Goal: Task Accomplishment & Management: Complete application form

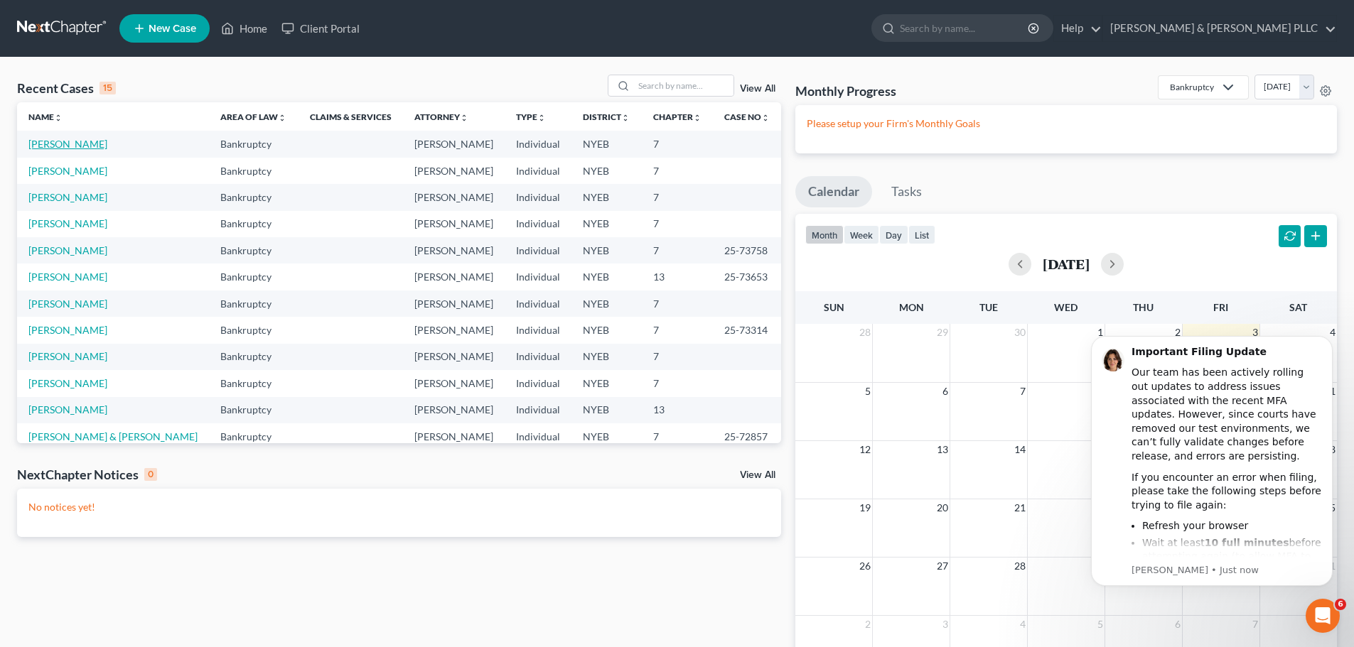
click at [64, 144] on link "[PERSON_NAME]" at bounding box center [67, 144] width 79 height 12
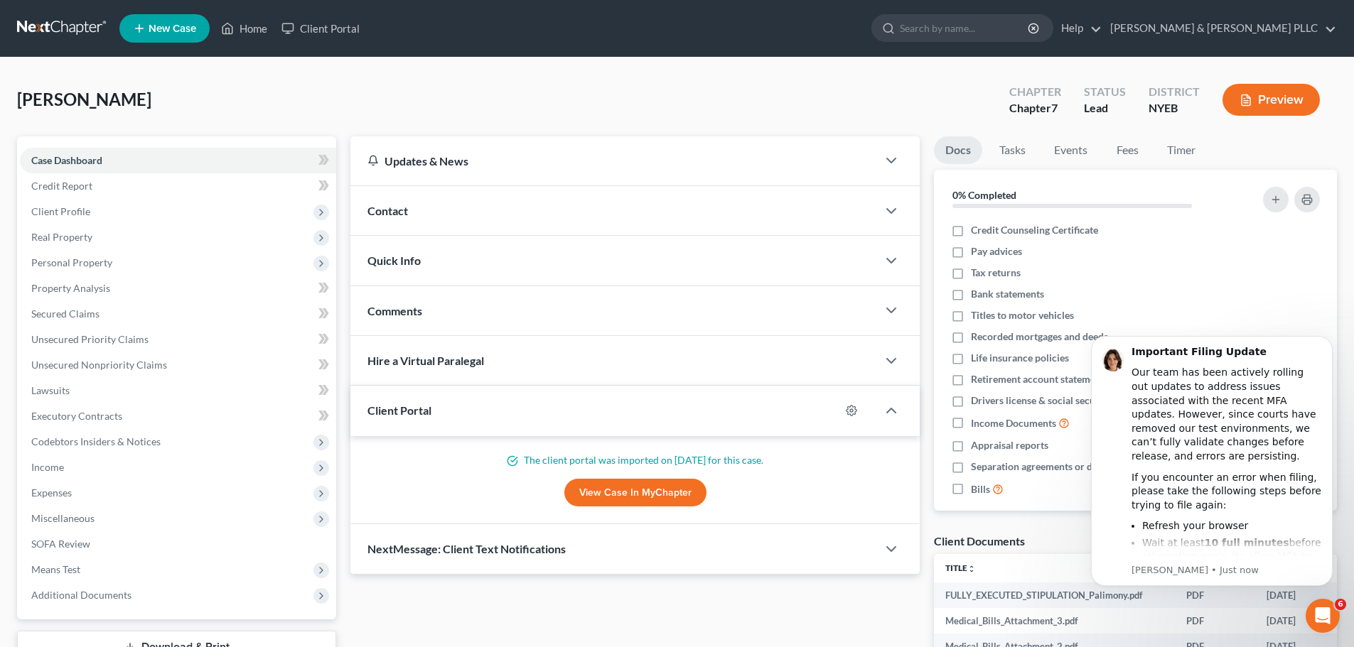
click at [607, 503] on link "View Case in MyChapter" at bounding box center [635, 493] width 142 height 28
click at [180, 174] on link "Credit Report" at bounding box center [178, 186] width 316 height 26
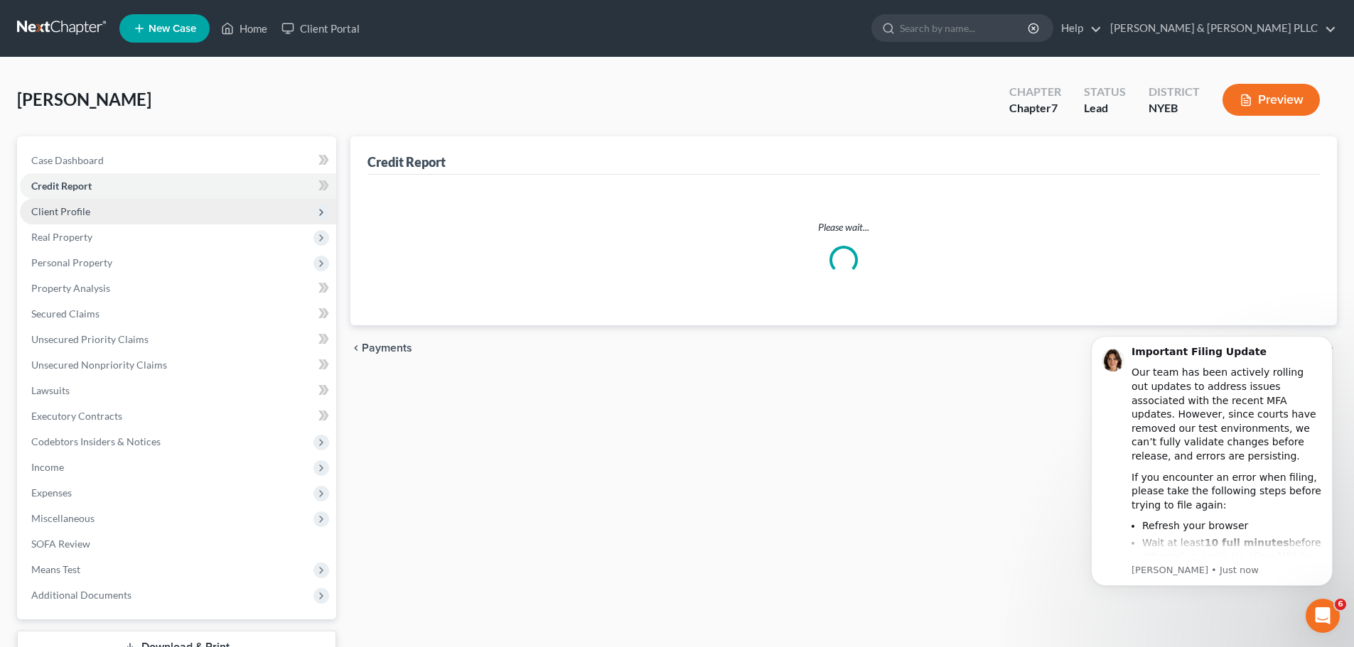
click at [168, 208] on span "Client Profile" at bounding box center [178, 212] width 316 height 26
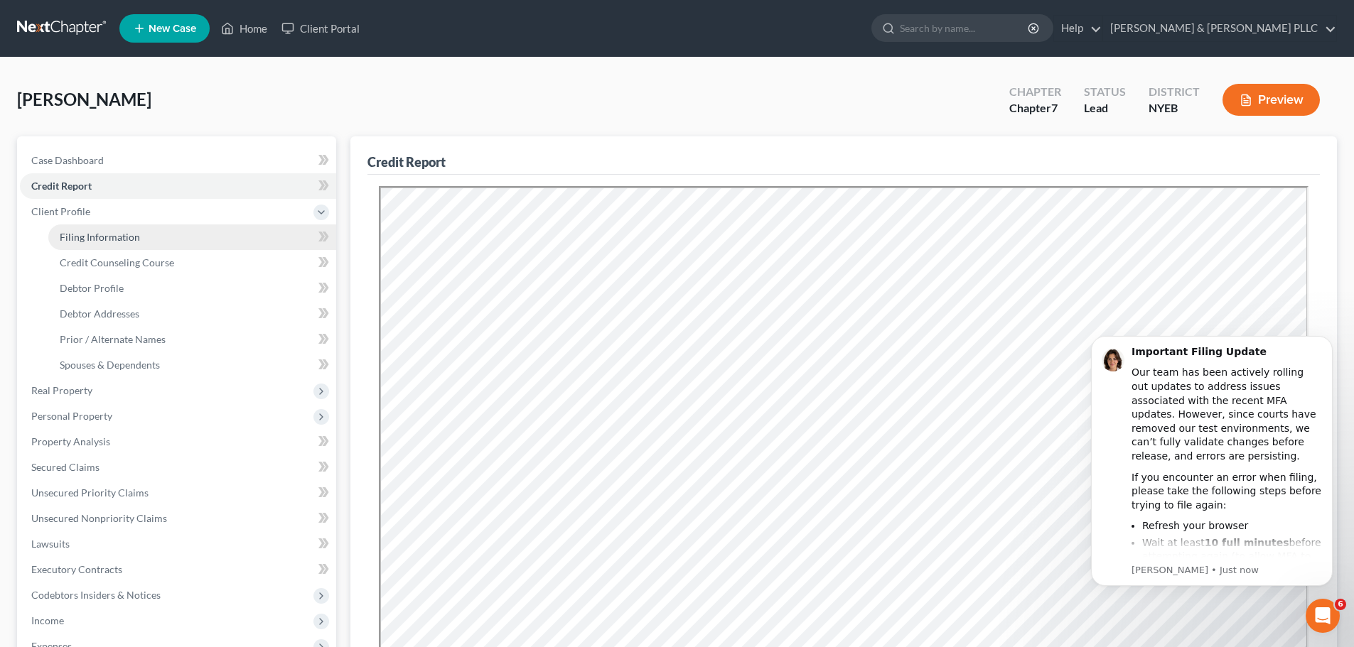
click at [163, 247] on link "Filing Information" at bounding box center [192, 238] width 288 height 26
select select "1"
select select "0"
select select "53"
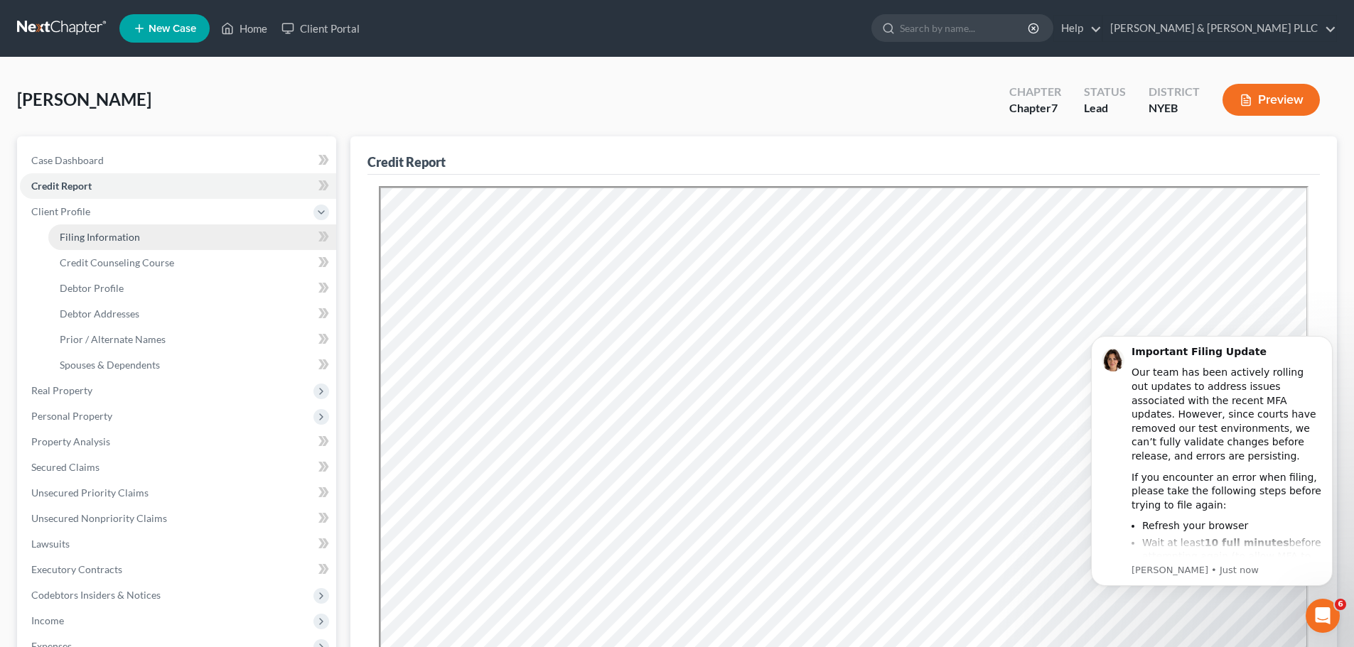
select select "0"
select select "35"
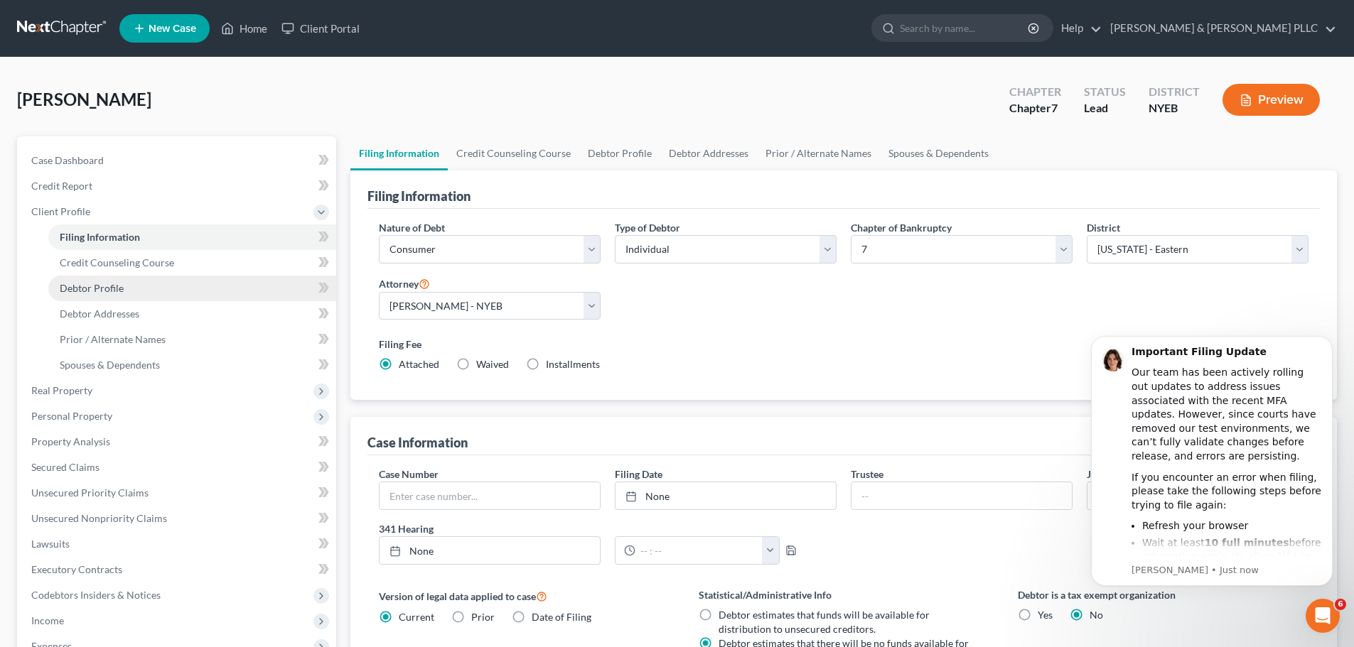
click at [165, 293] on link "Debtor Profile" at bounding box center [192, 289] width 288 height 26
select select "0"
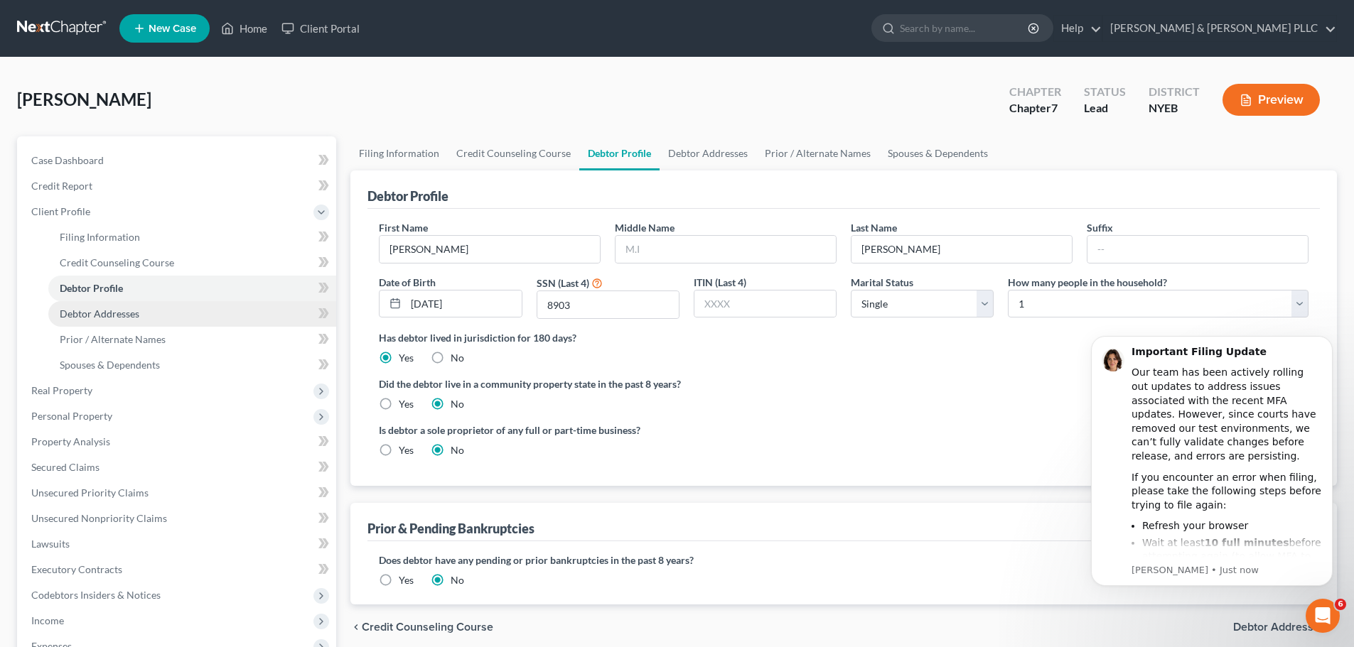
click at [172, 318] on link "Debtor Addresses" at bounding box center [192, 314] width 288 height 26
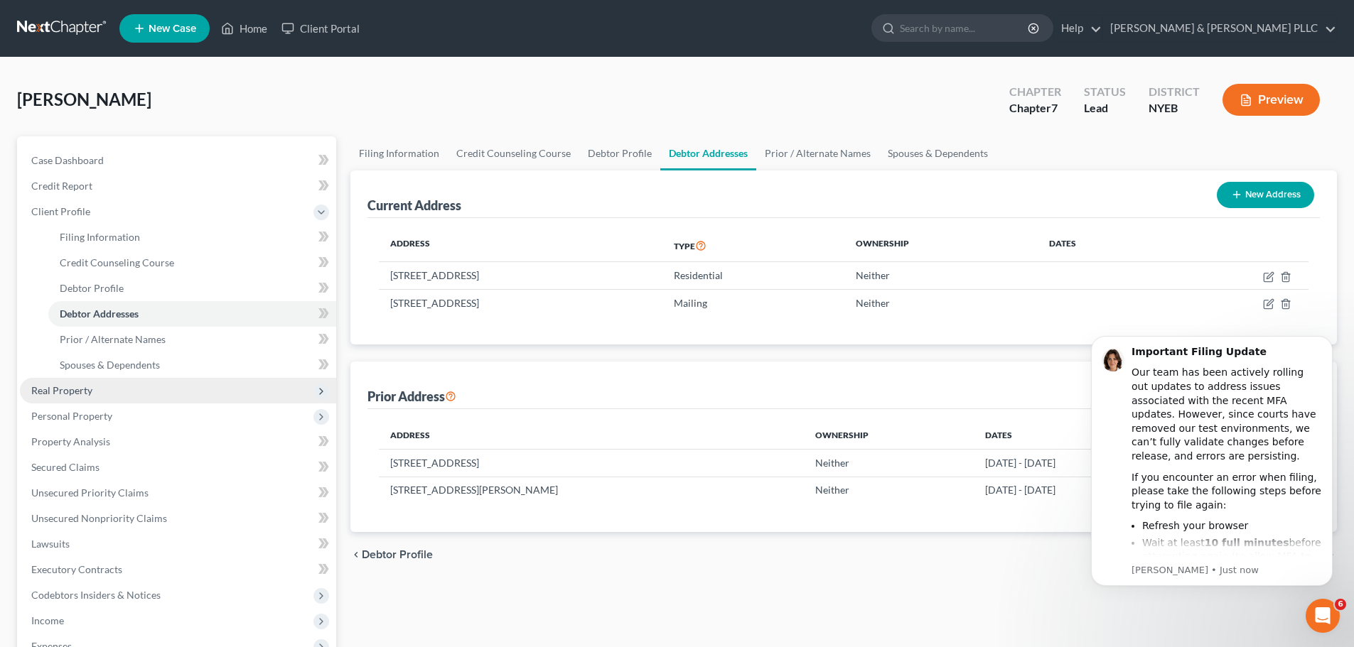
click at [178, 382] on span "Real Property" at bounding box center [178, 391] width 316 height 26
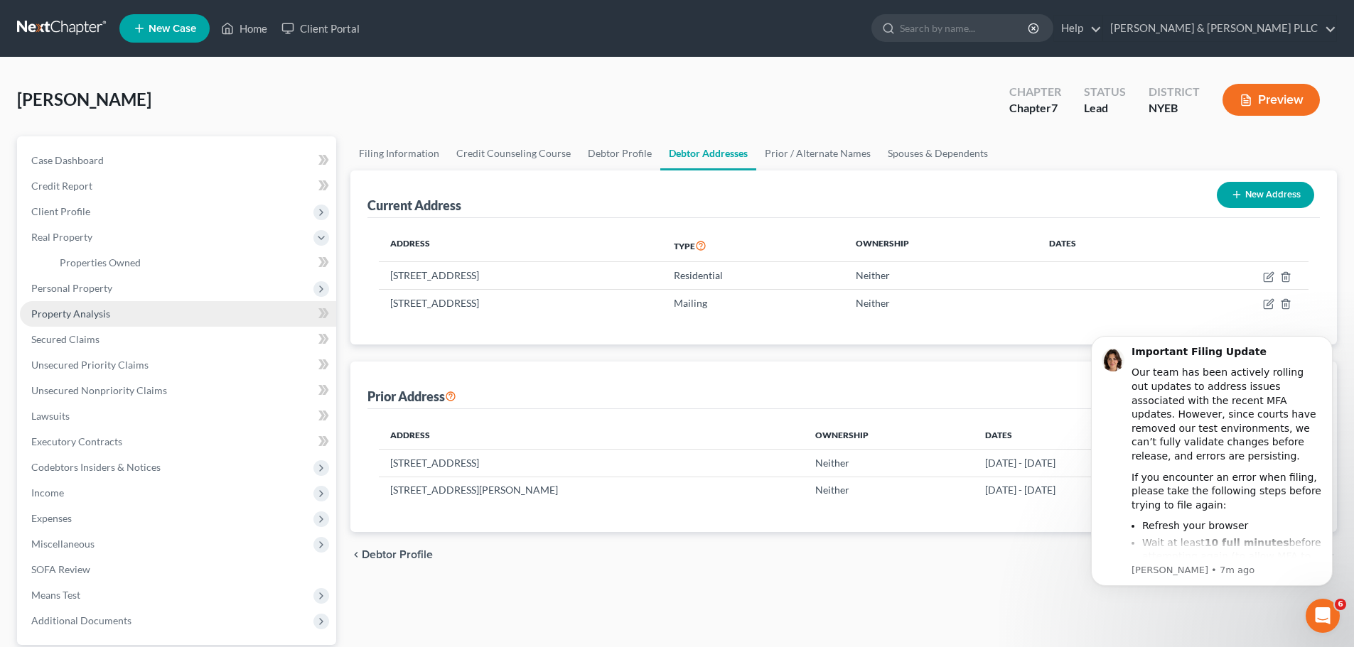
click at [156, 323] on link "Property Analysis" at bounding box center [178, 314] width 316 height 26
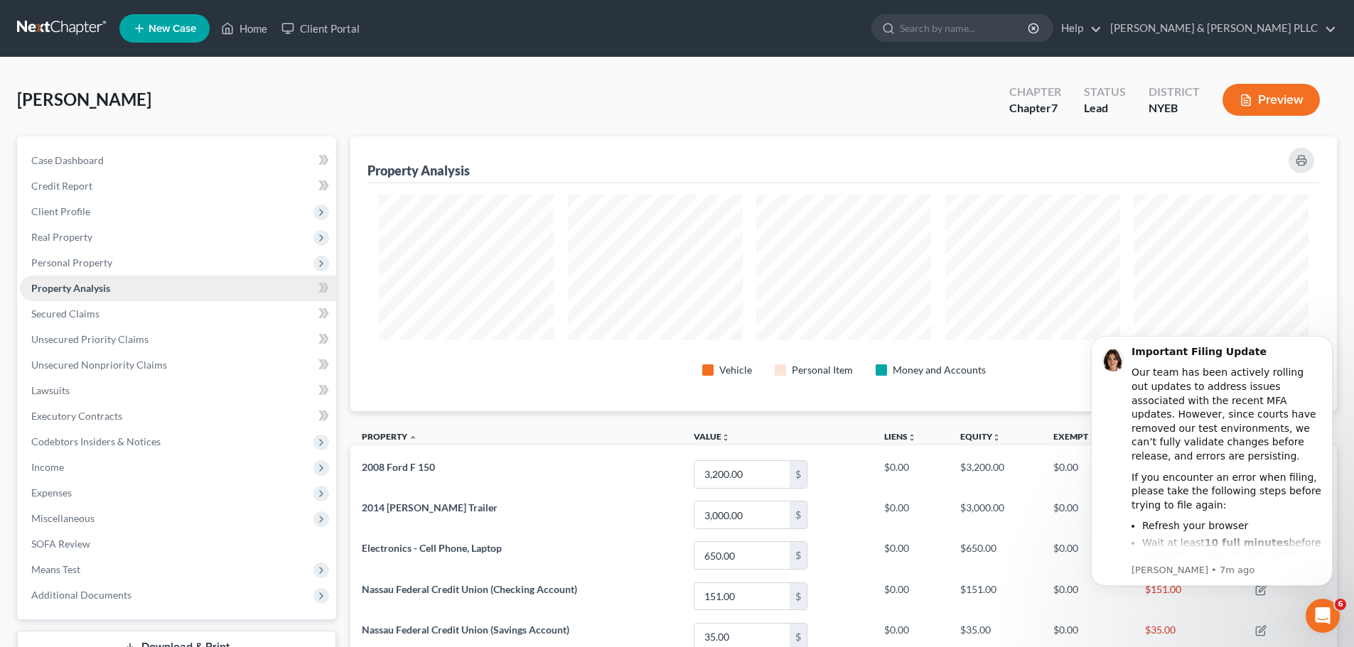
scroll to position [275, 986]
click at [157, 286] on link "Property Analysis" at bounding box center [178, 289] width 316 height 26
click at [166, 264] on span "Personal Property" at bounding box center [178, 263] width 316 height 26
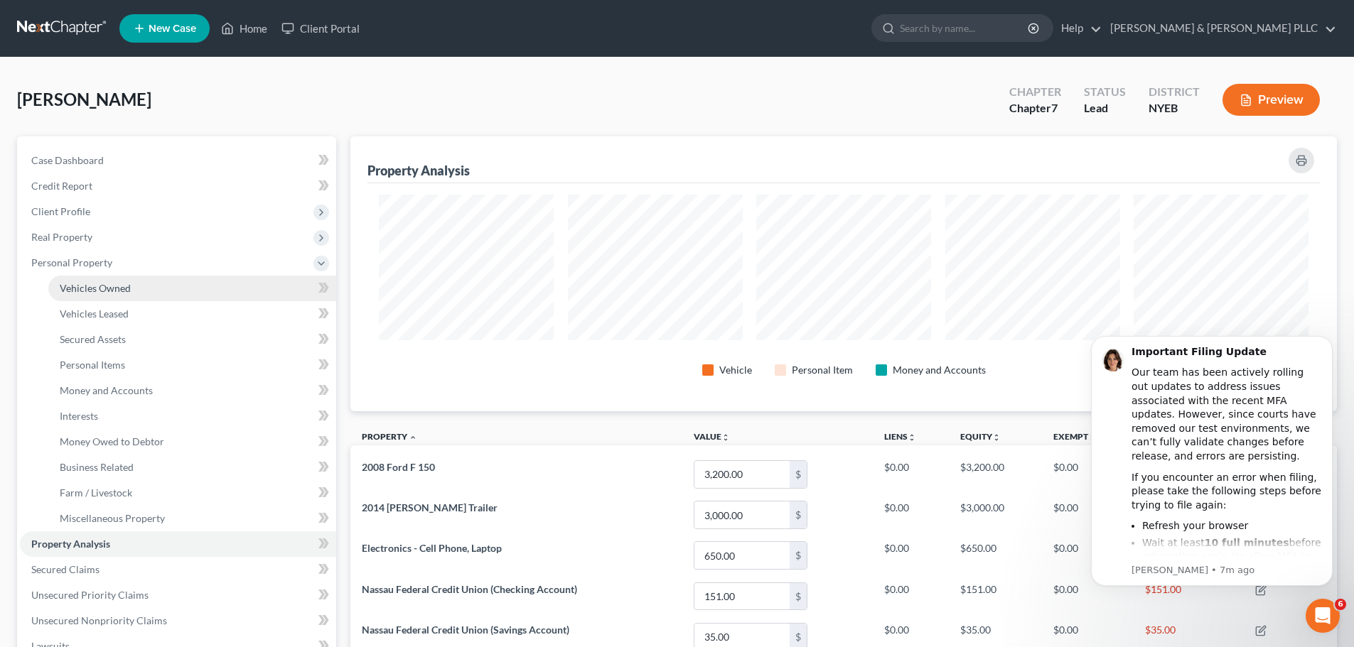
click at [154, 294] on link "Vehicles Owned" at bounding box center [192, 289] width 288 height 26
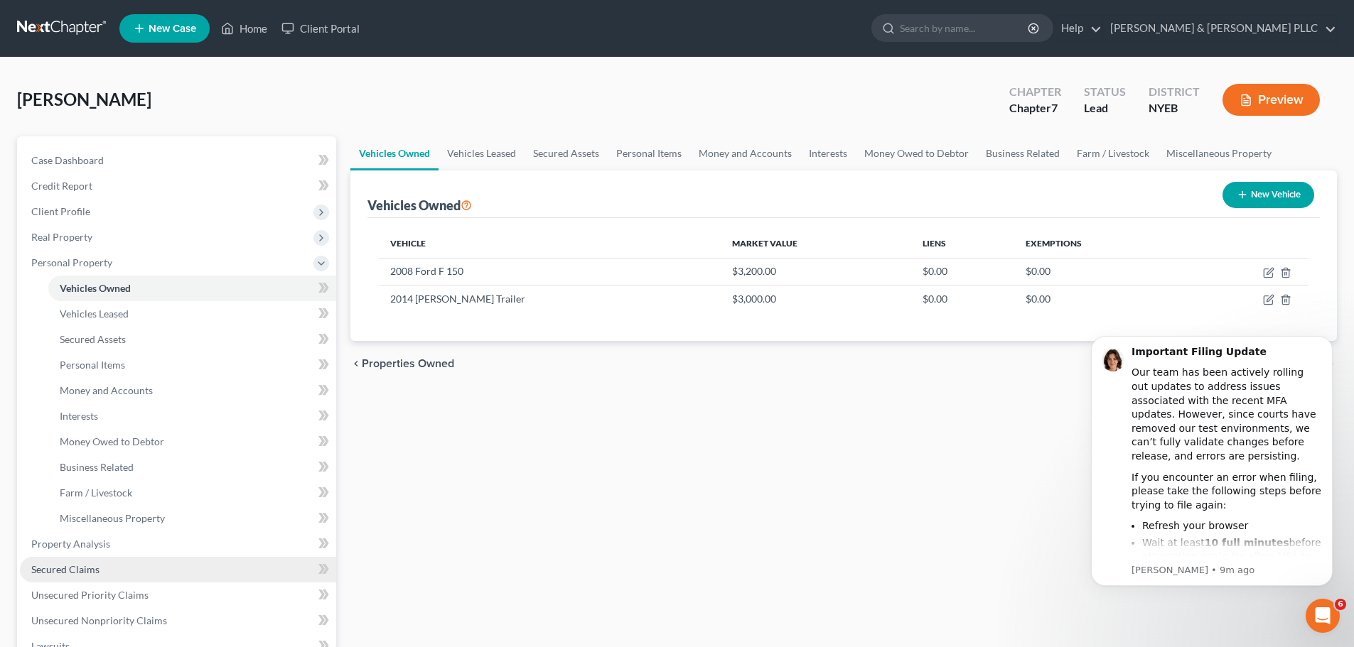
click at [119, 558] on link "Secured Claims" at bounding box center [178, 570] width 316 height 26
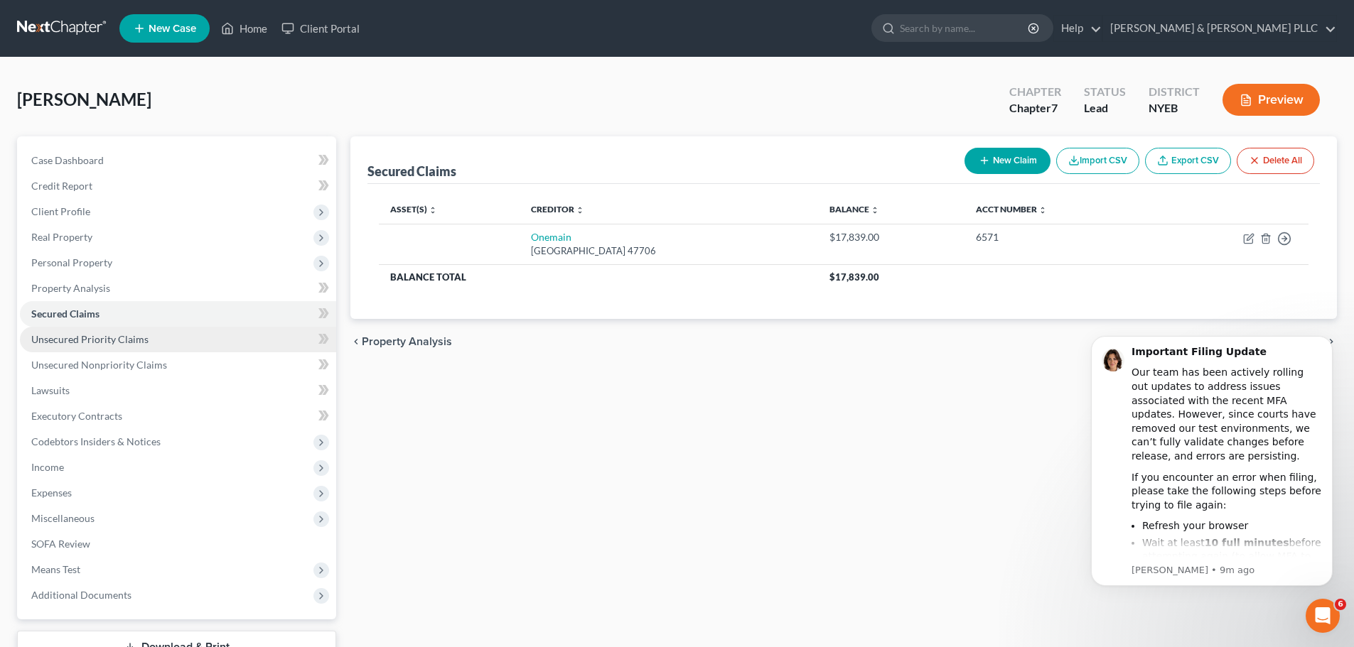
click at [178, 328] on link "Unsecured Priority Claims" at bounding box center [178, 340] width 316 height 26
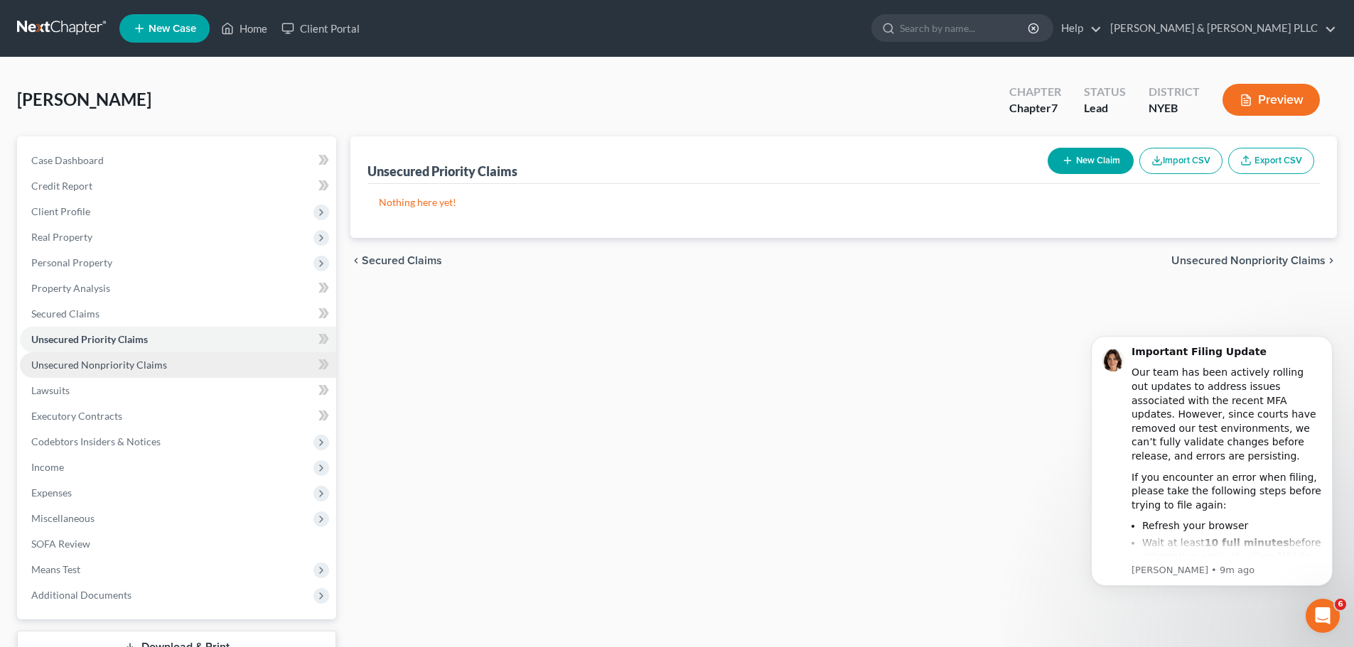
click at [149, 353] on link "Unsecured Nonpriority Claims" at bounding box center [178, 365] width 316 height 26
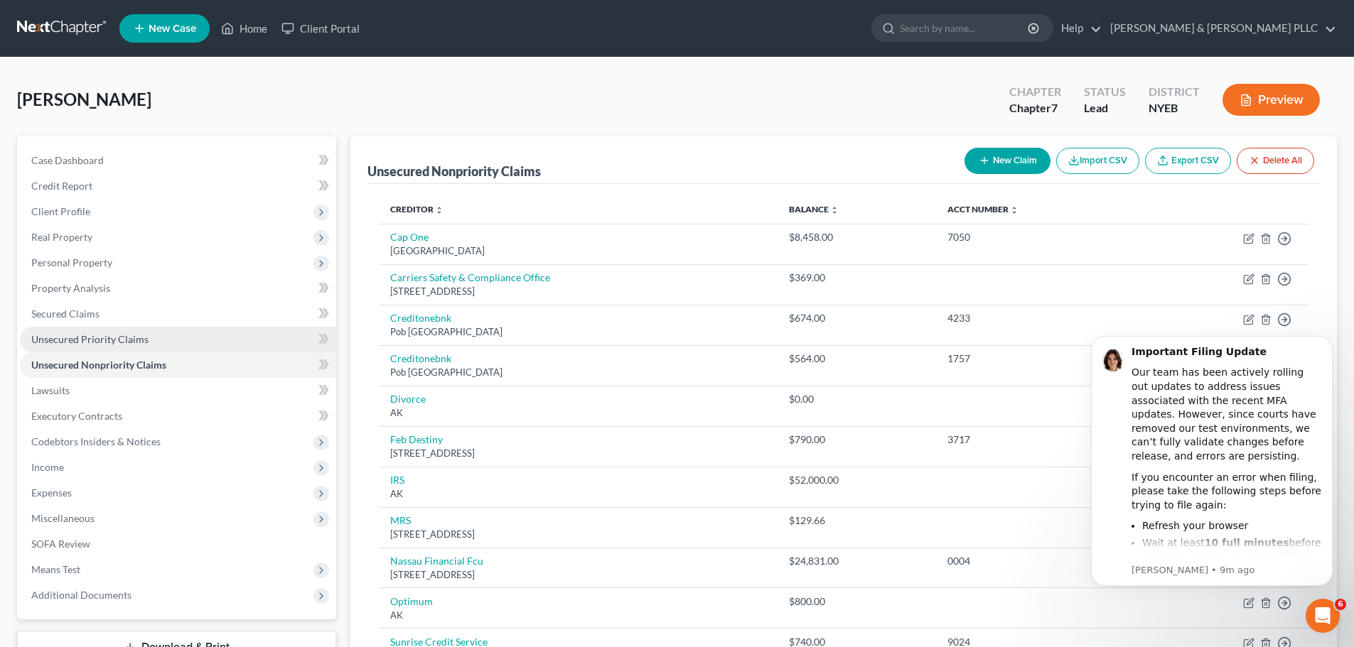
click at [136, 346] on link "Unsecured Priority Claims" at bounding box center [178, 340] width 316 height 26
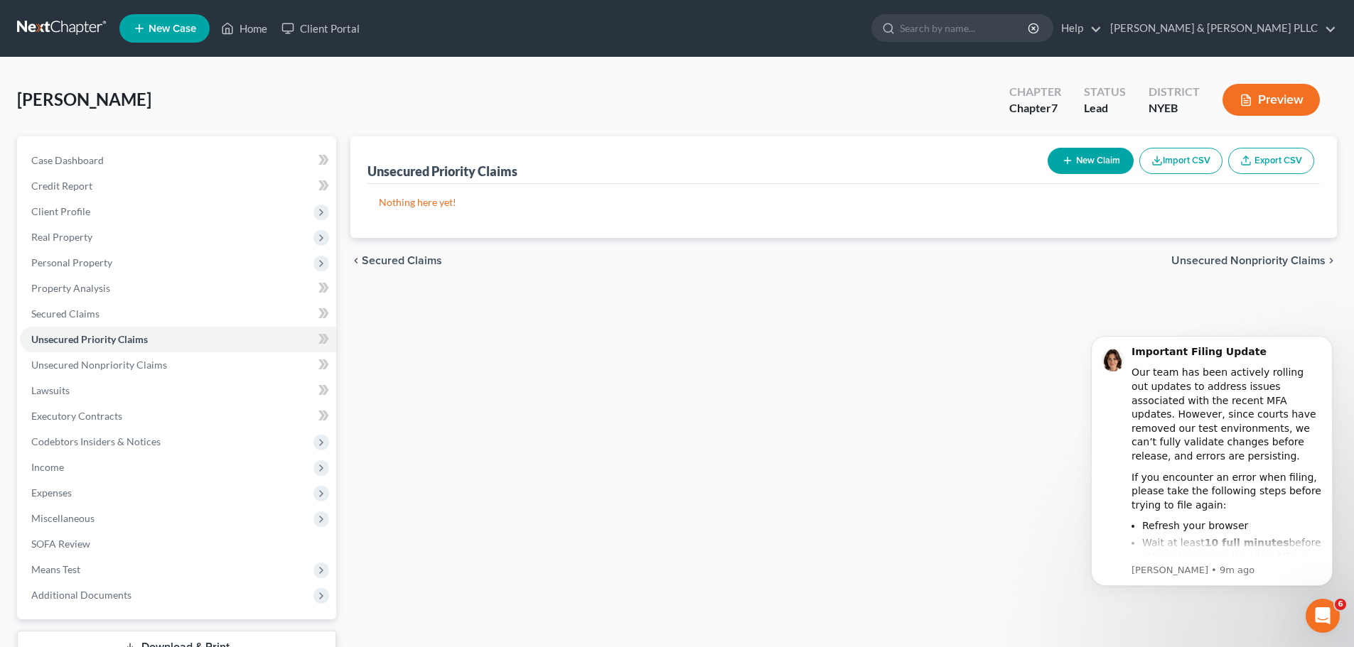
click at [1105, 168] on button "New Claim" at bounding box center [1090, 161] width 86 height 26
select select "0"
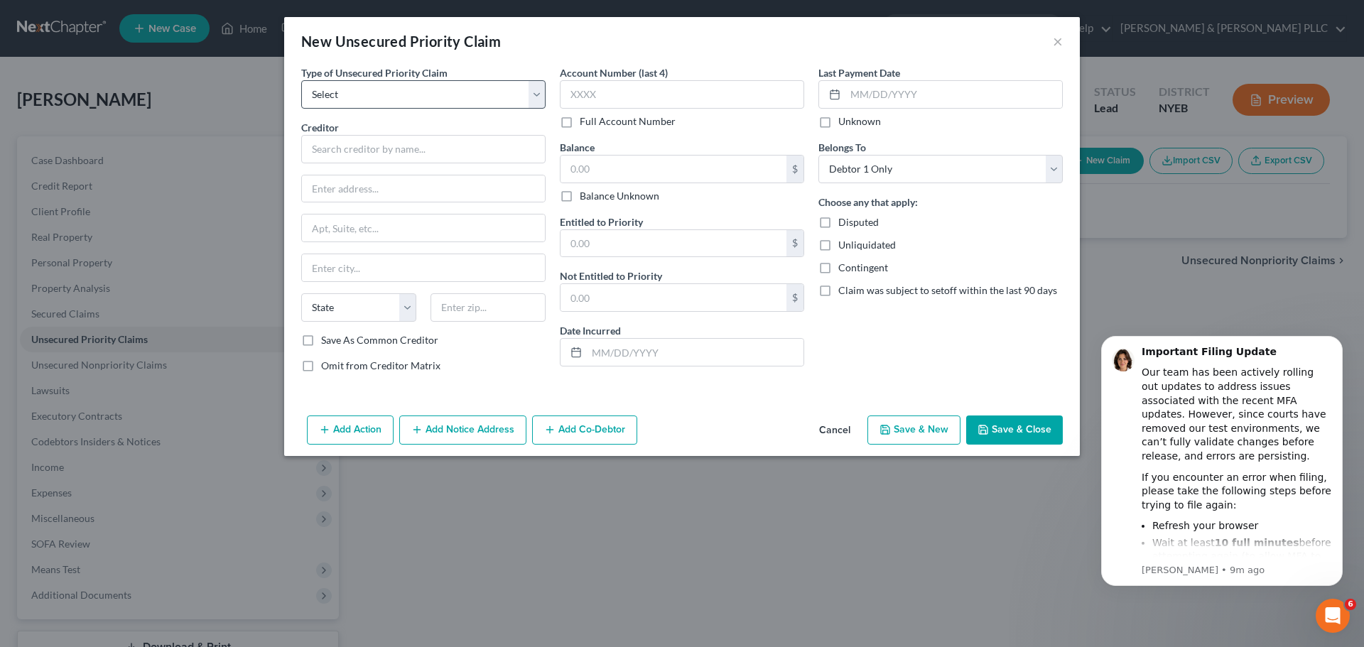
drag, startPoint x: 236, startPoint y: 68, endPoint x: 398, endPoint y: 100, distance: 165.1
click at [362, 96] on div "New Unsecured Priority Claim × Type of Unsecured Priority Claim * Select Taxes …" at bounding box center [682, 323] width 1364 height 647
click at [398, 100] on select "Select Taxes & Other Government Units Domestic Support Obligations Extensions o…" at bounding box center [423, 94] width 244 height 28
select select "0"
click at [301, 80] on select "Select Taxes & Other Government Units Domestic Support Obligations Extensions o…" at bounding box center [423, 94] width 244 height 28
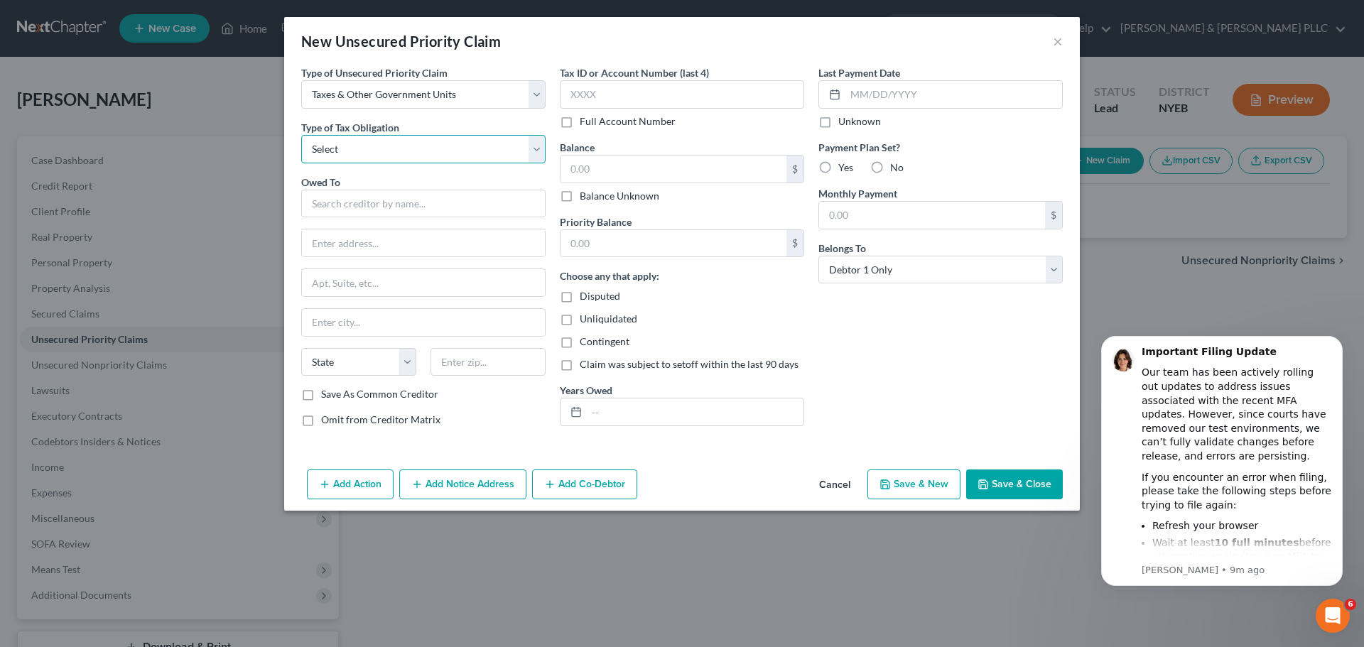
click at [408, 144] on select "Select Federal City State Franchise Tax Board Other" at bounding box center [423, 149] width 244 height 28
select select "0"
click at [301, 135] on select "Select Federal City State Franchise Tax Board Other" at bounding box center [423, 149] width 244 height 28
click at [350, 185] on div "Owed To *" at bounding box center [423, 196] width 244 height 43
click at [350, 193] on input "text" at bounding box center [423, 204] width 244 height 28
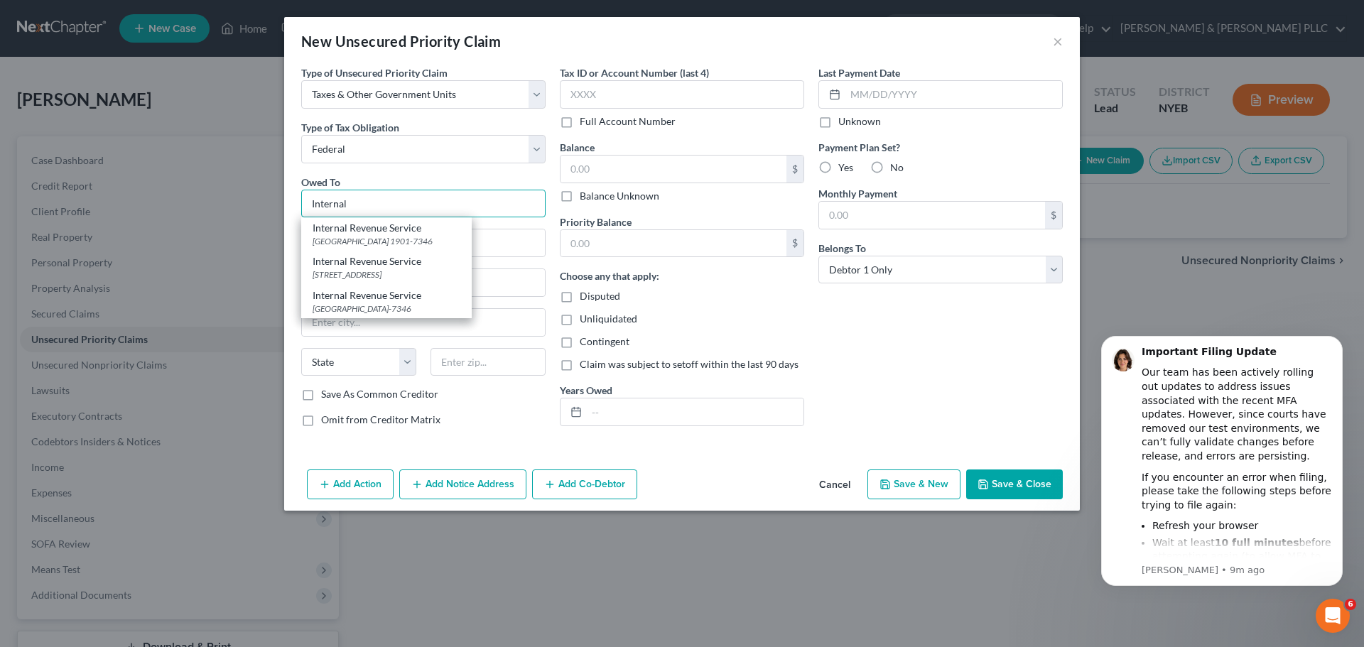
type input "Internal"
click at [848, 480] on button "Cancel" at bounding box center [835, 485] width 54 height 28
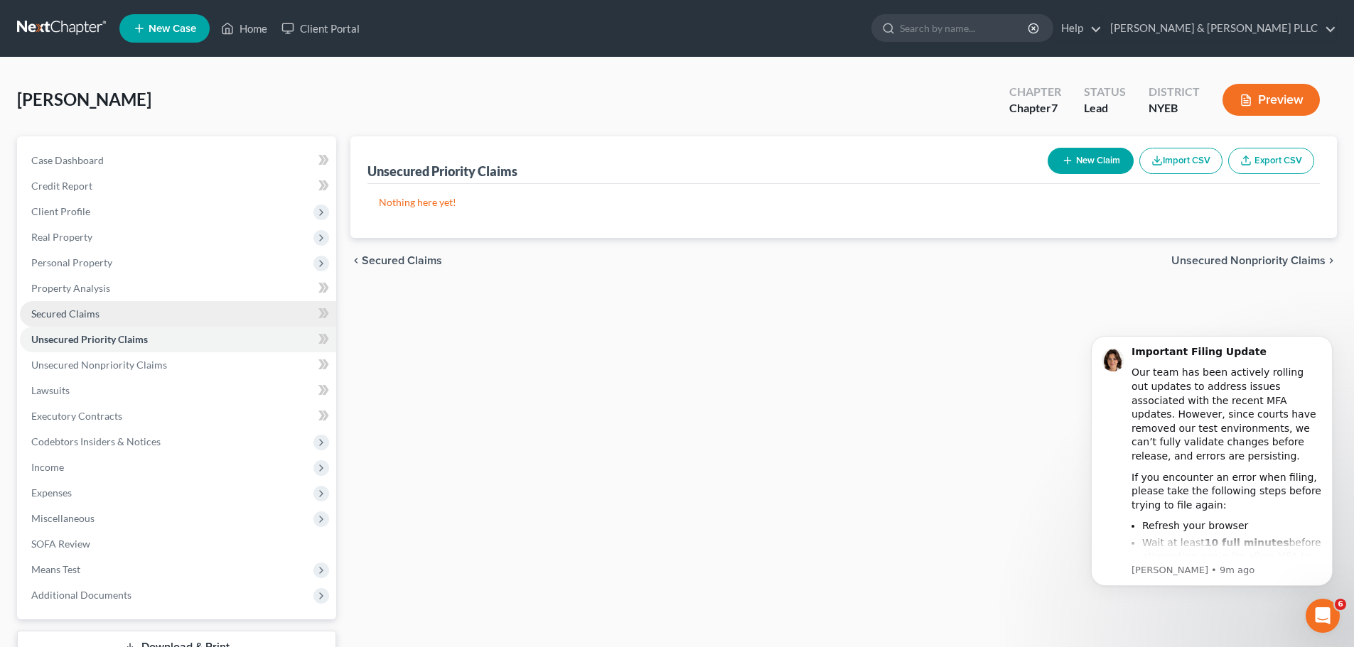
click at [155, 319] on link "Secured Claims" at bounding box center [178, 314] width 316 height 26
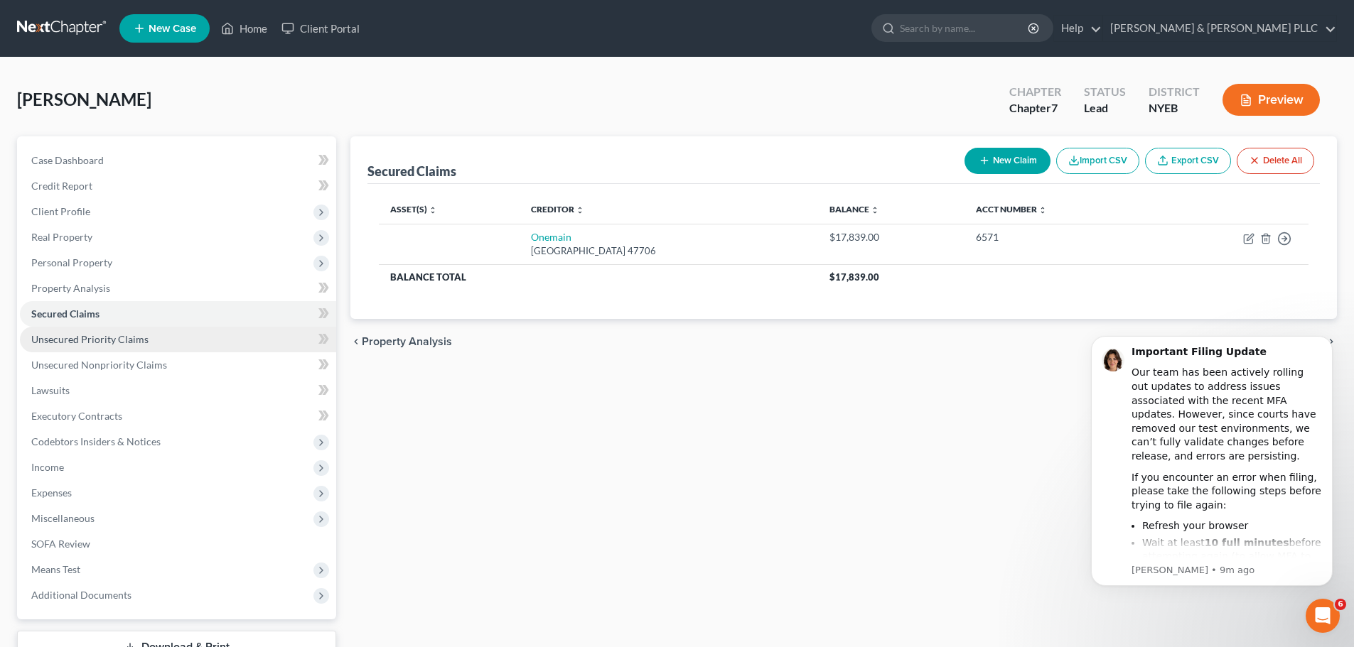
click at [185, 338] on link "Unsecured Priority Claims" at bounding box center [178, 340] width 316 height 26
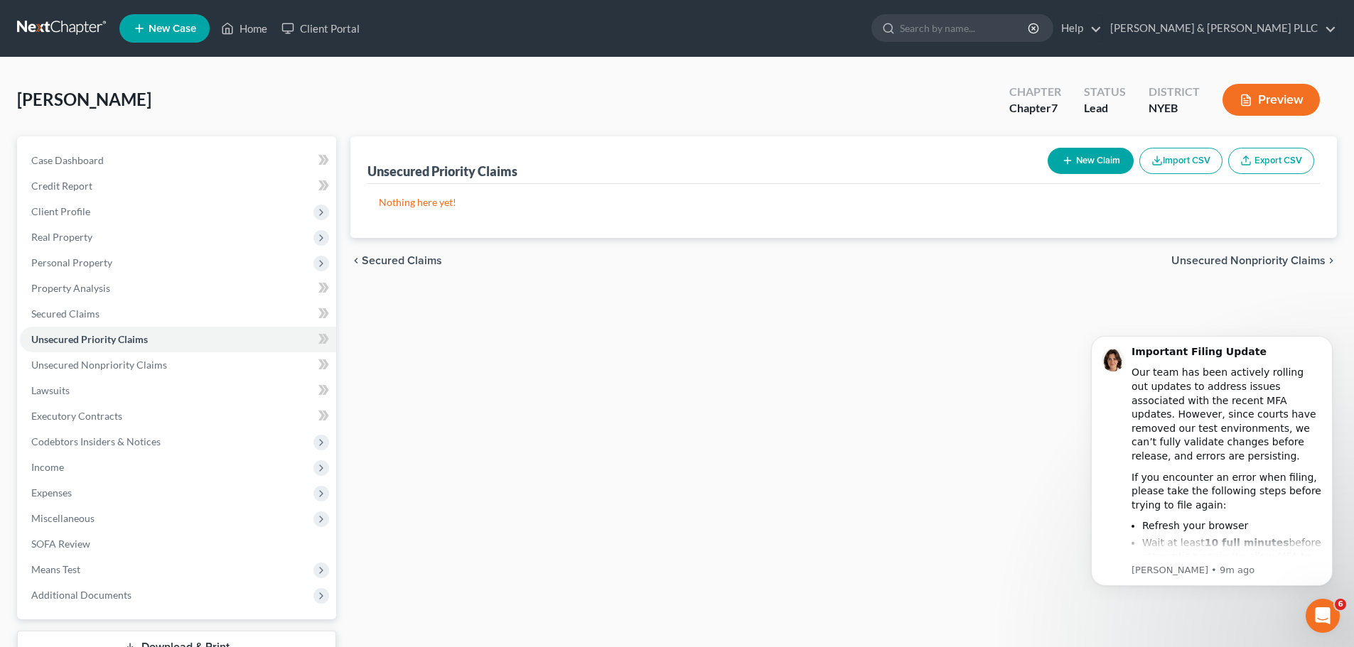
click at [1094, 164] on button "New Claim" at bounding box center [1090, 161] width 86 height 26
select select "0"
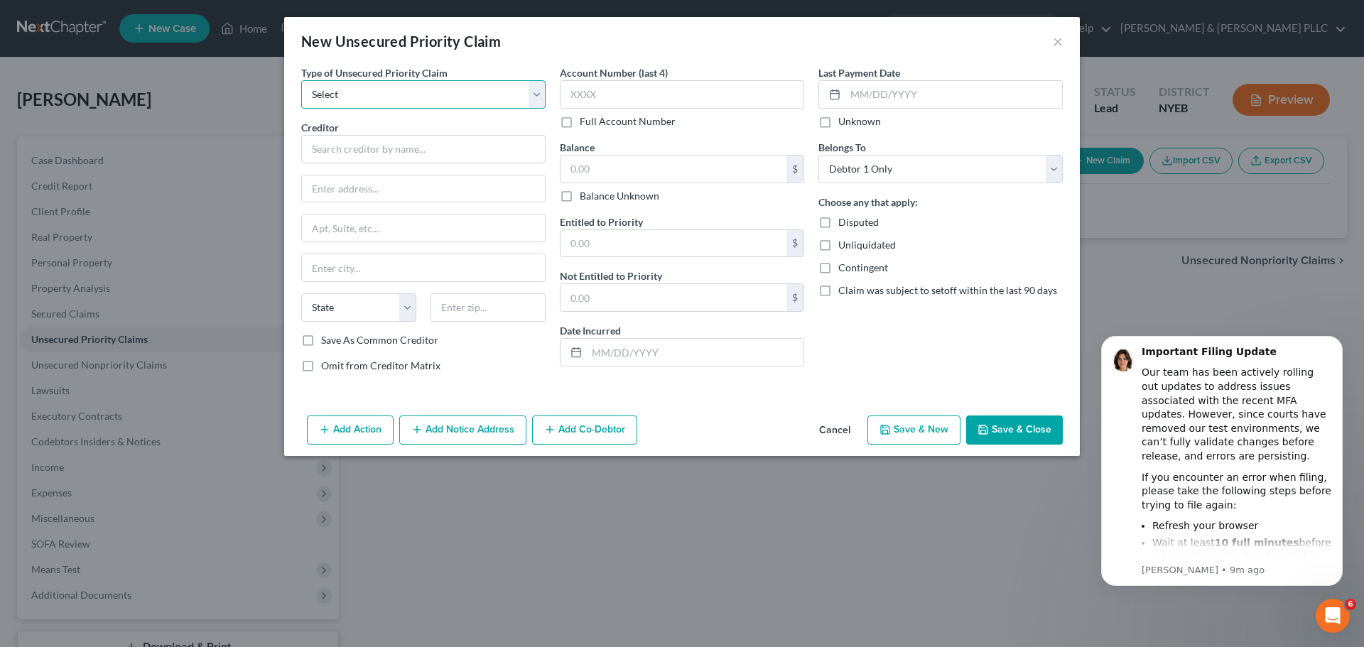
click at [465, 90] on select "Select Taxes & Other Government Units Domestic Support Obligations Extensions o…" at bounding box center [423, 94] width 244 height 28
select select "0"
click at [301, 80] on select "Select Taxes & Other Government Units Domestic Support Obligations Extensions o…" at bounding box center [423, 94] width 244 height 28
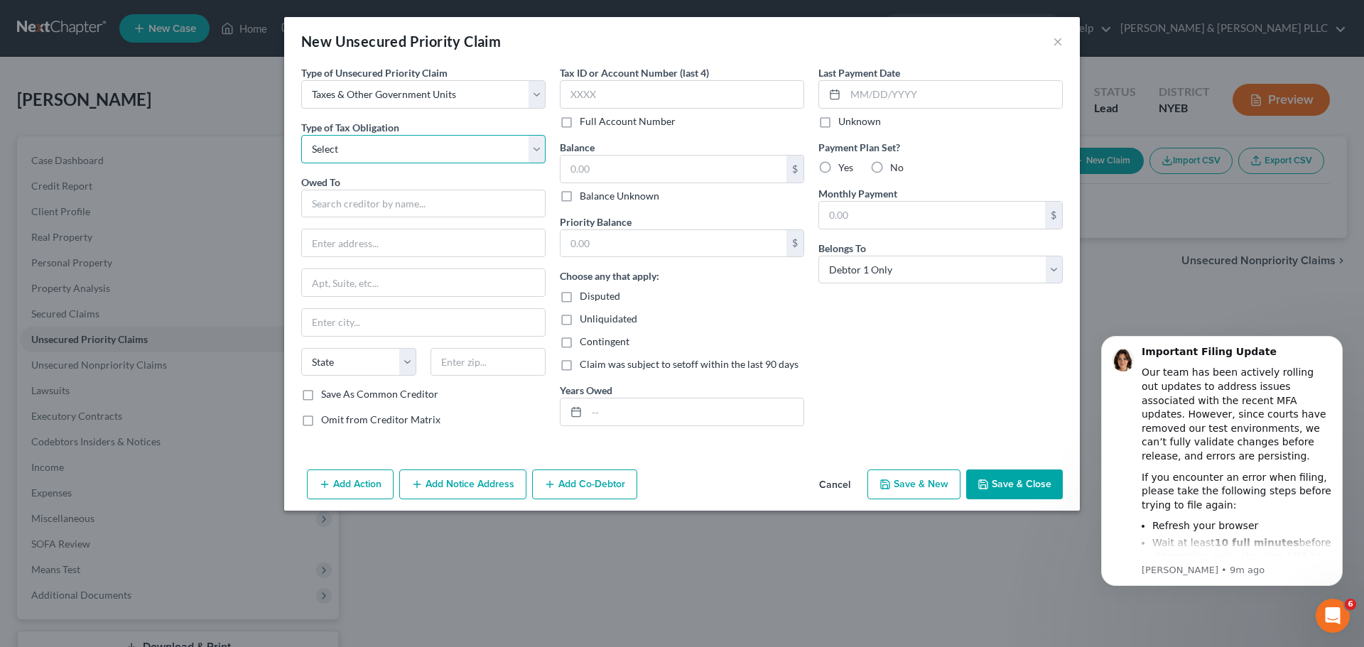
click at [438, 144] on select "Select Federal City State Franchise Tax Board Other" at bounding box center [423, 149] width 244 height 28
select select "0"
click at [301, 135] on select "Select Federal City State Franchise Tax Board Other" at bounding box center [423, 149] width 244 height 28
click at [414, 207] on input "text" at bounding box center [423, 204] width 244 height 28
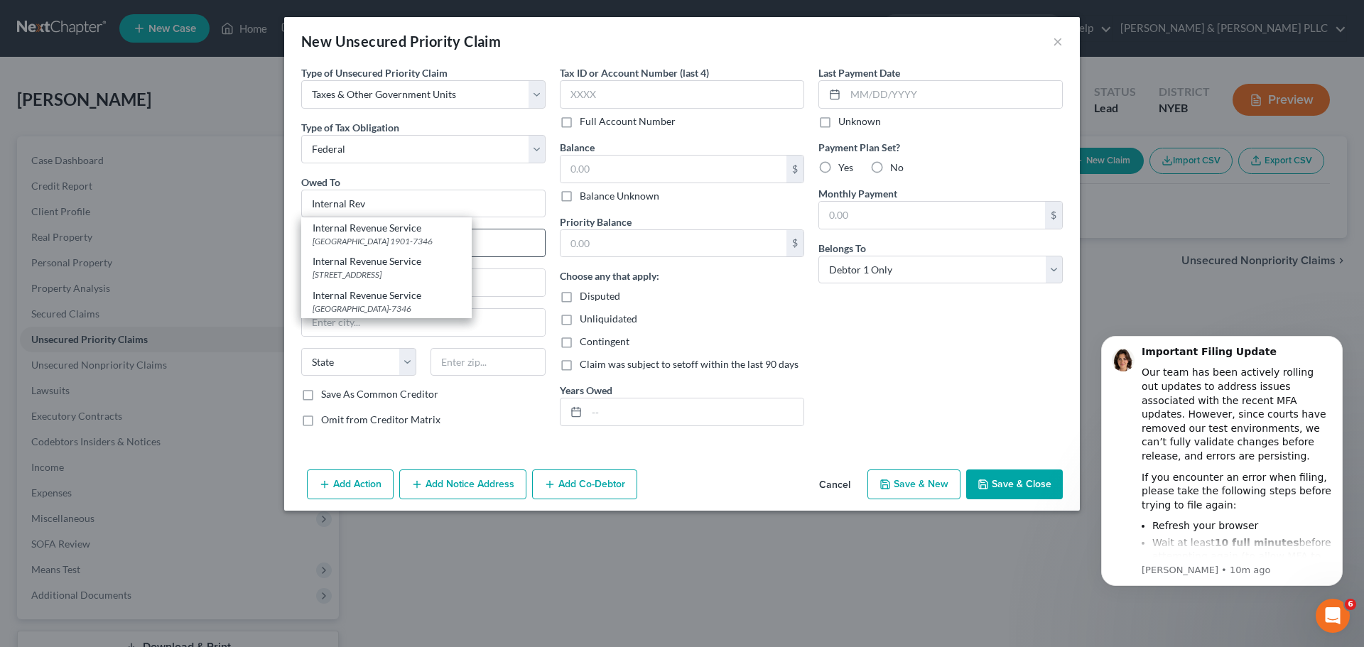
click at [400, 243] on div "[GEOGRAPHIC_DATA] 1901-7346" at bounding box center [387, 241] width 148 height 12
type input "Internal Revenue Service"
type input "PO Box 7346"
type input "[GEOGRAPHIC_DATA]"
select select "39"
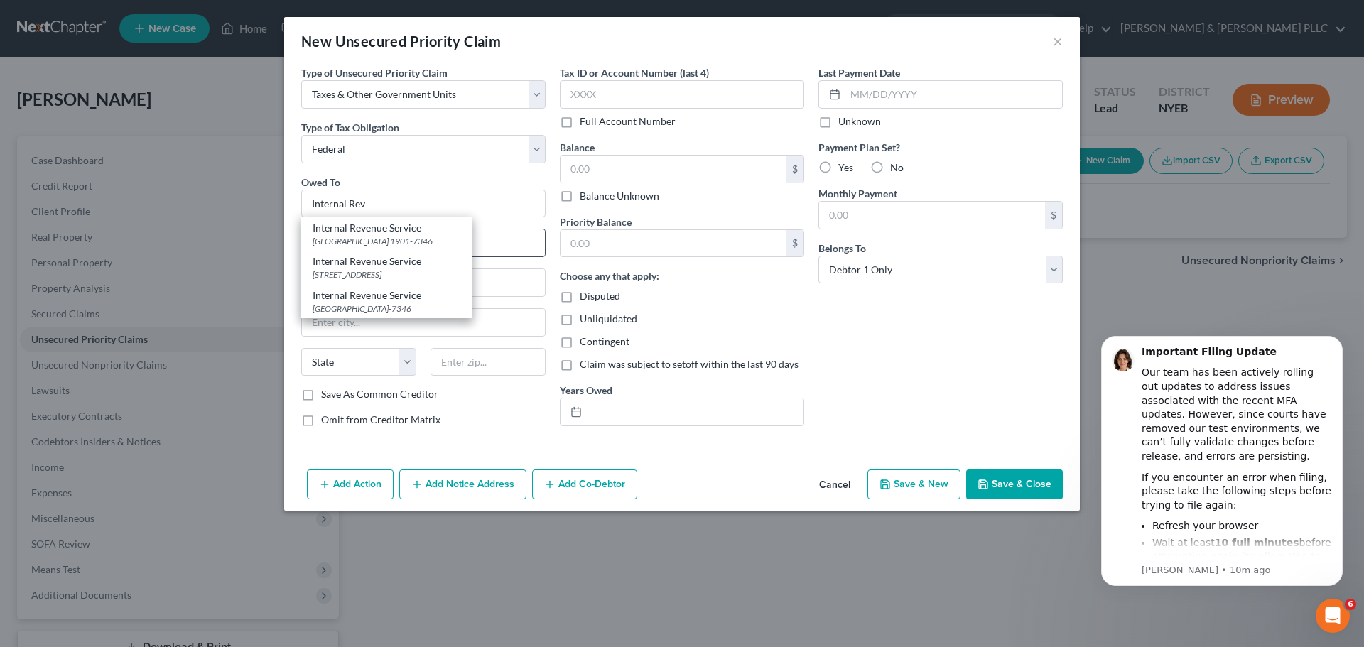
type input "1901-7346"
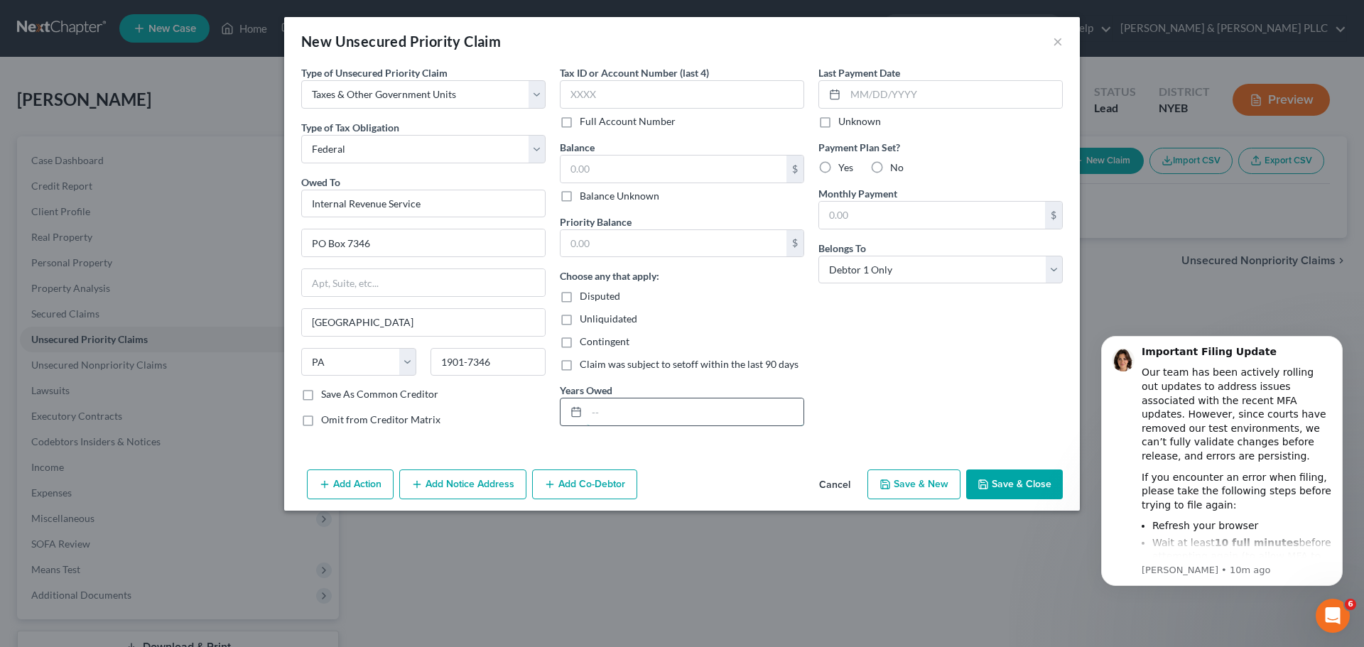
click at [649, 404] on input "text" at bounding box center [695, 412] width 217 height 27
type input "2022"
click at [861, 204] on input "text" at bounding box center [932, 215] width 226 height 27
click at [689, 152] on div "Balance $ Balance Unknown Balance Undetermined $ Balance Unknown" at bounding box center [682, 171] width 244 height 63
click at [681, 167] on input "text" at bounding box center [674, 169] width 226 height 27
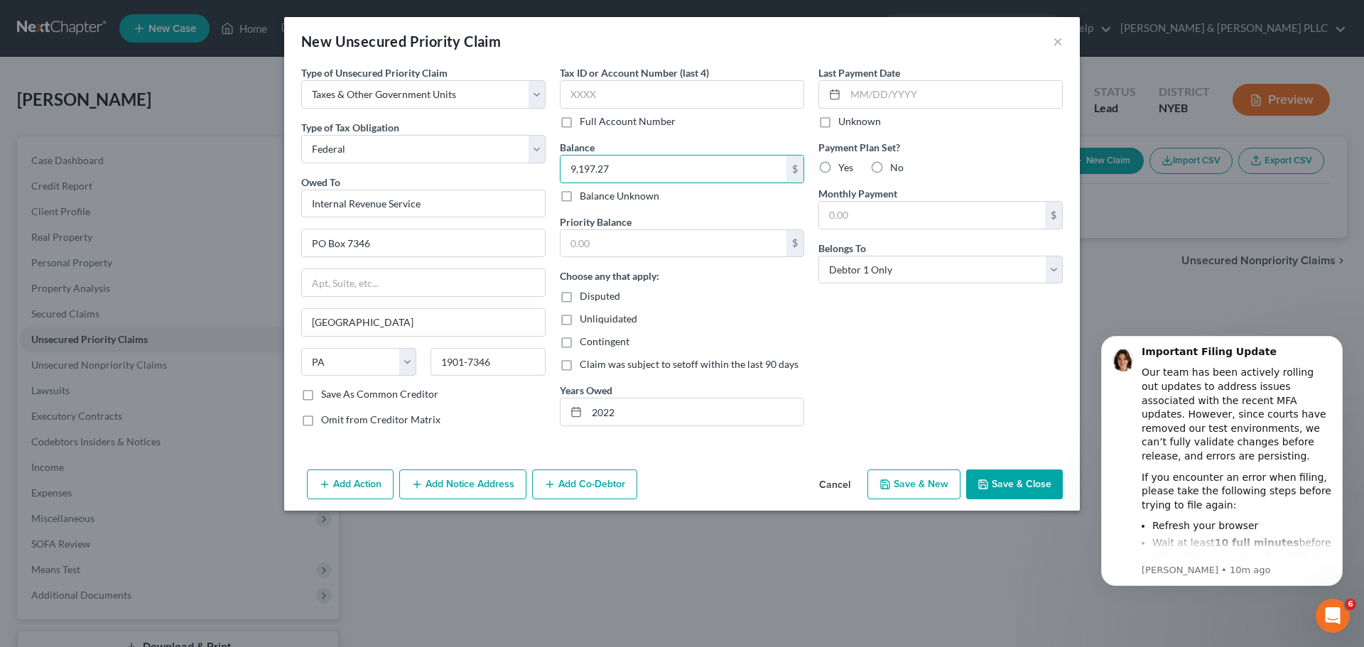
type input "9,197.27"
click at [993, 480] on button "Save & Close" at bounding box center [1014, 485] width 97 height 30
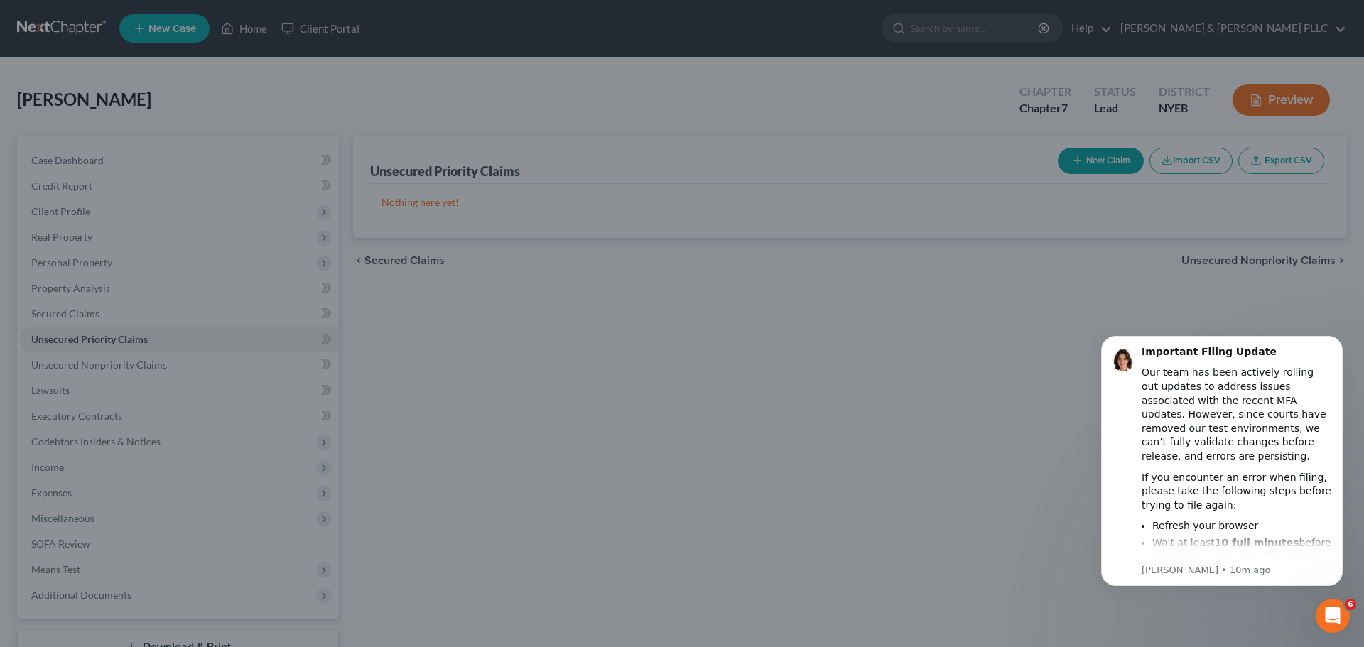
type input "0.00"
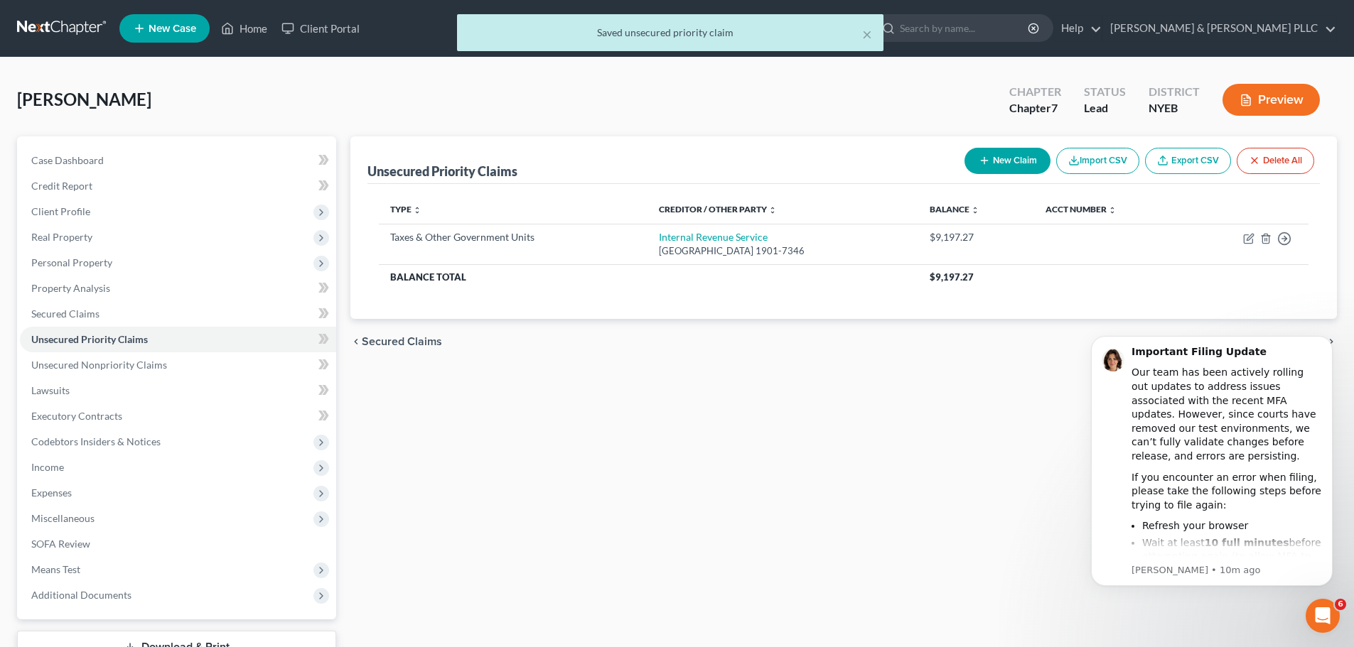
click at [1013, 161] on button "New Claim" at bounding box center [1007, 161] width 86 height 26
select select "0"
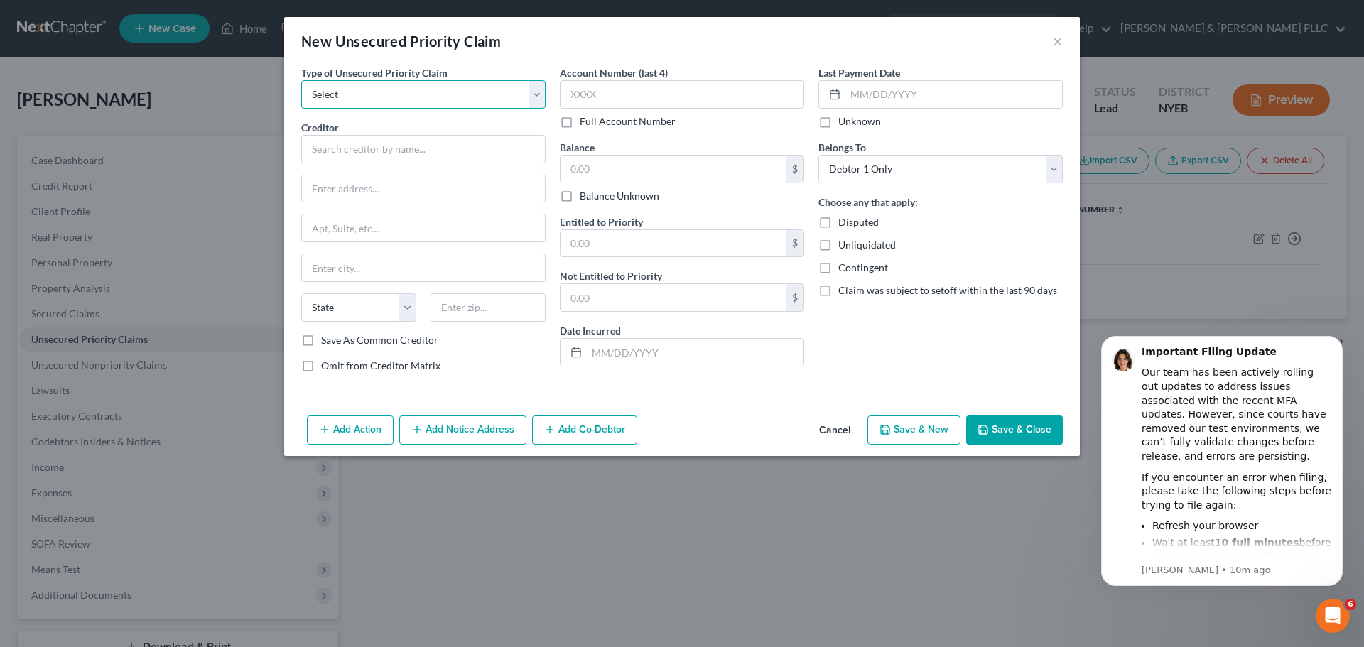
click at [455, 97] on select "Select Taxes & Other Government Units Domestic Support Obligations Extensions o…" at bounding box center [423, 94] width 244 height 28
select select "0"
click at [301, 80] on select "Select Taxes & Other Government Units Domestic Support Obligations Extensions o…" at bounding box center [423, 94] width 244 height 28
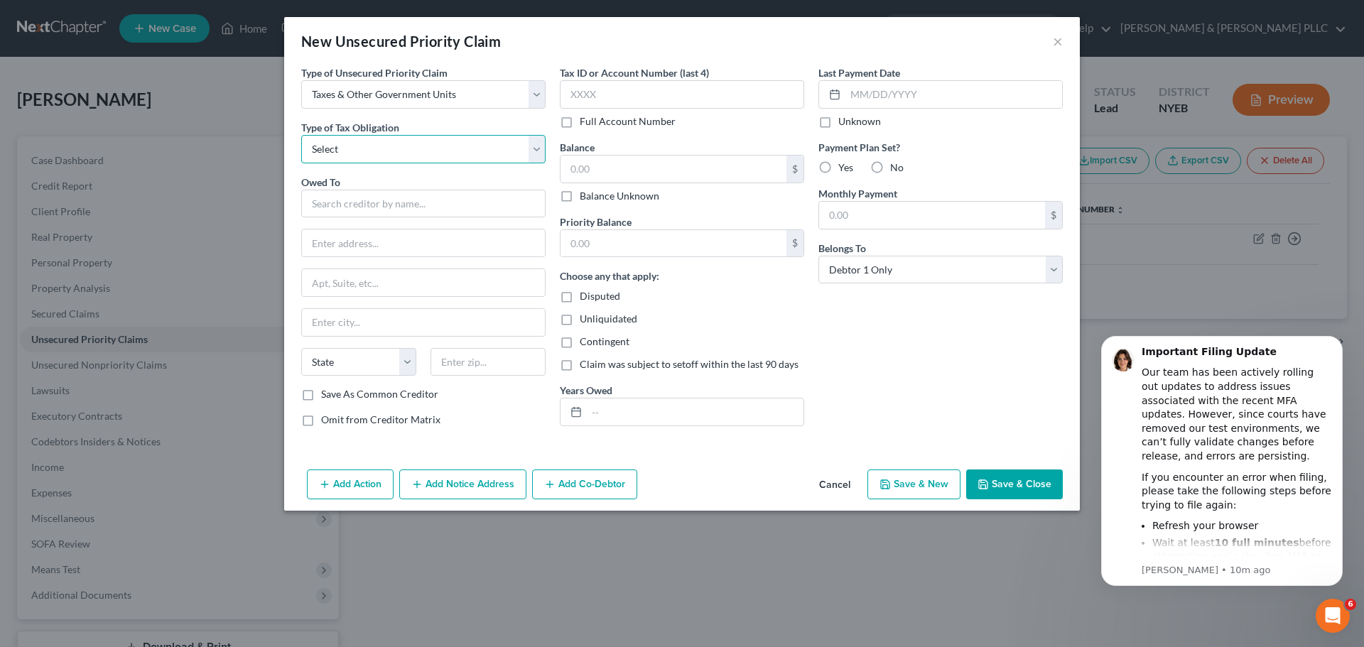
click at [440, 152] on select "Select Federal City State Franchise Tax Board Other" at bounding box center [423, 149] width 244 height 28
select select "0"
click at [301, 135] on select "Select Federal City State Franchise Tax Board Other" at bounding box center [423, 149] width 244 height 28
click at [400, 208] on input "text" at bounding box center [423, 204] width 244 height 28
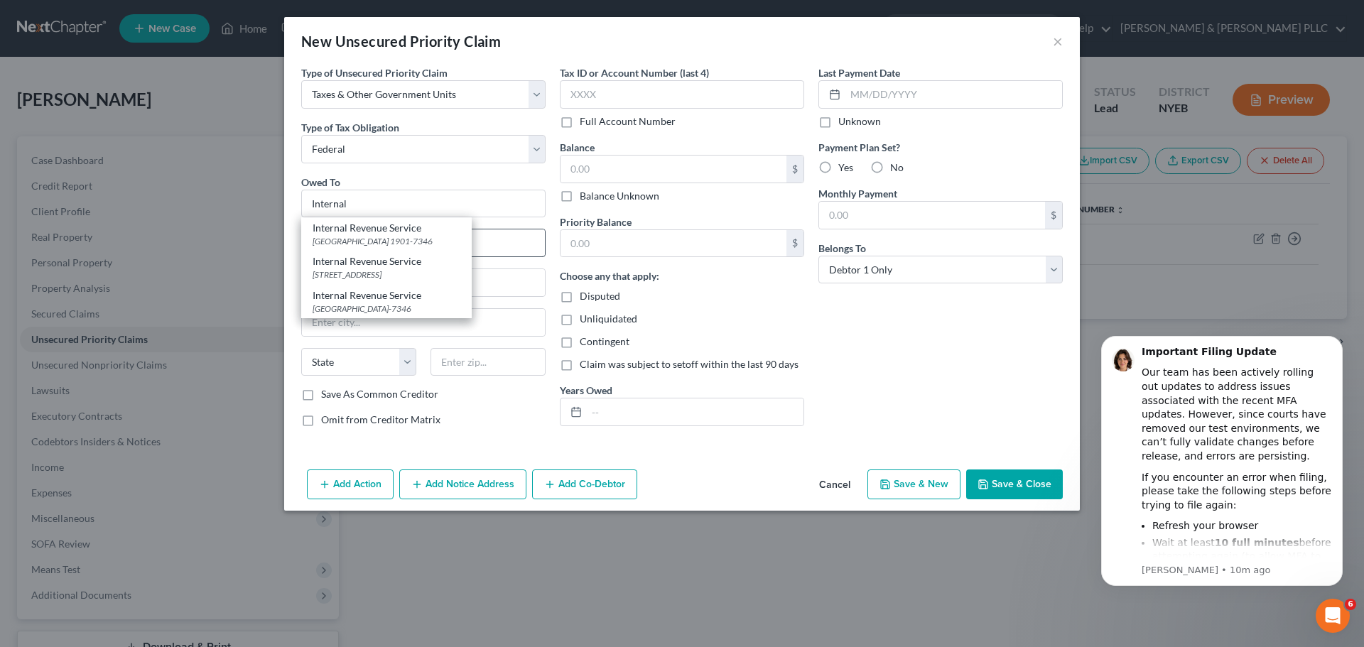
click at [402, 241] on div "[GEOGRAPHIC_DATA] 1901-7346" at bounding box center [387, 241] width 148 height 12
type input "Internal Revenue Service"
type input "PO Box 7346"
type input "[GEOGRAPHIC_DATA]"
select select "39"
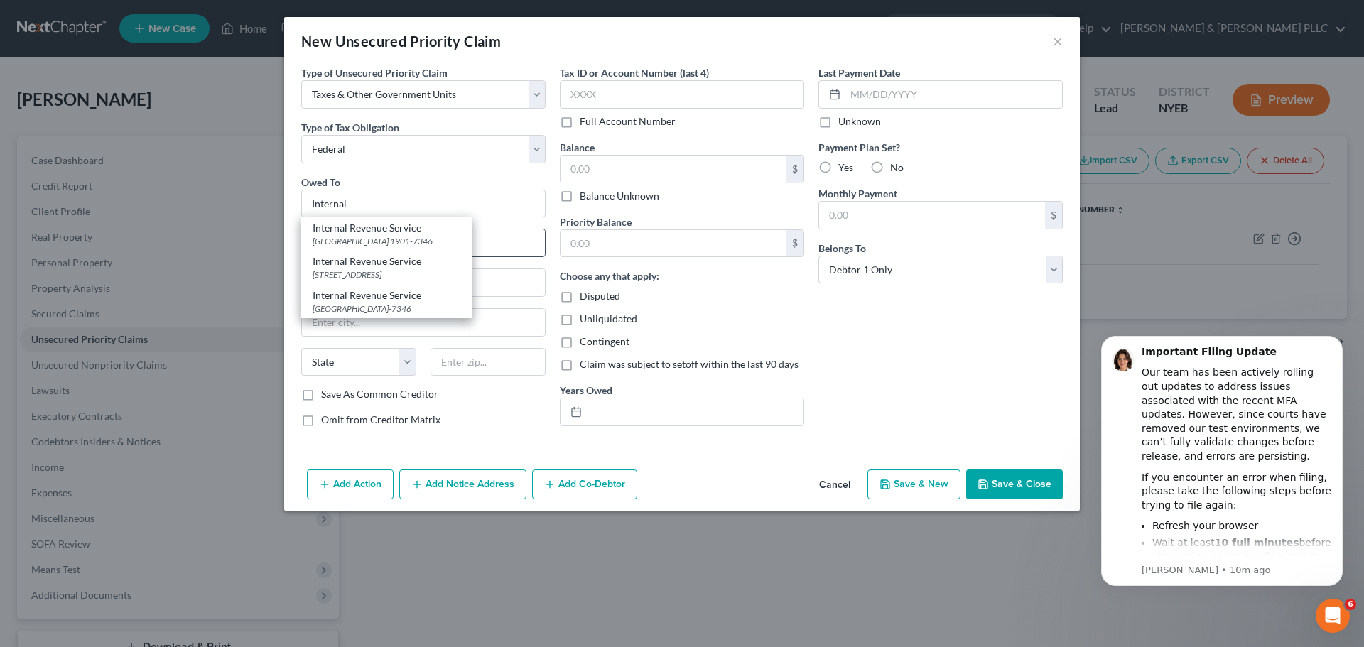
type input "1901-7346"
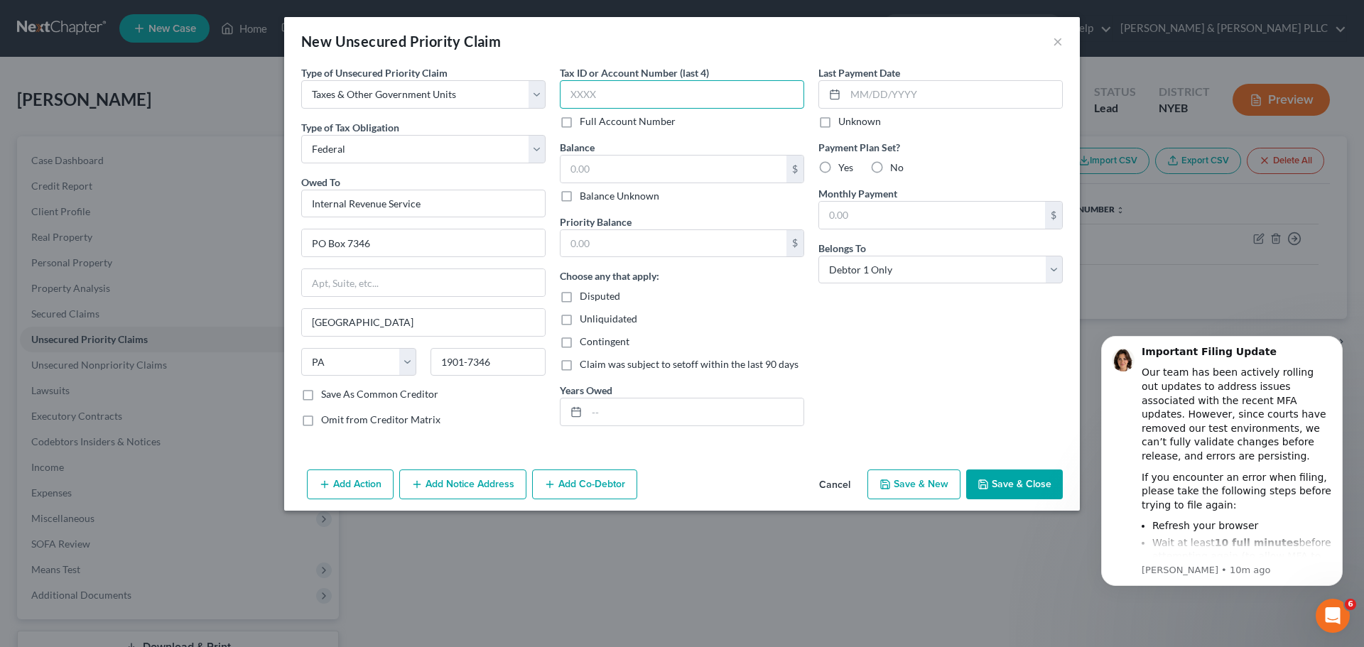
click at [580, 102] on input "text" at bounding box center [682, 94] width 244 height 28
click at [595, 168] on input "text" at bounding box center [674, 169] width 226 height 27
type input "4,053.11"
click at [645, 411] on input "text" at bounding box center [695, 412] width 217 height 27
type input "2021"
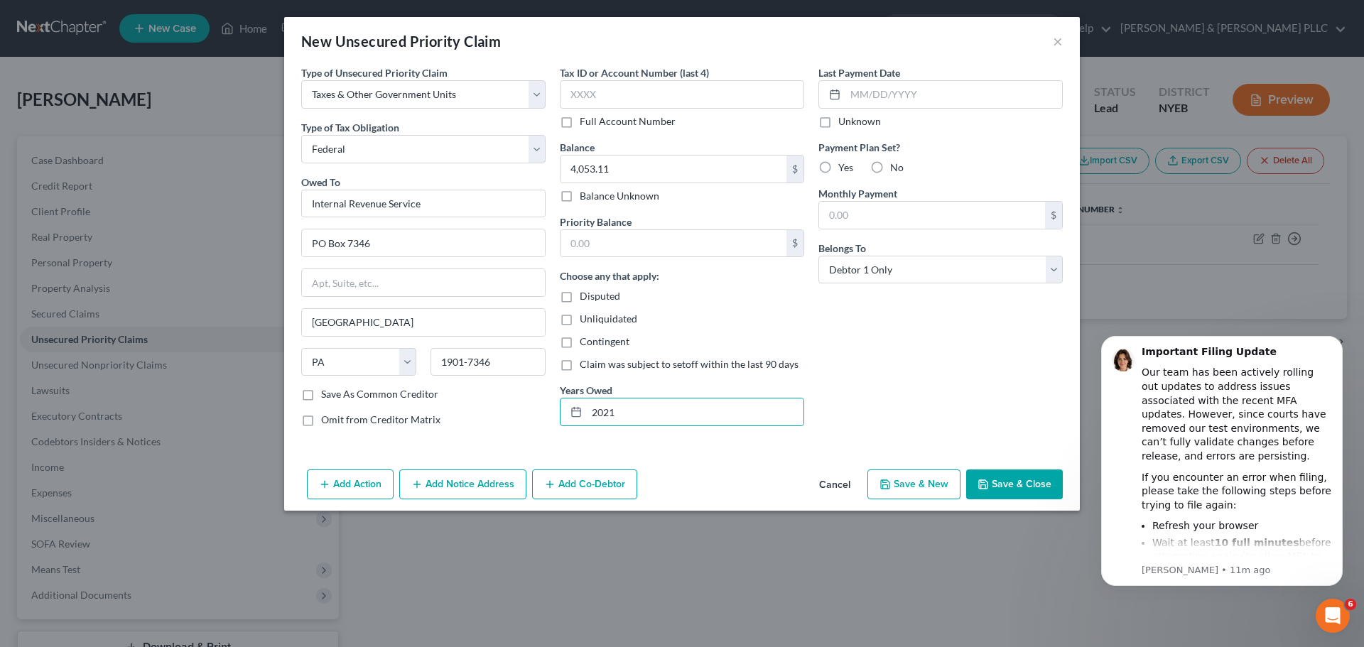
click at [991, 496] on button "Save & Close" at bounding box center [1014, 485] width 97 height 30
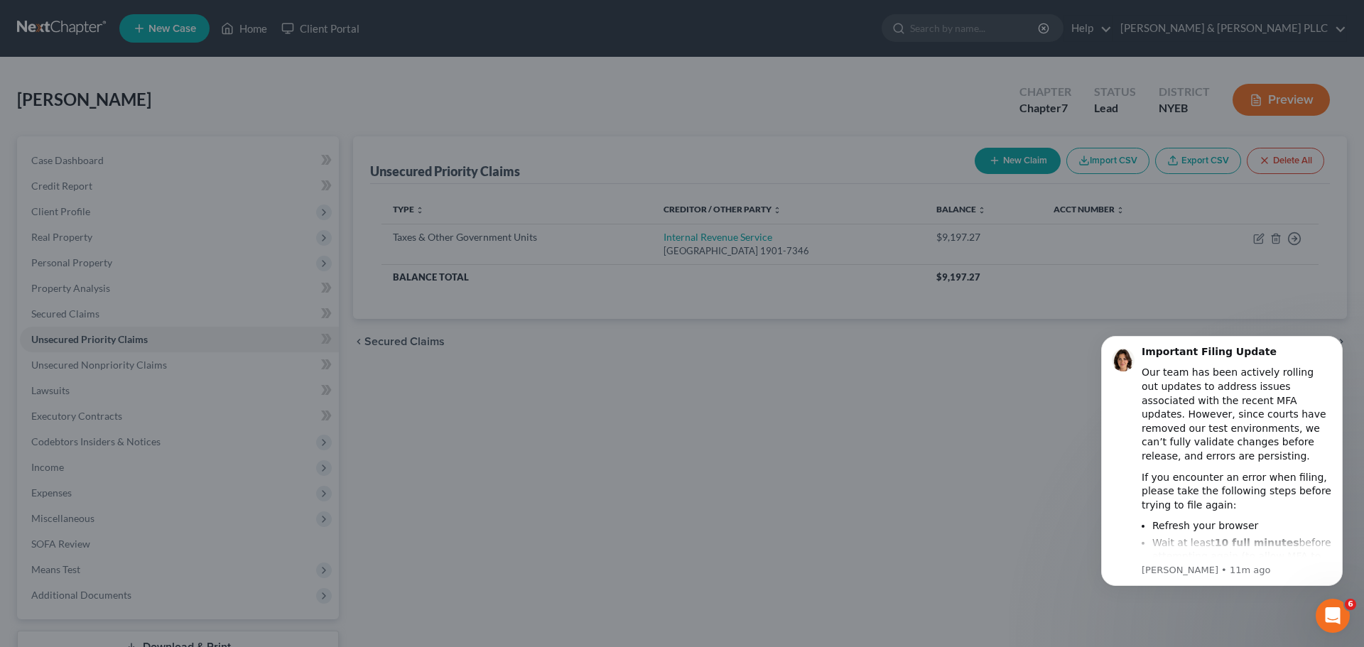
type input "0.00"
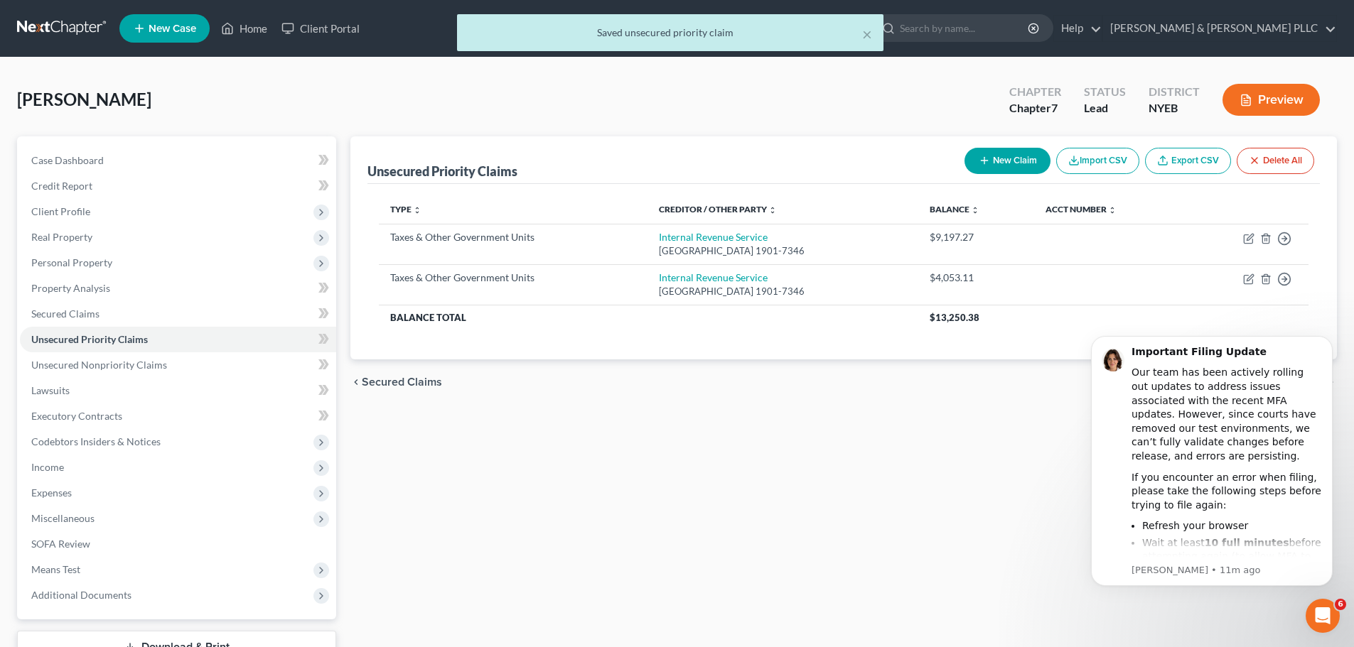
click at [996, 165] on button "New Claim" at bounding box center [1007, 161] width 86 height 26
select select "0"
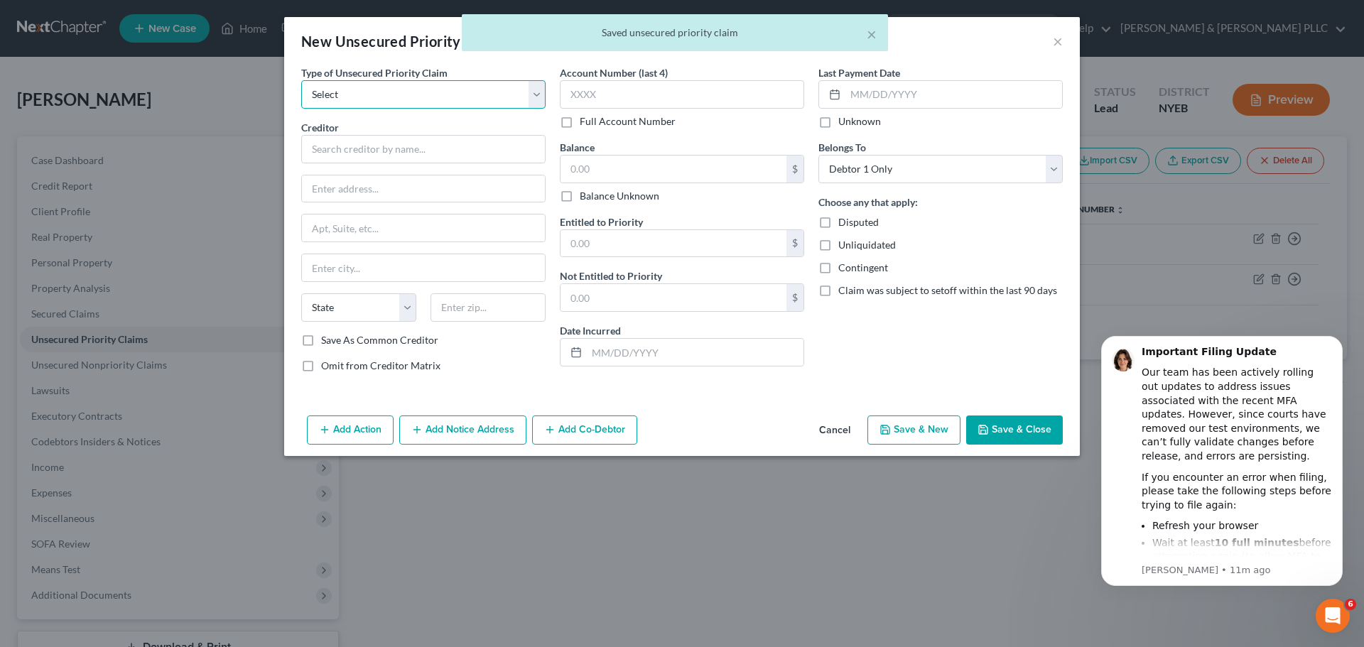
click at [476, 81] on select "Select Taxes & Other Government Units Domestic Support Obligations Extensions o…" at bounding box center [423, 94] width 244 height 28
select select "0"
click at [301, 80] on select "Select Taxes & Other Government Units Domestic Support Obligations Extensions o…" at bounding box center [423, 94] width 244 height 28
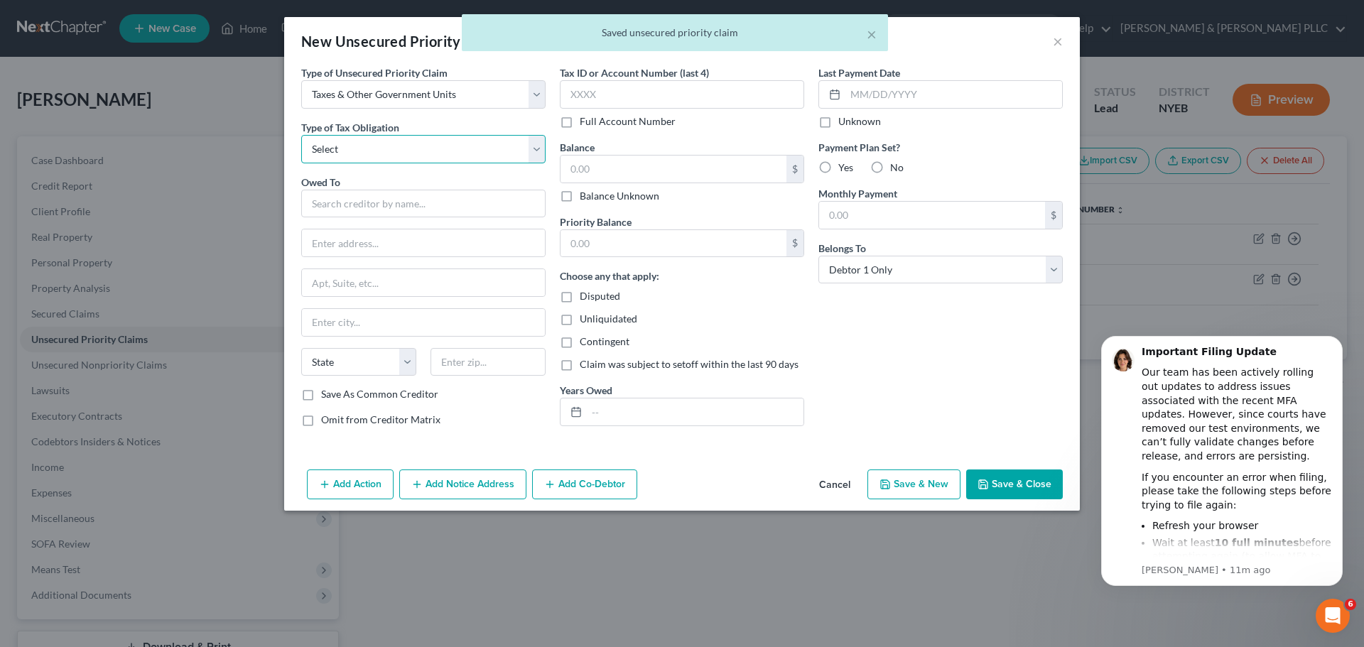
click at [437, 153] on select "Select Federal City State Franchise Tax Board Other" at bounding box center [423, 149] width 244 height 28
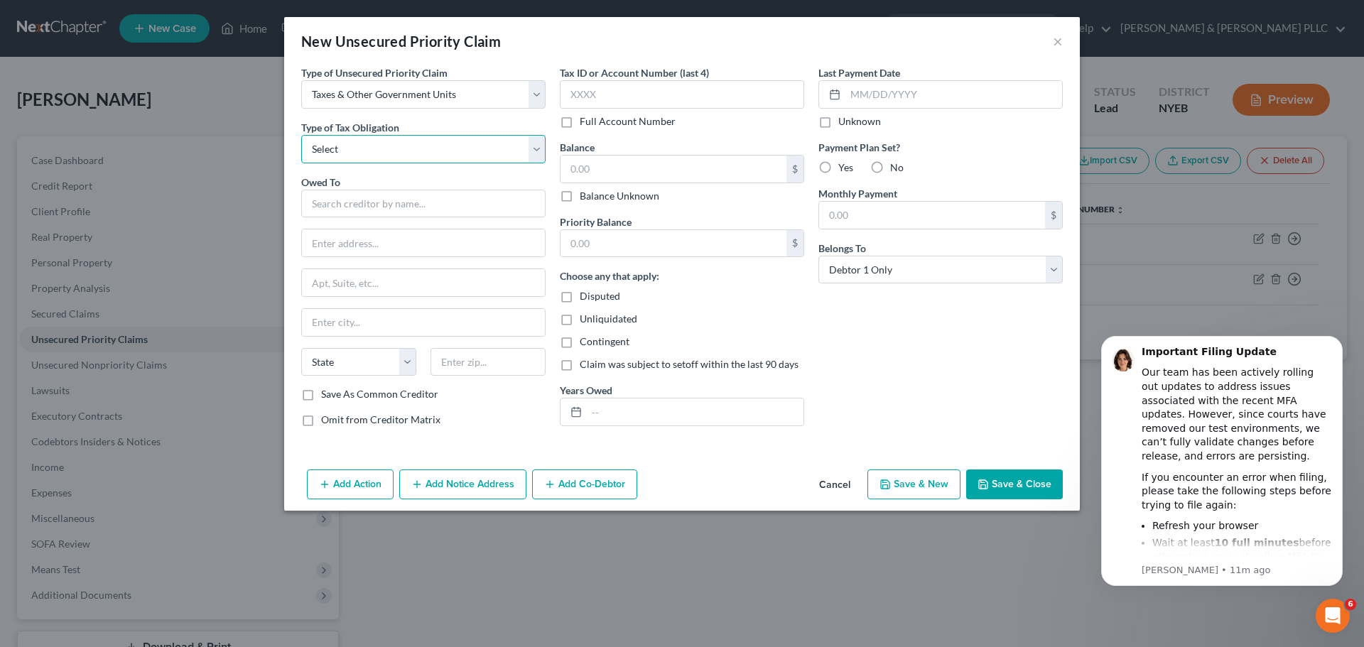
select select "0"
click at [301, 135] on select "Select Federal City State Franchise Tax Board Other" at bounding box center [423, 149] width 244 height 28
click at [427, 203] on input "text" at bounding box center [423, 204] width 244 height 28
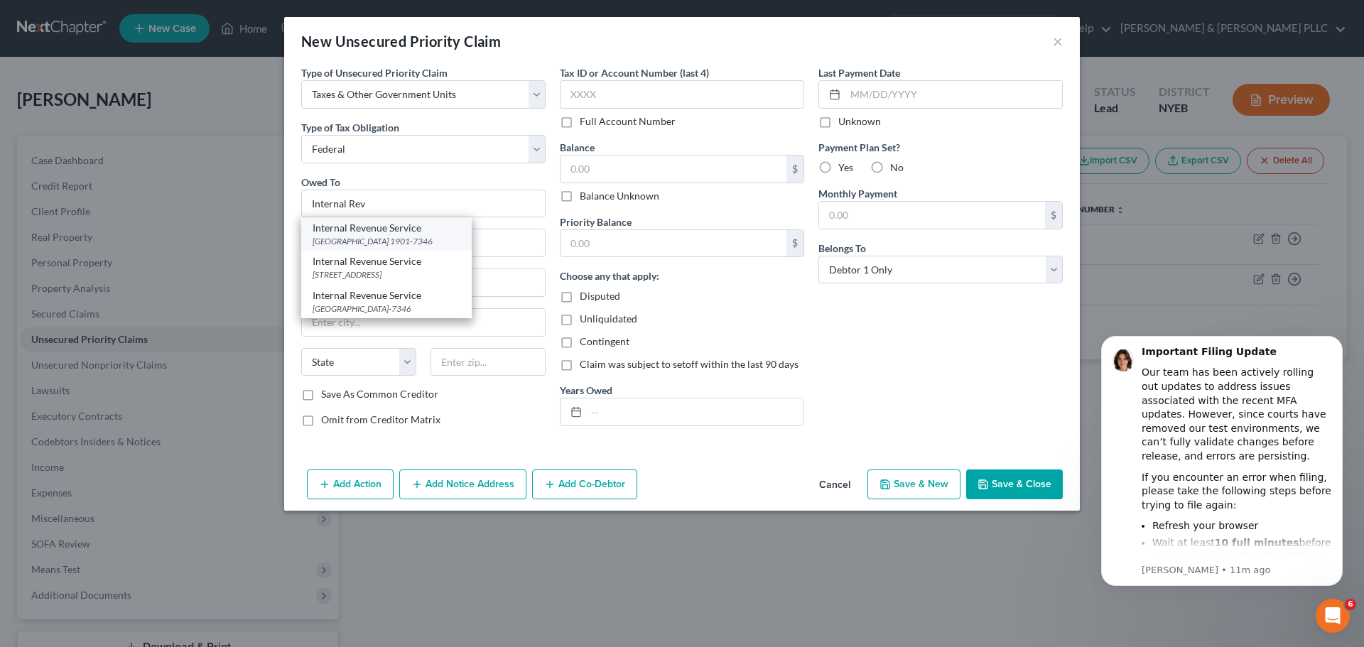
click at [428, 228] on div "Internal Revenue Service" at bounding box center [387, 228] width 148 height 14
type input "Internal Revenue Service"
type input "PO Box 7346"
type input "[GEOGRAPHIC_DATA]"
select select "39"
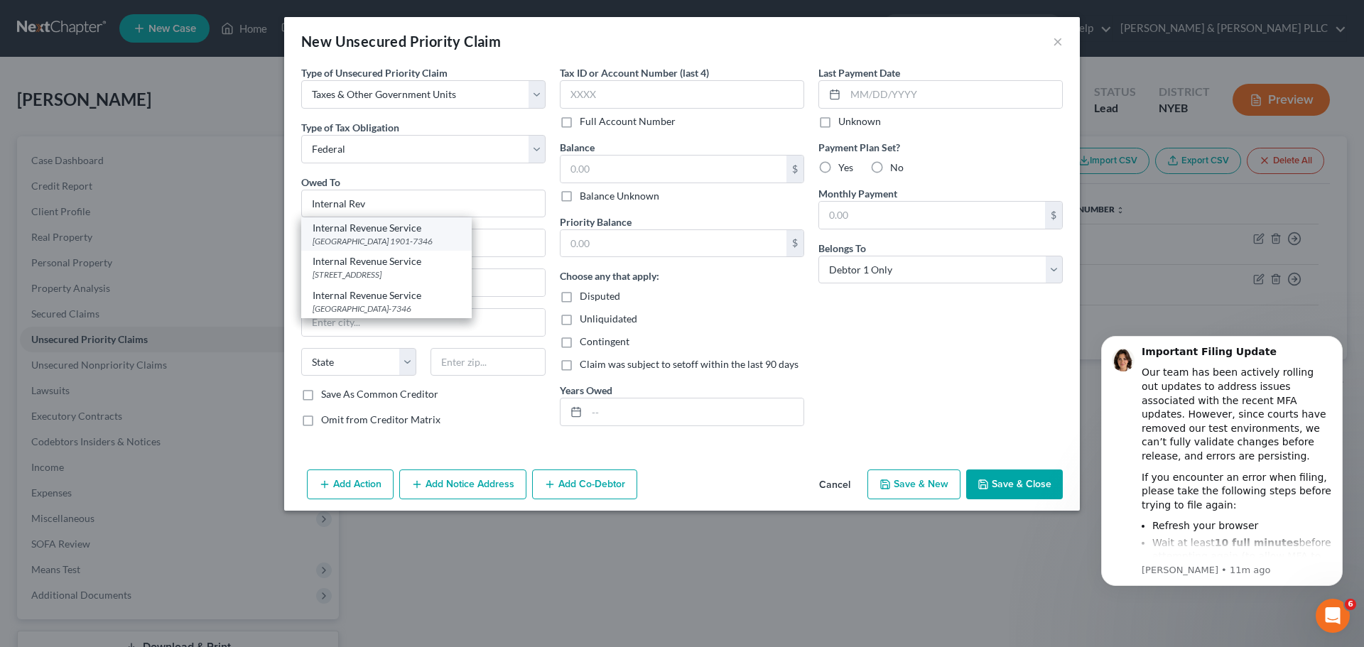
type input "1901-7346"
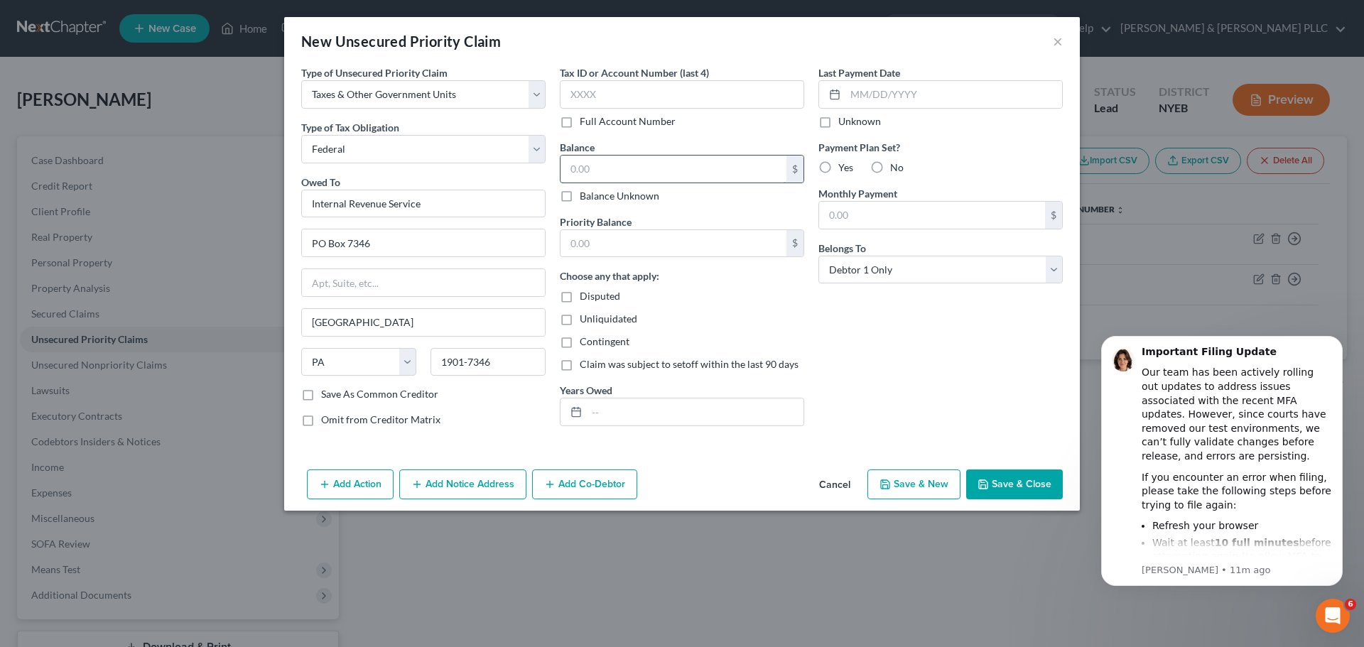
click at [631, 175] on input "text" at bounding box center [674, 169] width 226 height 27
type input "7,930.78"
click at [637, 249] on input "text" at bounding box center [674, 243] width 226 height 27
click at [599, 396] on label "Years Owed" at bounding box center [586, 390] width 53 height 15
click at [610, 408] on input "text" at bounding box center [695, 412] width 217 height 27
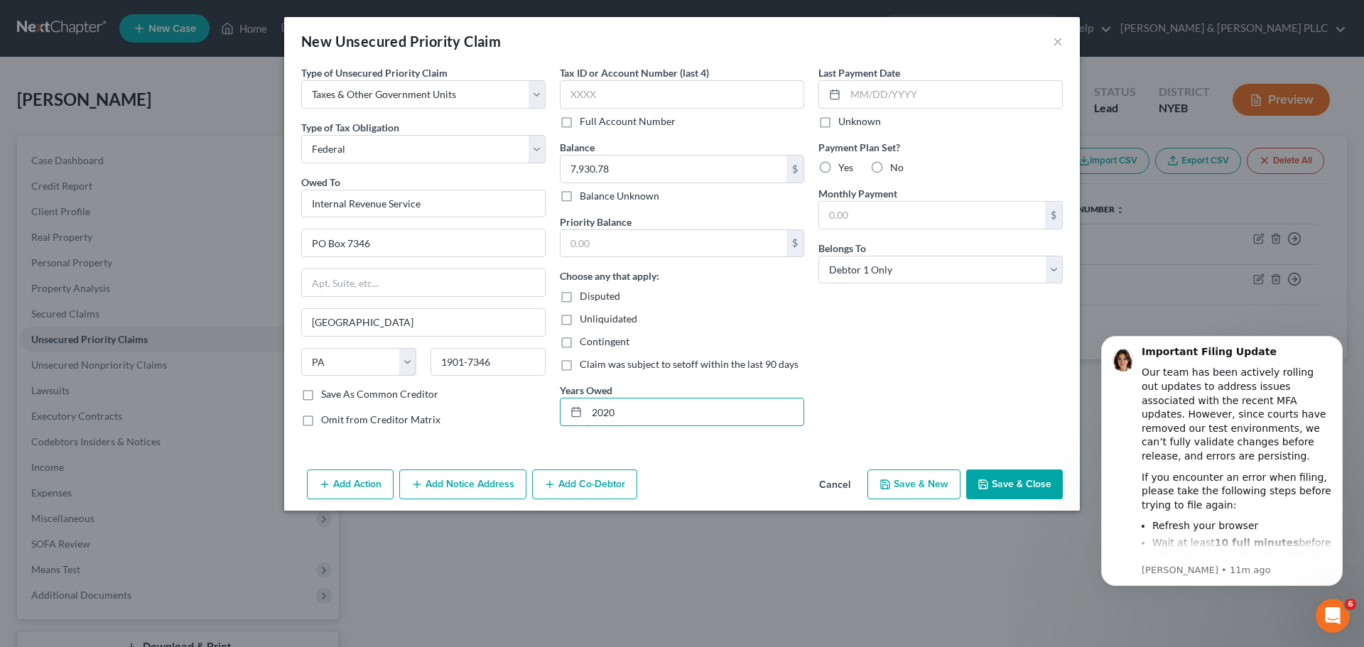
type input "2020"
click at [1018, 482] on button "Save & Close" at bounding box center [1014, 485] width 97 height 30
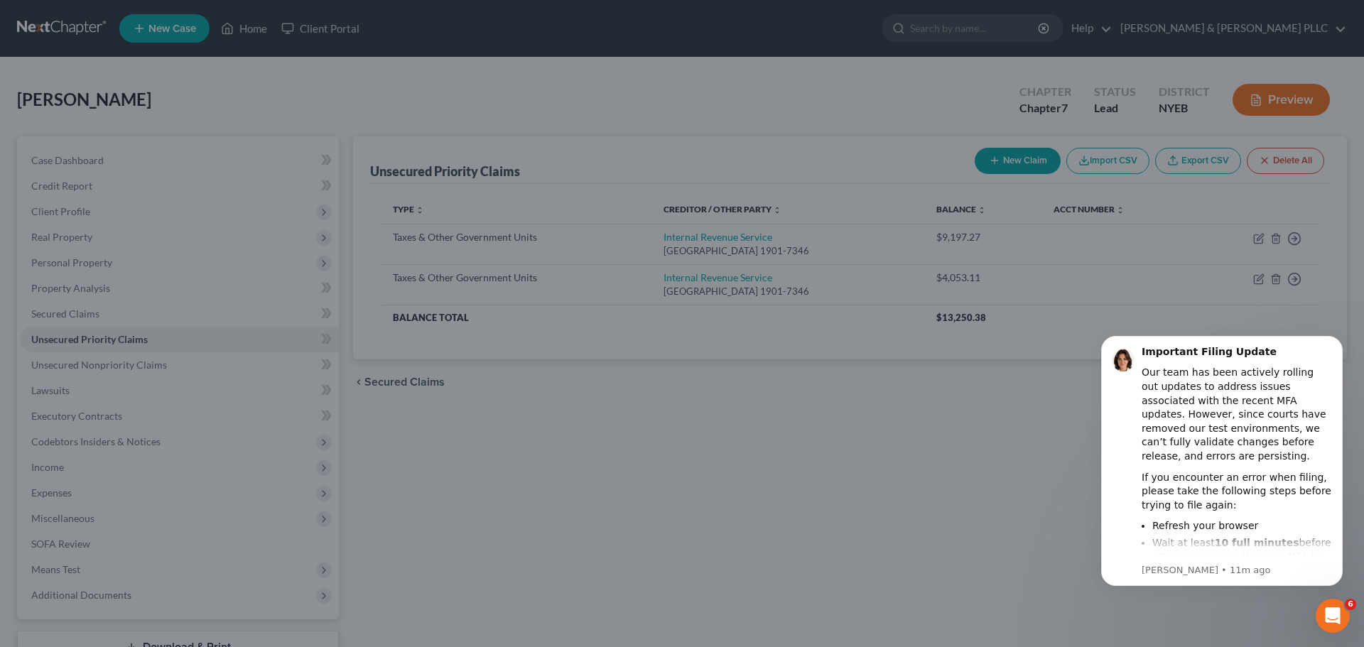
type input "0.00"
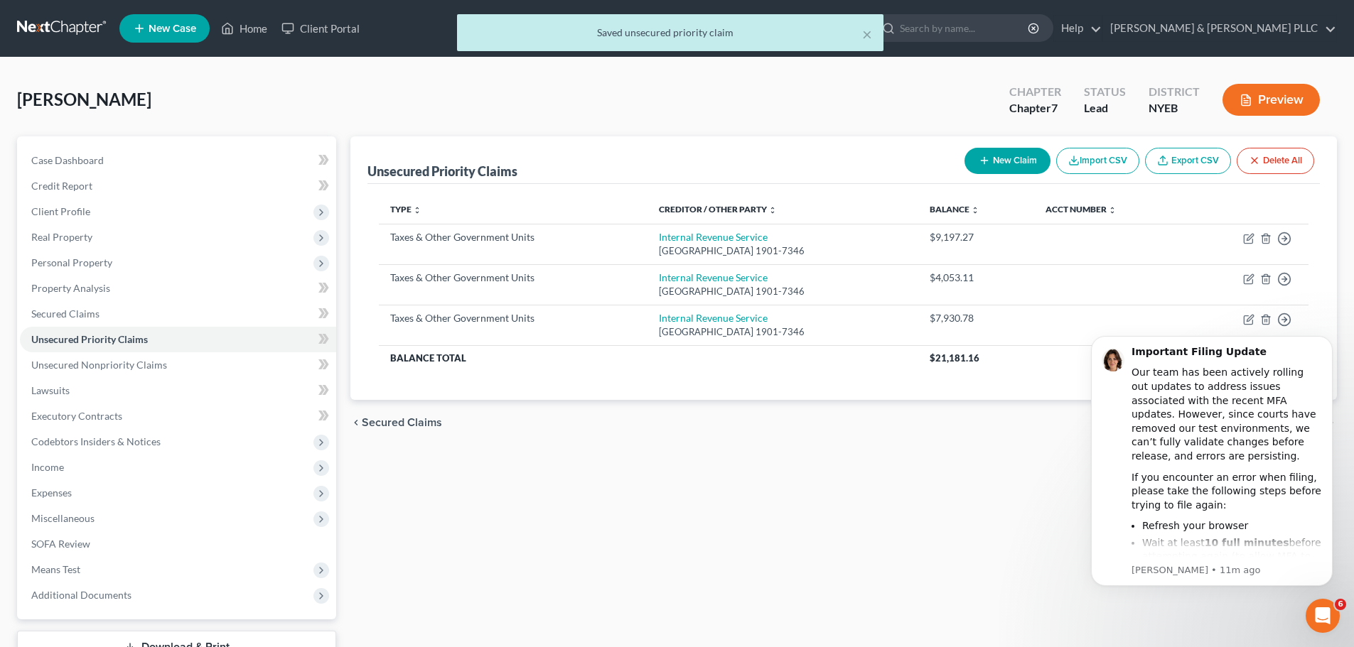
click at [983, 161] on line "button" at bounding box center [984, 161] width 6 height 0
select select "0"
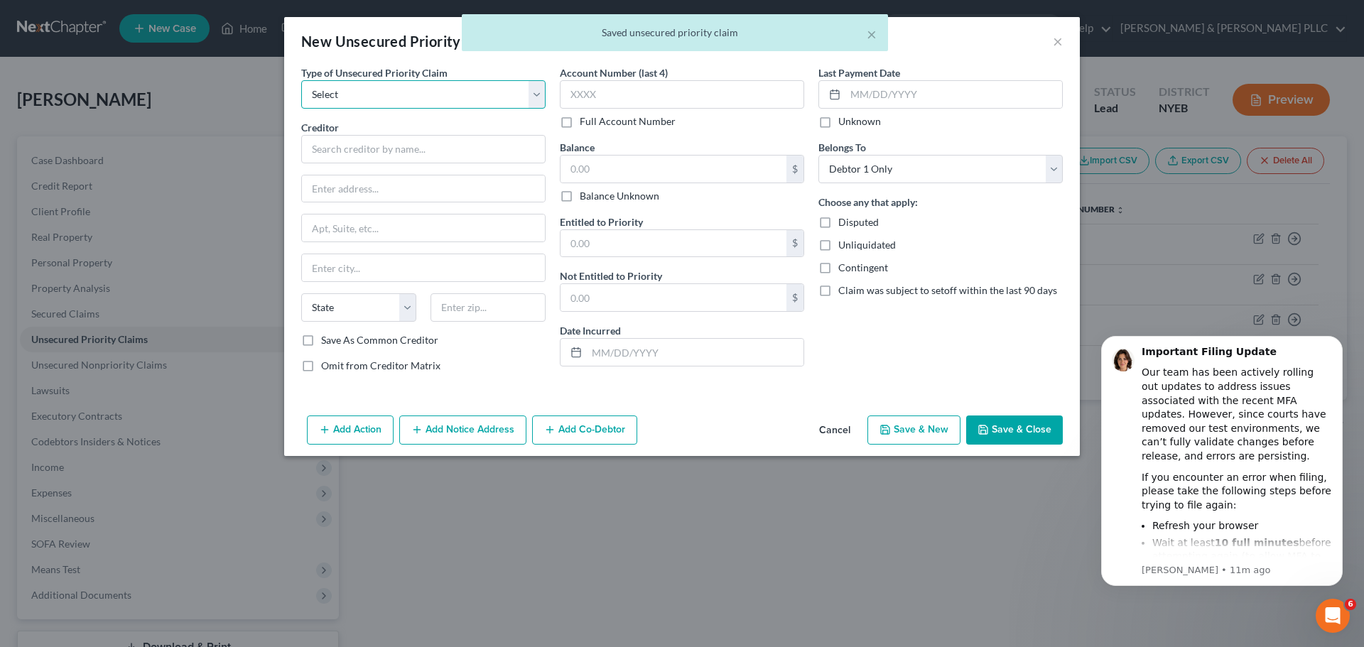
click at [482, 98] on select "Select Taxes & Other Government Units Domestic Support Obligations Extensions o…" at bounding box center [423, 94] width 244 height 28
select select "0"
click at [301, 80] on select "Select Taxes & Other Government Units Domestic Support Obligations Extensions o…" at bounding box center [423, 94] width 244 height 28
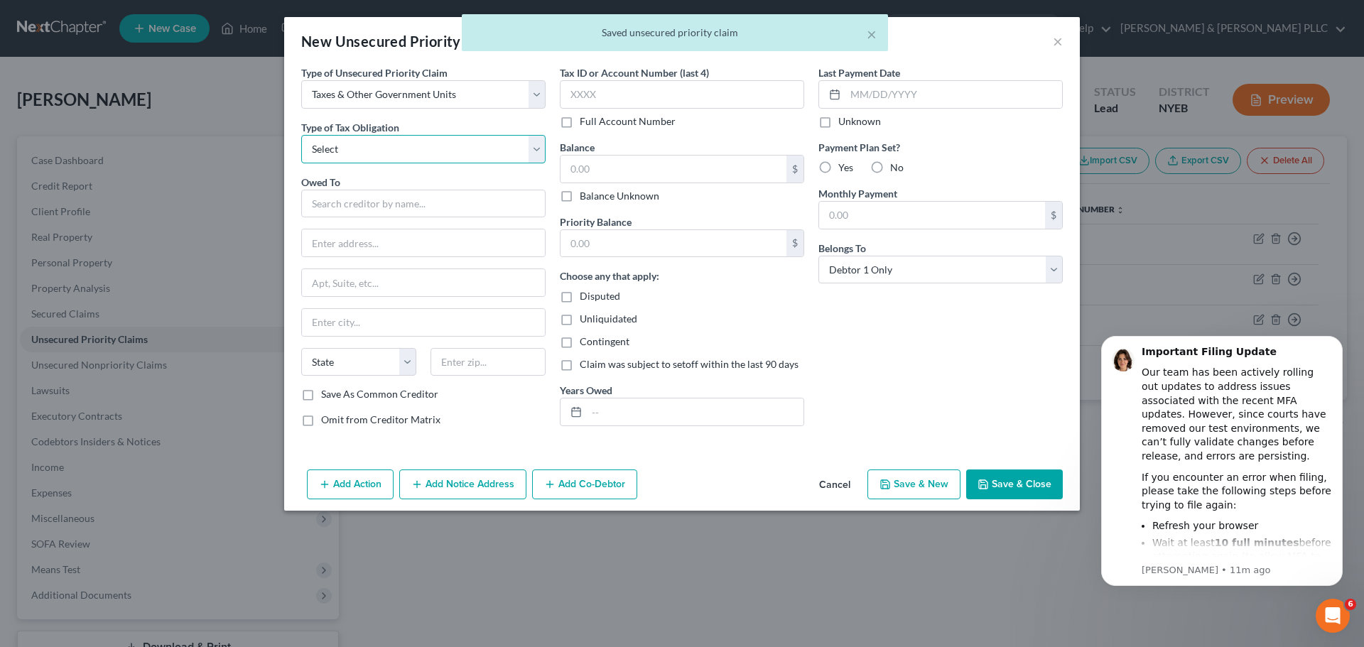
click at [460, 158] on select "Select Federal City State Franchise Tax Board Other" at bounding box center [423, 149] width 244 height 28
select select "0"
click at [301, 135] on select "Select Federal City State Franchise Tax Board Other" at bounding box center [423, 149] width 244 height 28
click at [433, 204] on input "text" at bounding box center [423, 204] width 244 height 28
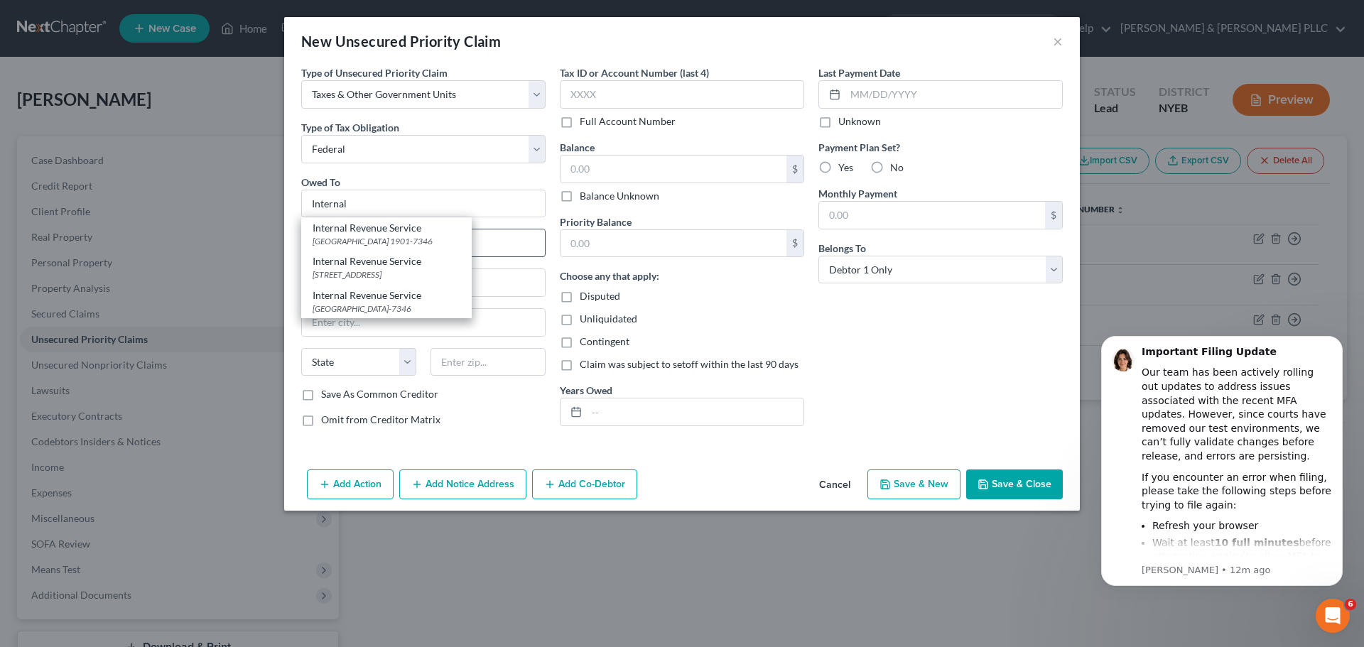
click at [431, 239] on div "[GEOGRAPHIC_DATA] 1901-7346" at bounding box center [387, 241] width 148 height 12
type input "Internal Revenue Service"
type input "PO Box 7346"
type input "[GEOGRAPHIC_DATA]"
select select "39"
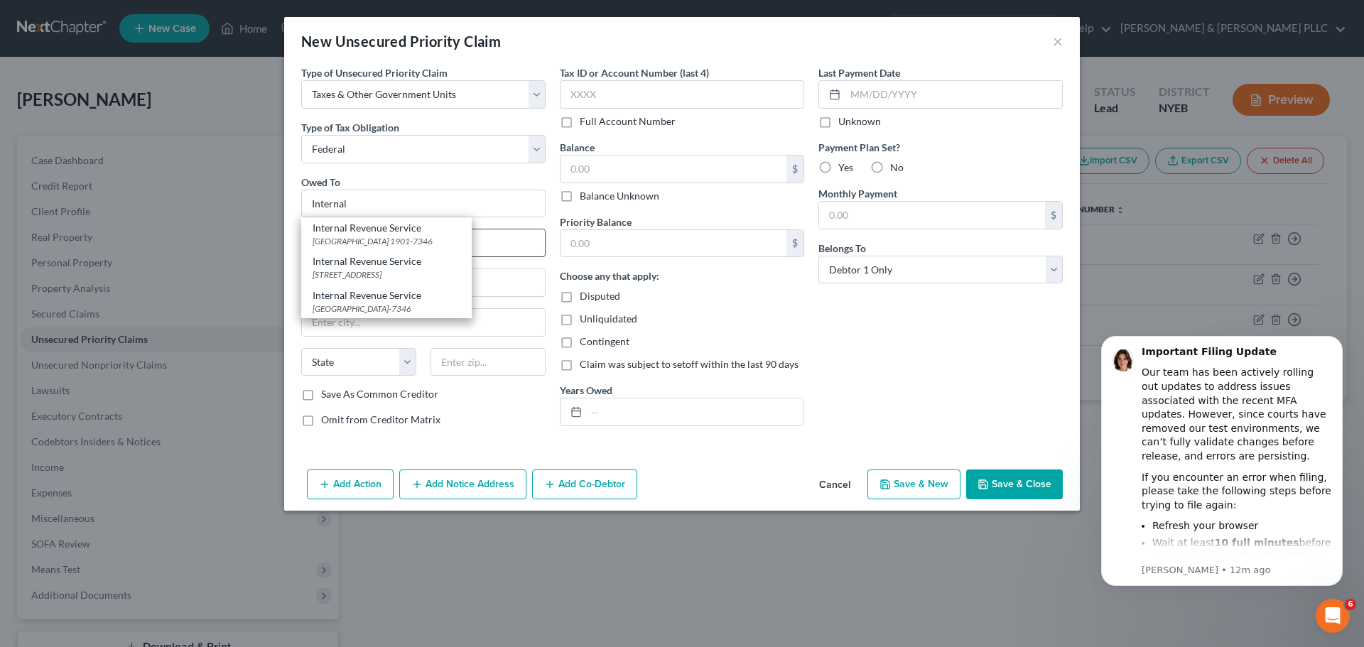
type input "1901-7346"
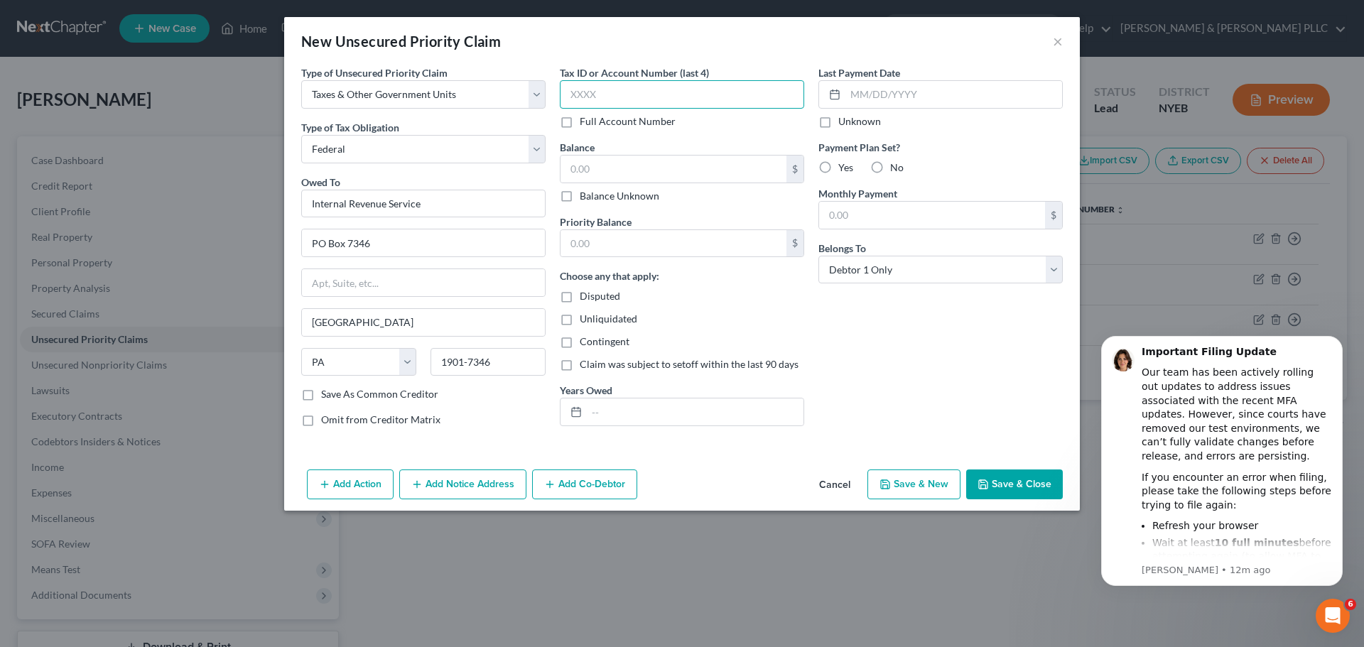
click at [640, 94] on input "text" at bounding box center [682, 94] width 244 height 28
click at [633, 245] on input "text" at bounding box center [674, 243] width 226 height 27
click at [620, 165] on input "text" at bounding box center [674, 169] width 226 height 27
type input "8,346.92"
click at [657, 409] on input "text" at bounding box center [695, 412] width 217 height 27
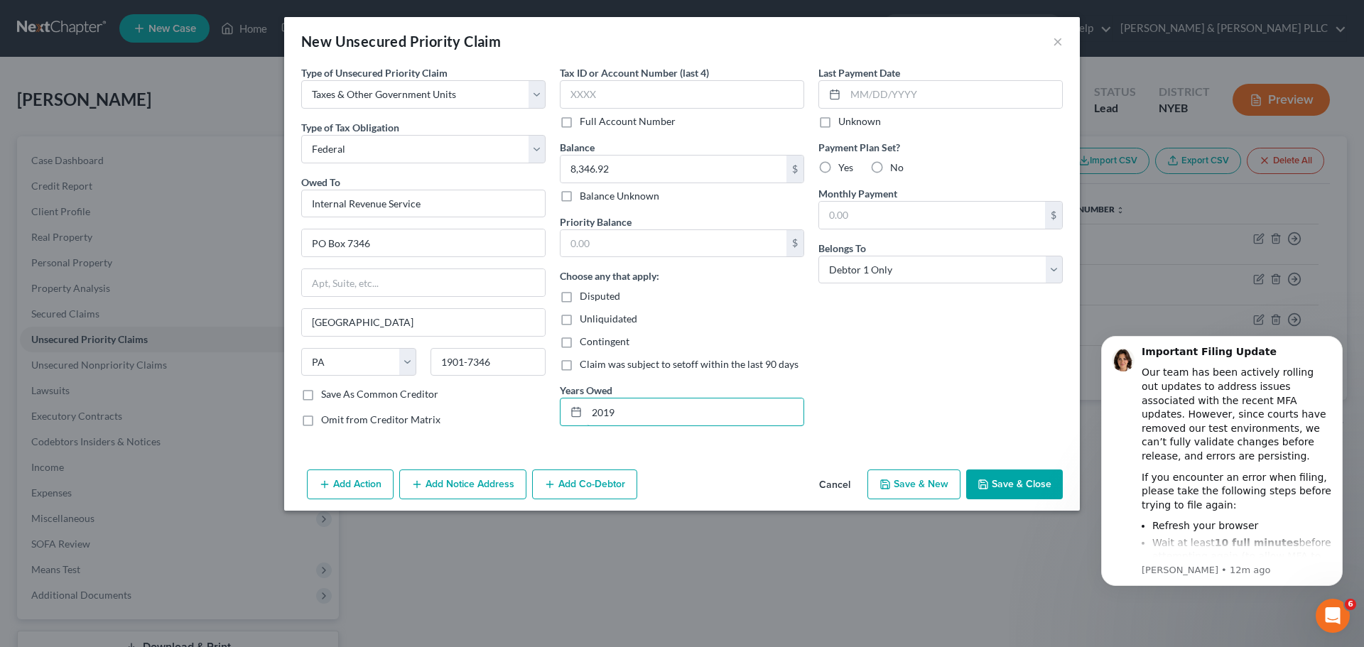
type input "2019"
click at [986, 477] on button "Save & Close" at bounding box center [1014, 485] width 97 height 30
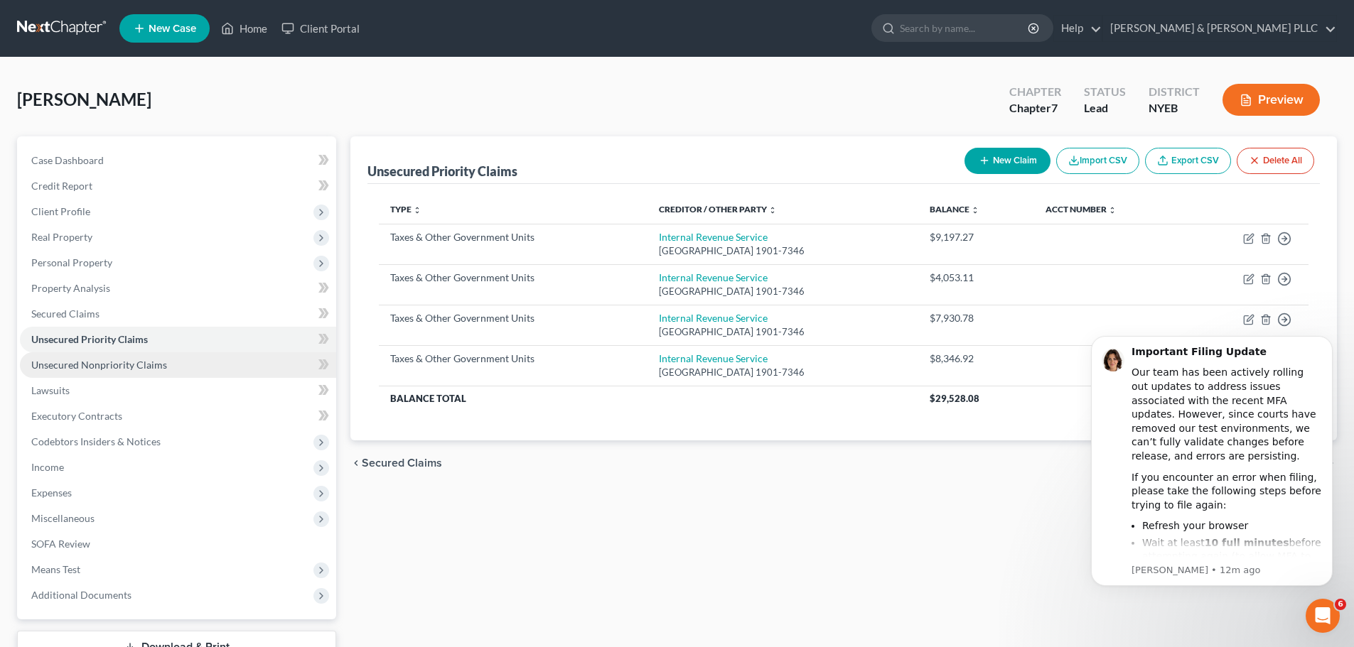
click at [139, 359] on span "Unsecured Nonpriority Claims" at bounding box center [99, 365] width 136 height 12
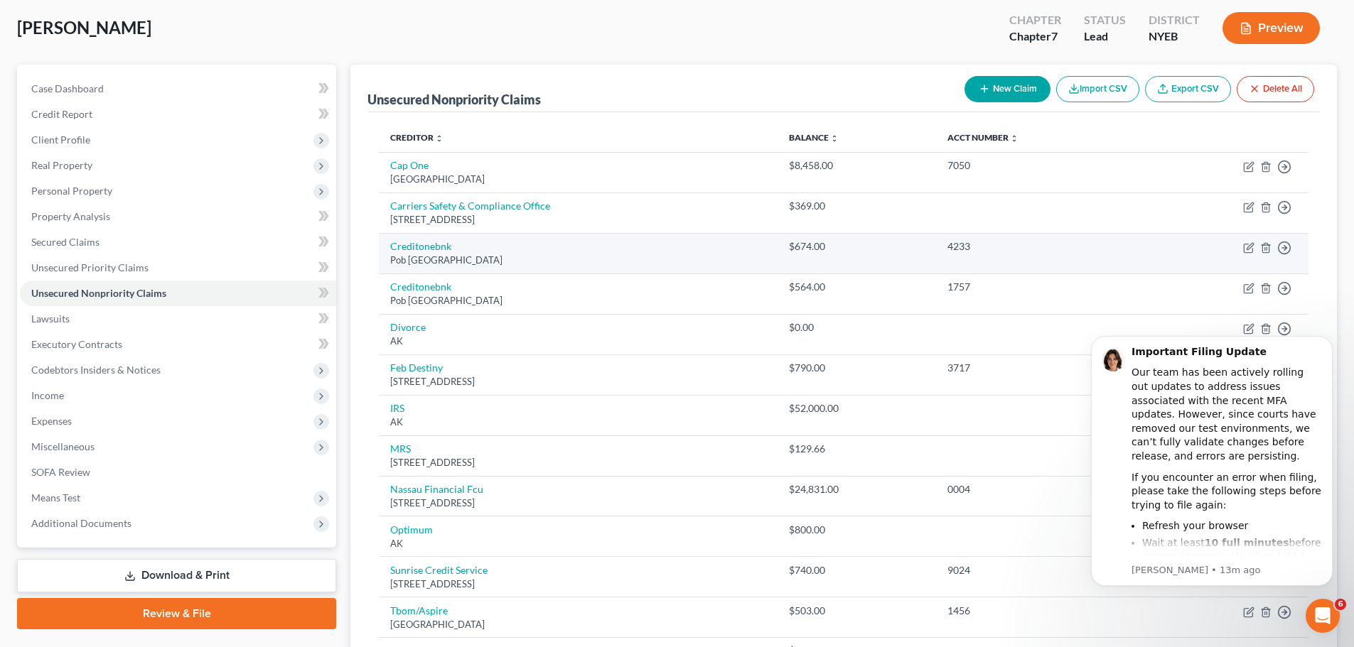
scroll to position [71, 0]
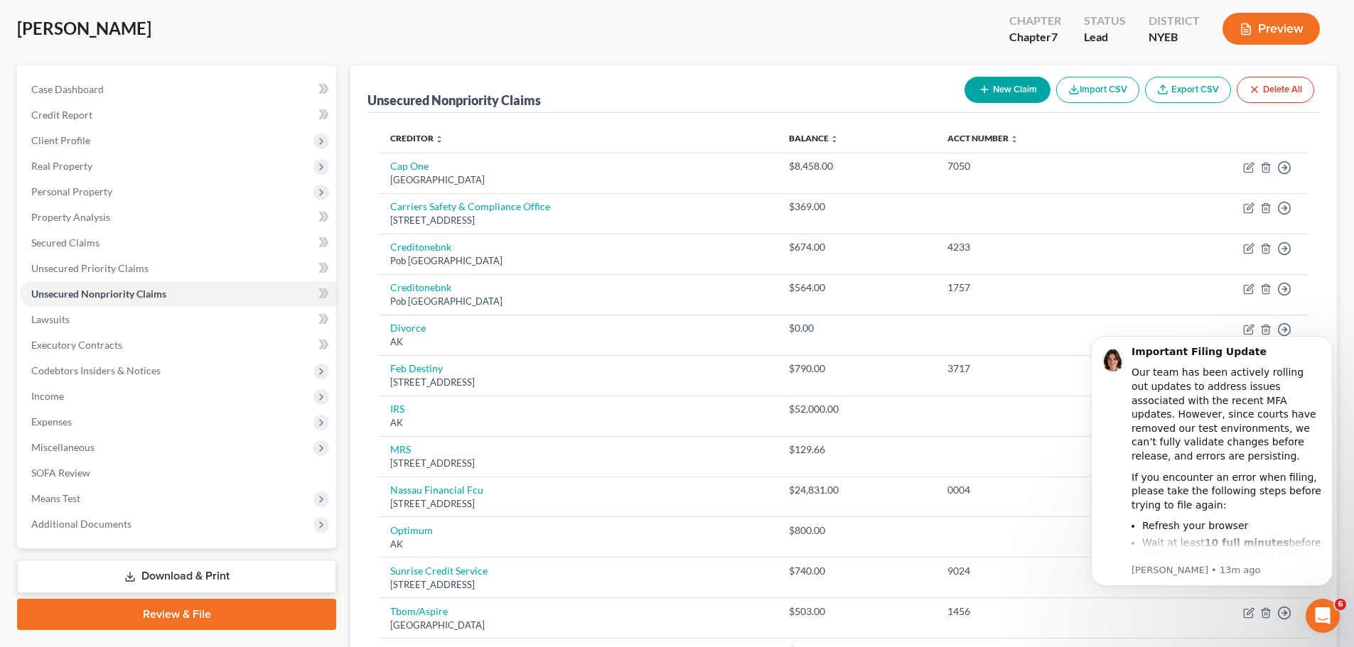
click at [1030, 104] on div "New Claim Import CSV Export CSV Delete All" at bounding box center [1139, 90] width 361 height 38
click at [1020, 99] on button "New Claim" at bounding box center [1007, 90] width 86 height 26
select select "0"
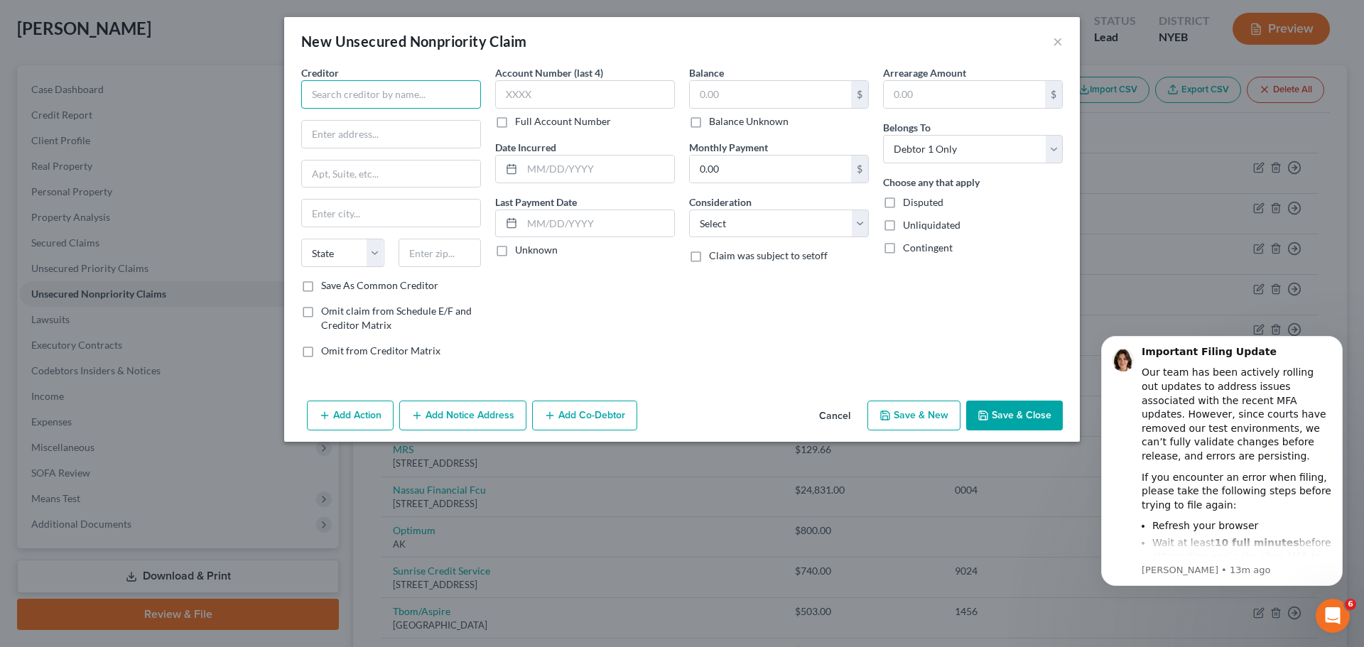
click at [423, 100] on input "text" at bounding box center [391, 94] width 180 height 28
type input "Aspire"
click at [419, 127] on input "text" at bounding box center [391, 134] width 178 height 27
paste input "650832"
type input "Po box 650832"
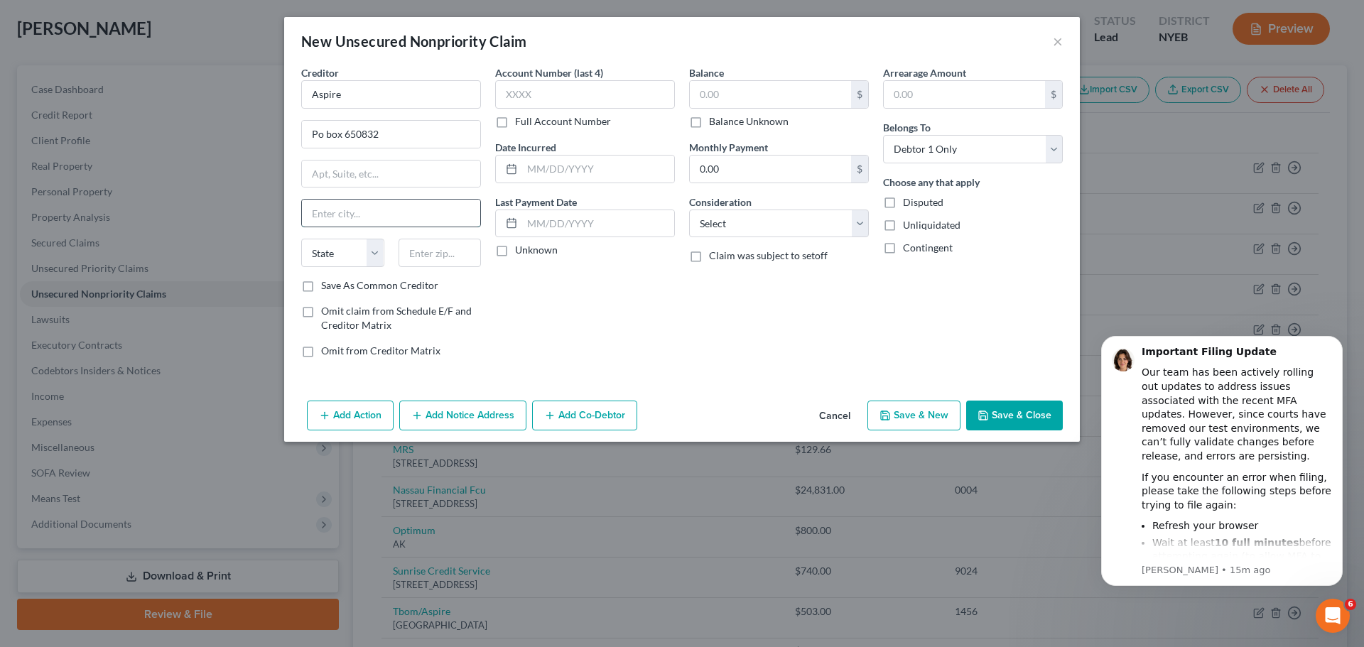
click at [382, 218] on input "text" at bounding box center [391, 213] width 178 height 27
type input "[GEOGRAPHIC_DATA]"
click at [352, 268] on div "State [US_STATE] AK AR AZ CA CO CT DE DC [GEOGRAPHIC_DATA] [GEOGRAPHIC_DATA] GU…" at bounding box center [391, 259] width 194 height 40
click at [357, 266] on select "State [US_STATE] AK AR AZ CA CO CT DE DC [GEOGRAPHIC_DATA] [GEOGRAPHIC_DATA] GU…" at bounding box center [342, 253] width 83 height 28
select select "45"
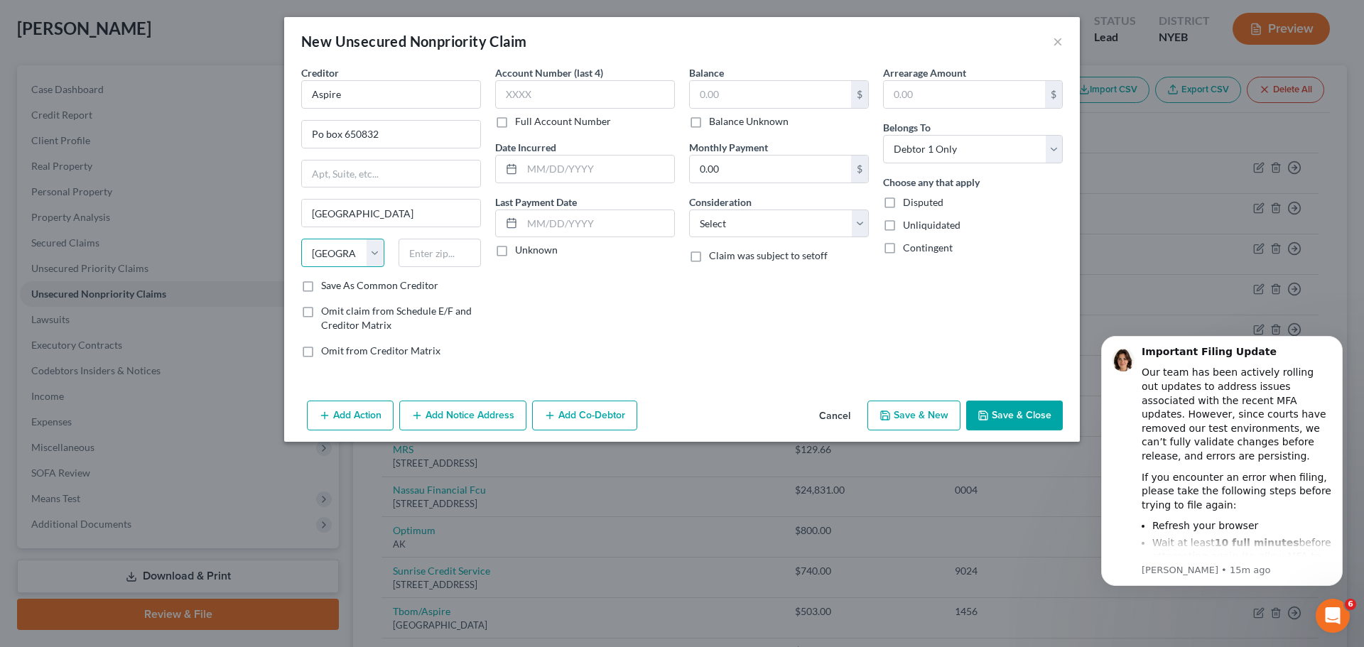
click at [301, 239] on select "State [US_STATE] AK AR AZ CA CO CT DE DC [GEOGRAPHIC_DATA] [GEOGRAPHIC_DATA] GU…" at bounding box center [342, 253] width 83 height 28
click at [412, 254] on input "text" at bounding box center [440, 253] width 83 height 28
type input "75265-0832"
click at [746, 86] on input "text" at bounding box center [770, 94] width 161 height 27
type input "728.53"
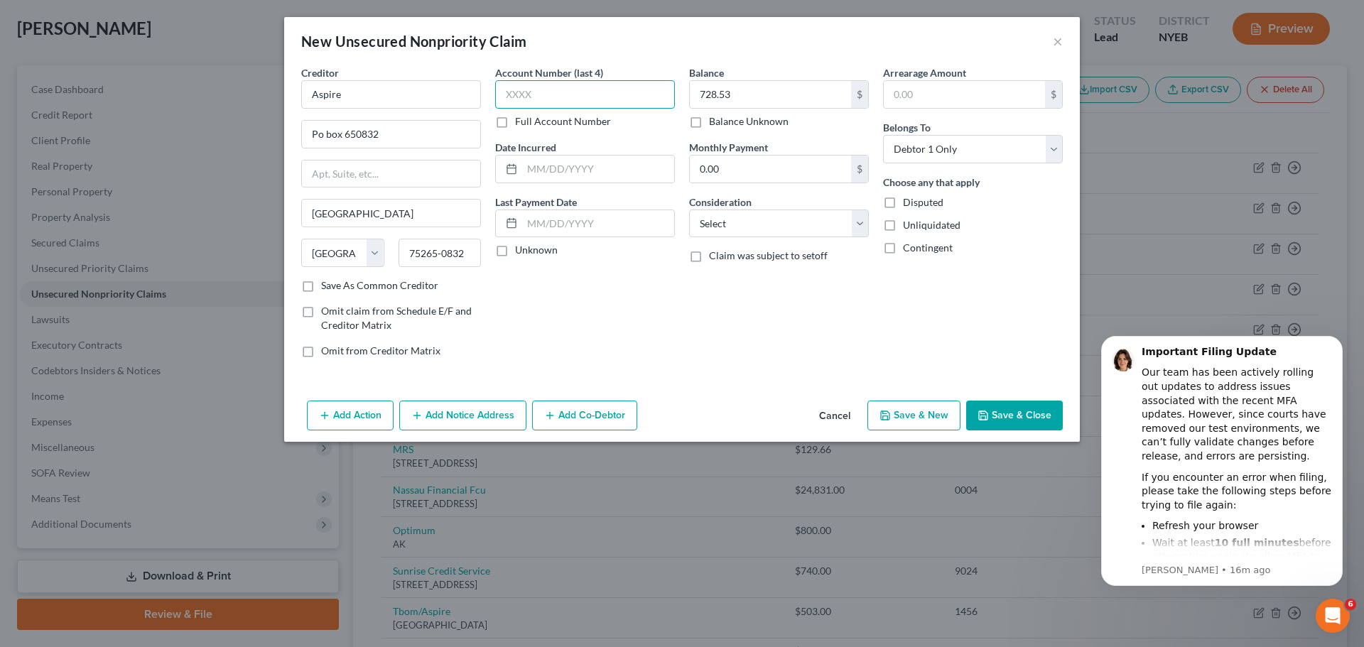
click at [571, 97] on input "text" at bounding box center [585, 94] width 180 height 28
type input "1456"
click at [1015, 401] on button "Save & Close" at bounding box center [1014, 416] width 97 height 30
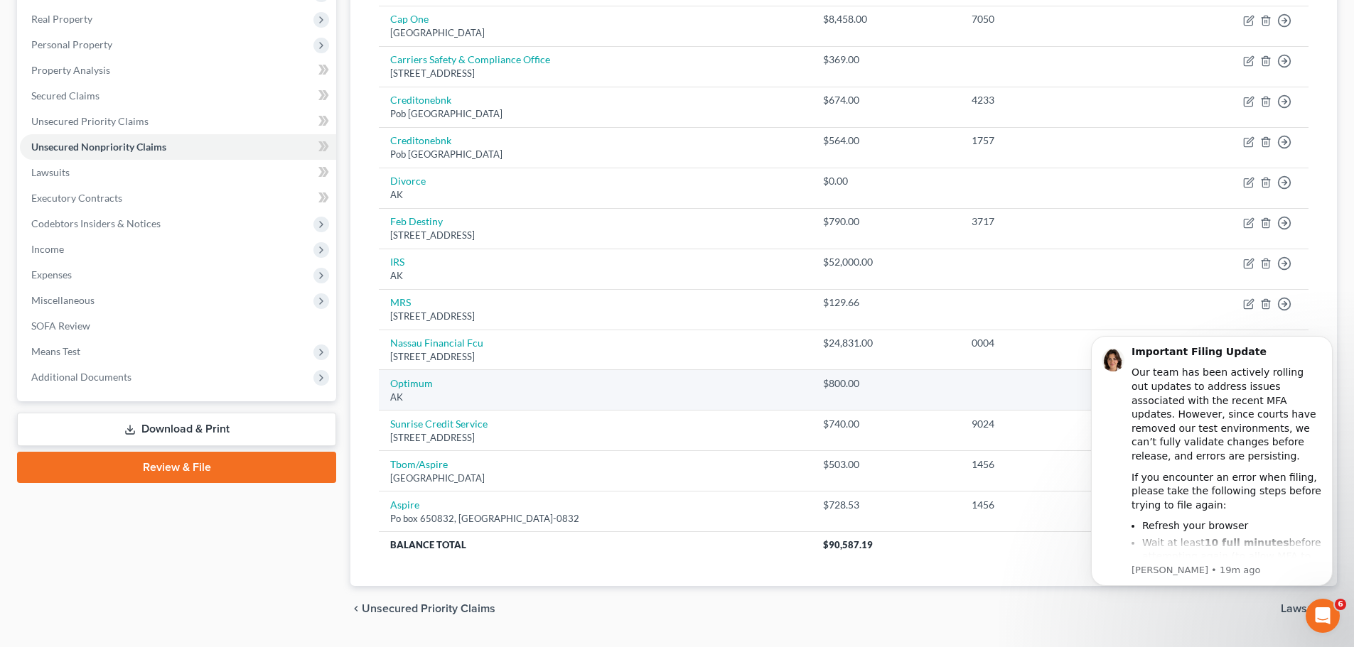
scroll to position [185, 0]
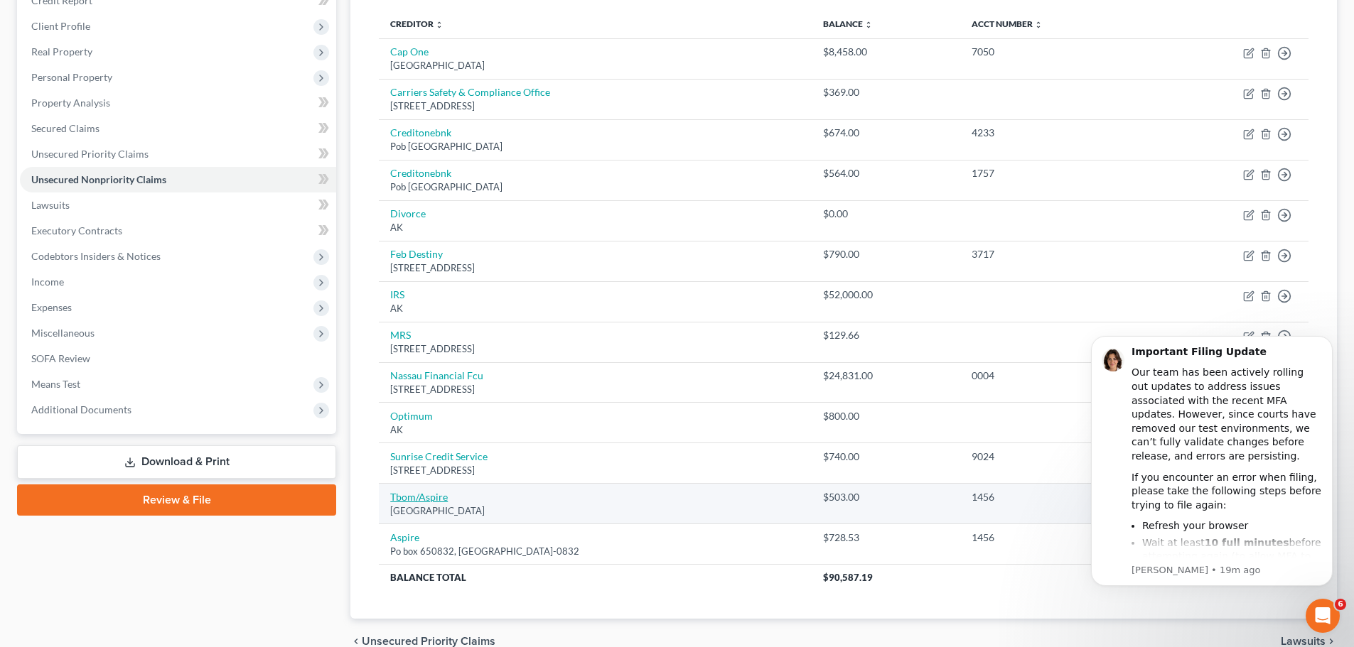
click at [419, 502] on link "Tbom/Aspire" at bounding box center [419, 497] width 58 height 12
select select "10"
select select "2"
select select "0"
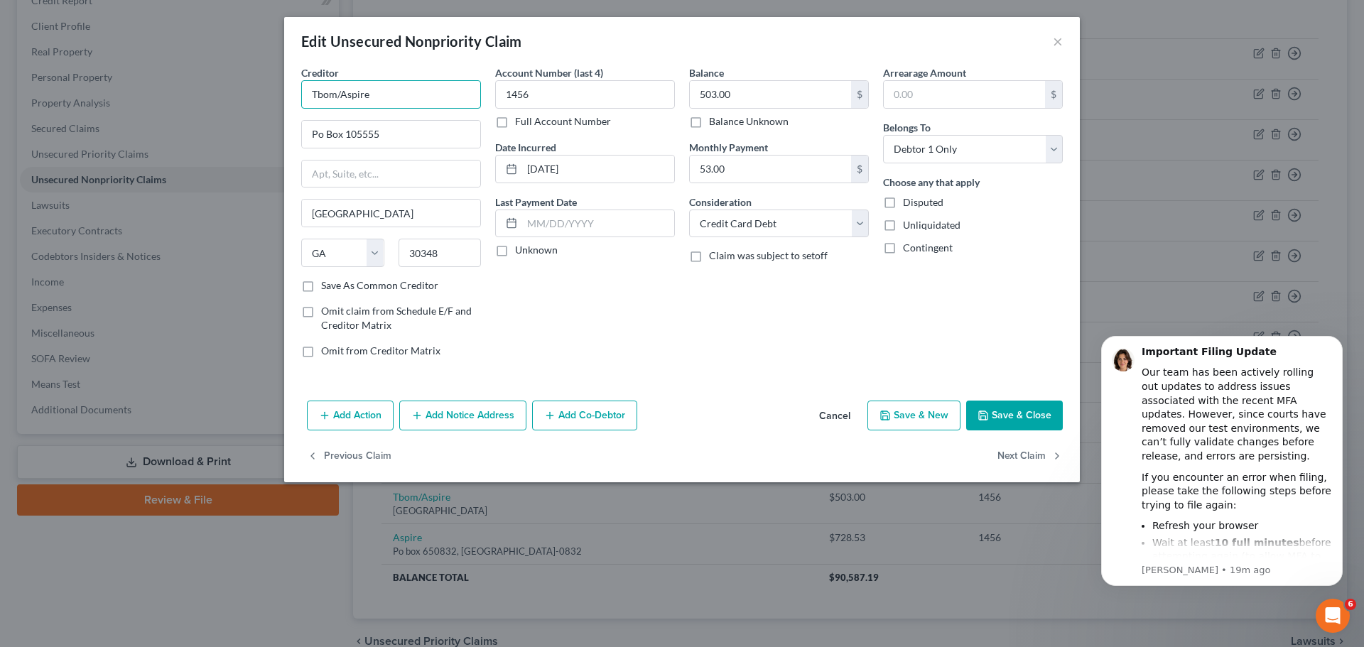
drag, startPoint x: 342, startPoint y: 95, endPoint x: 303, endPoint y: 91, distance: 39.2
click at [303, 91] on input "Tbom/Aspire" at bounding box center [391, 94] width 180 height 28
click at [398, 95] on input "Aspire" at bounding box center [391, 94] width 180 height 28
type input "Aspire"
click at [1045, 419] on button "Save & Close" at bounding box center [1014, 416] width 97 height 30
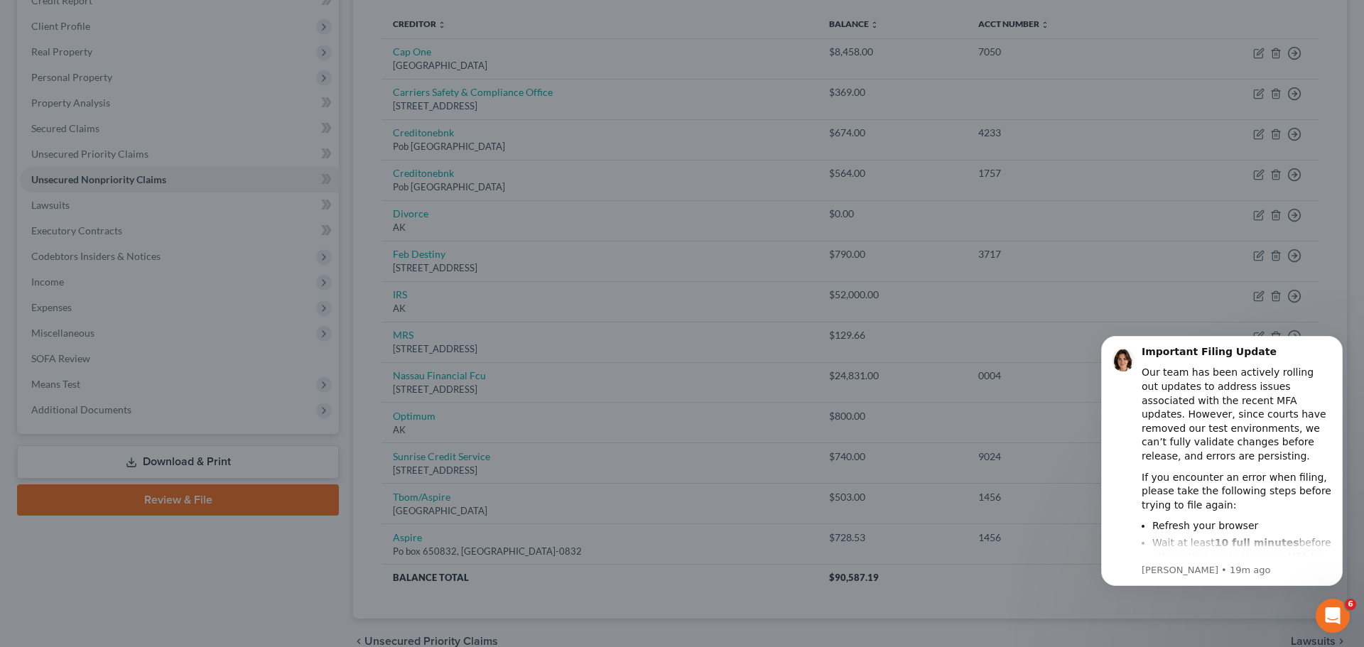
type input "0"
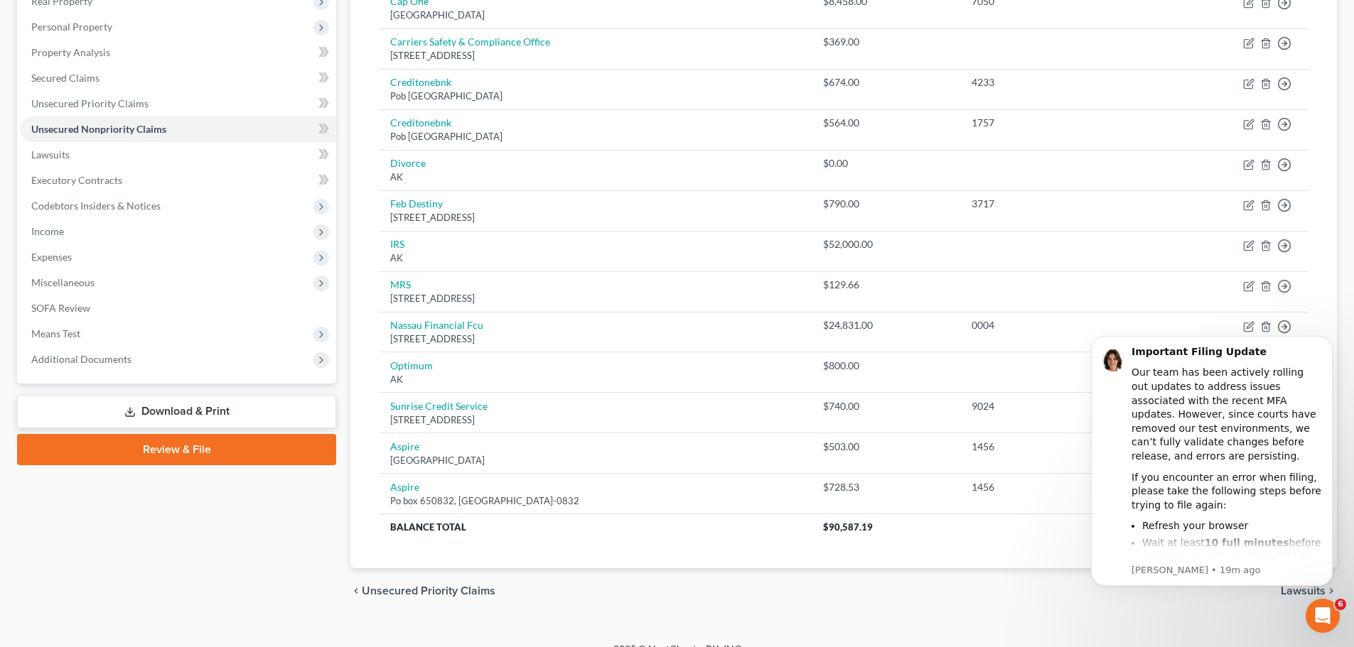
scroll to position [257, 0]
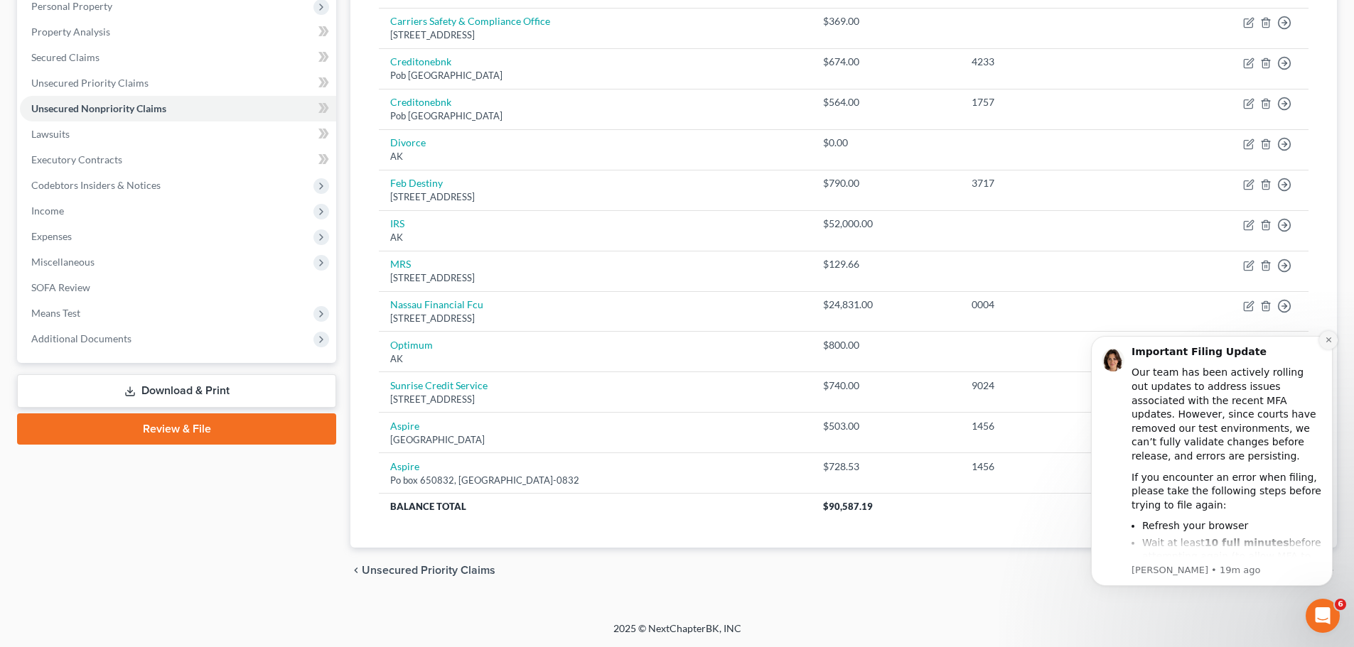
click at [1327, 342] on icon "Dismiss notification" at bounding box center [1329, 340] width 8 height 8
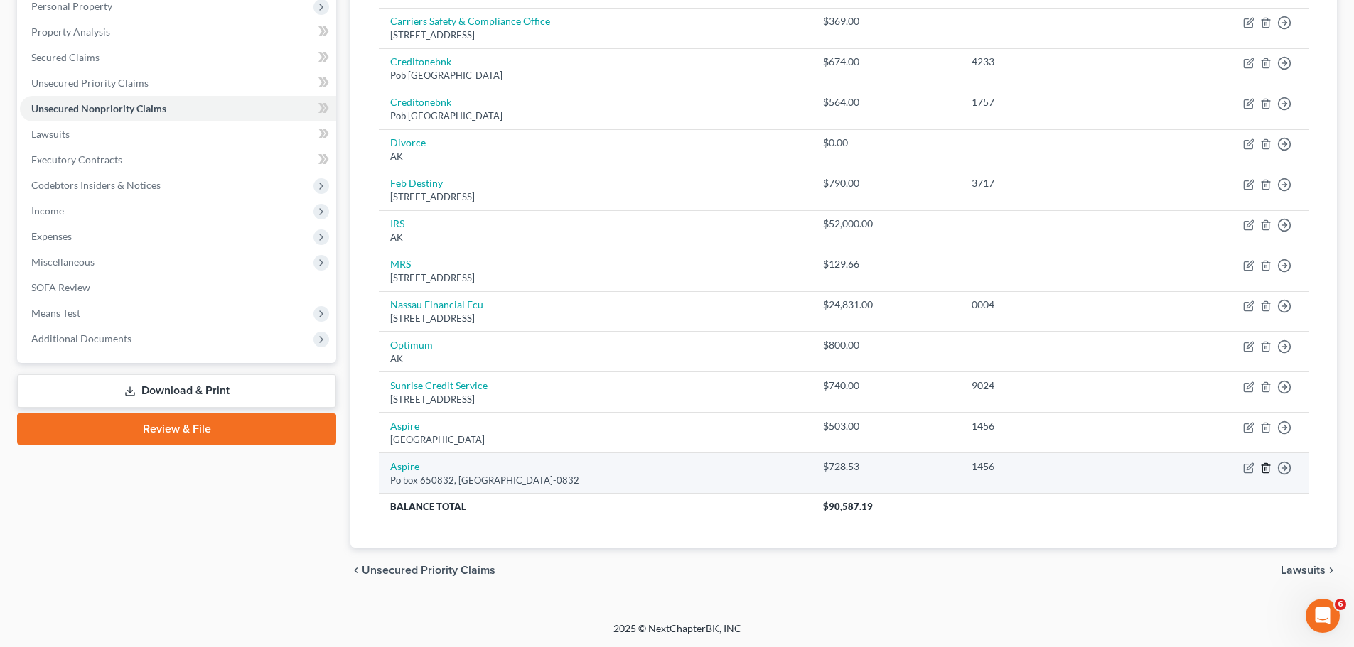
click at [1265, 469] on line "button" at bounding box center [1265, 469] width 0 height 3
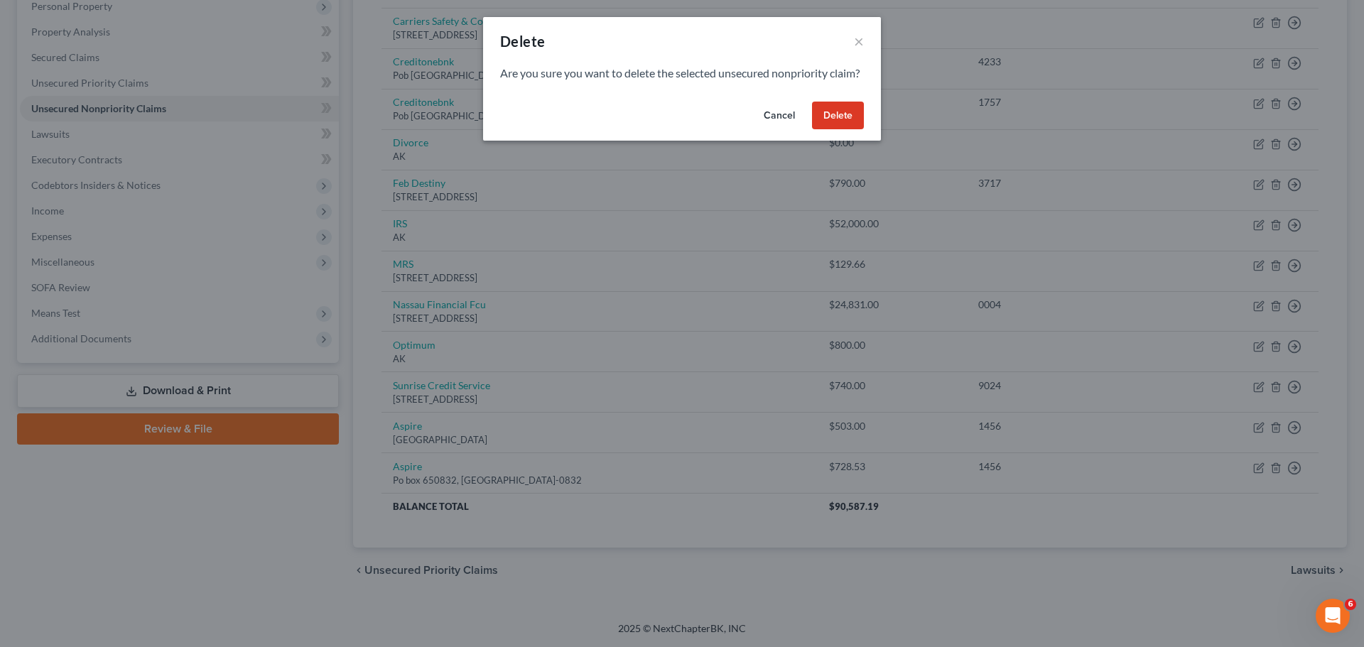
click at [832, 130] on button "Delete" at bounding box center [838, 116] width 52 height 28
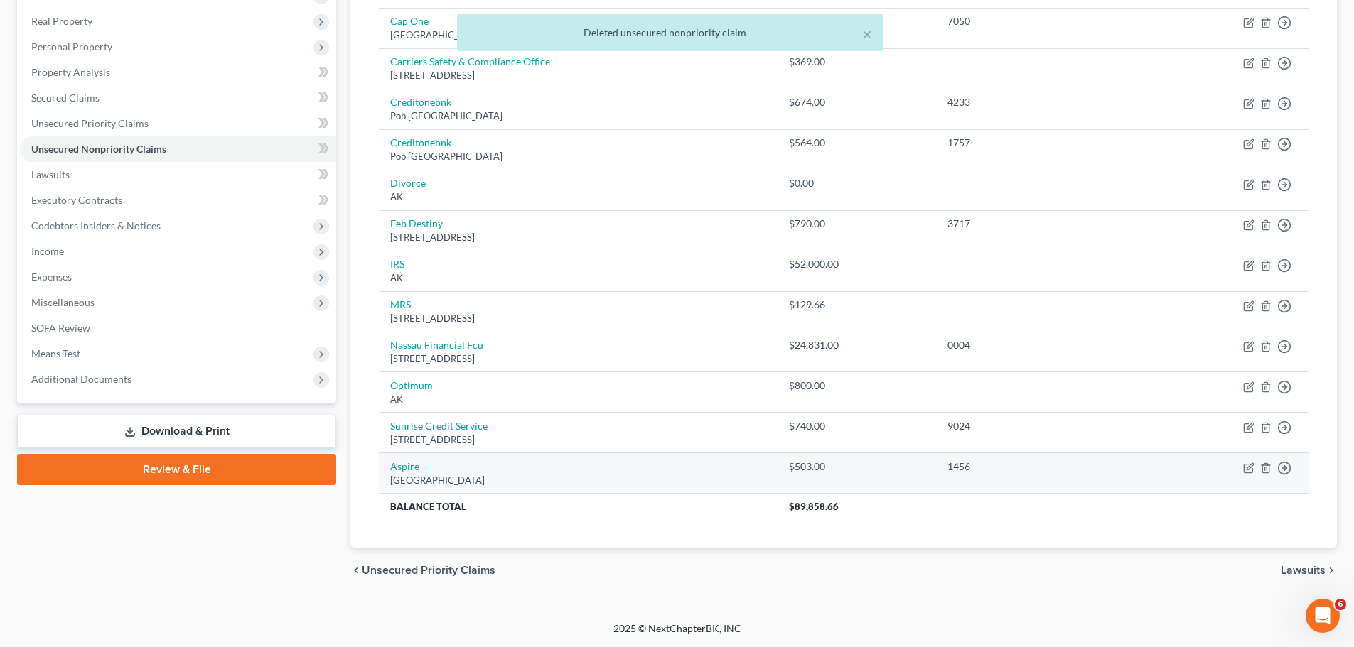
scroll to position [216, 0]
click at [1248, 468] on icon "button" at bounding box center [1248, 468] width 11 height 11
select select "10"
select select "2"
select select "0"
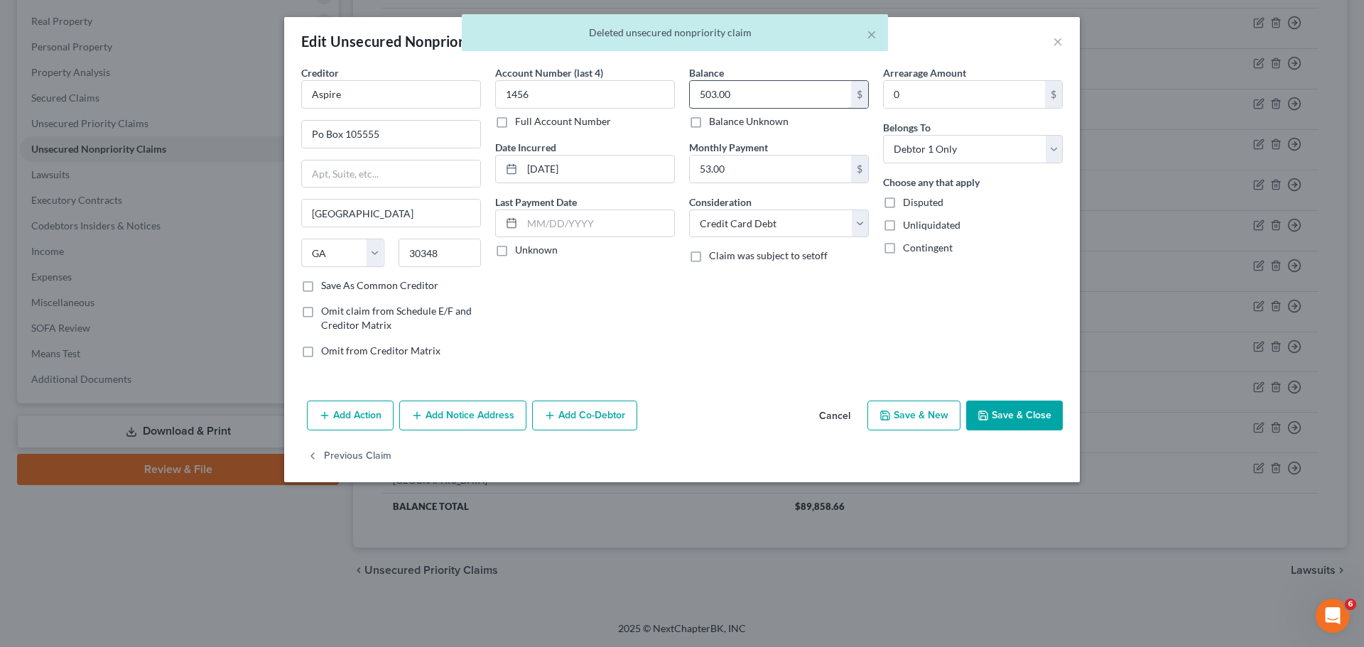
click at [713, 96] on input "503.00" at bounding box center [770, 94] width 161 height 27
click at [713, 95] on input "503.00" at bounding box center [770, 94] width 161 height 27
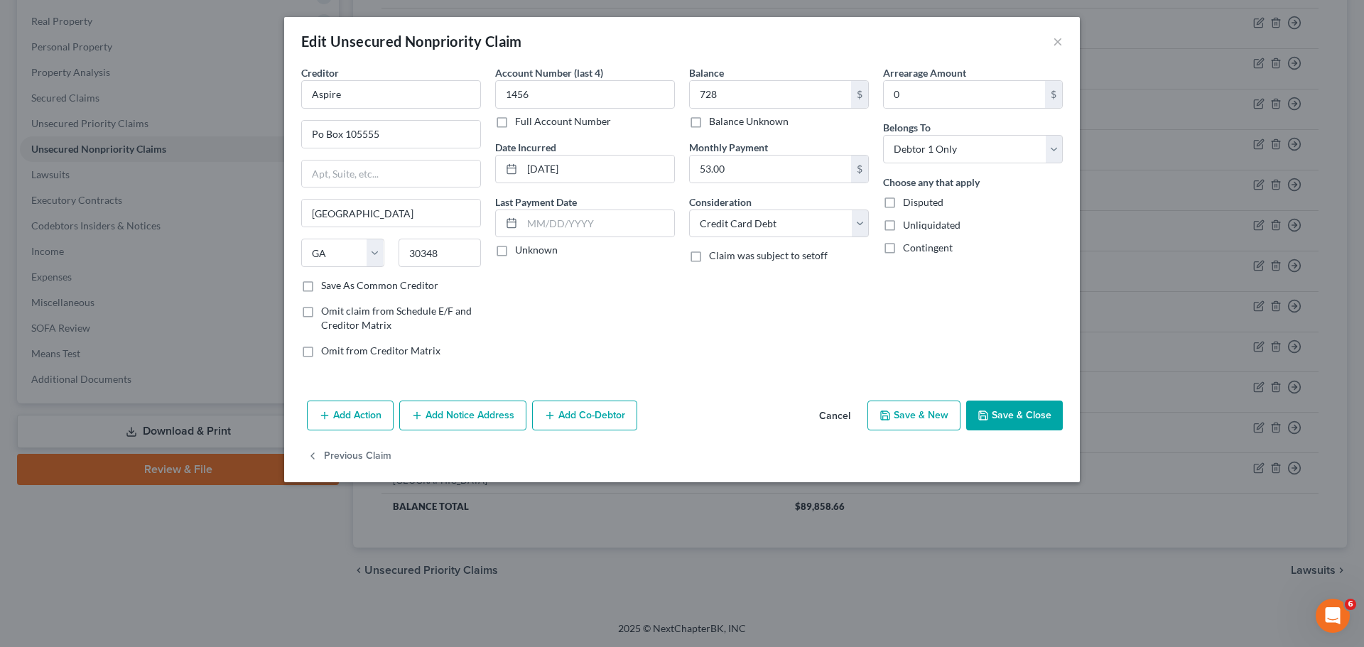
click at [1028, 427] on button "Save & Close" at bounding box center [1014, 416] width 97 height 30
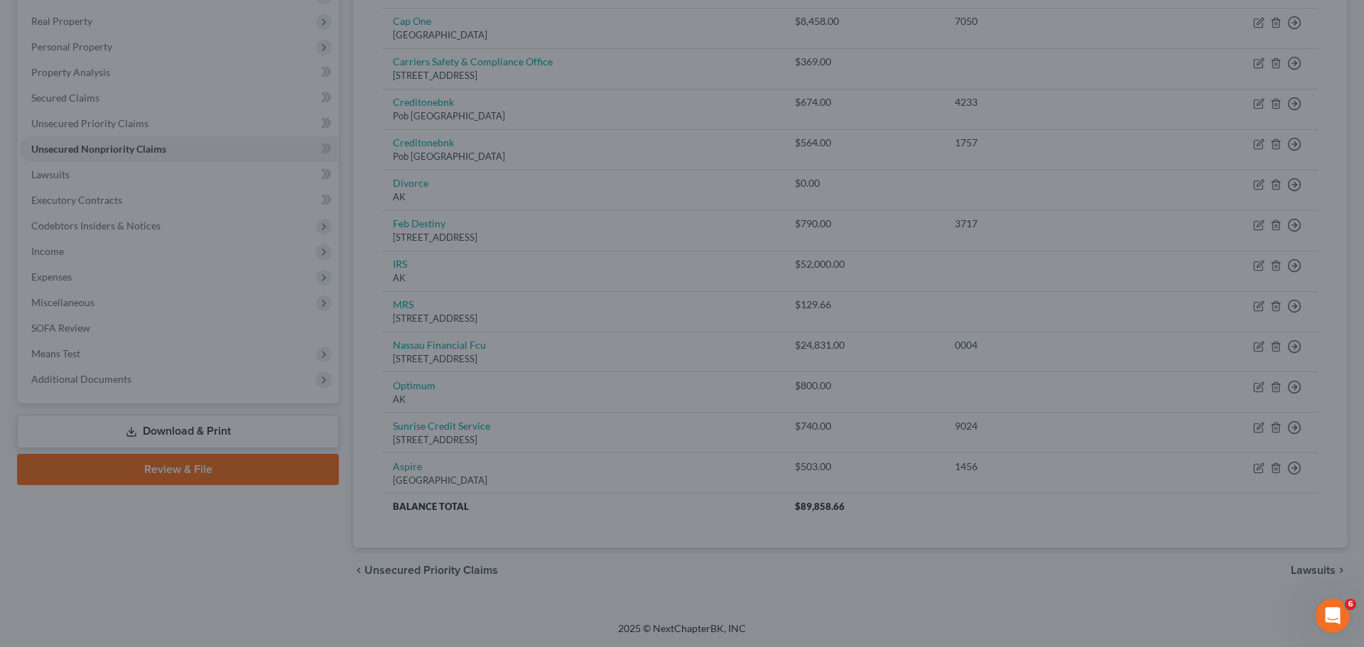
type input "728.00"
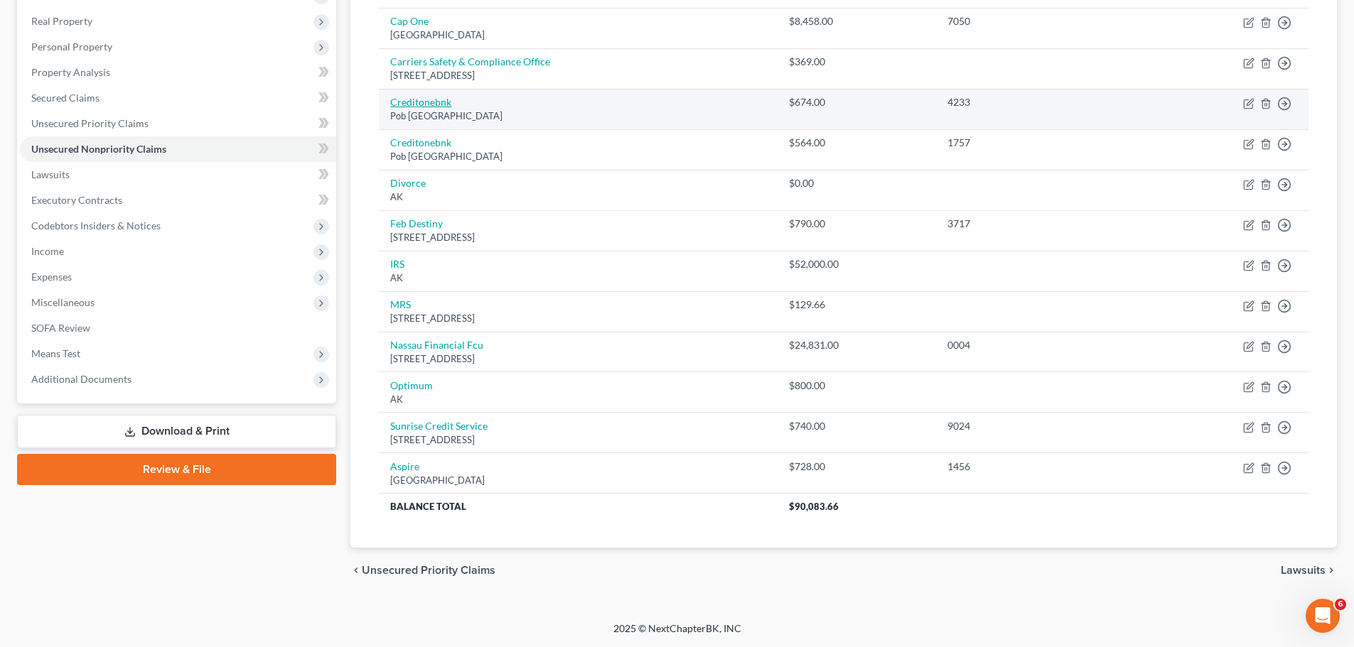
click at [442, 100] on link "Creditonebnk" at bounding box center [420, 102] width 61 height 12
select select "31"
select select "2"
select select "0"
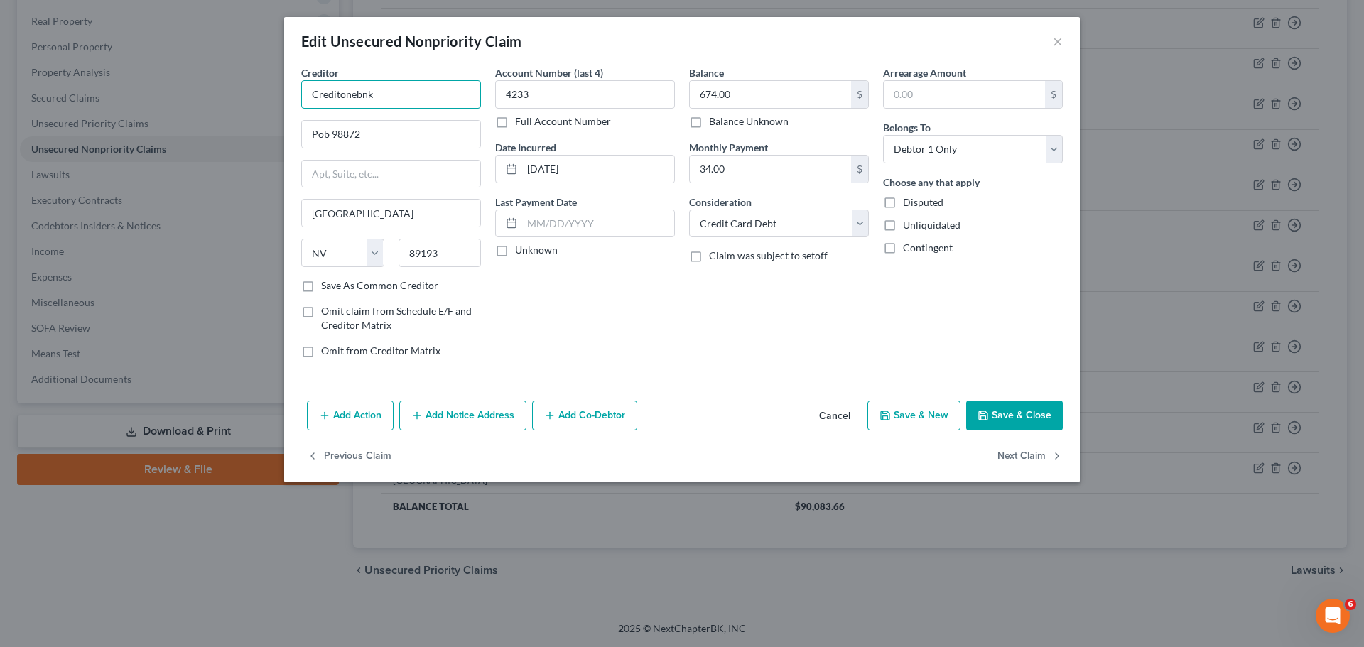
click at [338, 92] on input "Creditonebnk" at bounding box center [391, 94] width 180 height 28
click at [339, 95] on input "Creditonebnk" at bounding box center [391, 94] width 180 height 28
click at [357, 97] on input "Credit onebnk" at bounding box center [391, 94] width 180 height 28
click at [366, 96] on input "Credit one bnk" at bounding box center [391, 94] width 180 height 28
type input "Credit one bank"
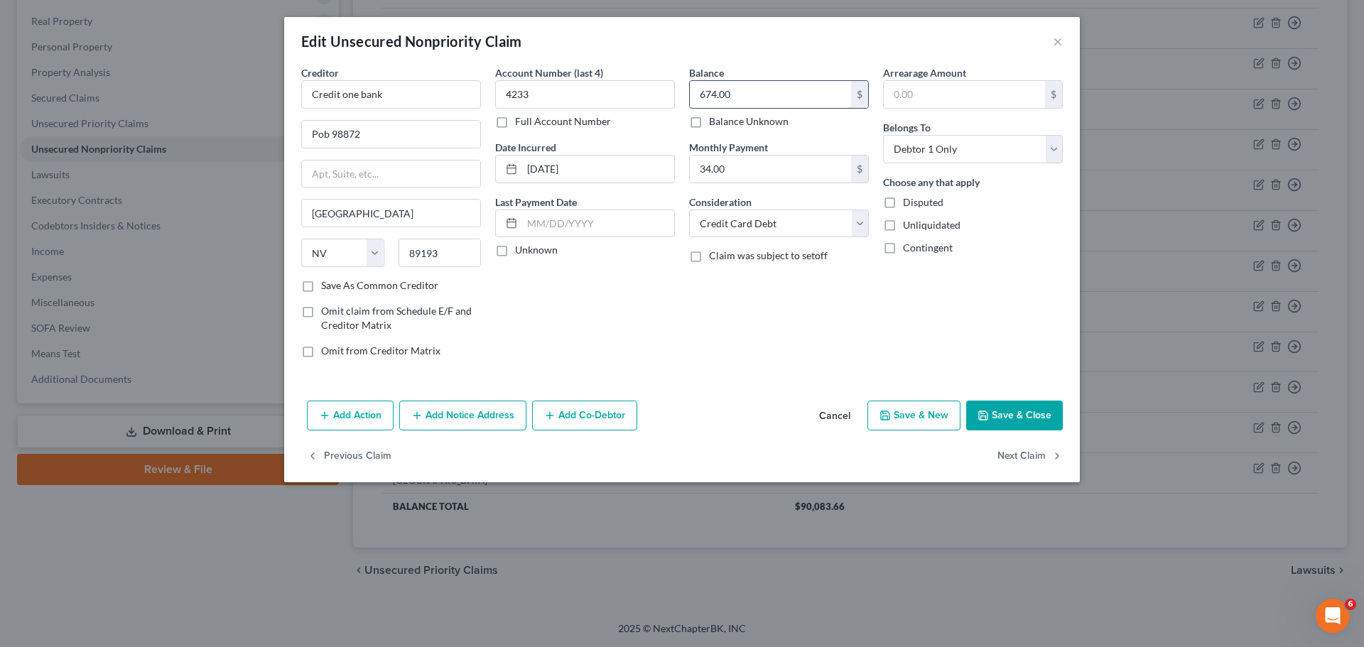
click at [807, 85] on input "674.00" at bounding box center [770, 94] width 161 height 27
type input "831.27"
click at [1029, 413] on button "Save & Close" at bounding box center [1014, 416] width 97 height 30
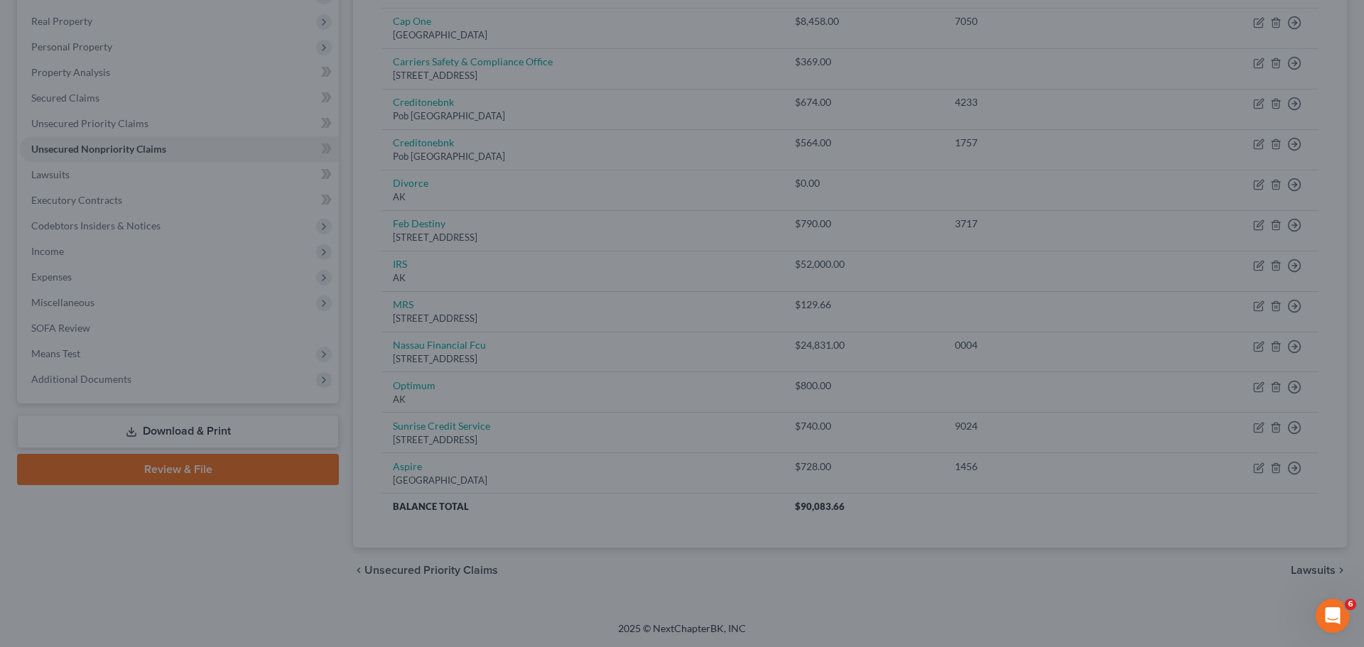
type input "0"
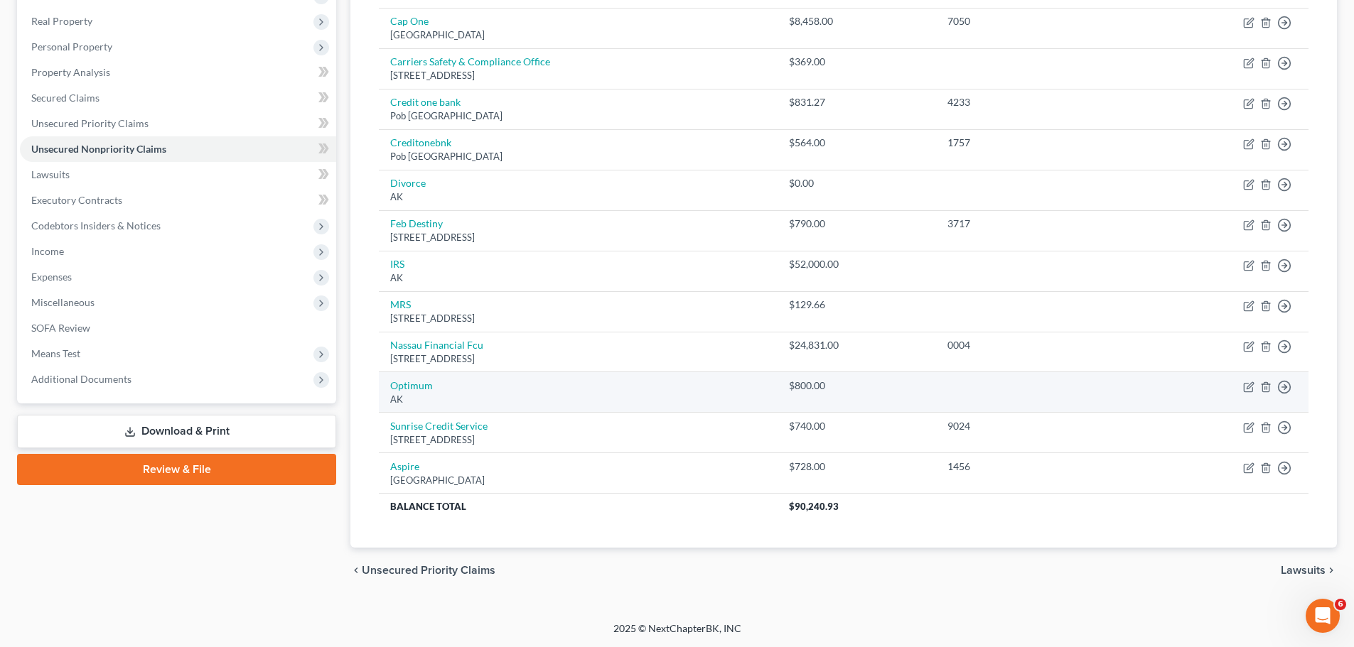
scroll to position [145, 0]
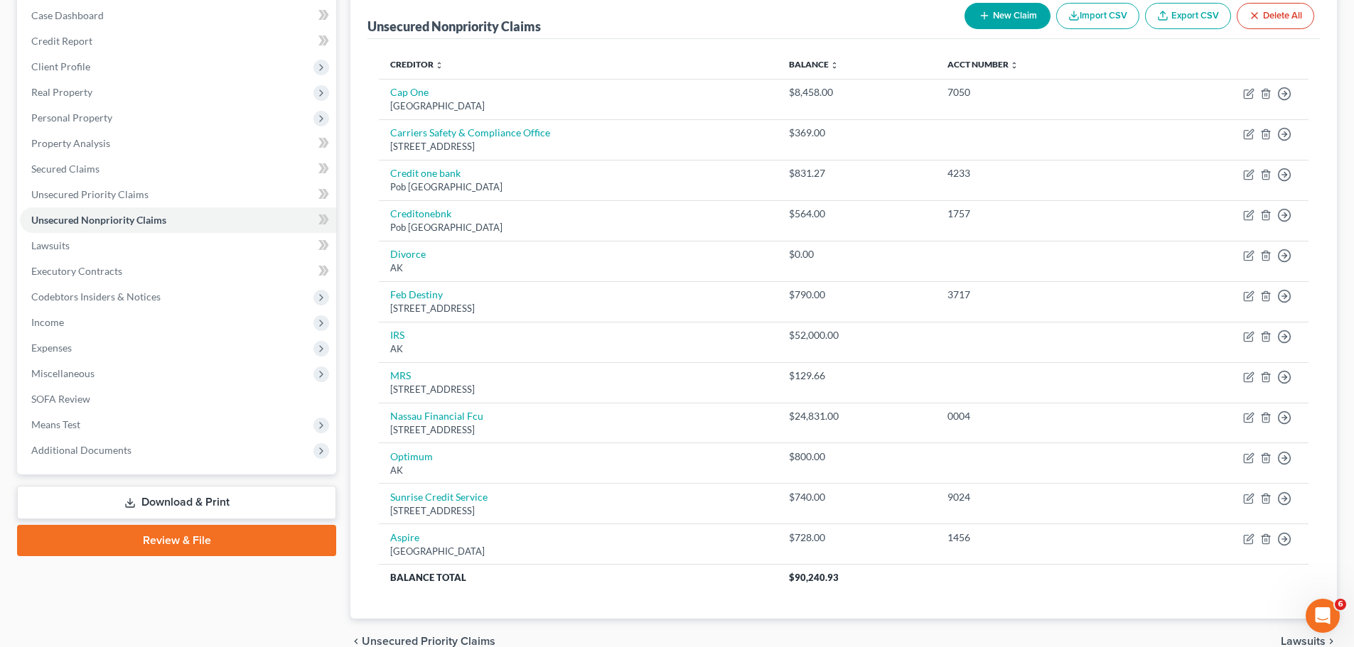
click at [1018, 28] on button "New Claim" at bounding box center [1007, 16] width 86 height 26
select select "0"
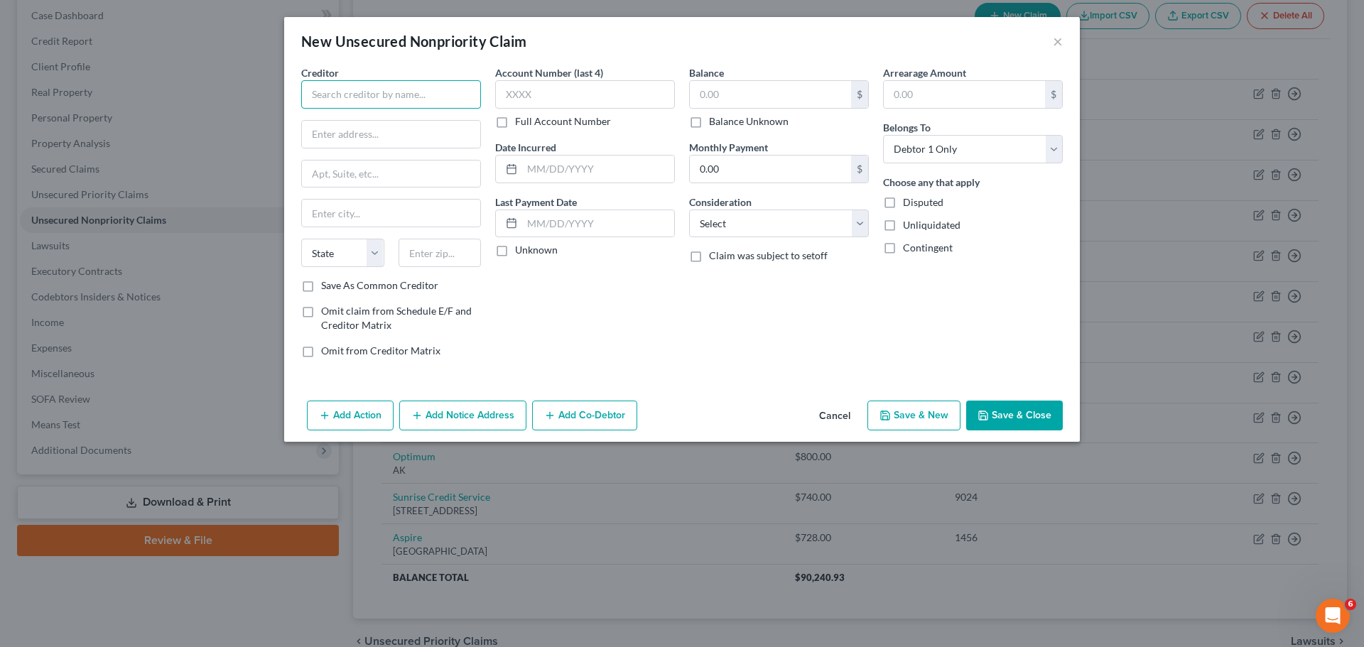
click at [318, 99] on input "text" at bounding box center [391, 94] width 180 height 28
click at [348, 131] on input "text" at bounding box center [391, 134] width 178 height 27
type input "One Main Financial"
type input "["
click at [387, 145] on input "Po box" at bounding box center [391, 134] width 178 height 27
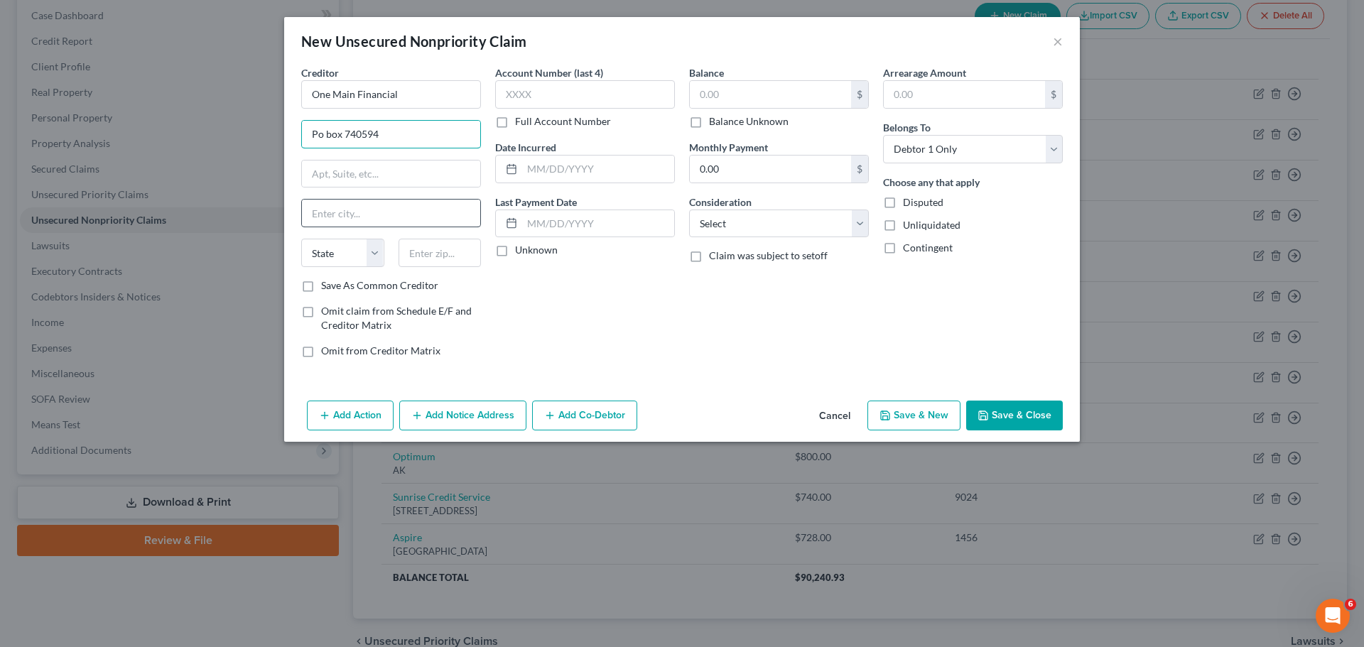
type input "Po box 740594"
click at [363, 218] on input "text" at bounding box center [391, 213] width 178 height 27
type input "[GEOGRAPHIC_DATA]"
select select "36"
click at [438, 254] on input "452740594" at bounding box center [440, 253] width 83 height 28
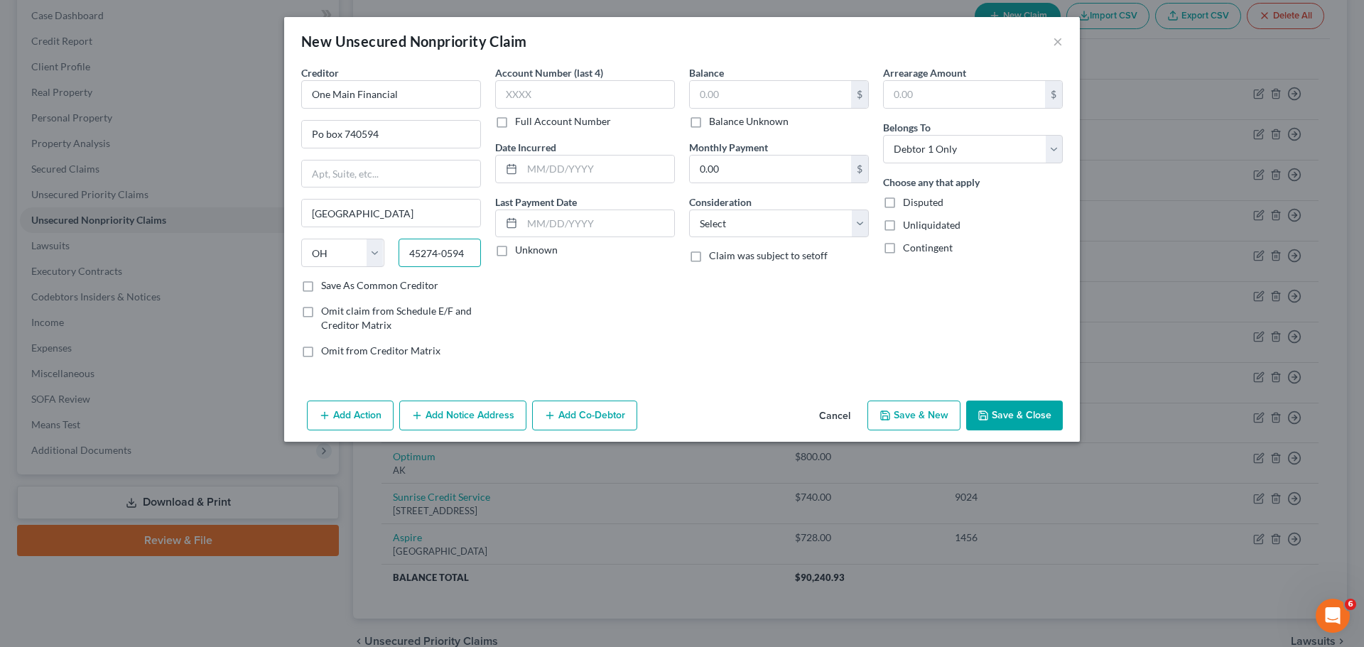
type input "45274-0594"
click at [538, 84] on input "text" at bounding box center [585, 94] width 180 height 28
type input "6571"
click at [738, 102] on input "text" at bounding box center [770, 94] width 161 height 27
type input "599.97"
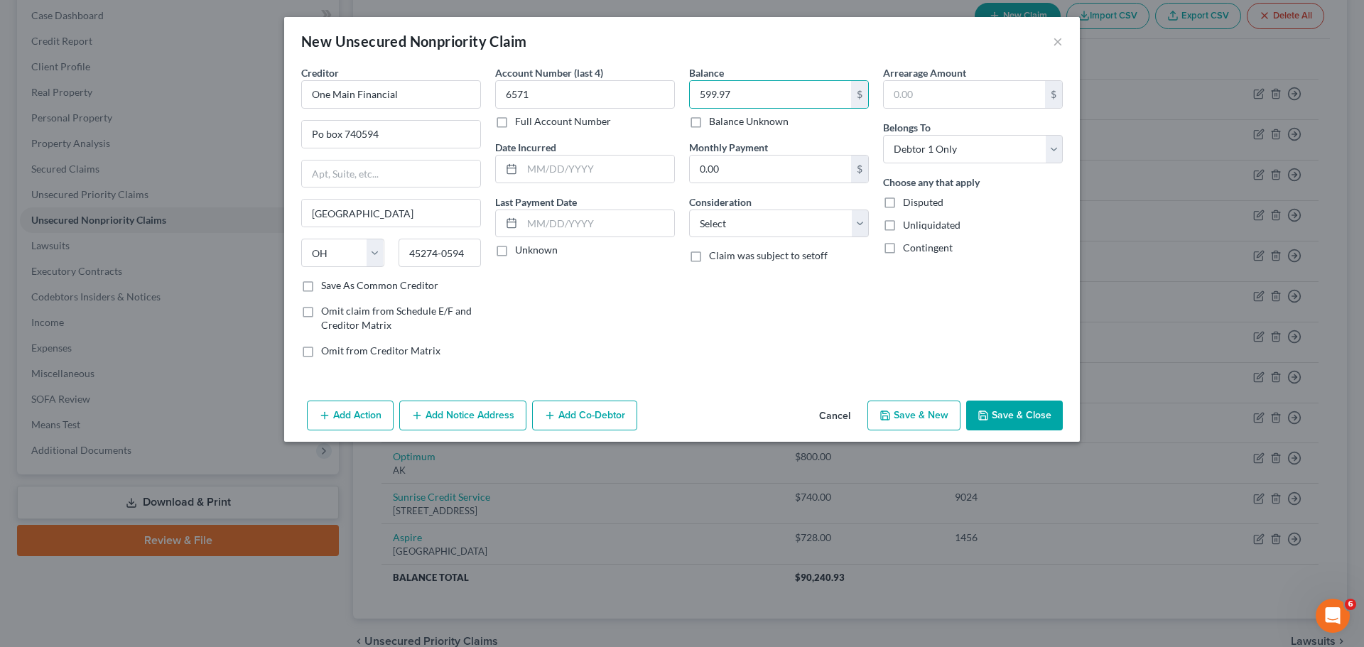
click at [1015, 416] on button "Save & Close" at bounding box center [1014, 416] width 97 height 30
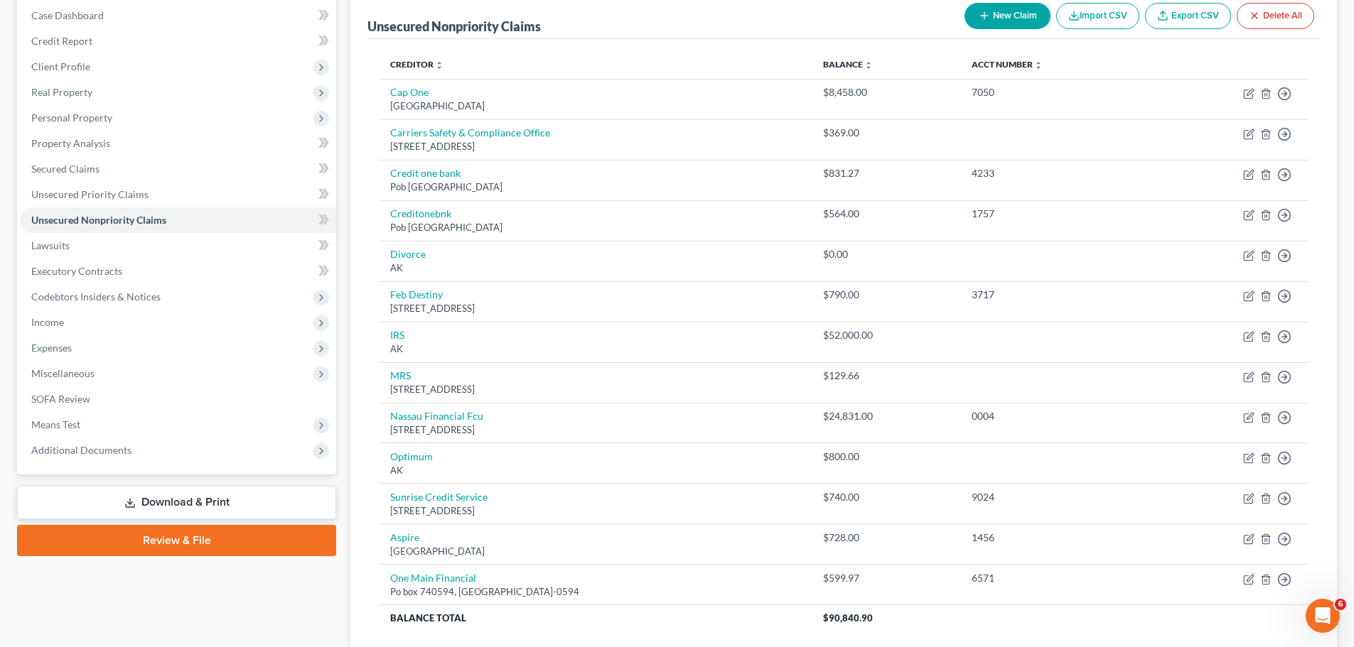
click at [973, 20] on button "New Claim" at bounding box center [1007, 16] width 86 height 26
select select "0"
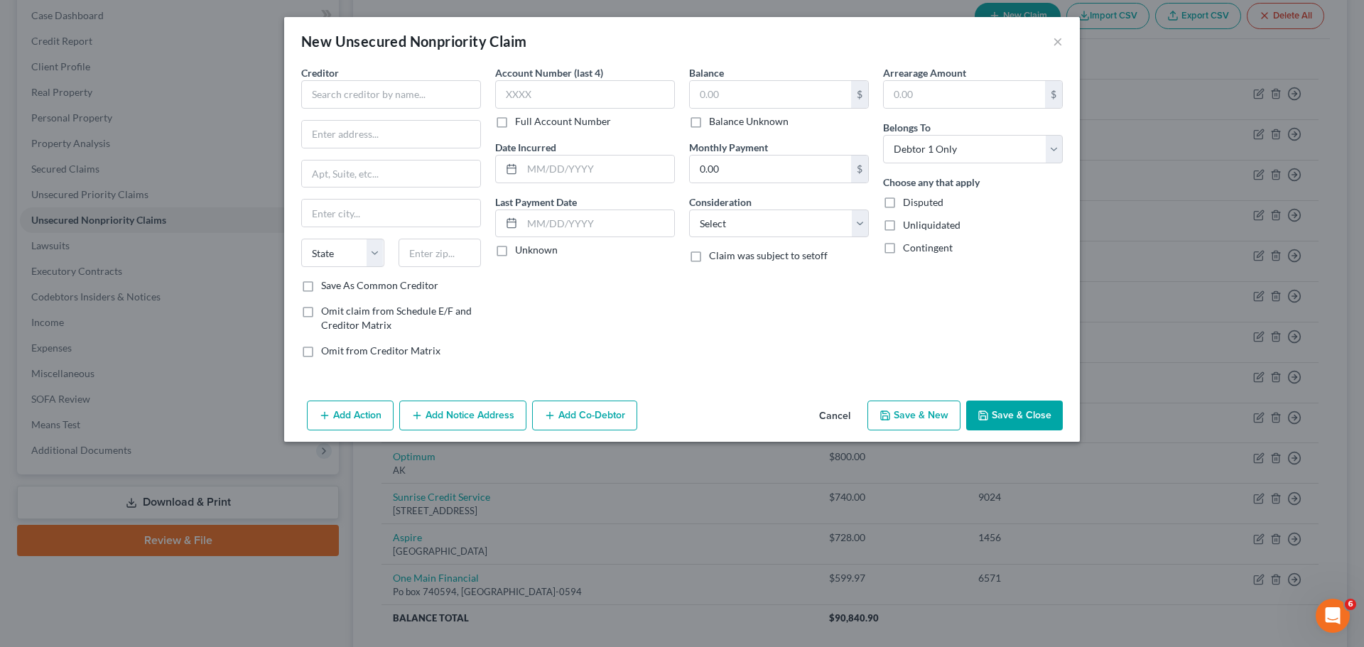
click at [836, 416] on button "Cancel" at bounding box center [835, 416] width 54 height 28
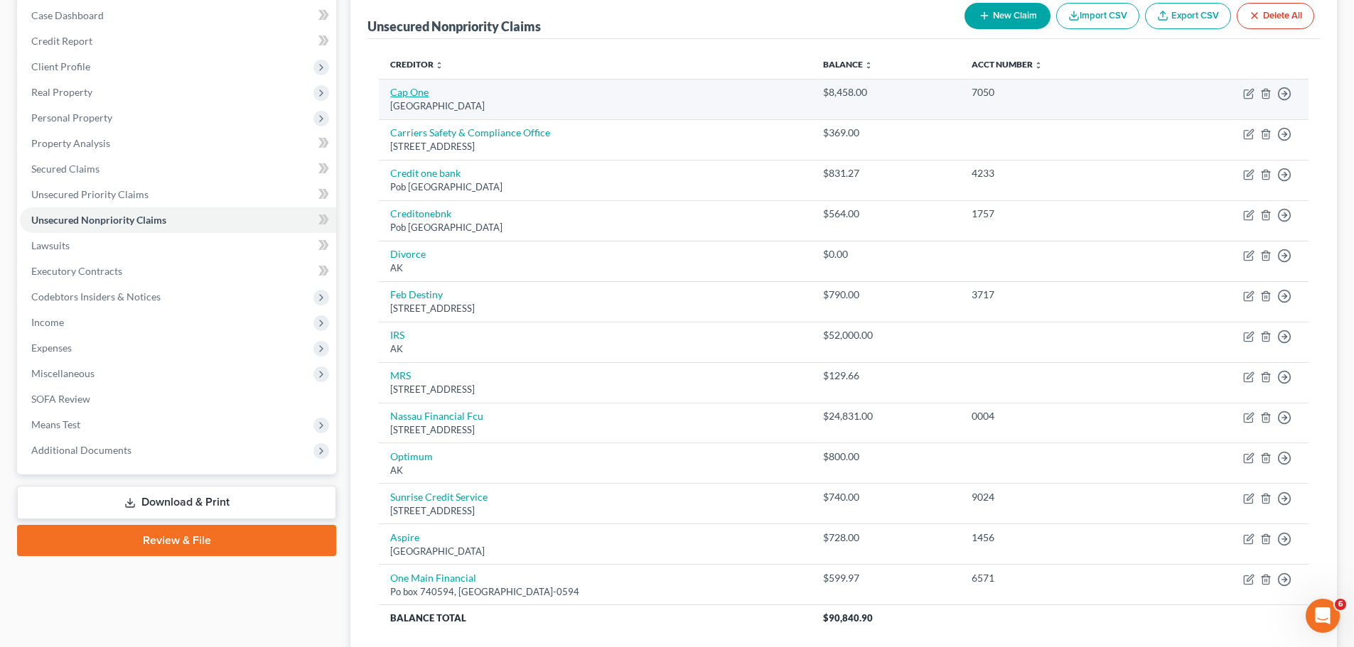
click at [405, 92] on link "Cap One" at bounding box center [409, 92] width 38 height 12
select select "48"
select select "2"
select select "0"
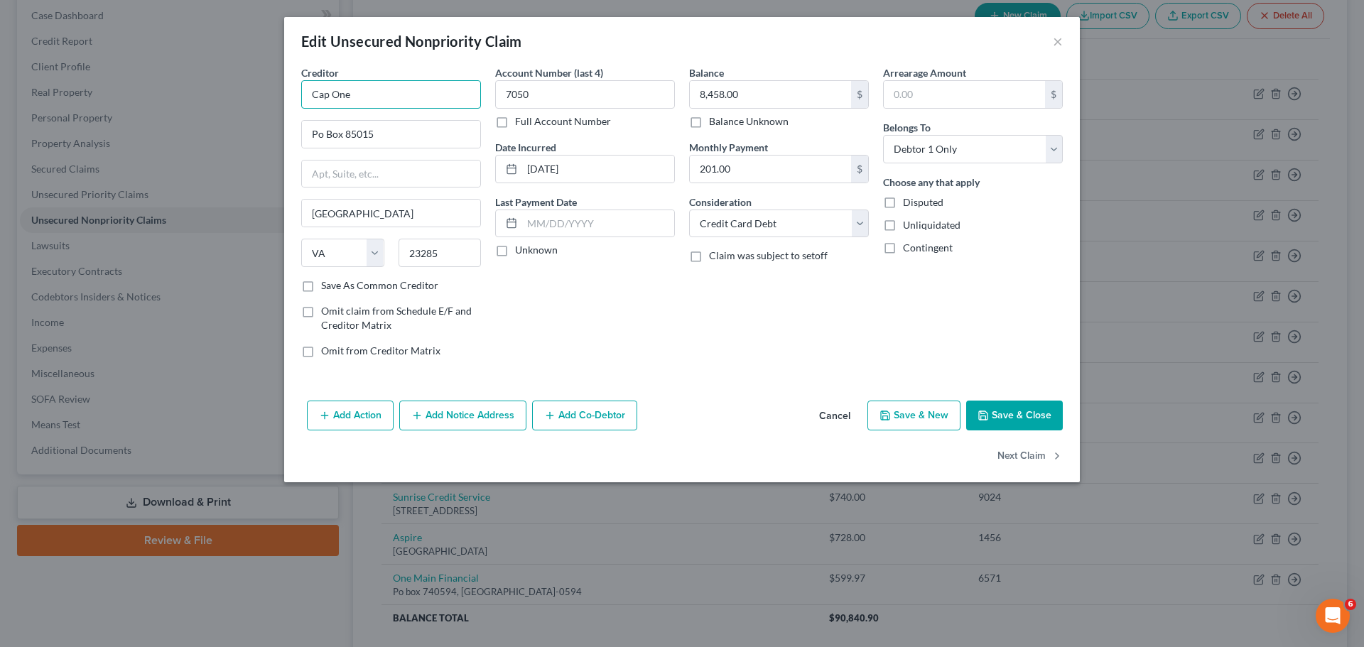
click at [396, 94] on input "Cap One" at bounding box center [391, 94] width 180 height 28
click at [738, 102] on input "8,458.00" at bounding box center [770, 94] width 161 height 27
type input "Capital One"
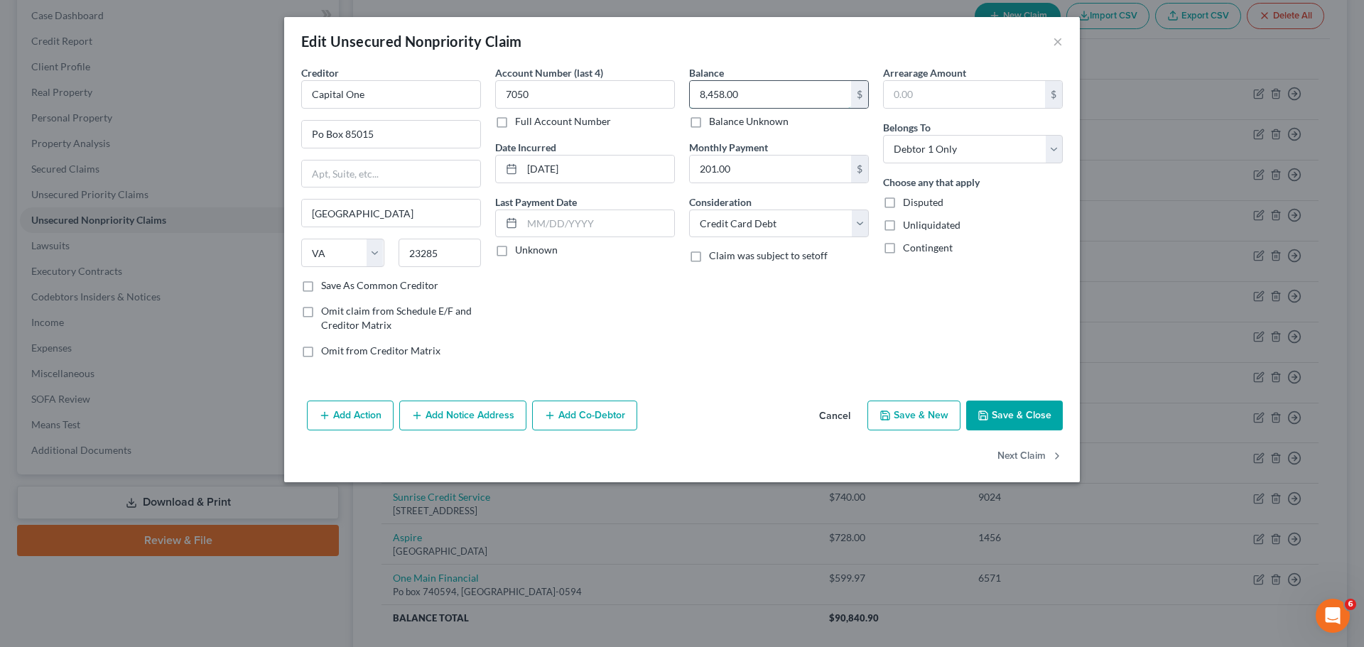
click at [738, 102] on input "8,458.00" at bounding box center [770, 94] width 161 height 27
type input "9,009.89"
click at [1010, 413] on button "Save & Close" at bounding box center [1014, 416] width 97 height 30
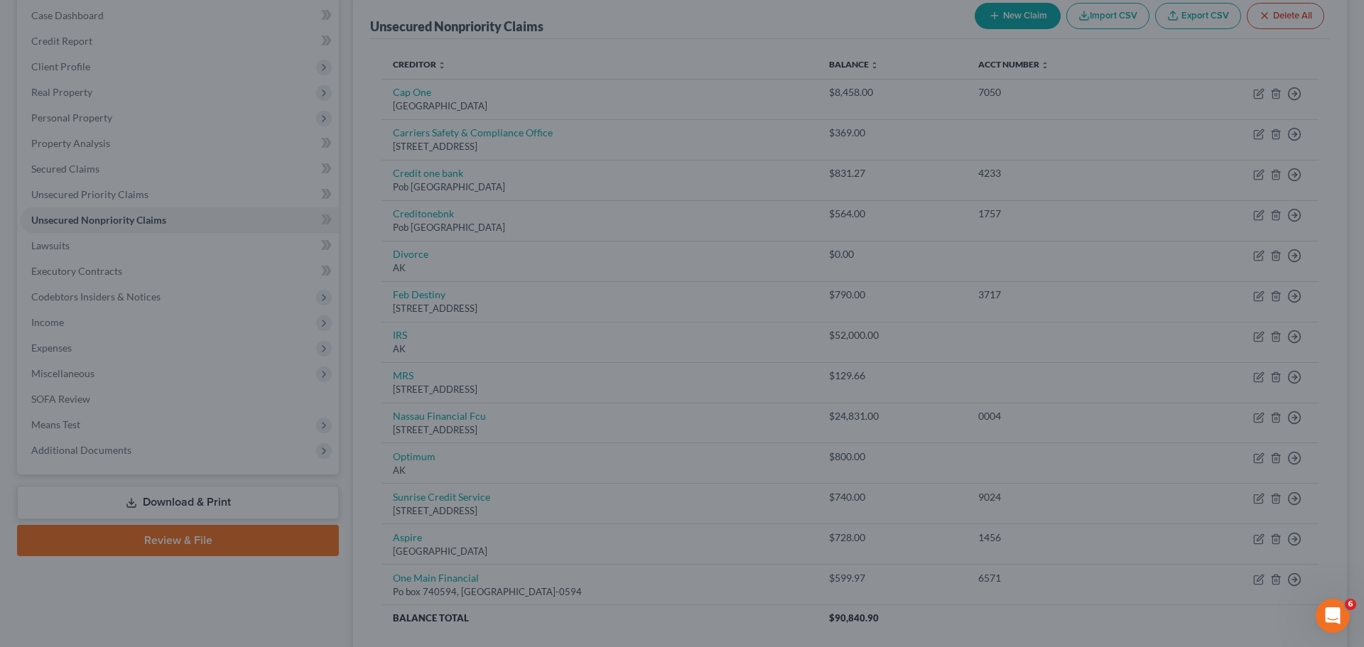
type input "0"
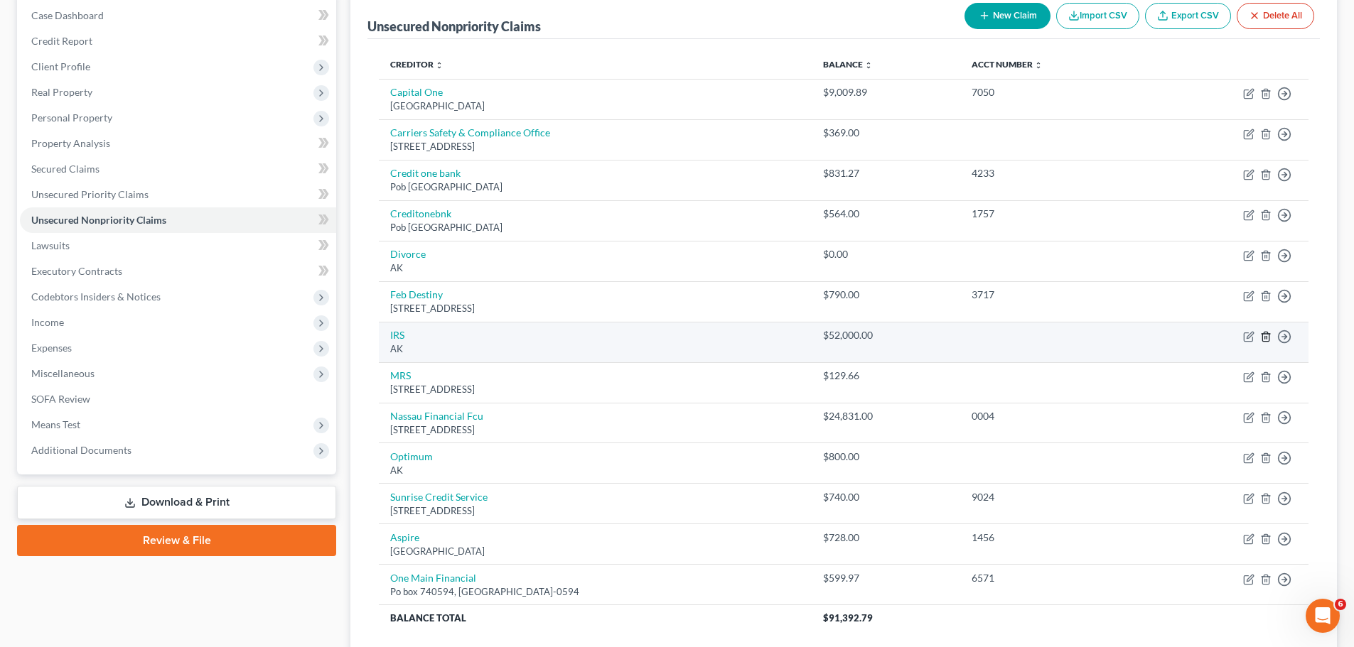
click at [1263, 335] on icon "button" at bounding box center [1265, 336] width 11 height 11
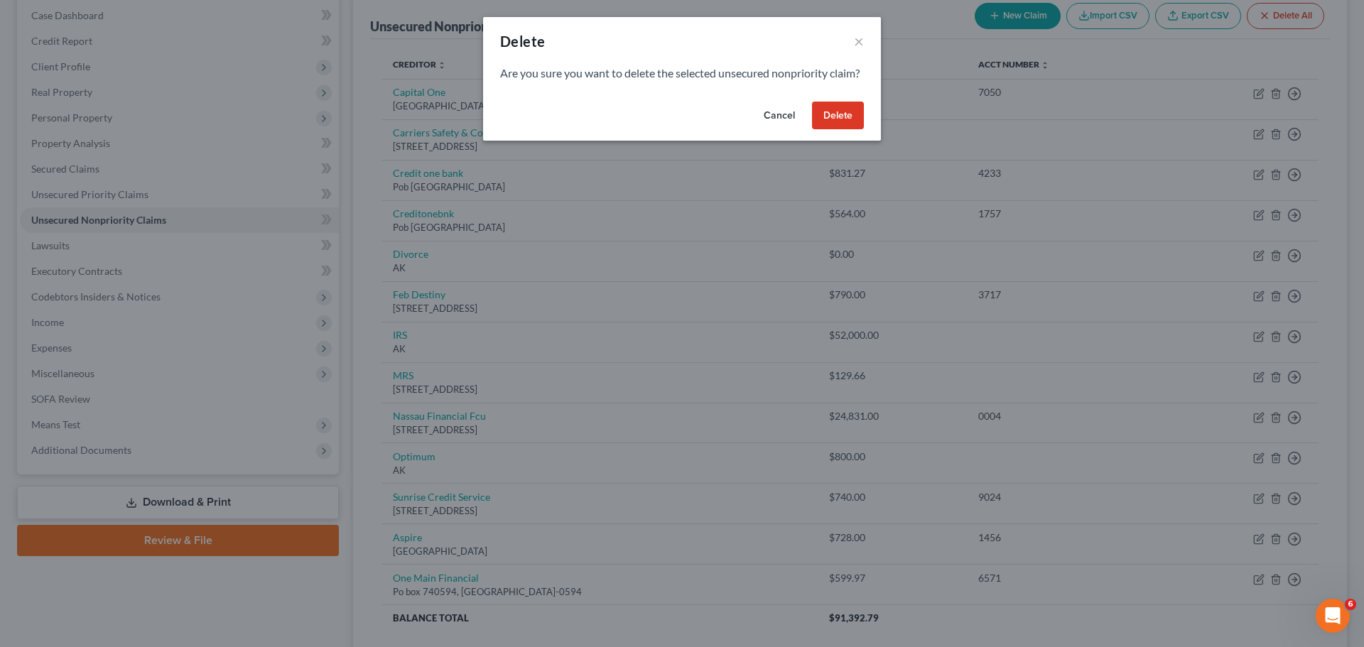
click at [815, 126] on button "Delete" at bounding box center [838, 116] width 52 height 28
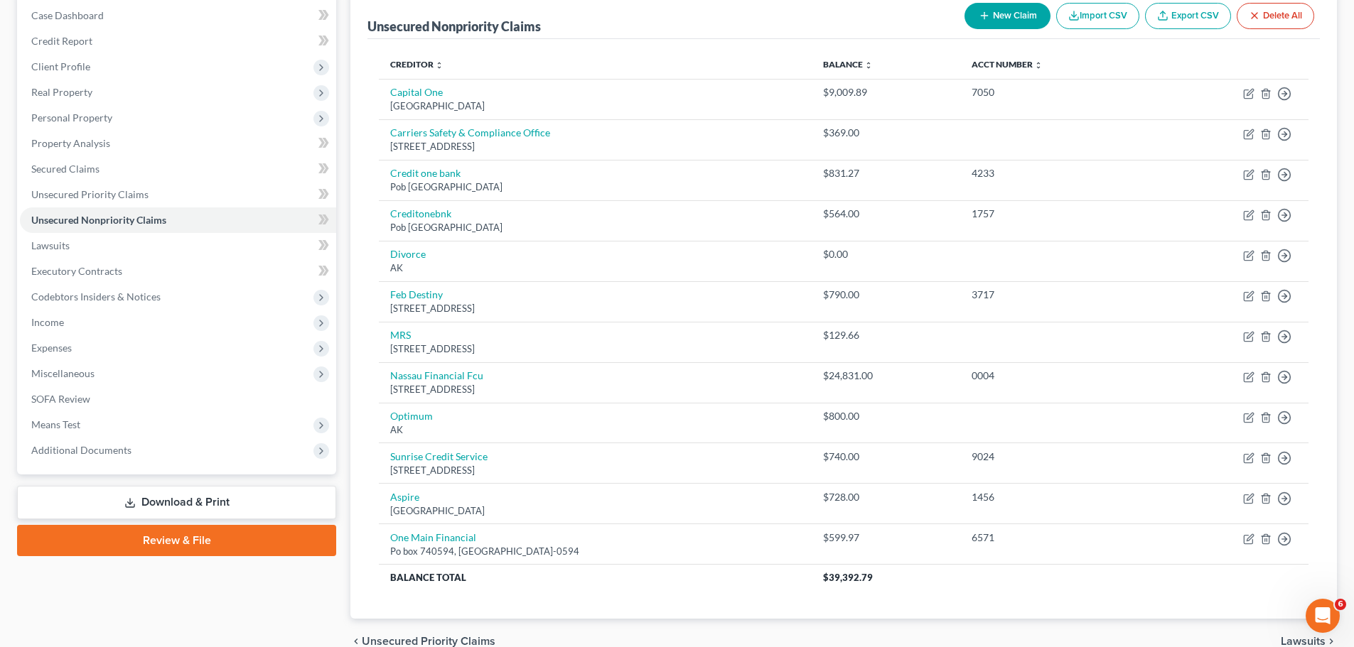
click at [987, 7] on button "New Claim" at bounding box center [1007, 16] width 86 height 26
select select "0"
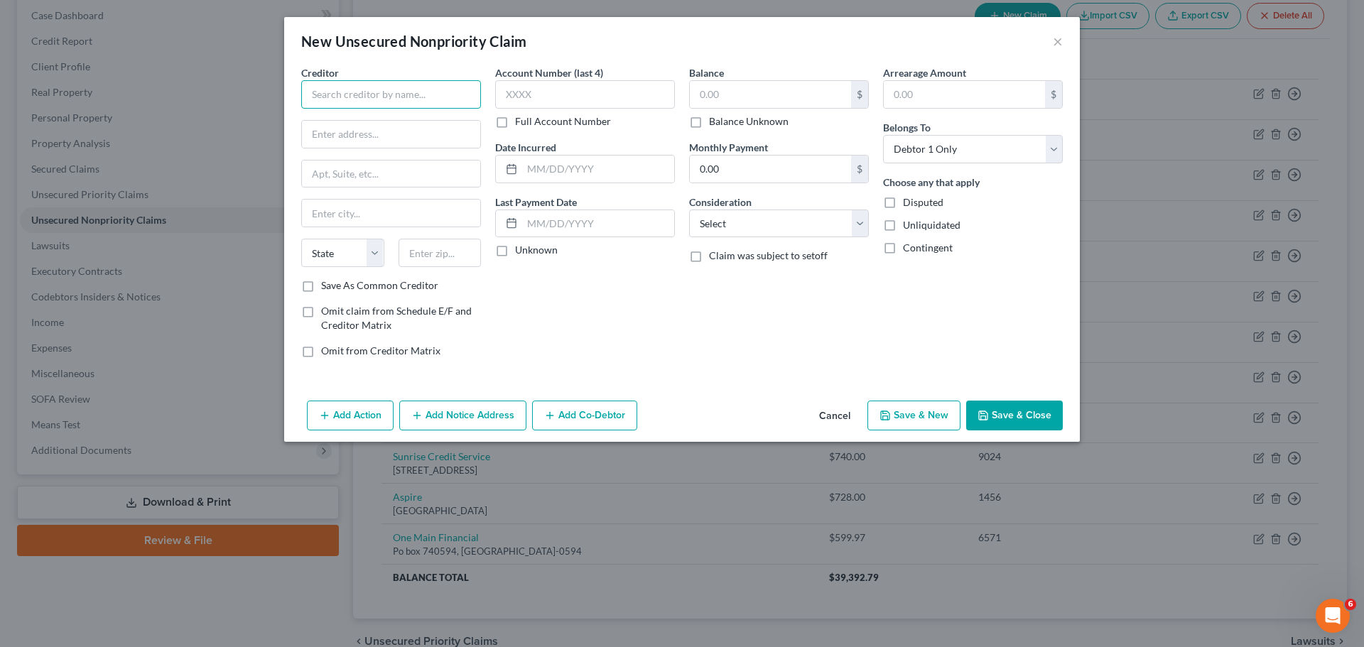
click at [414, 102] on input "text" at bounding box center [391, 94] width 180 height 28
type input "Sunrise Senior Living"
paste input "PO Box 74008717"
type input "PO Box 74008717"
click at [373, 174] on input "text" at bounding box center [391, 174] width 178 height 27
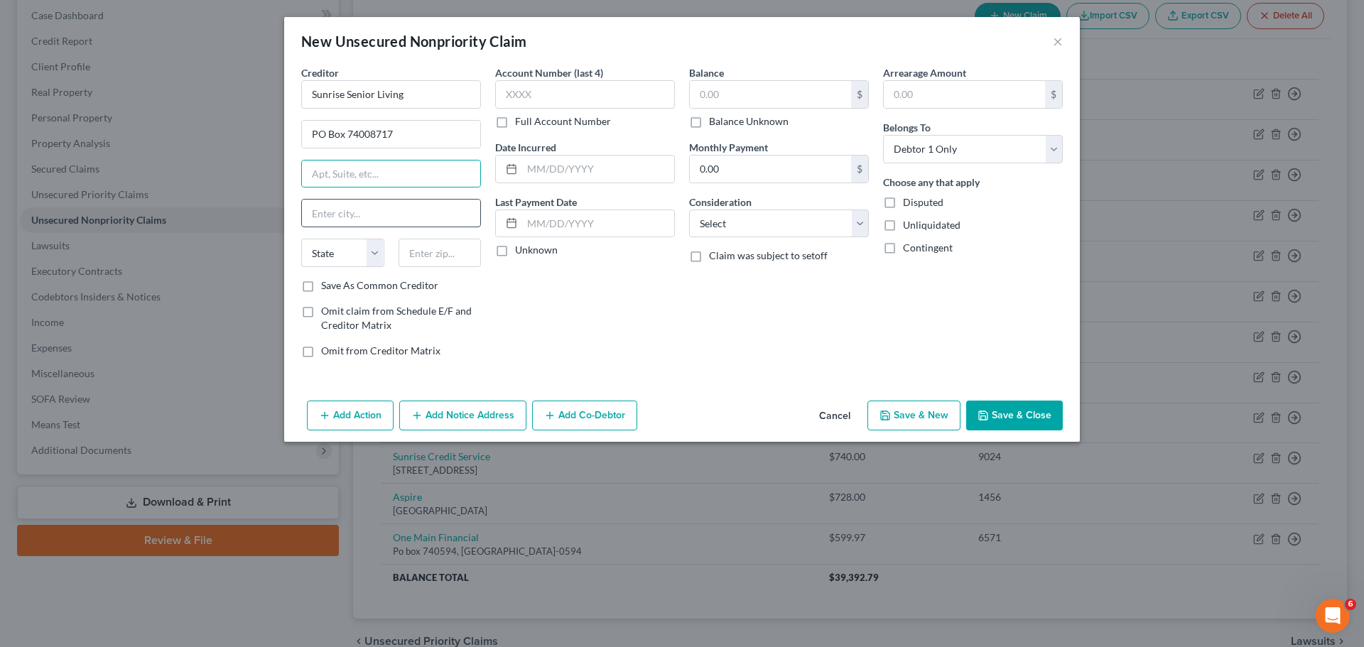
click at [364, 209] on input "text" at bounding box center [391, 213] width 178 height 27
paste input "[GEOGRAPHIC_DATA]"
type input "[GEOGRAPHIC_DATA]"
click at [355, 264] on select "State [US_STATE] AK AR AZ CA CO CT DE DC [GEOGRAPHIC_DATA] [GEOGRAPHIC_DATA] GU…" at bounding box center [342, 253] width 83 height 28
drag, startPoint x: 327, startPoint y: 252, endPoint x: 327, endPoint y: 263, distance: 11.4
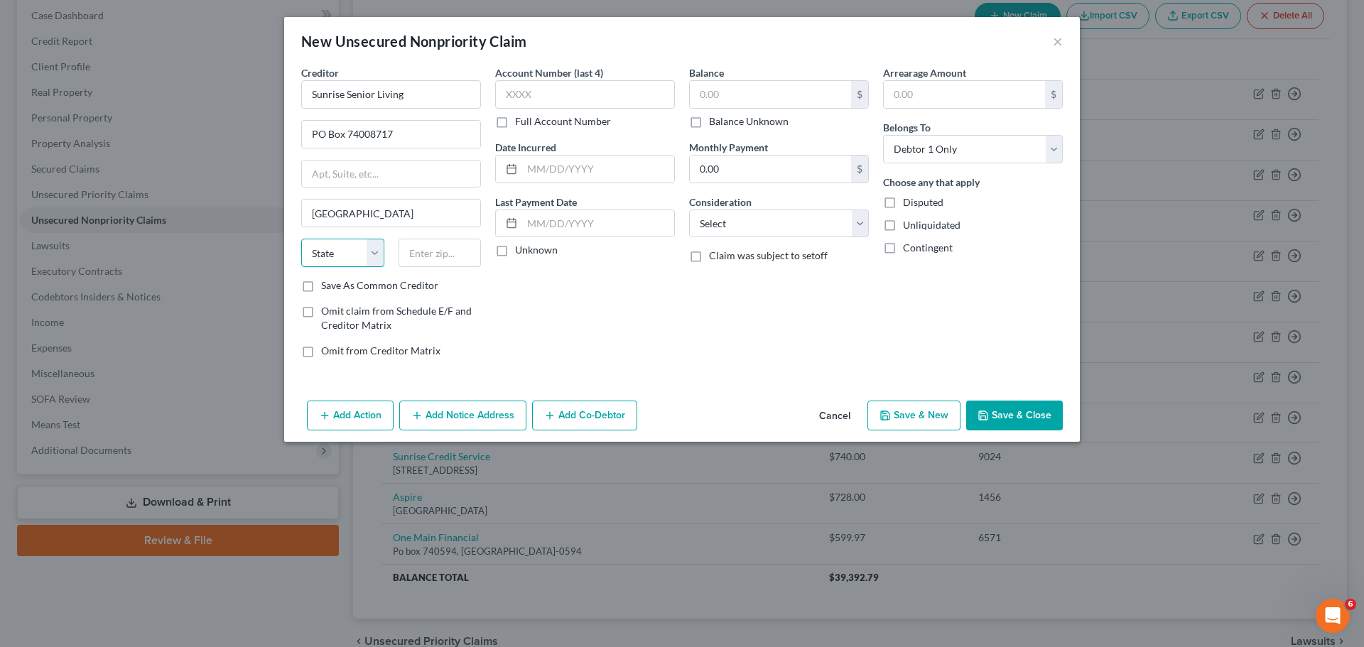
click at [327, 253] on select "State [US_STATE] AK AR AZ CA CO CT DE DC [GEOGRAPHIC_DATA] [GEOGRAPHIC_DATA] GU…" at bounding box center [342, 253] width 83 height 28
select select "14"
click at [301, 239] on select "State [US_STATE] AK AR AZ CA CO CT DE DC [GEOGRAPHIC_DATA] [GEOGRAPHIC_DATA] GU…" at bounding box center [342, 253] width 83 height 28
paste input "60674-8717"
type input "60674-8717"
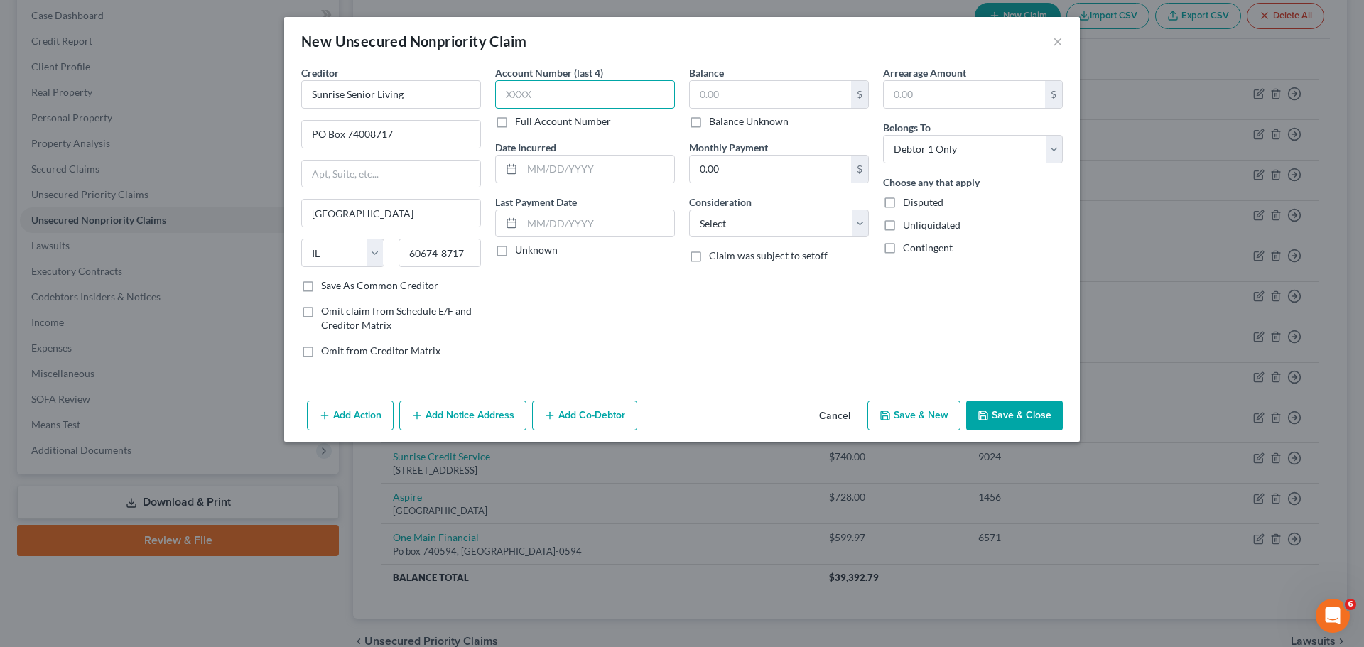
click at [566, 104] on input "text" at bounding box center [585, 94] width 180 height 28
click at [726, 119] on label "Balance Unknown" at bounding box center [749, 121] width 80 height 14
click at [724, 119] on input "Balance Unknown" at bounding box center [719, 118] width 9 height 9
checkbox input "true"
type input "0.00"
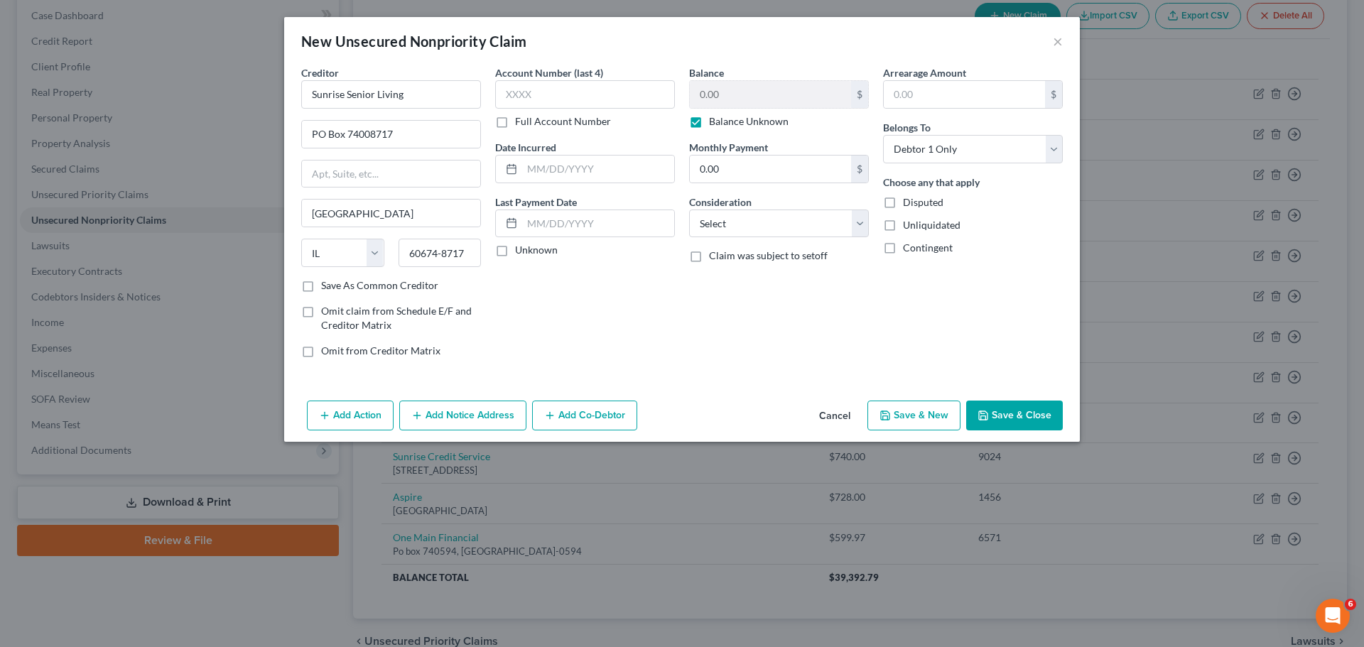
click at [721, 121] on label "Balance Unknown" at bounding box center [749, 121] width 80 height 14
click at [721, 121] on input "Balance Unknown" at bounding box center [719, 118] width 9 height 9
checkbox input "false"
click at [714, 92] on input "0.00" at bounding box center [770, 94] width 161 height 27
type input "4,380.38"
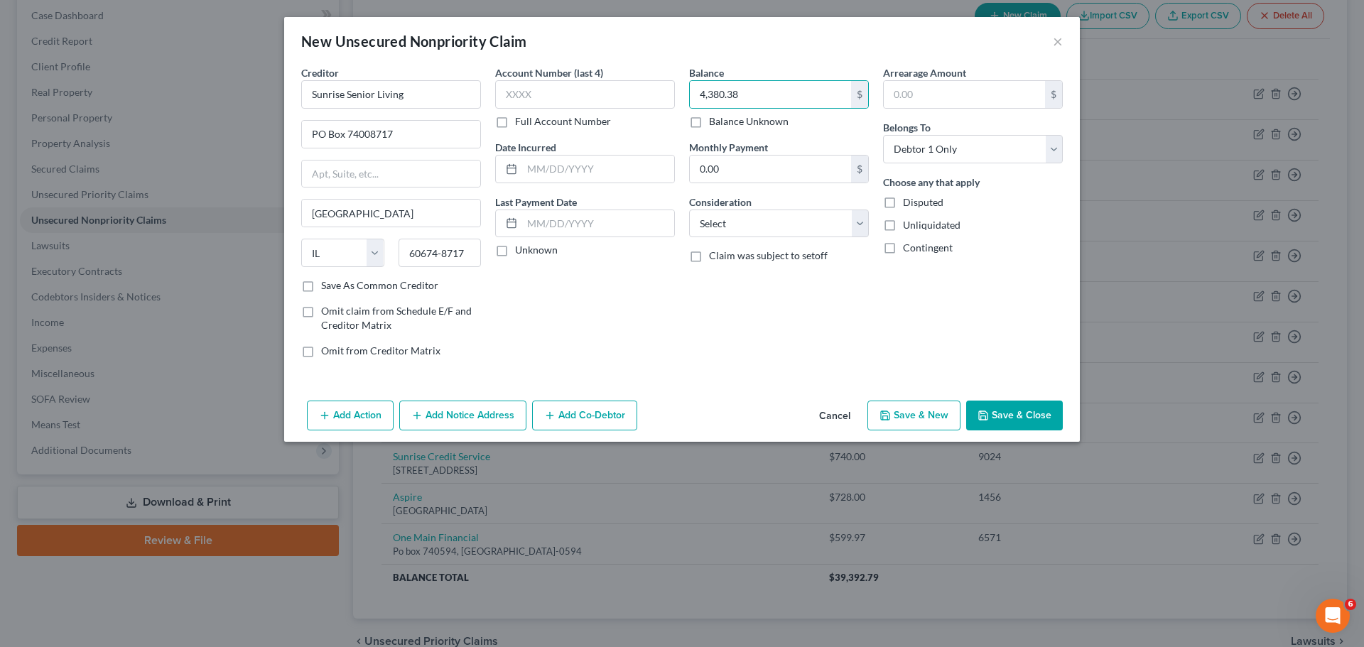
click at [1006, 417] on button "Save & Close" at bounding box center [1014, 416] width 97 height 30
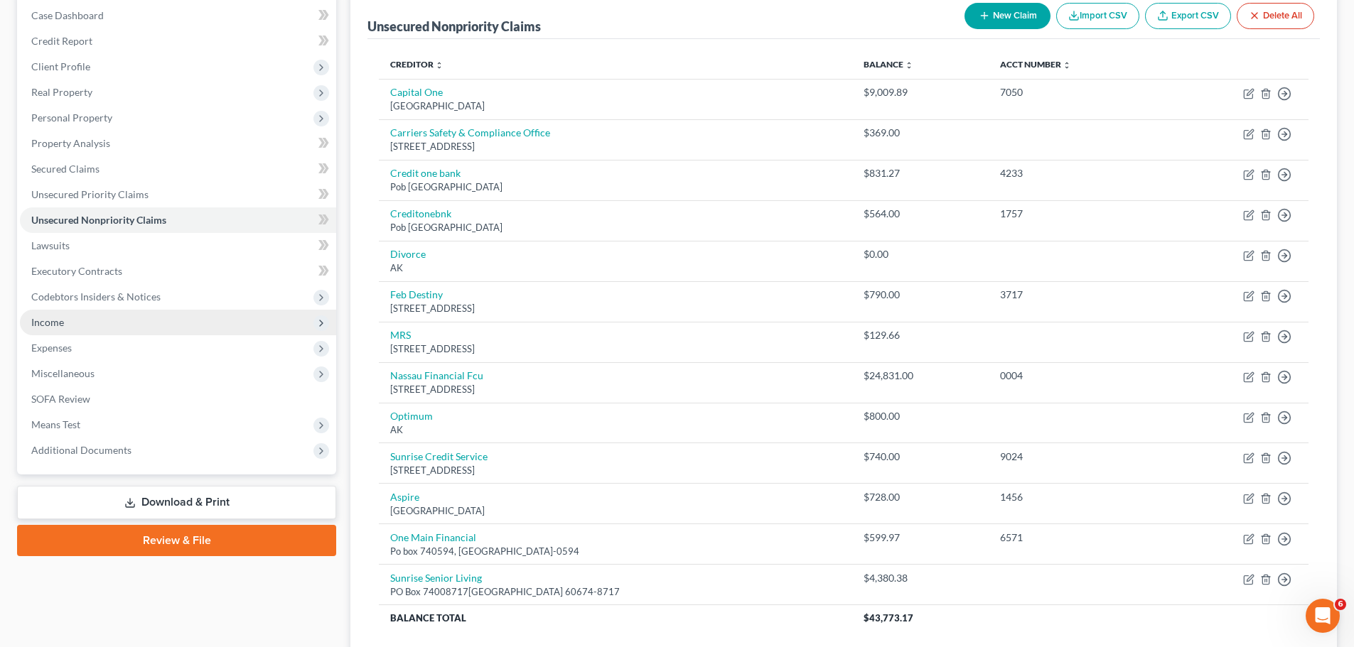
click at [116, 333] on span "Income" at bounding box center [178, 323] width 316 height 26
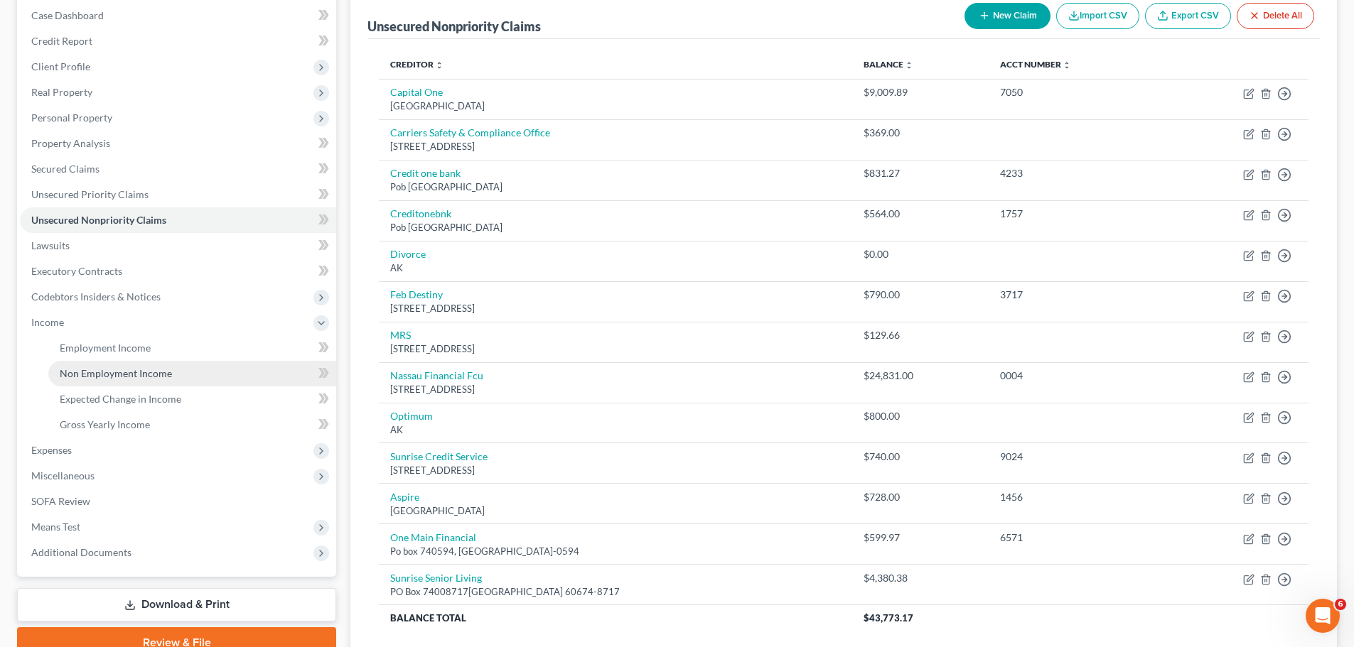
click at [150, 377] on span "Non Employment Income" at bounding box center [116, 373] width 112 height 12
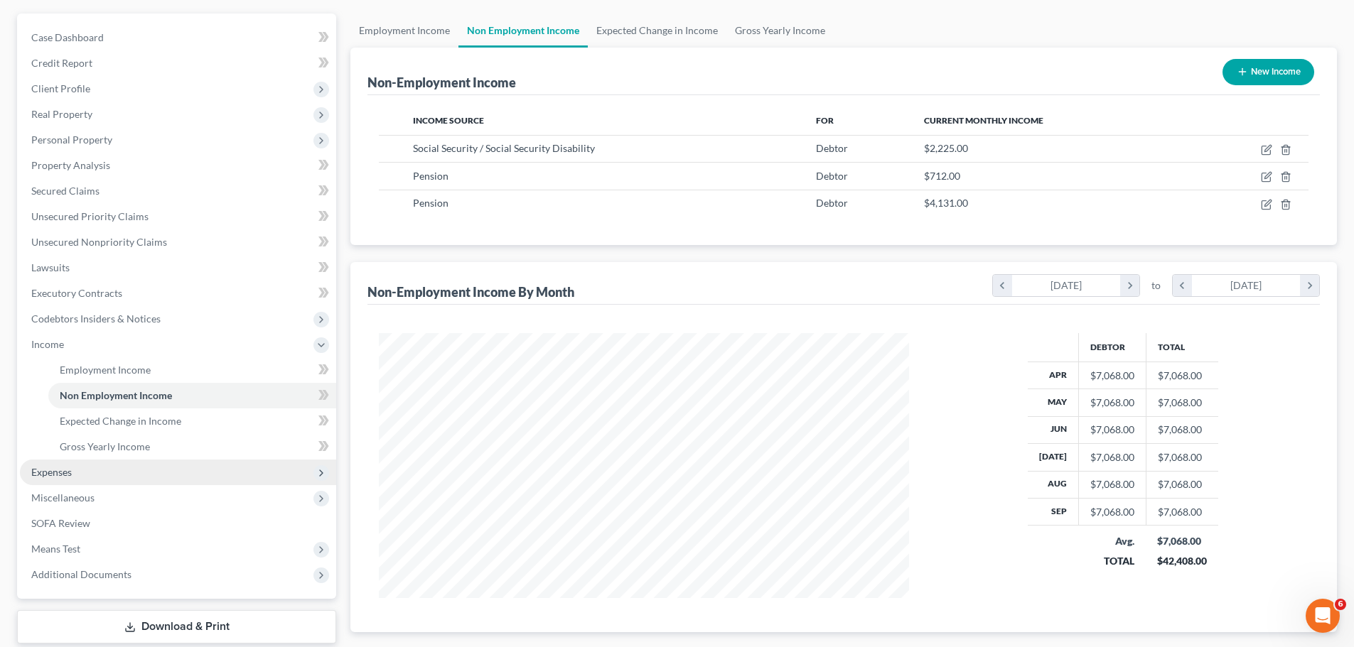
scroll to position [142, 0]
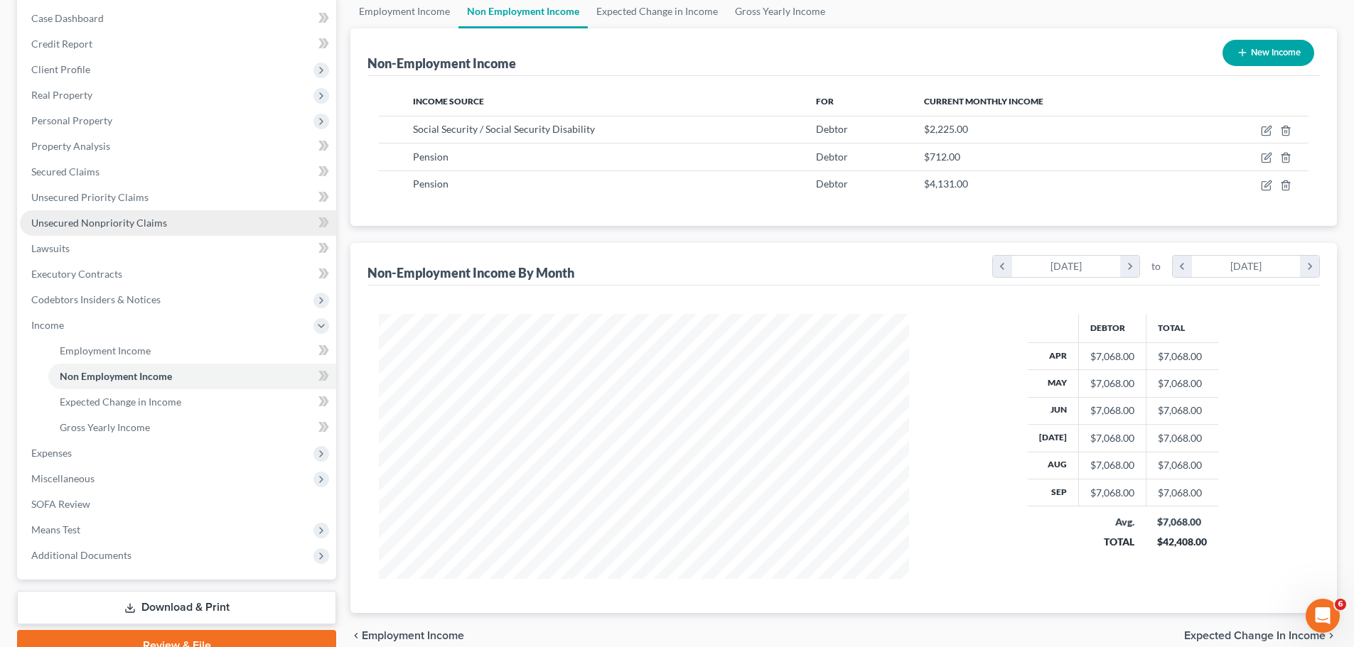
click at [208, 217] on link "Unsecured Nonpriority Claims" at bounding box center [178, 223] width 316 height 26
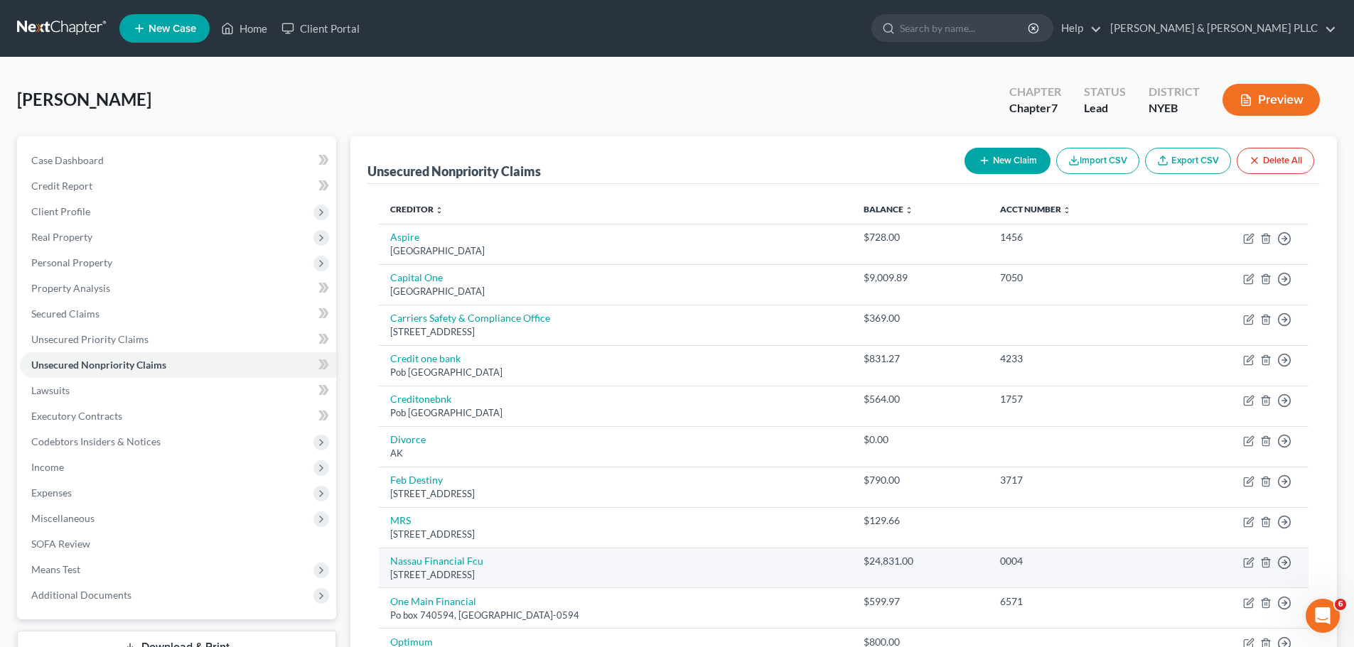
click at [450, 569] on div "[STREET_ADDRESS]" at bounding box center [615, 575] width 451 height 14
click at [451, 561] on link "Nassau Financial Fcu" at bounding box center [436, 561] width 93 height 12
select select "35"
select select "2"
select select "0"
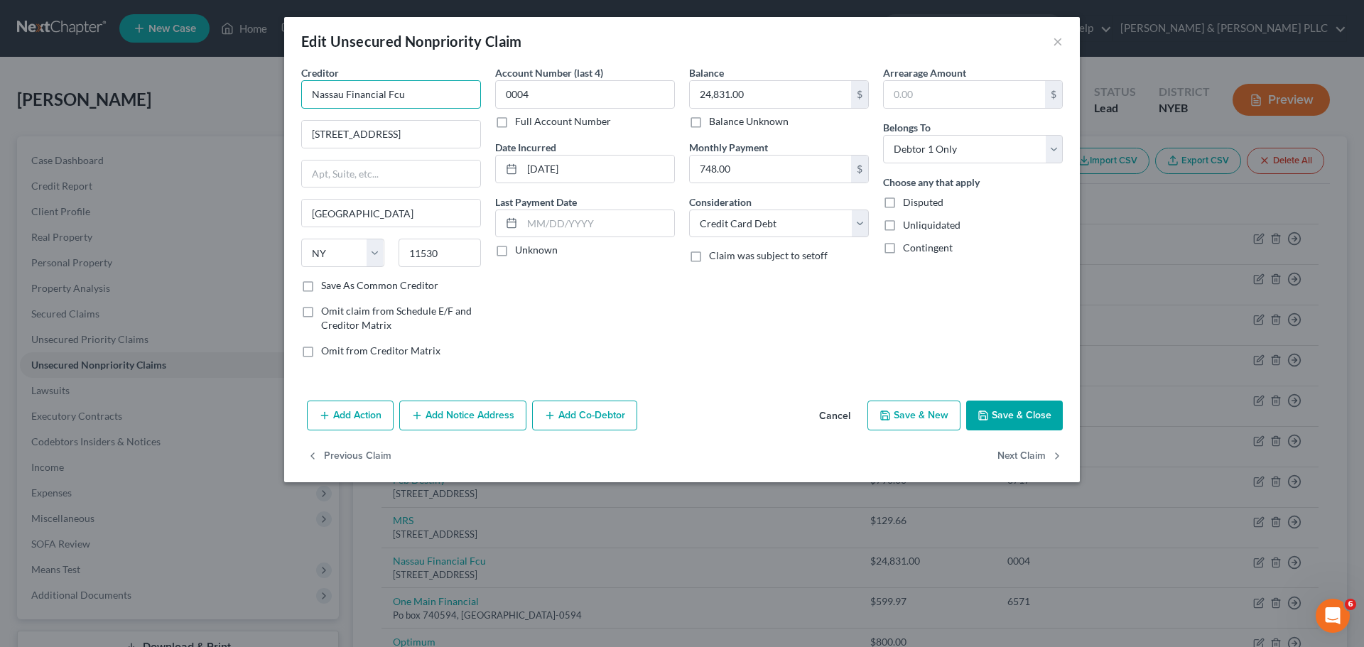
click at [411, 96] on input "Nassau Financial Fcu" at bounding box center [391, 94] width 180 height 28
click at [716, 96] on input "24,831.00" at bounding box center [770, 94] width 161 height 27
type input "Nassau Financial Credit Union"
click at [716, 96] on input "24,831.00" at bounding box center [770, 94] width 161 height 27
drag, startPoint x: 1063, startPoint y: 424, endPoint x: 1054, endPoint y: 421, distance: 9.9
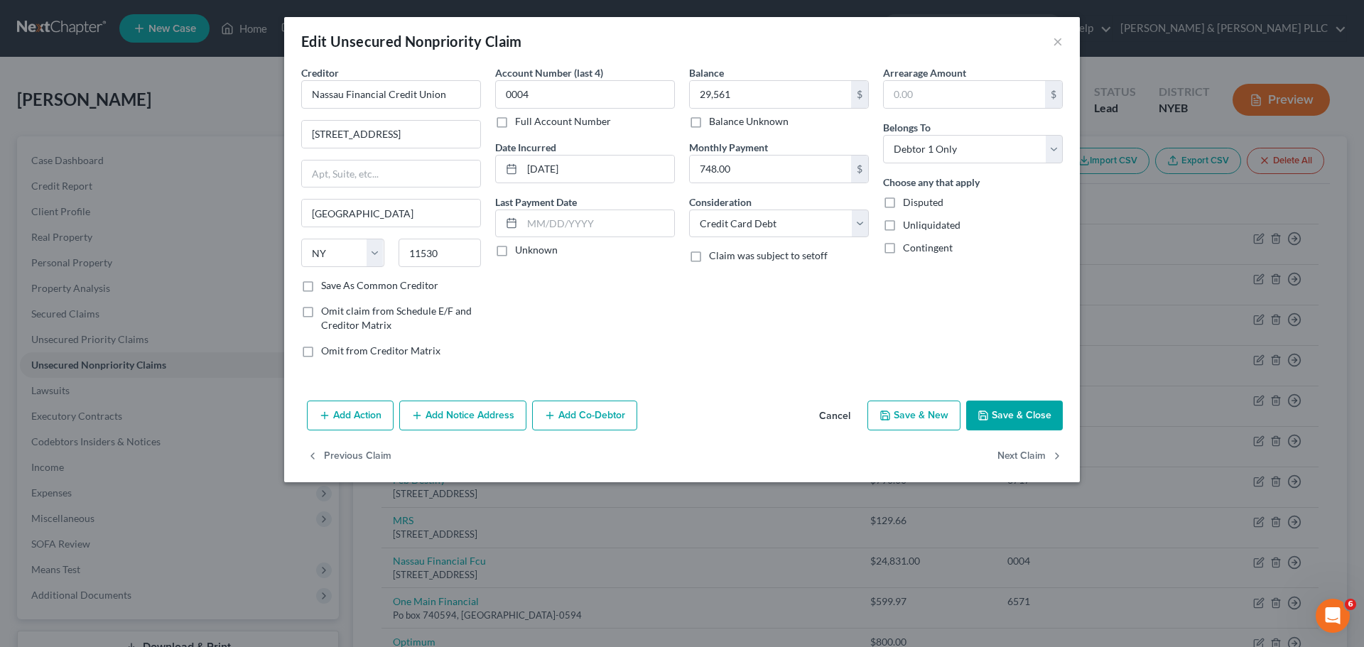
click at [1062, 424] on div "Add Action Add Notice Address Add Co-Debtor Cancel Save & New Save & Close" at bounding box center [682, 418] width 796 height 47
click at [1052, 421] on button "Save & Close" at bounding box center [1014, 416] width 97 height 30
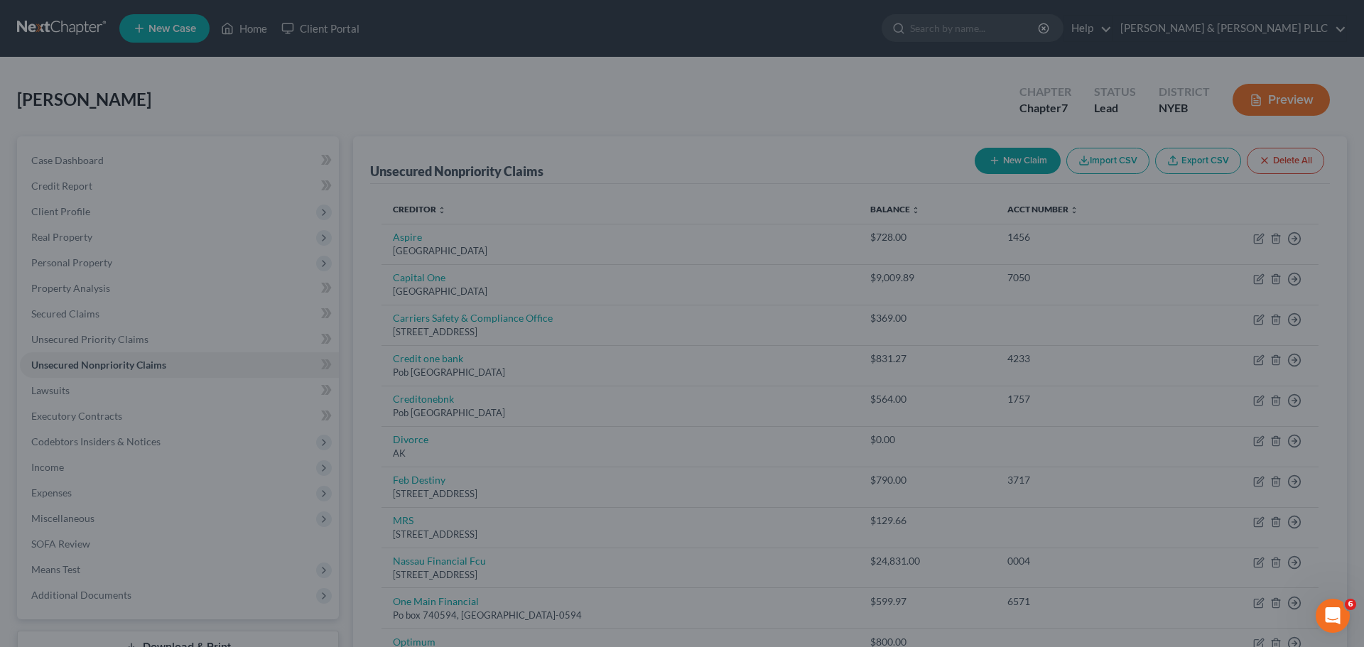
type input "29,561.00"
type input "0"
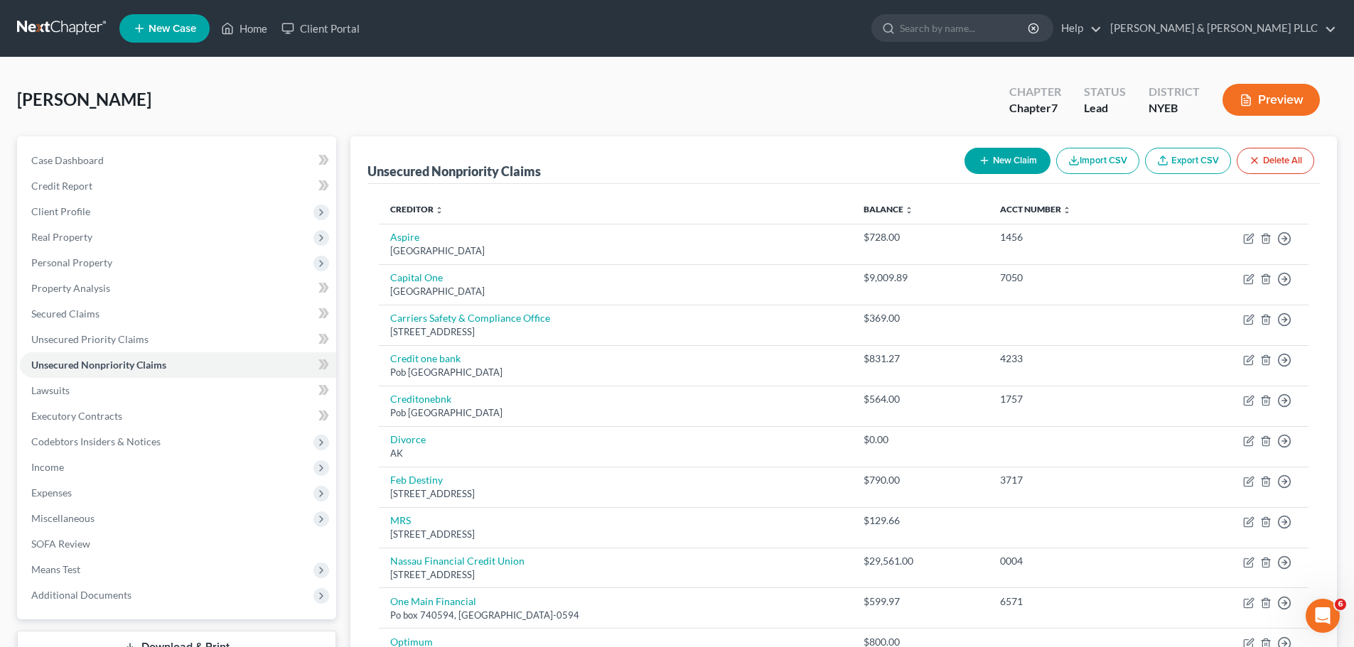
click at [995, 150] on button "New Claim" at bounding box center [1007, 161] width 86 height 26
select select "0"
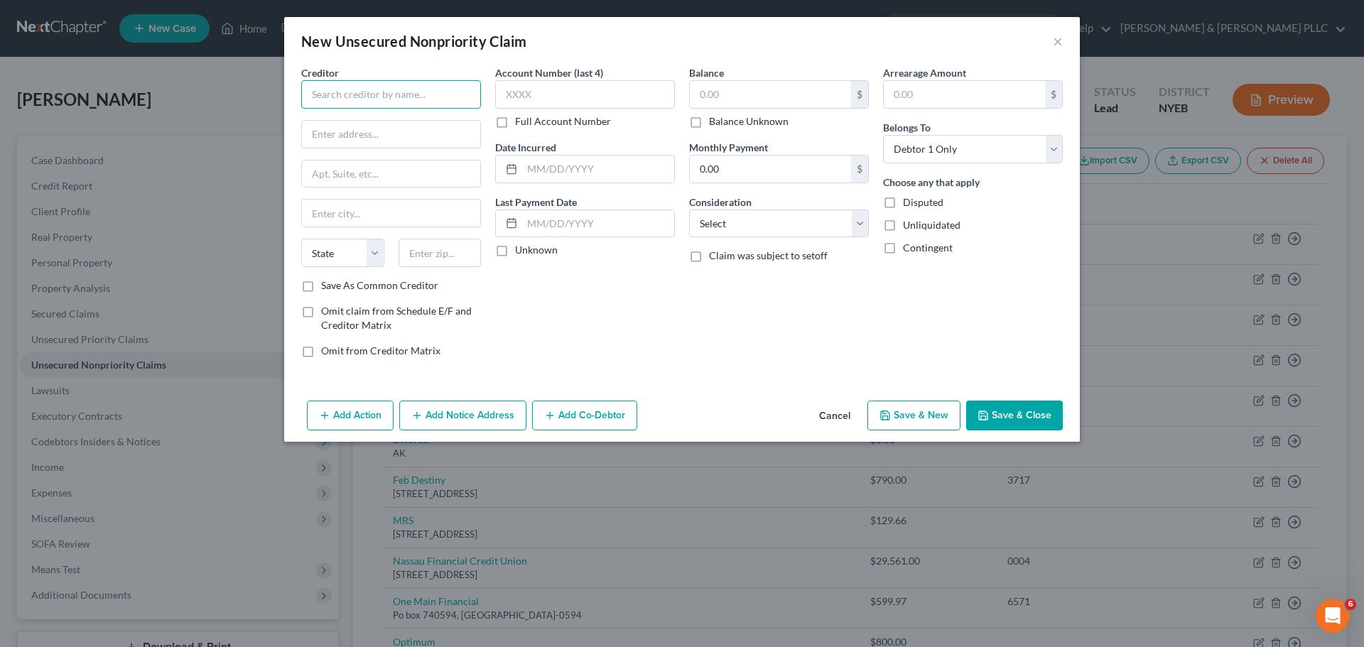
click at [331, 103] on input "text" at bounding box center [391, 94] width 180 height 28
click at [364, 97] on input "Verizon" at bounding box center [391, 94] width 180 height 28
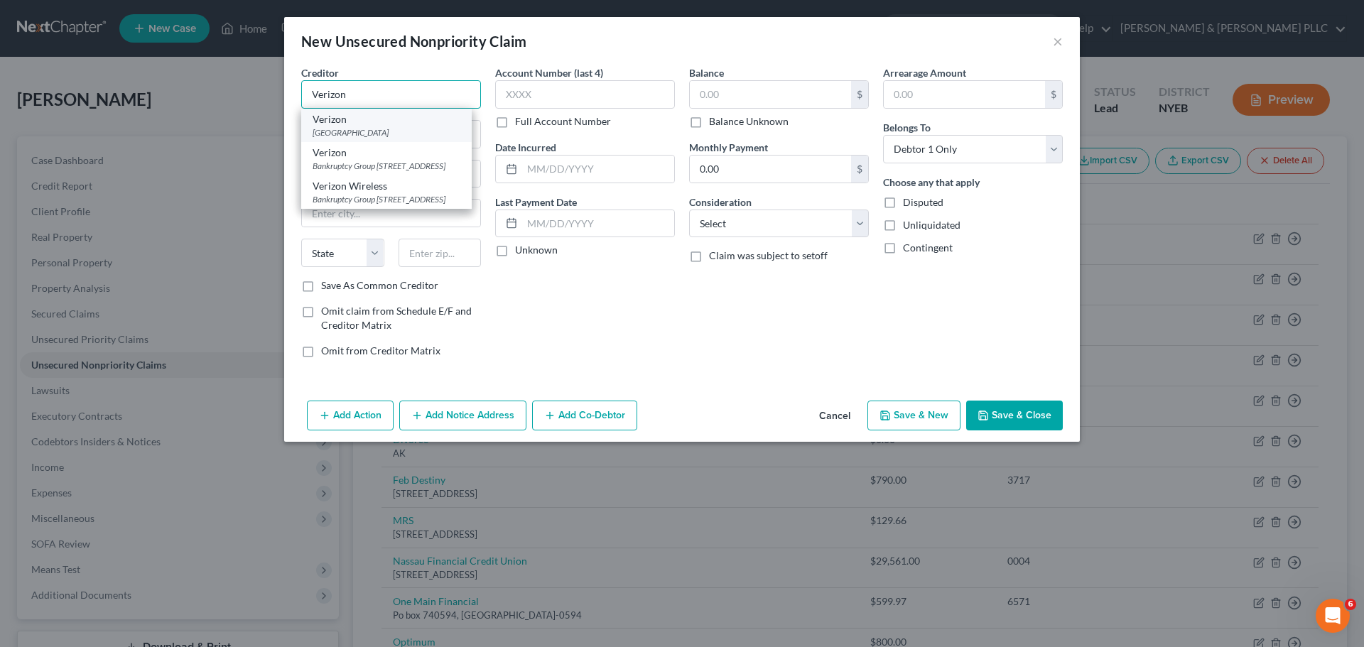
type input "Verizon"
click at [387, 127] on div "[GEOGRAPHIC_DATA]" at bounding box center [387, 132] width 148 height 12
type input "PO Box 650584"
type input "[GEOGRAPHIC_DATA]"
select select "45"
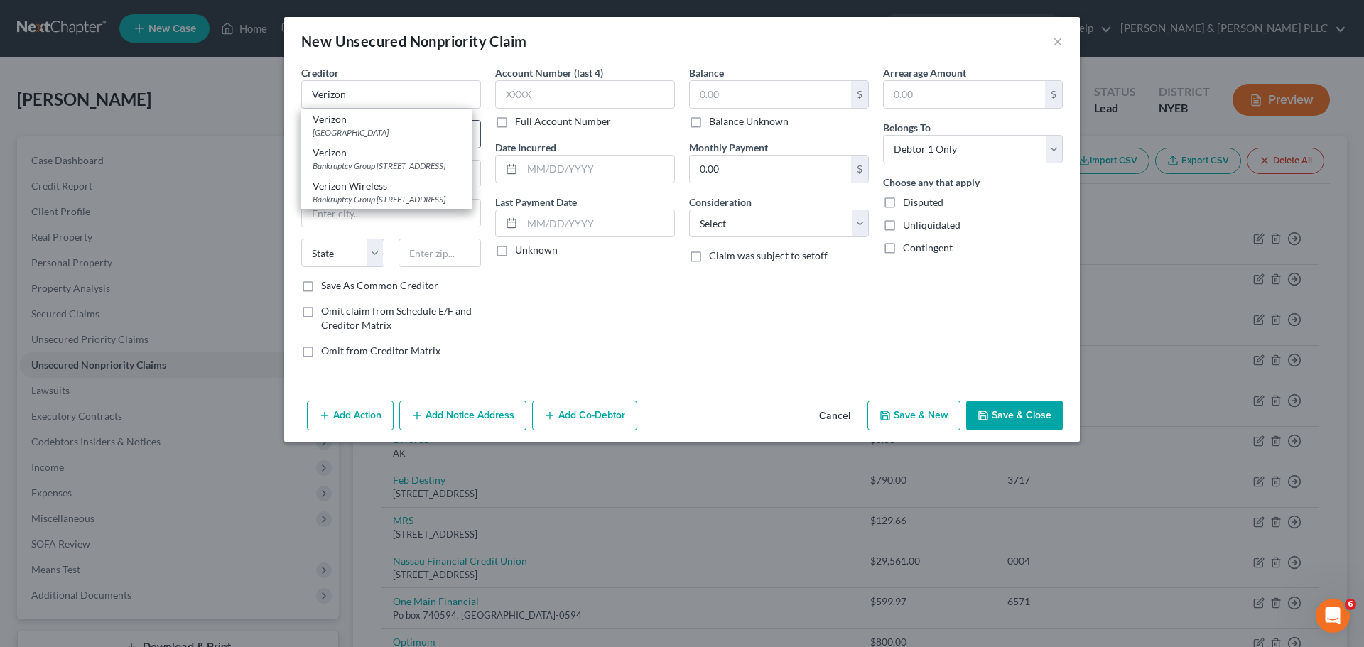
type input "75265"
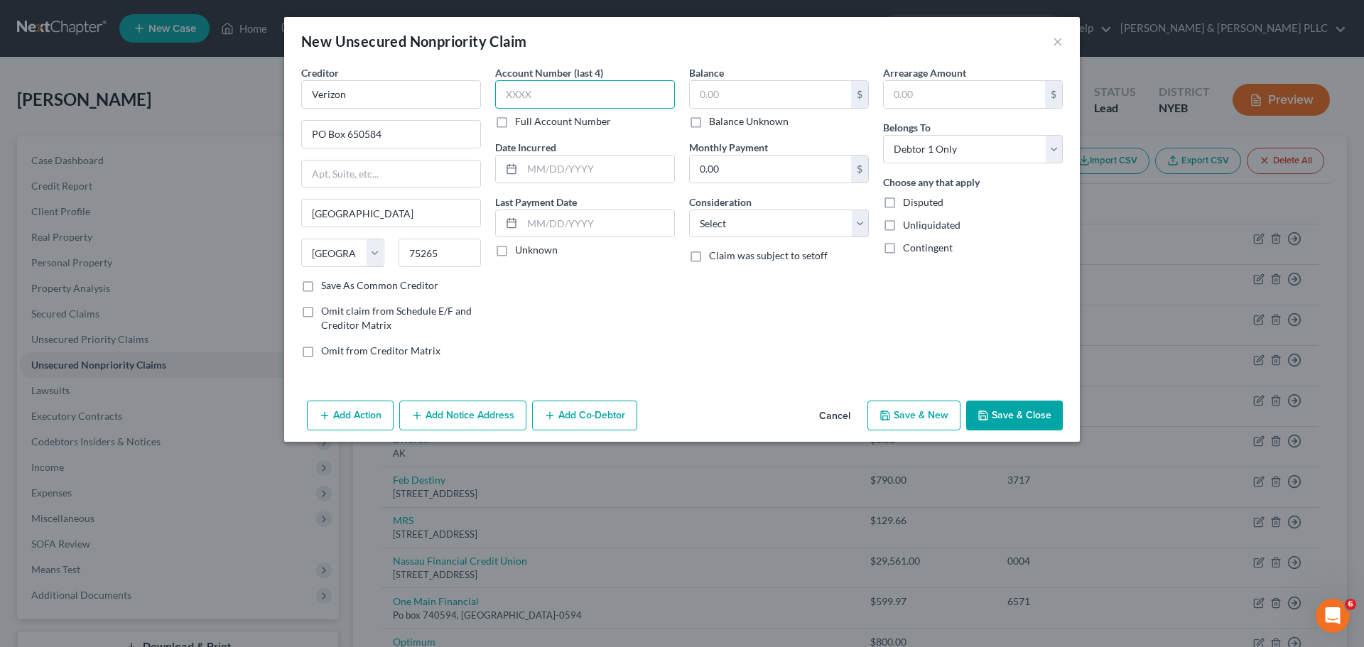
click at [524, 99] on input "text" at bounding box center [585, 94] width 180 height 28
click at [579, 79] on label "Account Number (last 4)" at bounding box center [549, 72] width 108 height 15
click at [566, 121] on label "Full Account Number" at bounding box center [563, 121] width 96 height 14
click at [530, 121] on input "Full Account Number" at bounding box center [525, 118] width 9 height 9
click at [559, 87] on input "text" at bounding box center [585, 94] width 180 height 28
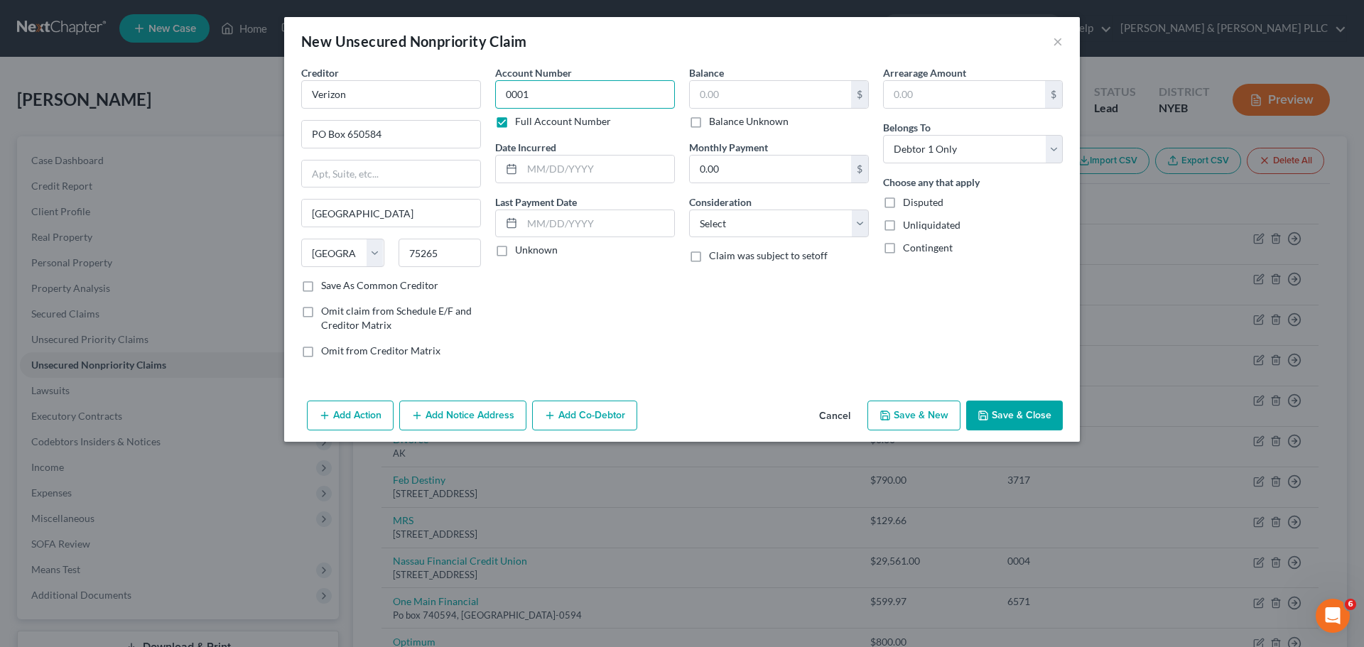
type input "0001"
click at [507, 421] on button "Add Notice Address" at bounding box center [462, 416] width 127 height 30
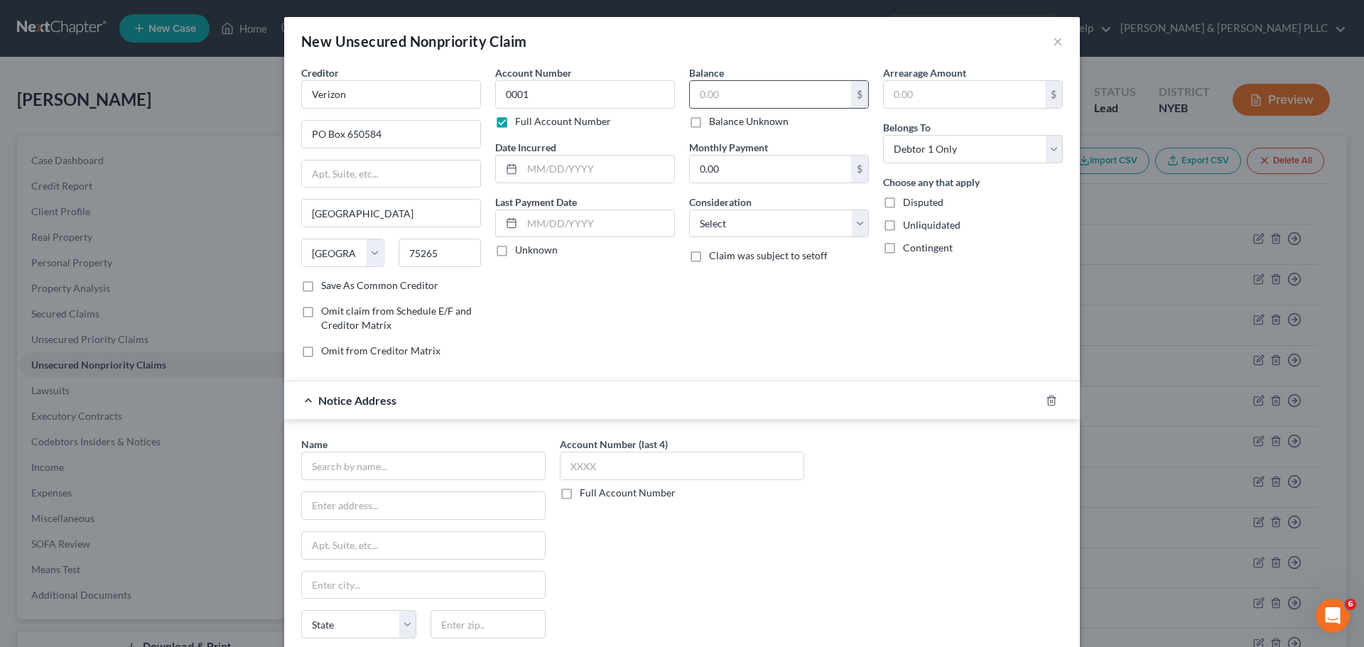
click at [725, 100] on input "text" at bounding box center [770, 94] width 161 height 27
click at [734, 99] on input "text" at bounding box center [770, 94] width 161 height 27
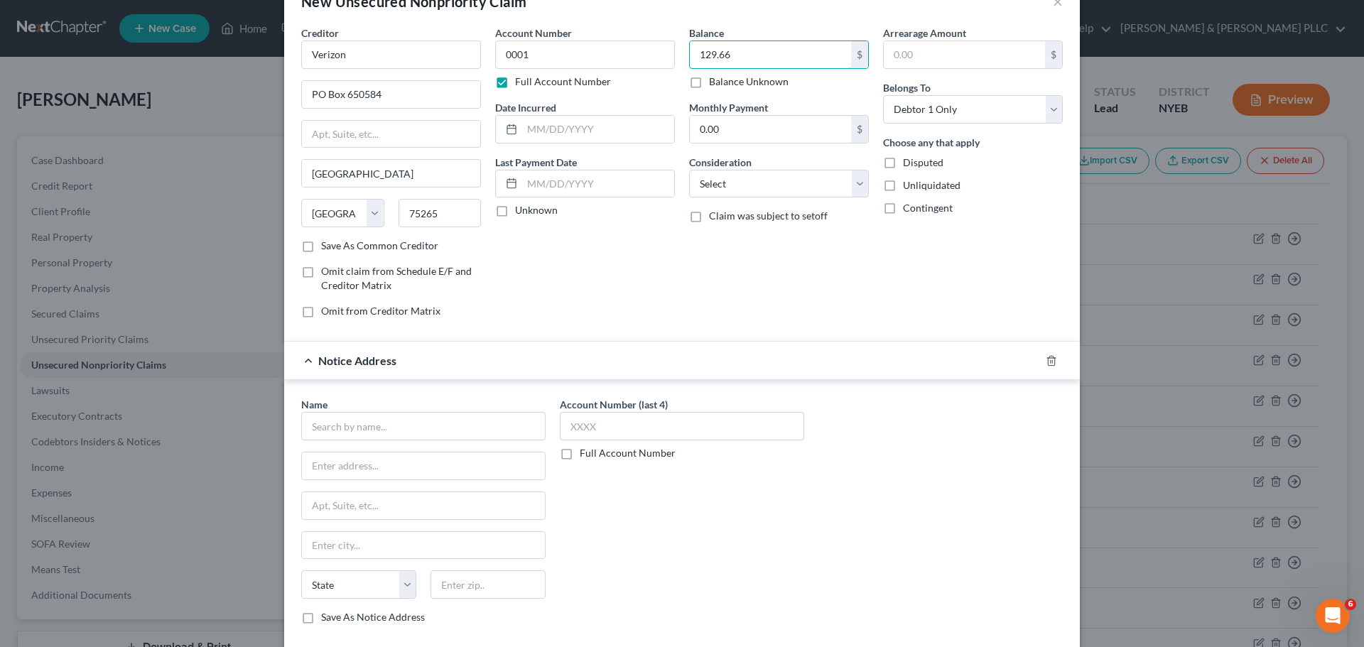
scroll to position [71, 0]
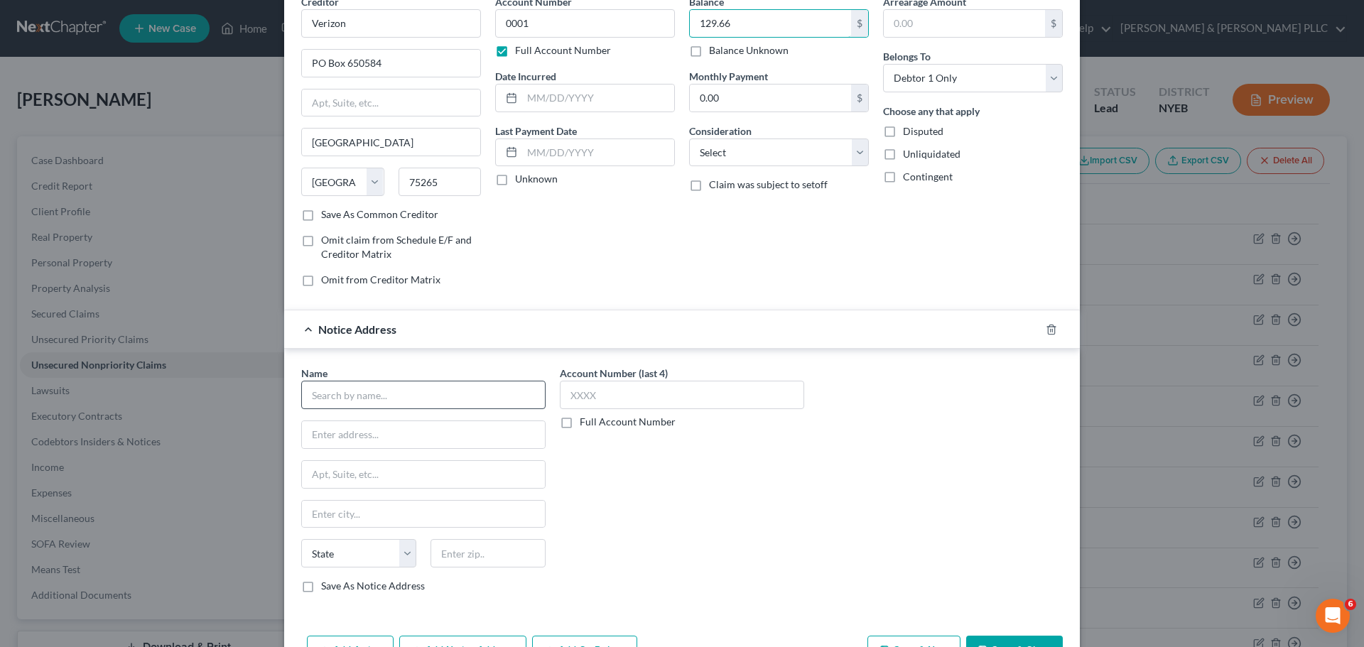
type input "129.66"
click at [480, 390] on input "text" at bounding box center [423, 395] width 244 height 28
click at [374, 382] on input "text" at bounding box center [423, 395] width 244 height 28
click at [385, 434] on input "text" at bounding box center [423, 434] width 243 height 27
type input "MRS BPO, LLC"
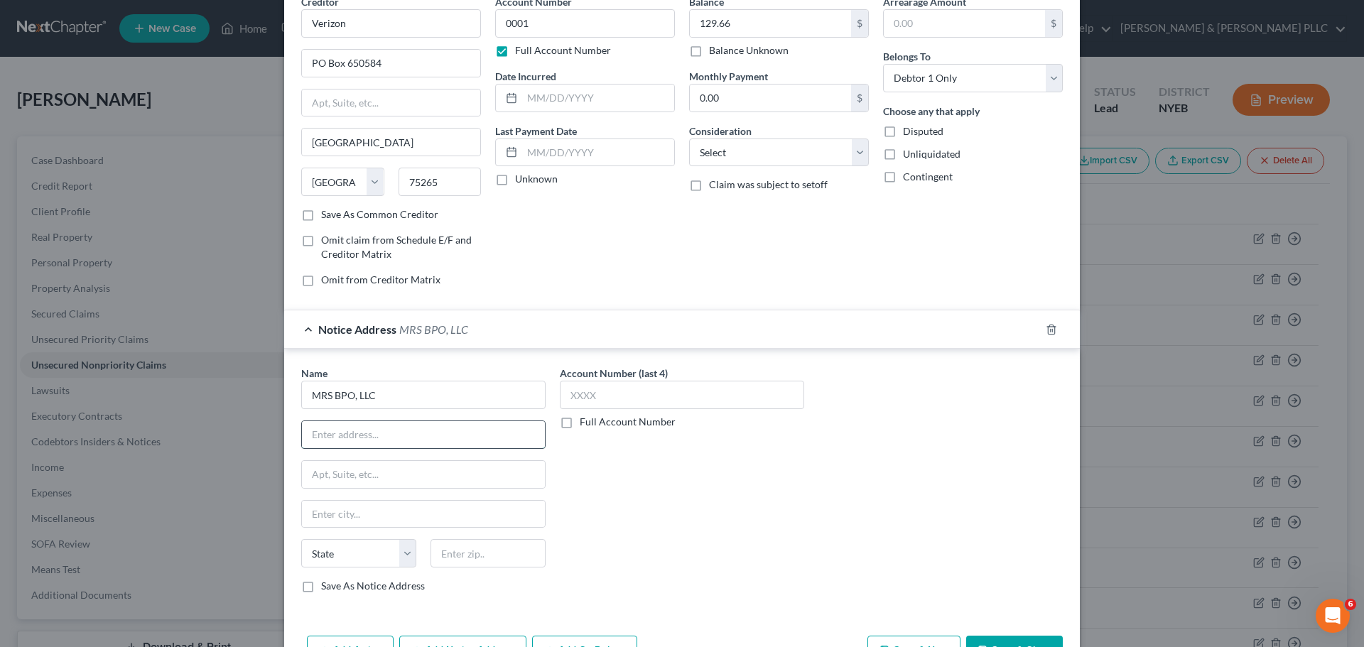
paste input "AVE. OLNEY 1"
drag, startPoint x: 377, startPoint y: 436, endPoint x: 152, endPoint y: 408, distance: 227.0
click at [158, 409] on div "New Unsecured Nonpriority Claim × Creditor * Verizon PO Box 650584 [GEOGRAPHIC_…" at bounding box center [682, 323] width 1364 height 647
type input "[STREET_ADDRESS]"
type input "[GEOGRAPHIC_DATA]"
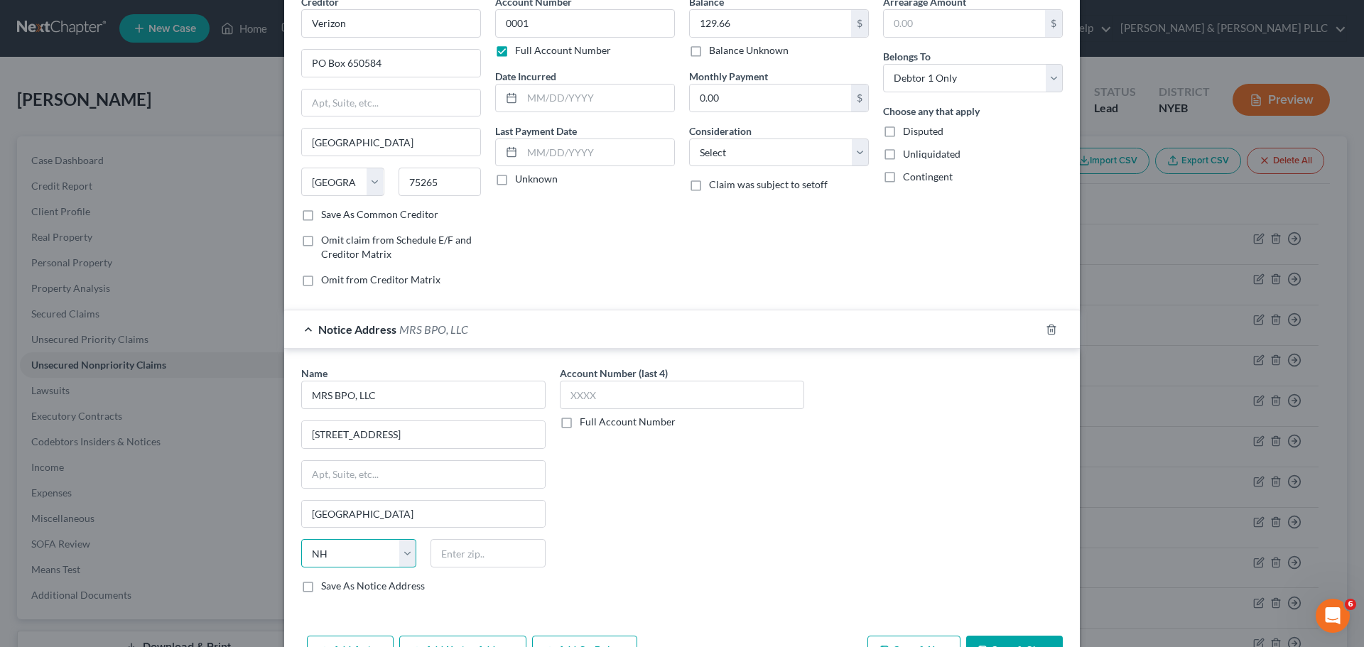
select select "33"
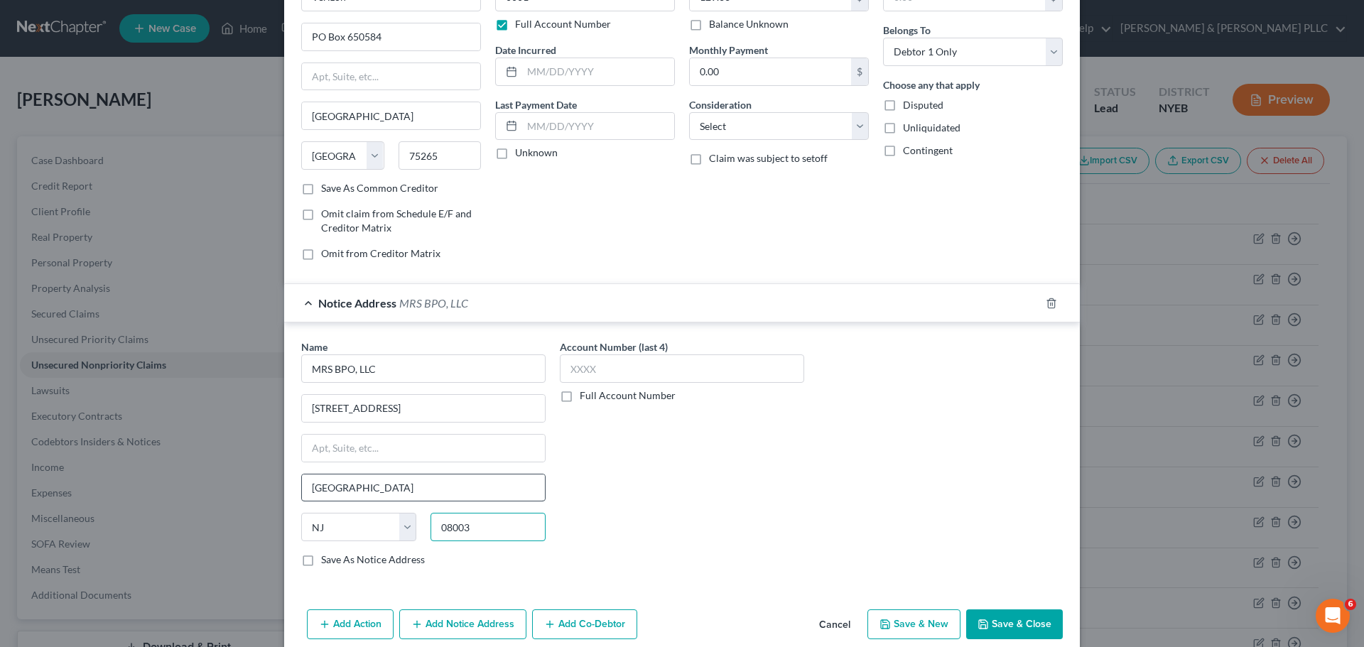
scroll to position [118, 0]
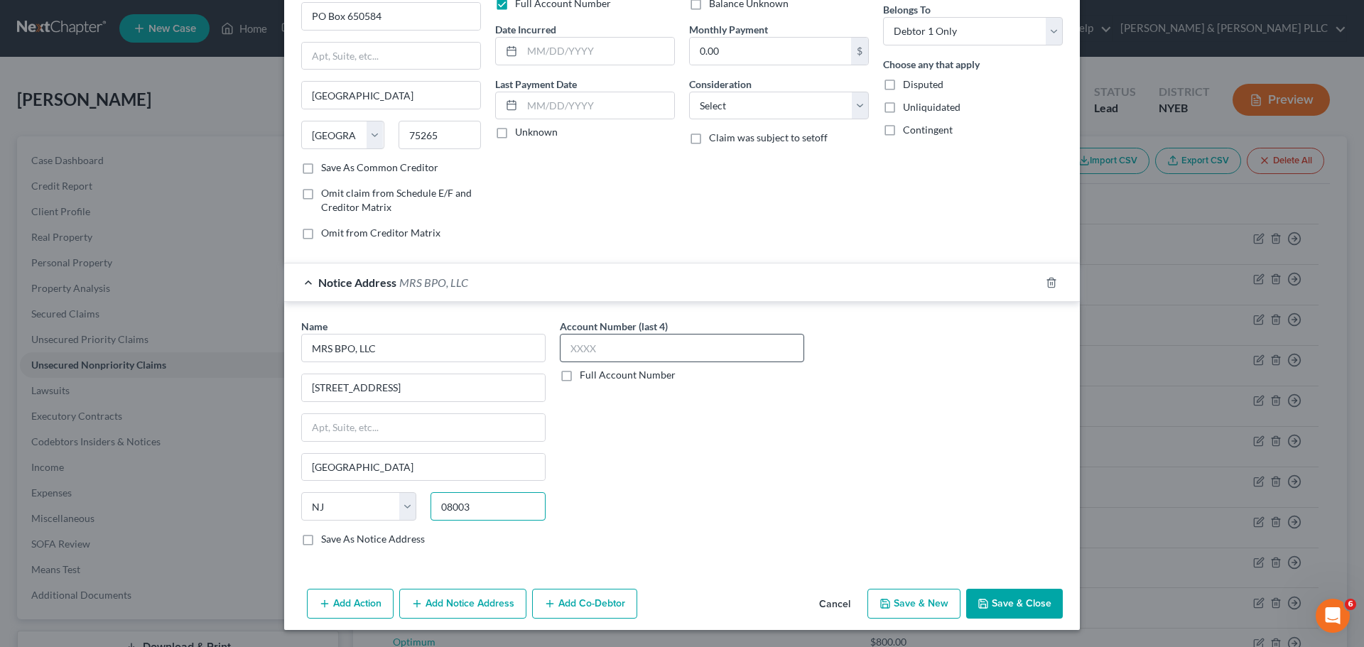
type input "08003"
click at [671, 340] on input "text" at bounding box center [682, 348] width 244 height 28
click at [1013, 603] on button "Save & Close" at bounding box center [1014, 604] width 97 height 30
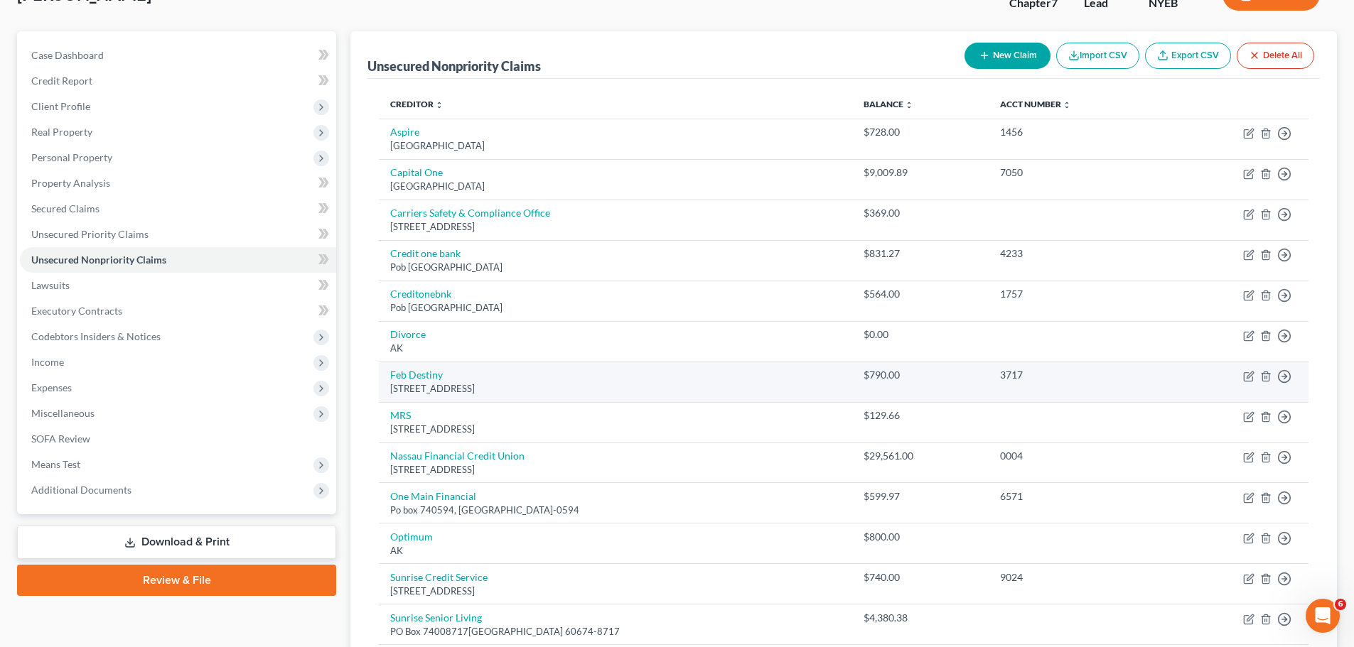
scroll to position [71, 0]
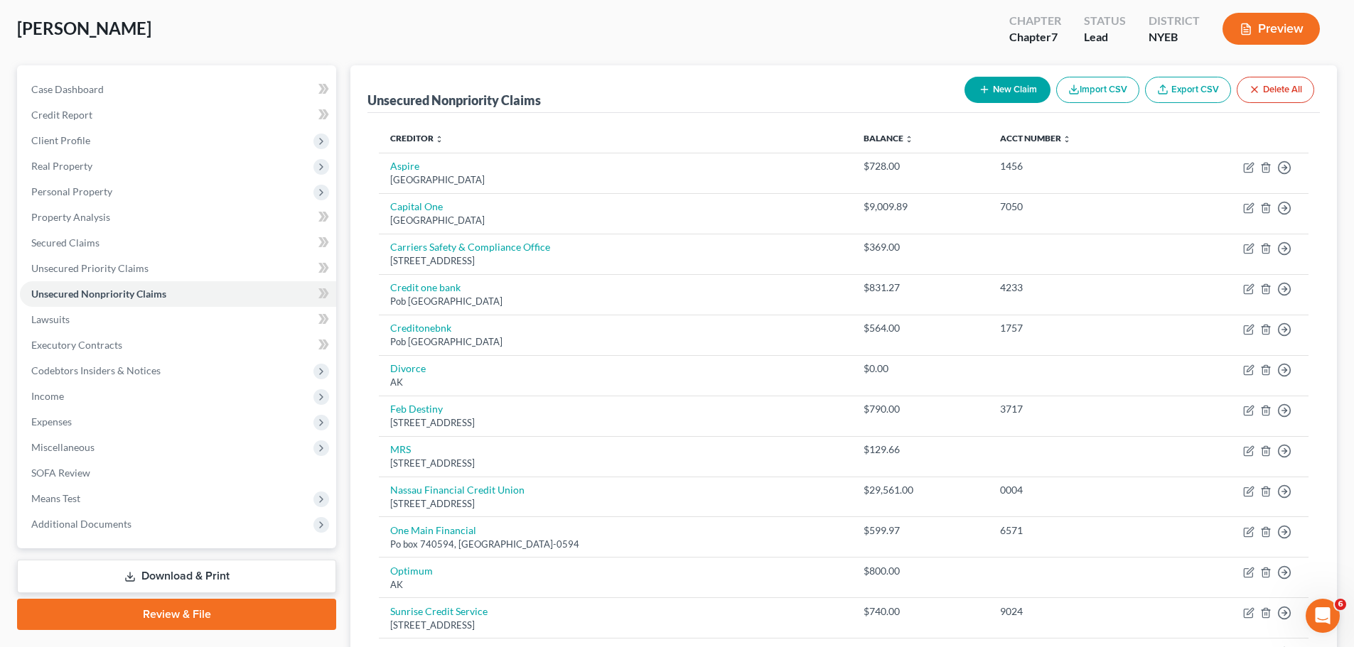
click at [1017, 103] on div "New Claim Import CSV Export CSV Delete All" at bounding box center [1139, 90] width 361 height 38
click at [1006, 97] on button "New Claim" at bounding box center [1007, 90] width 86 height 26
select select "0"
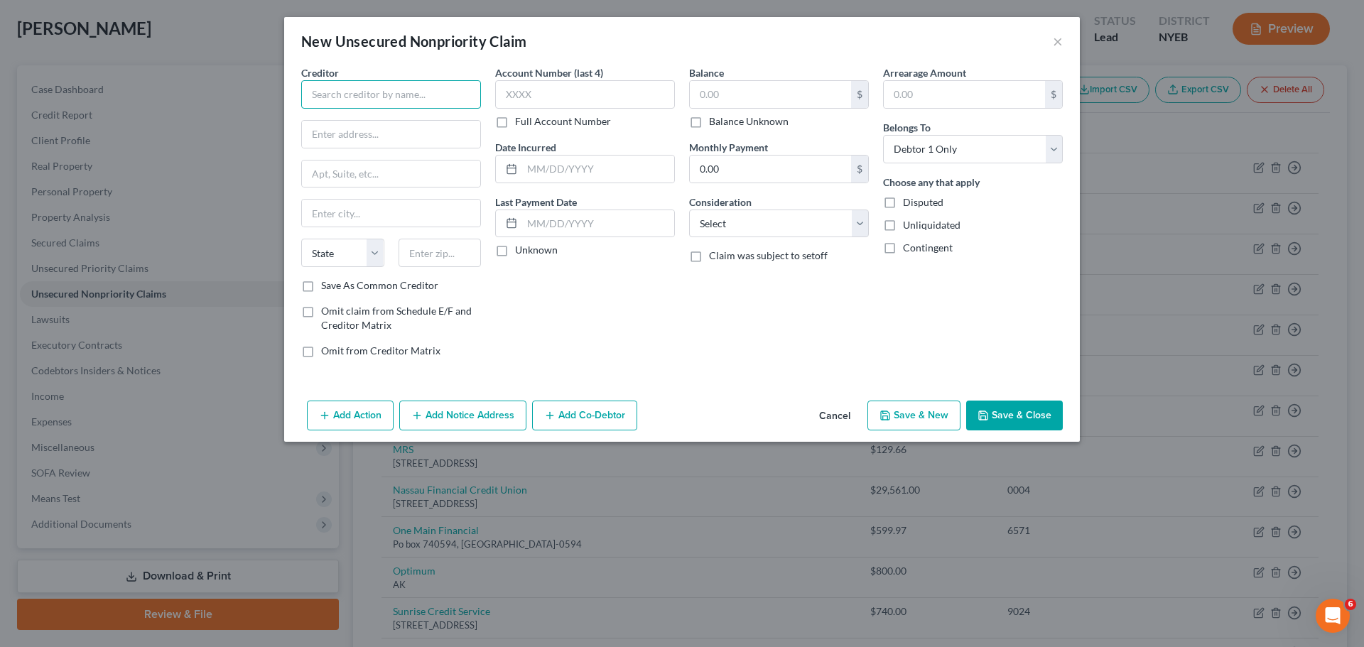
click at [397, 87] on input "text" at bounding box center [391, 94] width 180 height 28
type input "Geico"
click at [522, 99] on input "text" at bounding box center [585, 94] width 180 height 28
click at [775, 97] on input "text" at bounding box center [770, 94] width 161 height 27
type input "64.63"
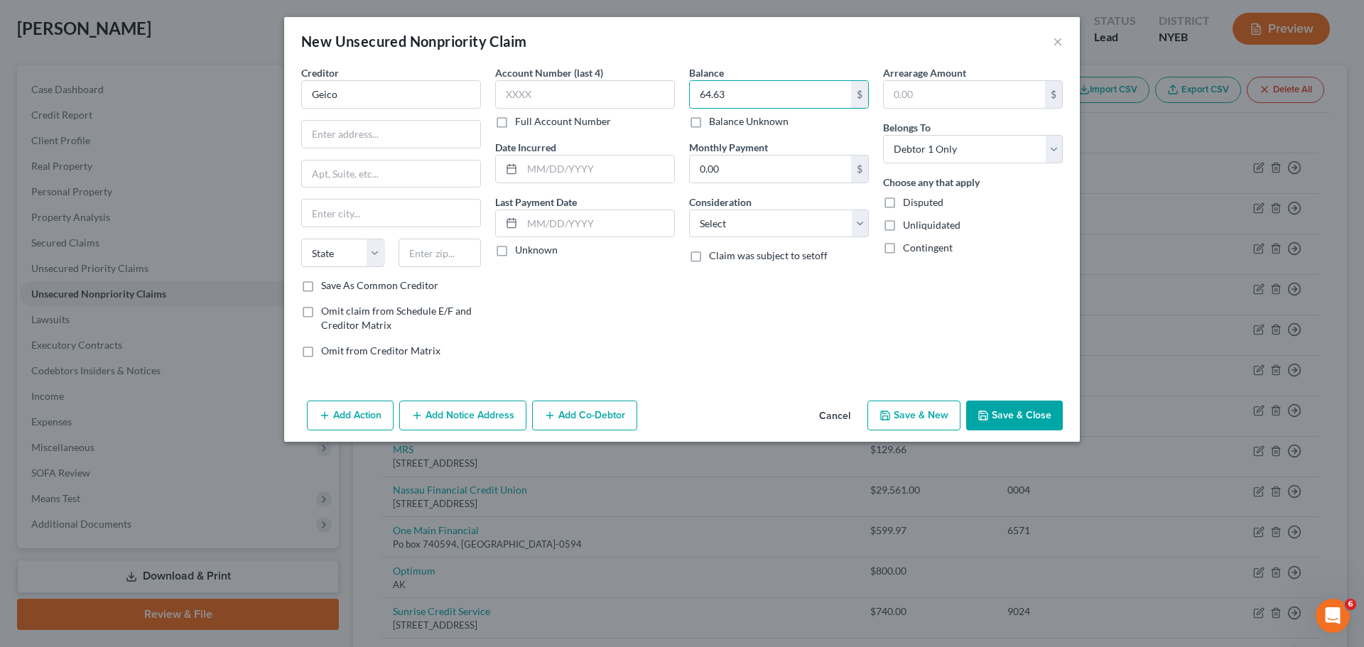
click at [1043, 416] on button "Save & Close" at bounding box center [1014, 416] width 97 height 30
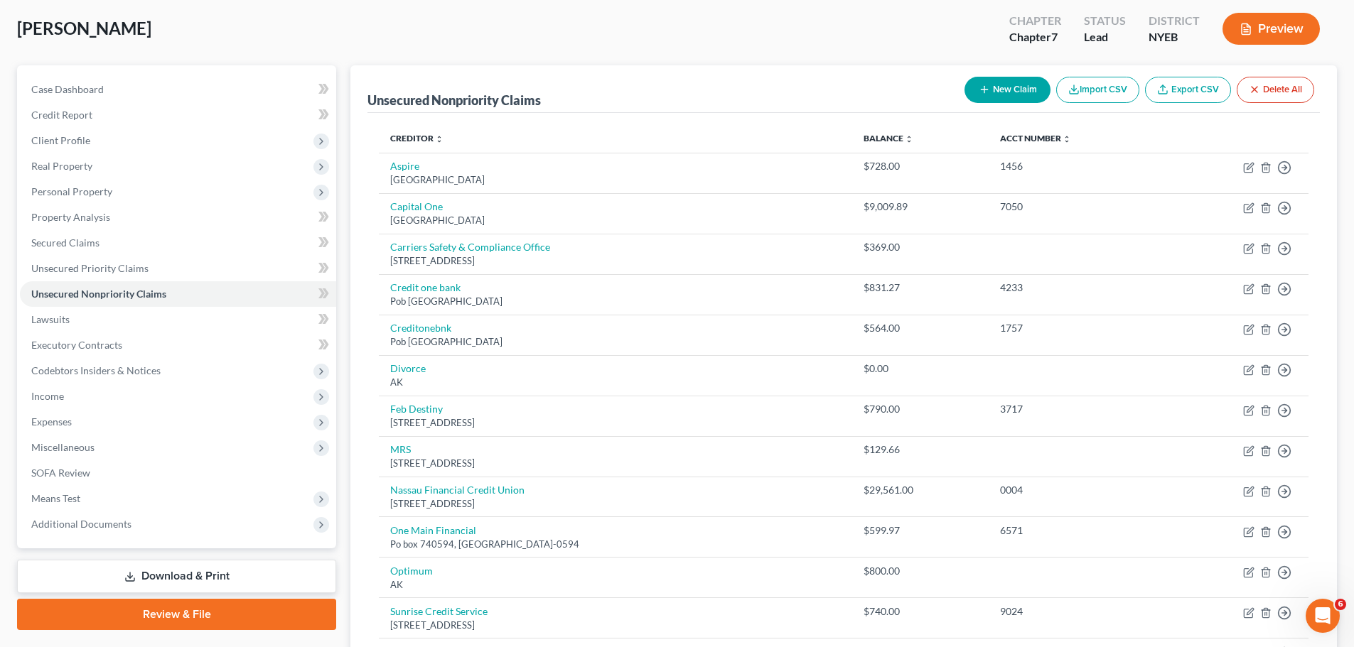
click at [1013, 85] on button "New Claim" at bounding box center [1007, 90] width 86 height 26
select select "0"
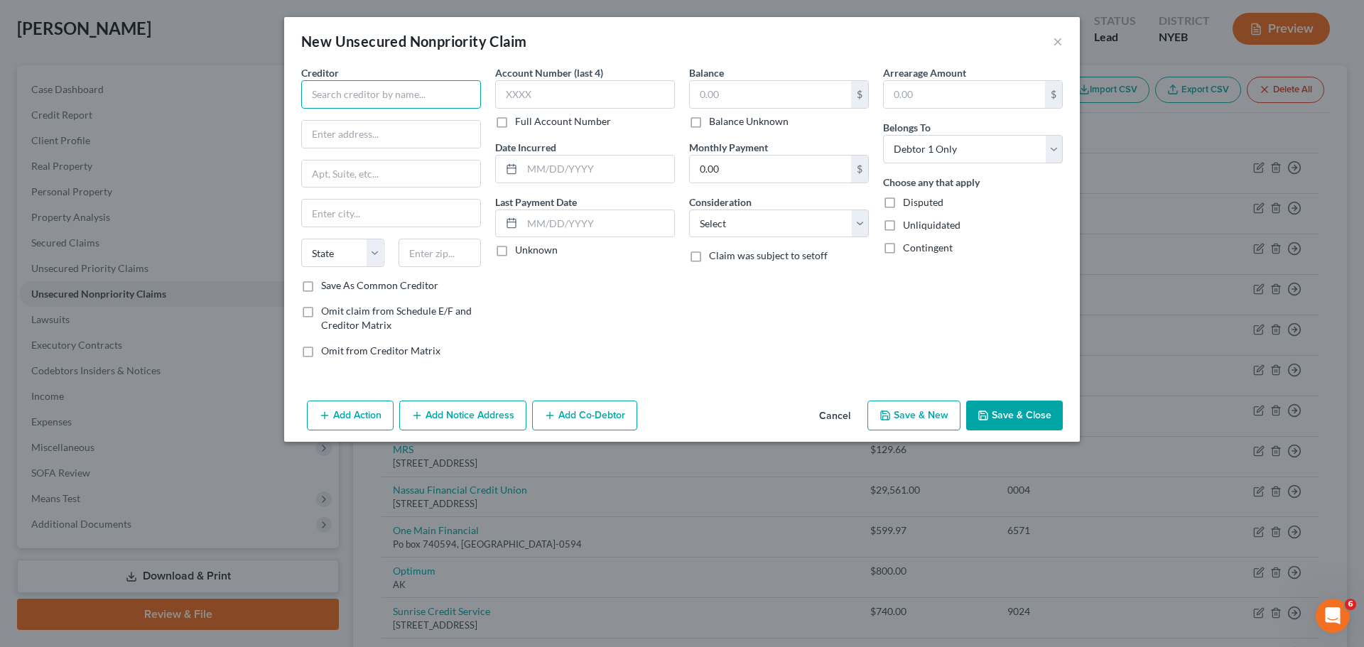
click at [332, 104] on input "text" at bounding box center [391, 94] width 180 height 28
click at [735, 227] on select "Select Cable / Satellite Services Collection Agency Credit Card Debt Debt Couns…" at bounding box center [779, 224] width 180 height 28
select select "9"
click at [689, 210] on select "Select Cable / Satellite Services Collection Agency Credit Card Debt Debt Couns…" at bounding box center [779, 224] width 180 height 28
click at [355, 93] on input "text" at bounding box center [391, 94] width 180 height 28
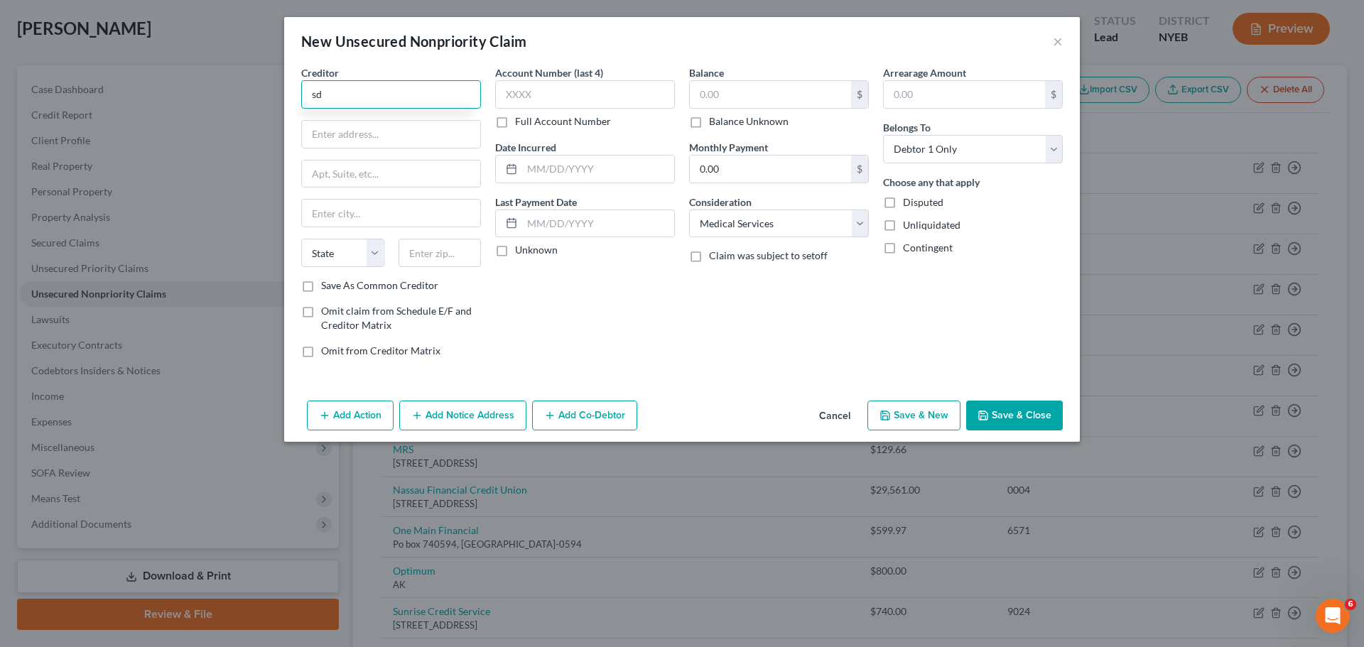
type input "s"
paste input "Seaford Foot Care Center - [PERSON_NAME]"
click at [424, 93] on input "Seaford Foot Care Center - [PERSON_NAME]" at bounding box center [391, 94] width 180 height 28
type input "Seaford Foot Care Center - [PERSON_NAME]"
paste input "[STREET_ADDRESS][PERSON_NAME]"
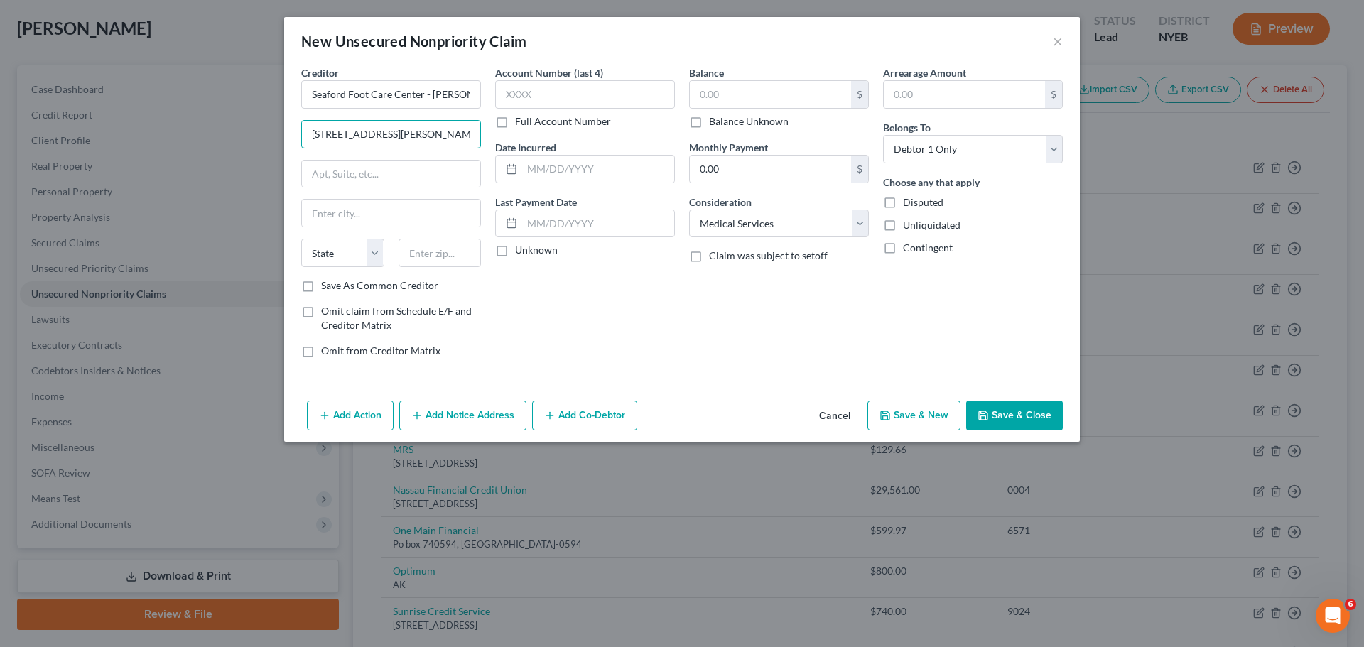
type input "[STREET_ADDRESS][PERSON_NAME]"
drag, startPoint x: 372, startPoint y: 180, endPoint x: 352, endPoint y: 210, distance: 36.5
click at [358, 207] on input "text" at bounding box center [391, 213] width 178 height 27
paste input "Seaford"
type input "Seaford"
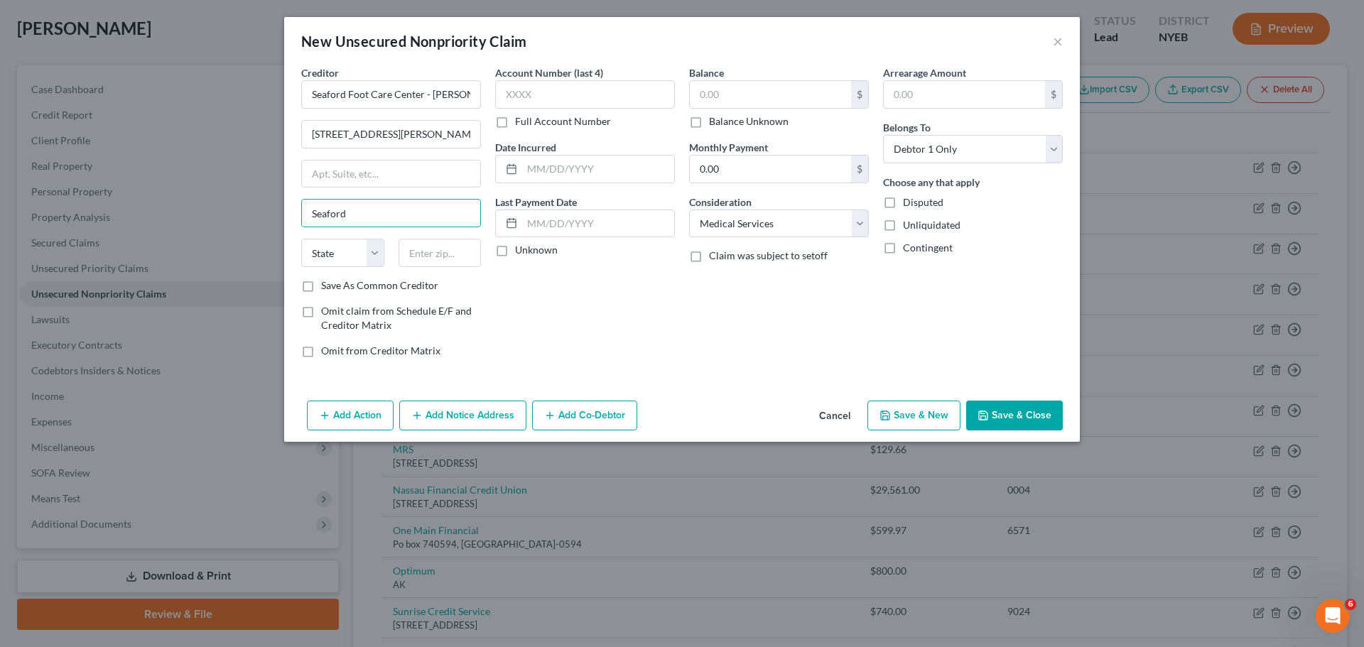
click at [317, 273] on div "State [US_STATE] AK AR AZ CA CO CT DE DC [GEOGRAPHIC_DATA] [GEOGRAPHIC_DATA] GU…" at bounding box center [391, 259] width 194 height 40
click at [321, 264] on select "State [US_STATE] AK AR AZ CA CO CT DE DC [GEOGRAPHIC_DATA] [GEOGRAPHIC_DATA] GU…" at bounding box center [342, 253] width 83 height 28
select select "35"
click at [301, 239] on select "State [US_STATE] AK AR AZ CA CO CT DE DC [GEOGRAPHIC_DATA] [GEOGRAPHIC_DATA] GU…" at bounding box center [342, 253] width 83 height 28
click at [441, 254] on input "text" at bounding box center [440, 253] width 83 height 28
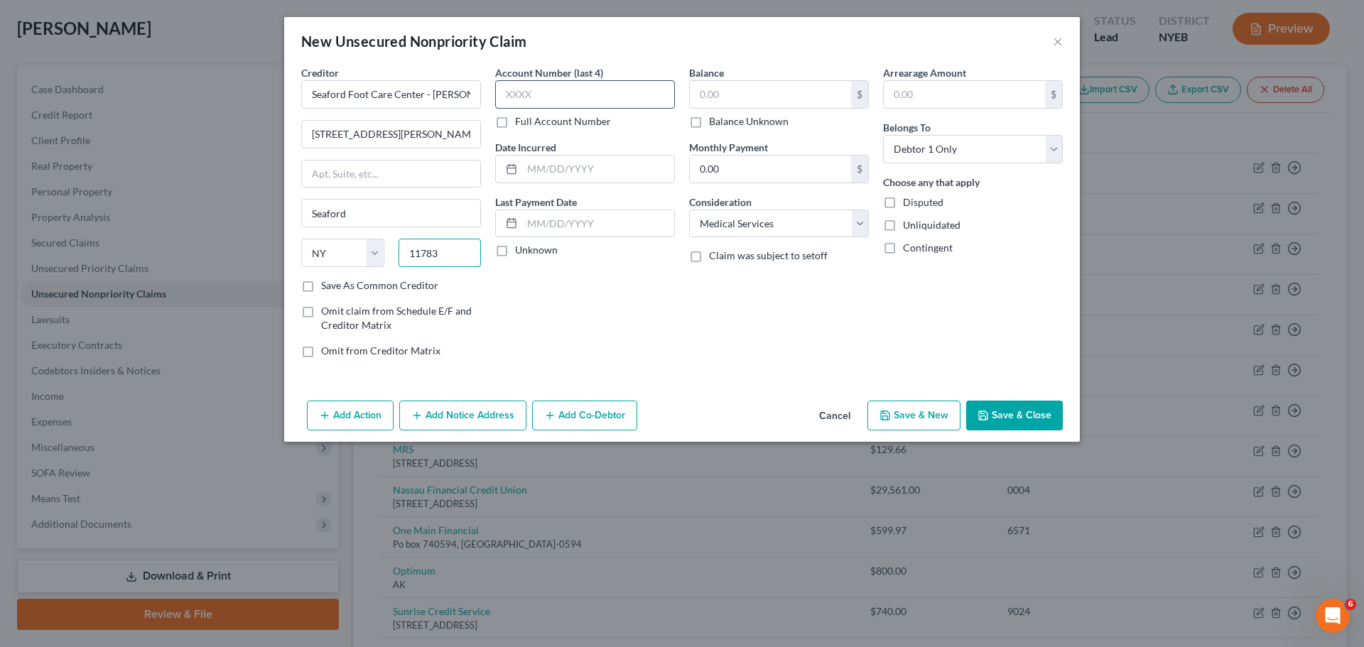
type input "11783"
click at [620, 104] on input "text" at bounding box center [585, 94] width 180 height 28
click at [711, 87] on input "text" at bounding box center [770, 94] width 161 height 27
type input "46.11"
click at [537, 98] on input "text" at bounding box center [585, 94] width 180 height 28
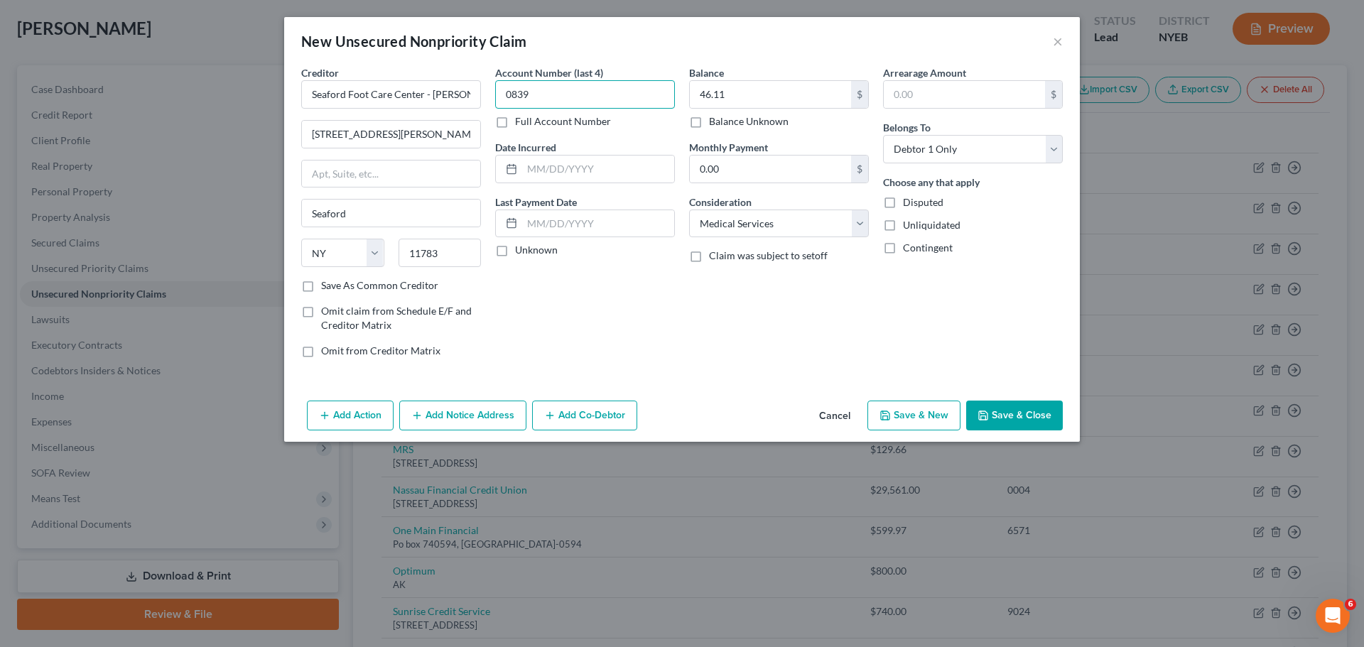
type input "0839"
click at [1048, 408] on button "Save & Close" at bounding box center [1014, 416] width 97 height 30
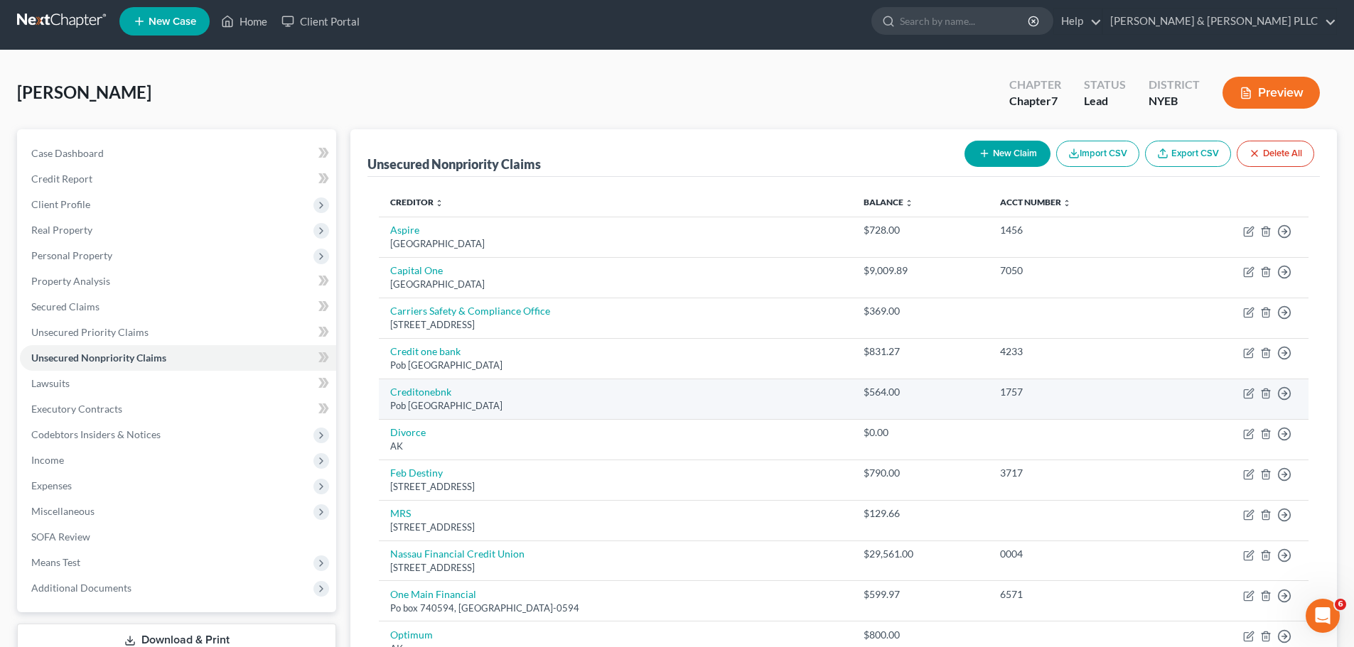
scroll to position [0, 0]
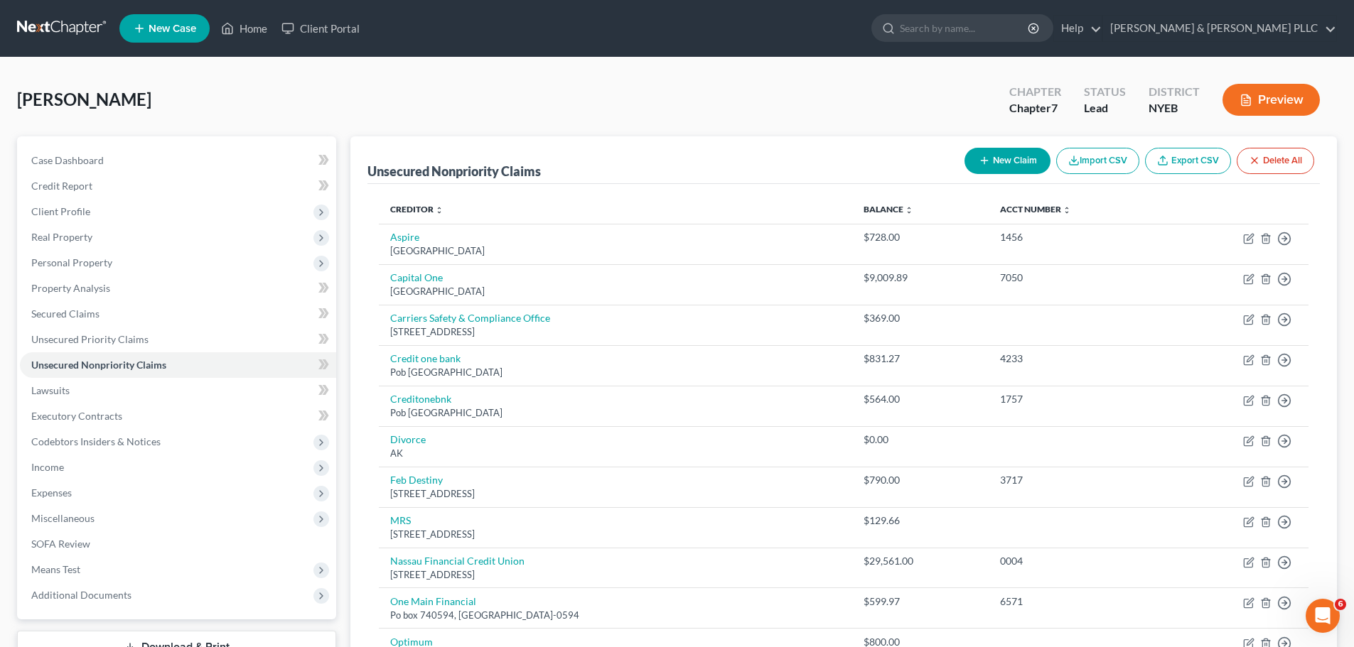
click at [979, 156] on button "New Claim" at bounding box center [1007, 161] width 86 height 26
select select "0"
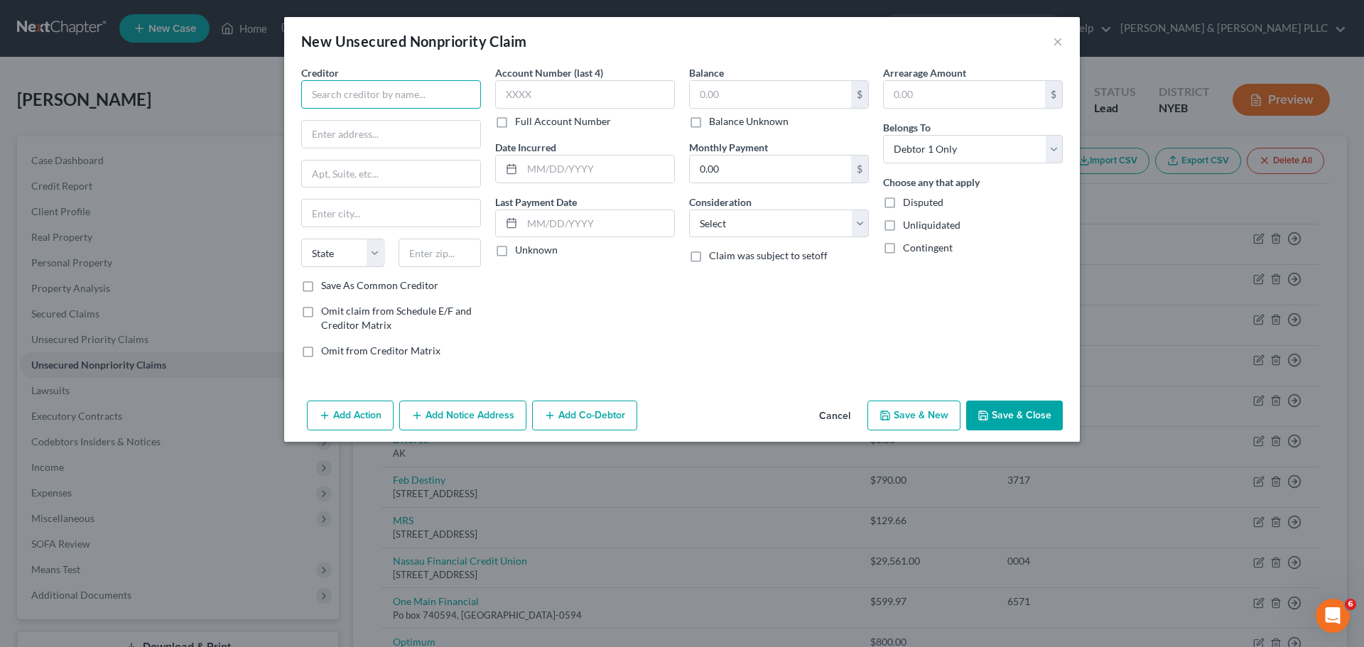
drag, startPoint x: 337, startPoint y: 107, endPoint x: 350, endPoint y: 107, distance: 13.5
click at [342, 107] on input "text" at bounding box center [391, 94] width 180 height 28
click at [370, 90] on input "oMNICARE" at bounding box center [391, 94] width 180 height 28
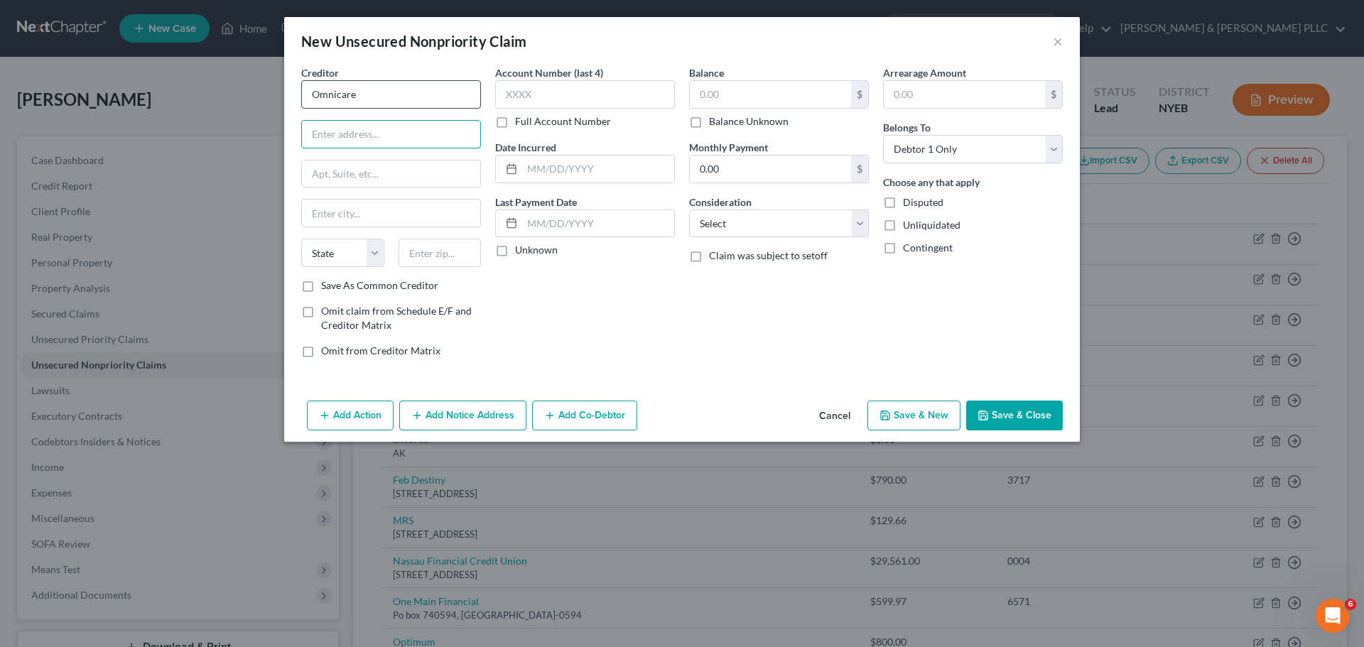
type input "Omnicare"
type input "Po box 101928"
type input "[GEOGRAPHIC_DATA]"
click at [370, 261] on select "State [US_STATE] AK AR AZ CA CO CT DE DC [GEOGRAPHIC_DATA] [GEOGRAPHIC_DATA] GU…" at bounding box center [342, 253] width 83 height 28
select select "0"
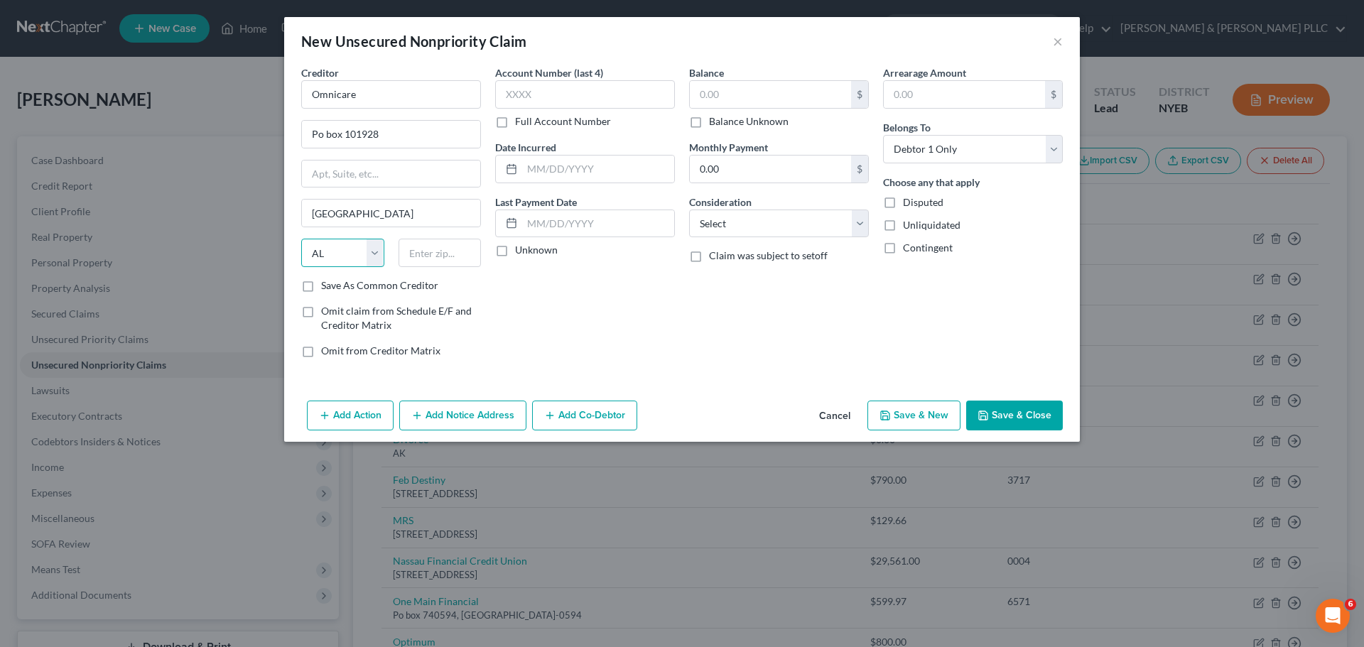
click at [301, 239] on select "State [US_STATE] AK AR AZ CA CO CT DE DC [GEOGRAPHIC_DATA] [GEOGRAPHIC_DATA] GU…" at bounding box center [342, 253] width 83 height 28
click at [416, 242] on input "text" at bounding box center [440, 253] width 83 height 28
type input "35210"
click at [624, 92] on input "text" at bounding box center [585, 94] width 180 height 28
click at [742, 99] on input "text" at bounding box center [770, 94] width 161 height 27
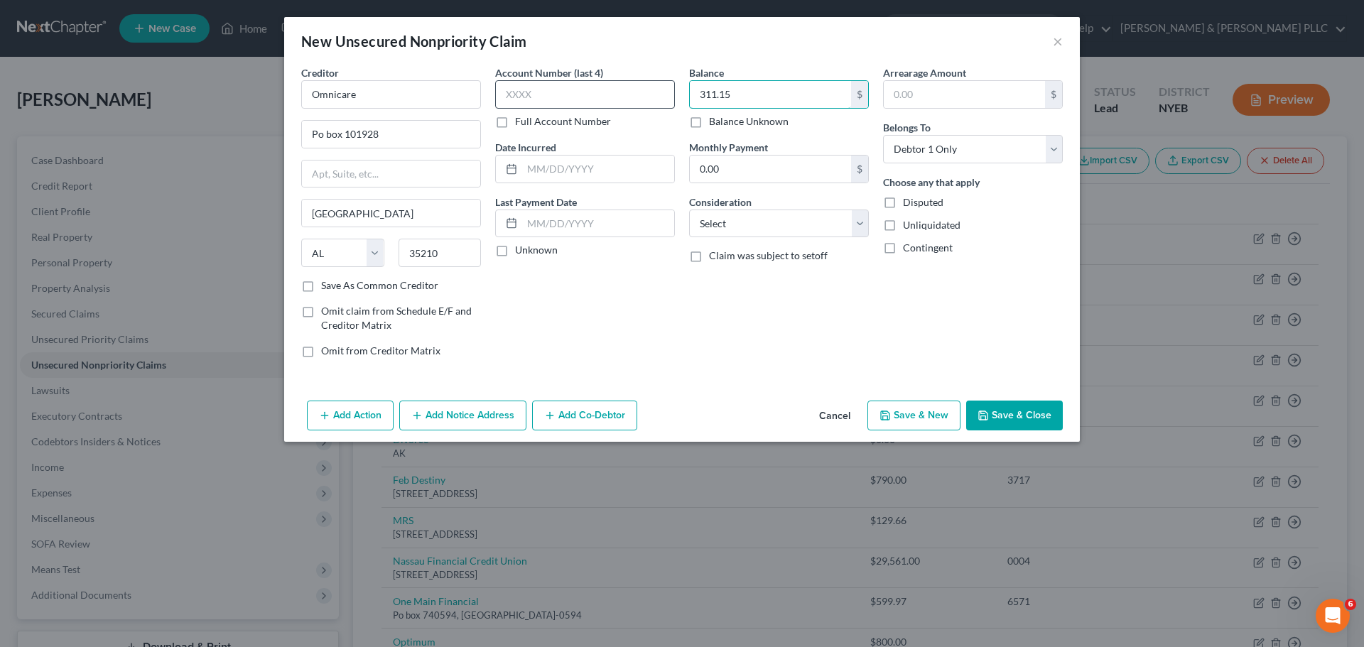
type input "311.15"
click at [527, 85] on input "text" at bounding box center [585, 94] width 180 height 28
type input "5687"
click at [1014, 407] on button "Save & Close" at bounding box center [1014, 416] width 97 height 30
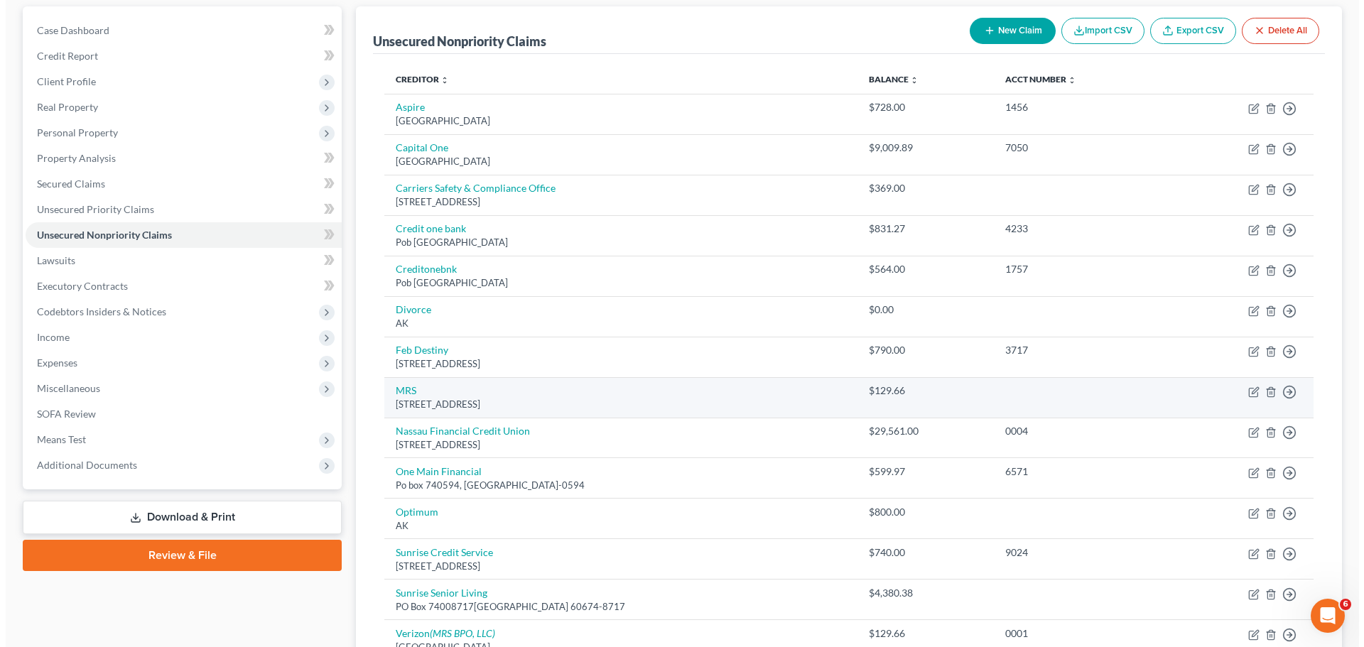
scroll to position [142, 0]
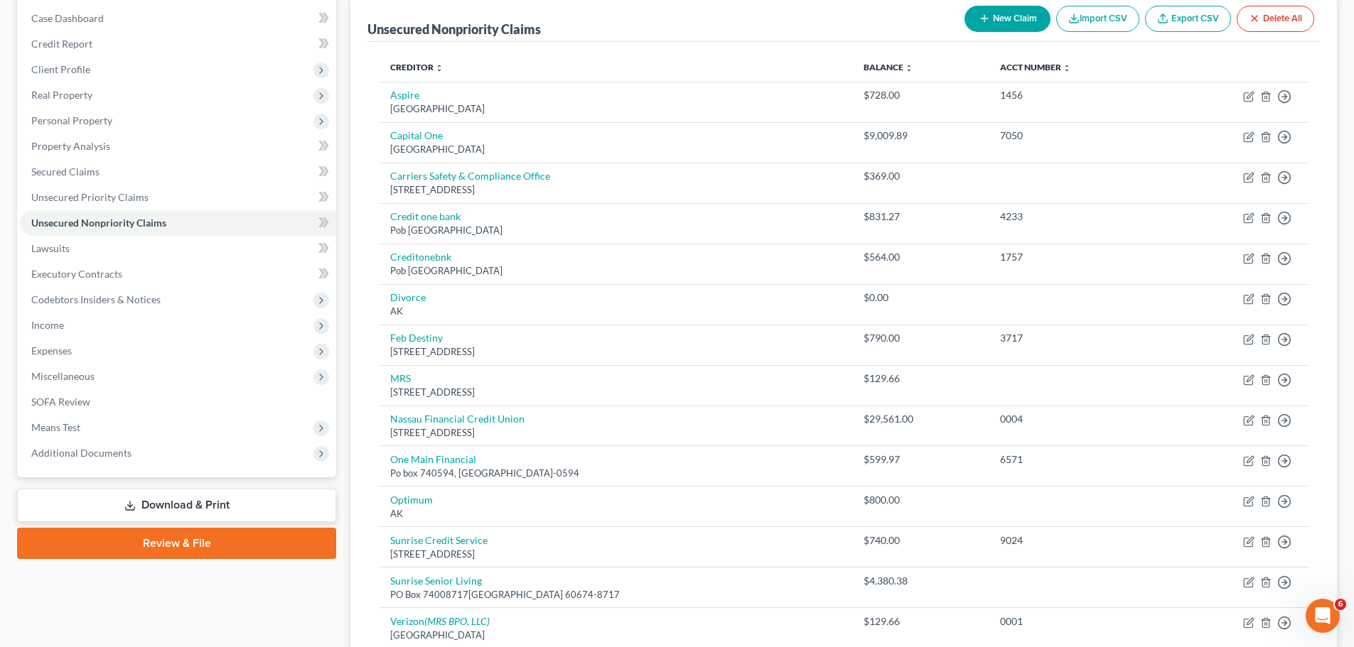
click at [998, 24] on button "New Claim" at bounding box center [1007, 19] width 86 height 26
select select "0"
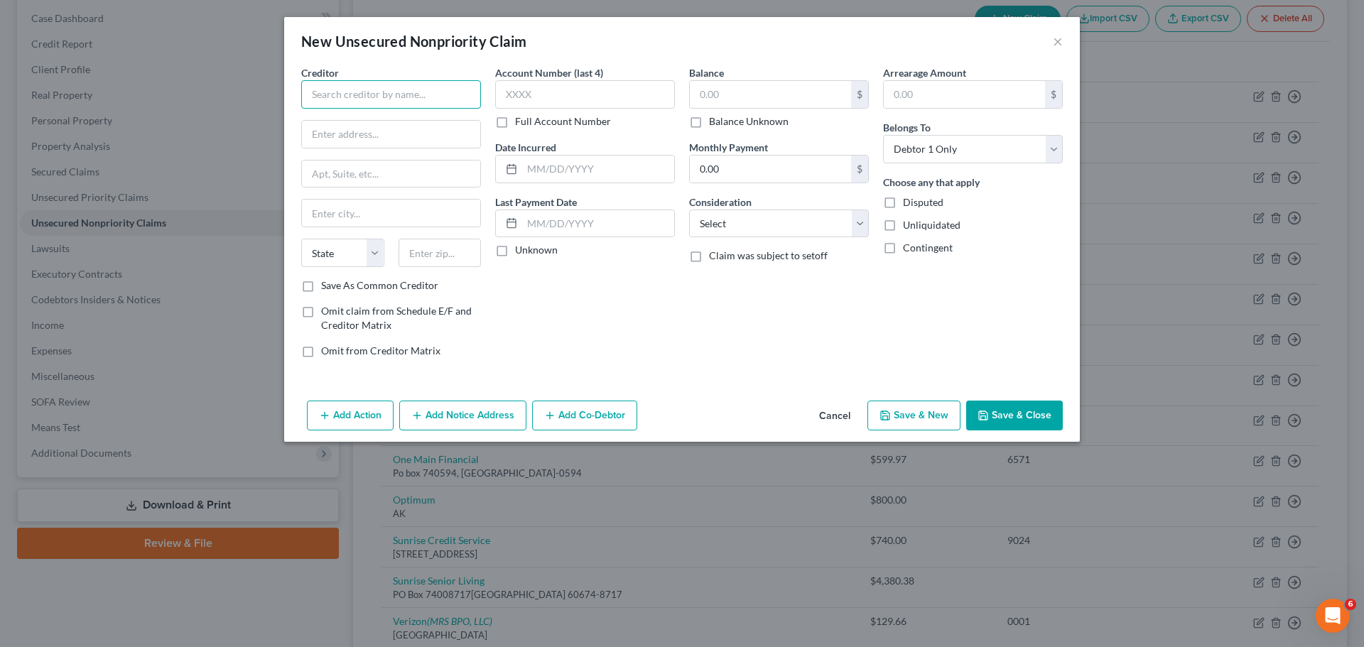
click at [345, 99] on input "text" at bounding box center [391, 94] width 180 height 28
type input "Optum"
click at [397, 136] on input "text" at bounding box center [391, 134] width 178 height 27
type input "Po box 71443"
type input "O"
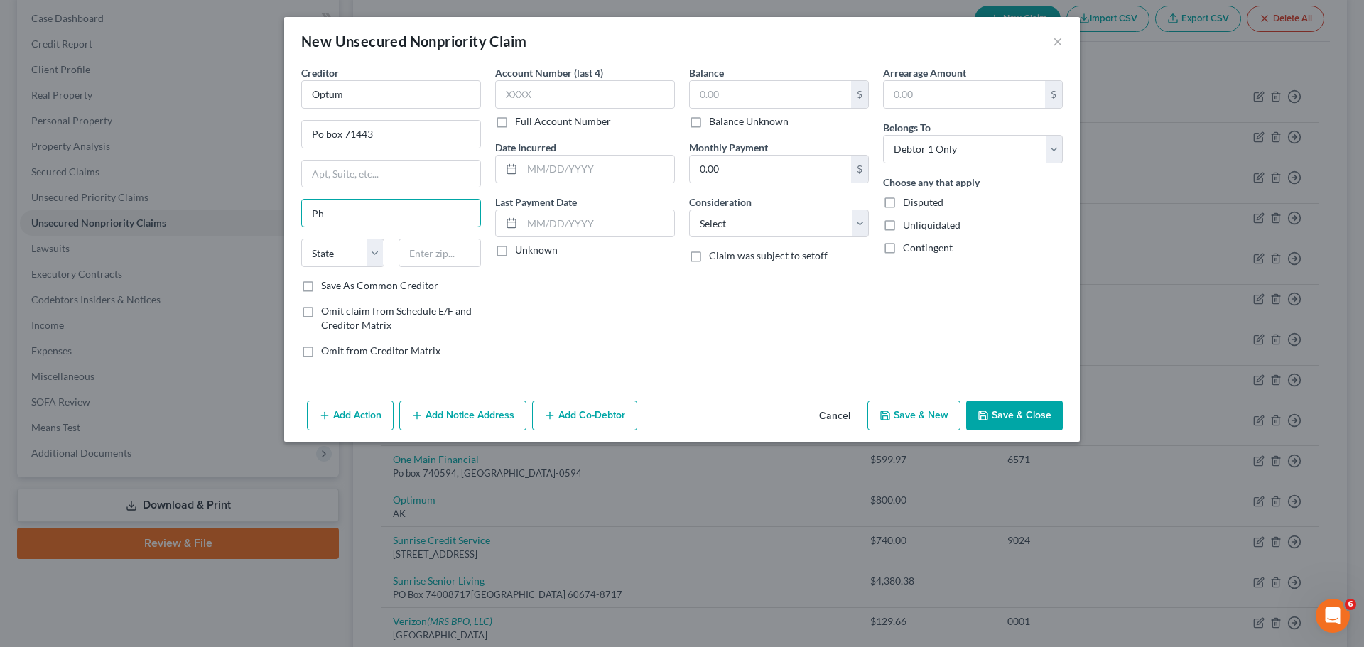
type input "[GEOGRAPHIC_DATA]"
click at [357, 258] on select "State [US_STATE] AK AR AZ CA CO CT DE DC [GEOGRAPHIC_DATA] [GEOGRAPHIC_DATA] GU…" at bounding box center [342, 253] width 83 height 28
select select "39"
click at [301, 239] on select "State [US_STATE] AK AR AZ CA CO CT DE DC [GEOGRAPHIC_DATA] [GEOGRAPHIC_DATA] GU…" at bounding box center [342, 253] width 83 height 28
click at [470, 269] on div "State [US_STATE] AK AR AZ CA CO CT DE DC [GEOGRAPHIC_DATA] [GEOGRAPHIC_DATA] GU…" at bounding box center [391, 259] width 194 height 40
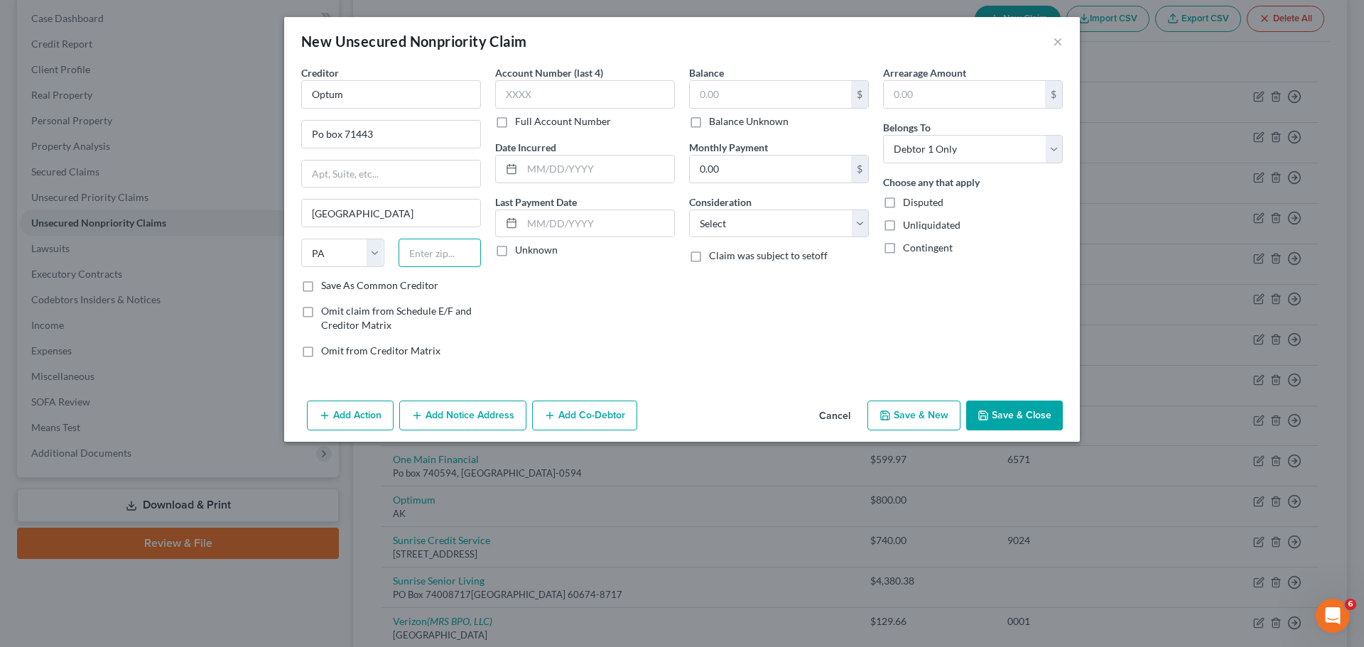
click at [464, 257] on input "text" at bounding box center [440, 253] width 83 height 28
type input "19176-1443"
click at [554, 98] on input "text" at bounding box center [585, 94] width 180 height 28
type input "9434"
click at [792, 92] on input "text" at bounding box center [770, 94] width 161 height 27
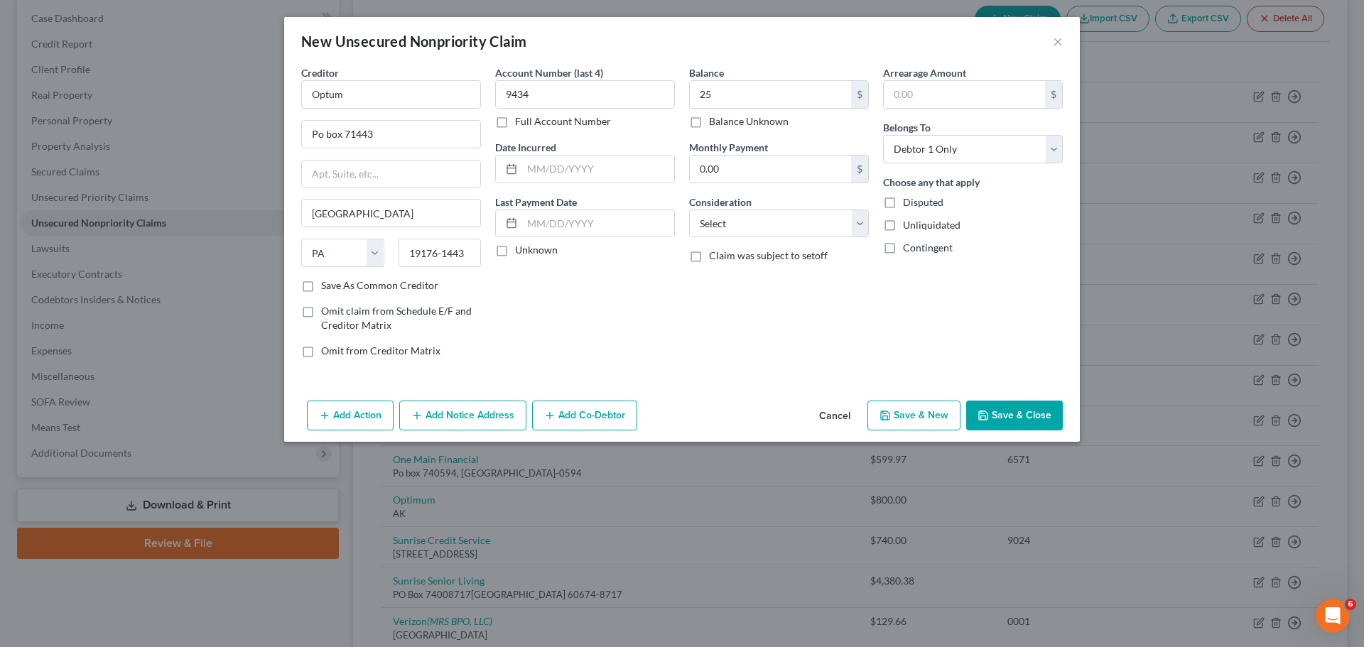
click at [995, 415] on button "Save & Close" at bounding box center [1014, 416] width 97 height 30
type input "25.00"
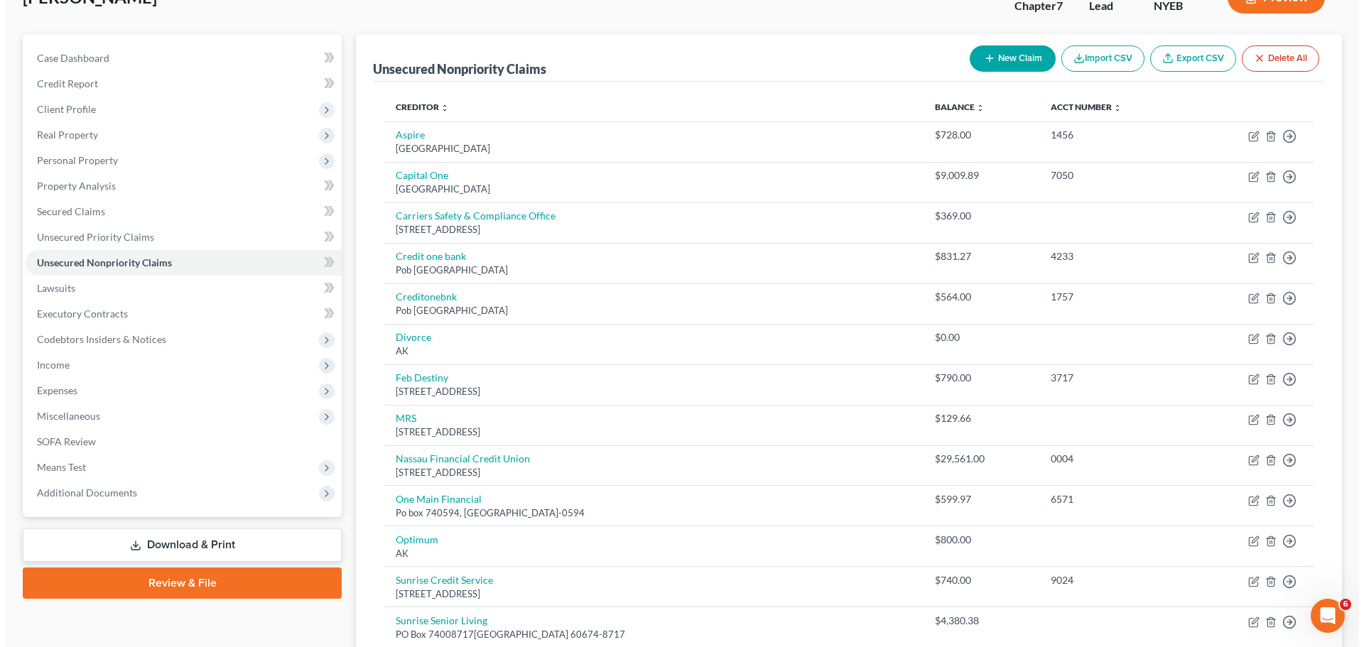
scroll to position [21, 0]
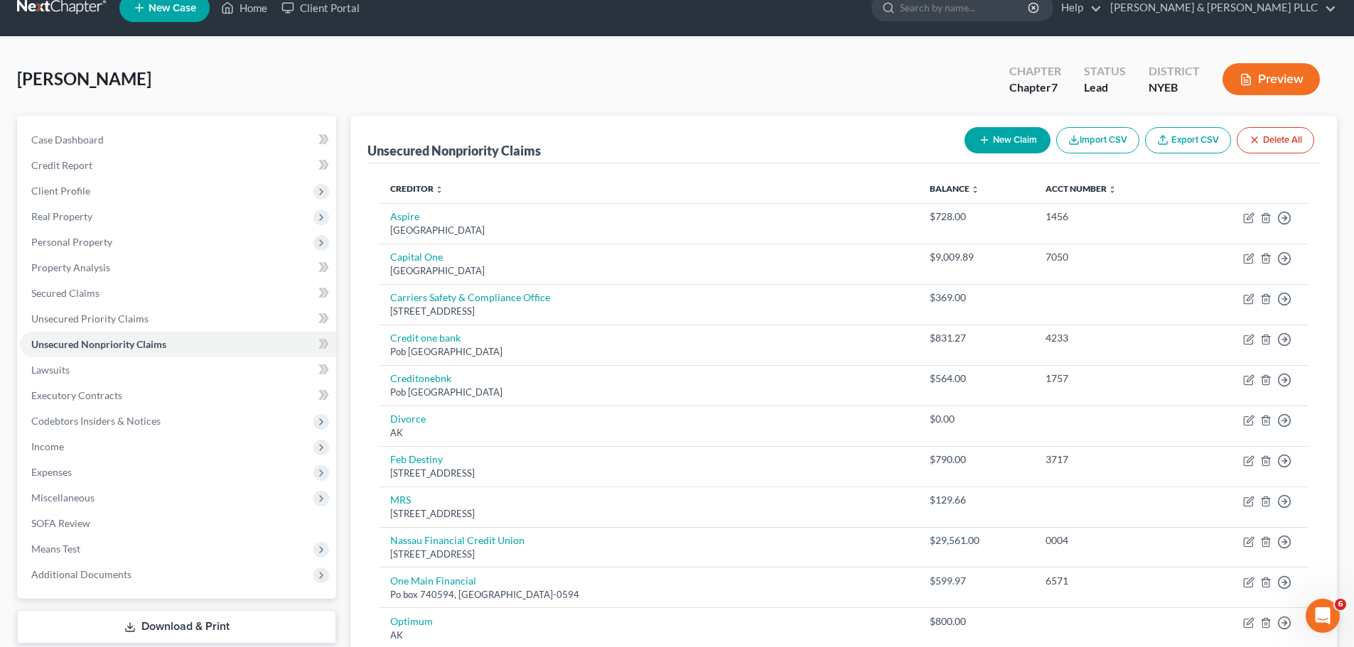
click at [983, 140] on line "button" at bounding box center [984, 140] width 6 height 0
select select "0"
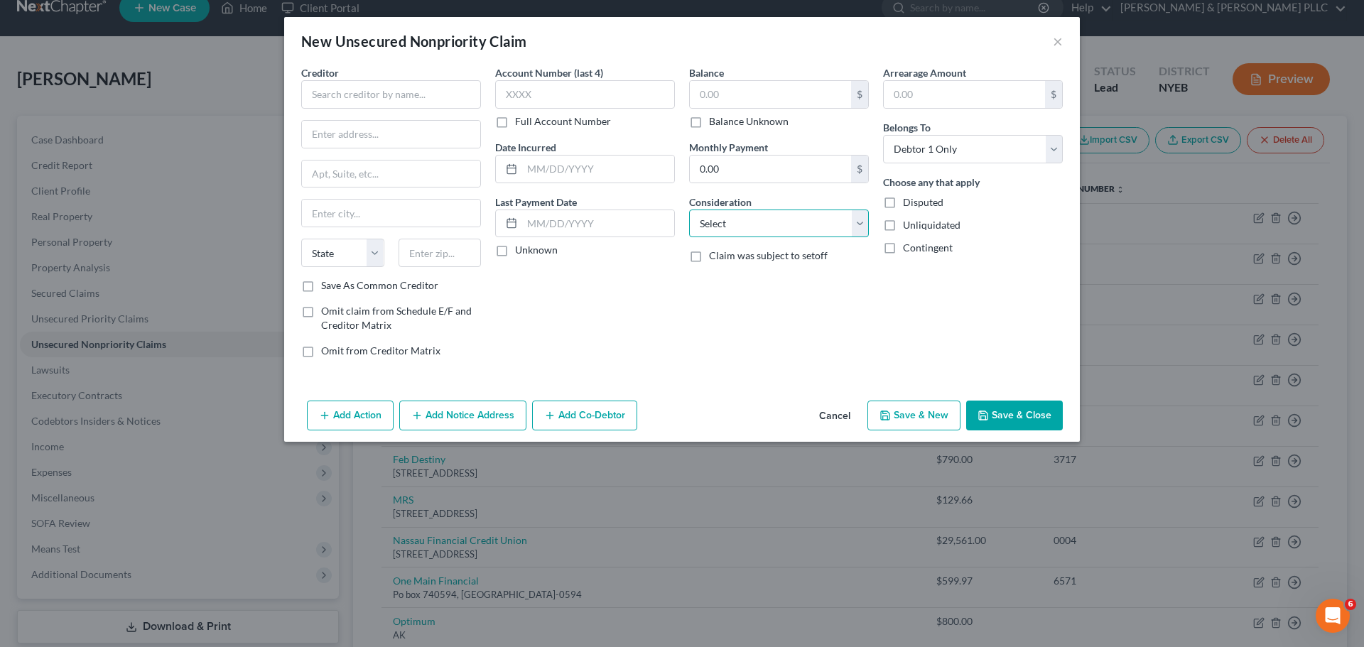
click at [814, 229] on select "Select Cable / Satellite Services Collection Agency Credit Card Debt Debt Couns…" at bounding box center [779, 224] width 180 height 28
select select "9"
click at [689, 210] on select "Select Cable / Satellite Services Collection Agency Credit Card Debt Debt Couns…" at bounding box center [779, 224] width 180 height 28
paste input "[PERSON_NAME] [PERSON_NAME] [MEDICAL_DATA]"
type input "[PERSON_NAME] [PERSON_NAME] [MEDICAL_DATA]"
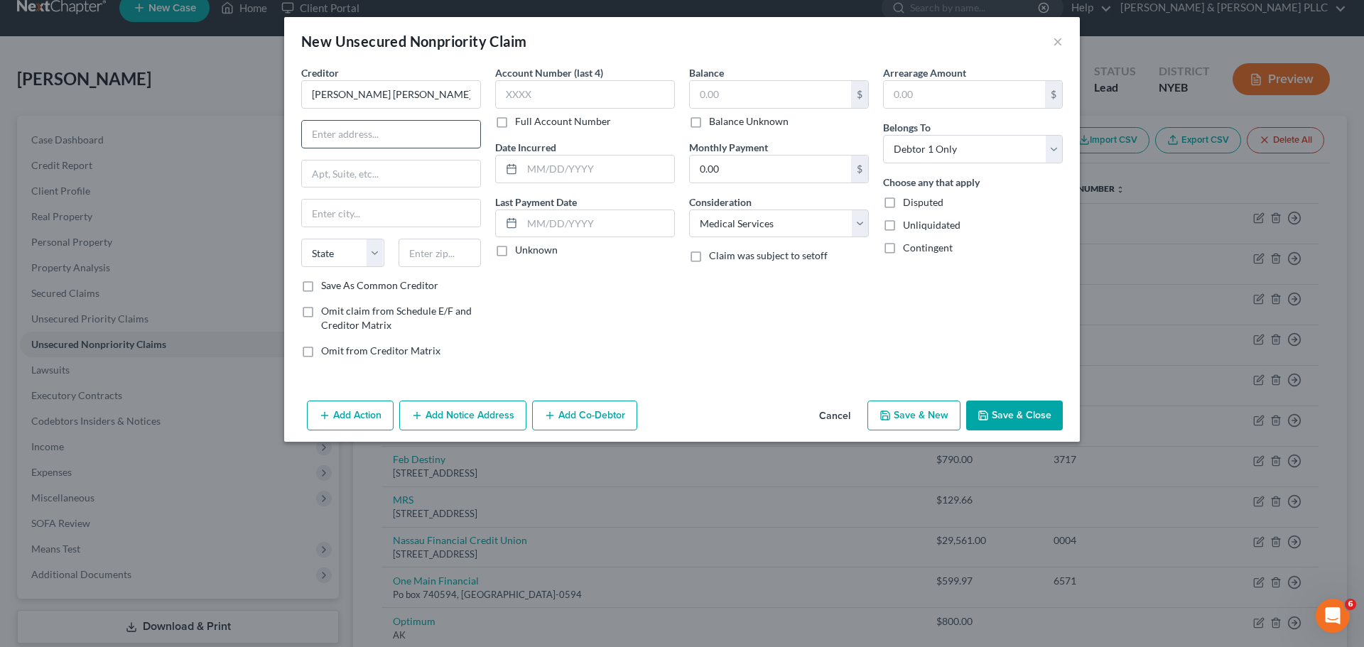
click at [363, 136] on input "text" at bounding box center [391, 134] width 178 height 27
paste input "61 Route 111"
type input "61 Route 111"
click at [387, 215] on input "text" at bounding box center [391, 213] width 178 height 27
paste input "Smithtown"
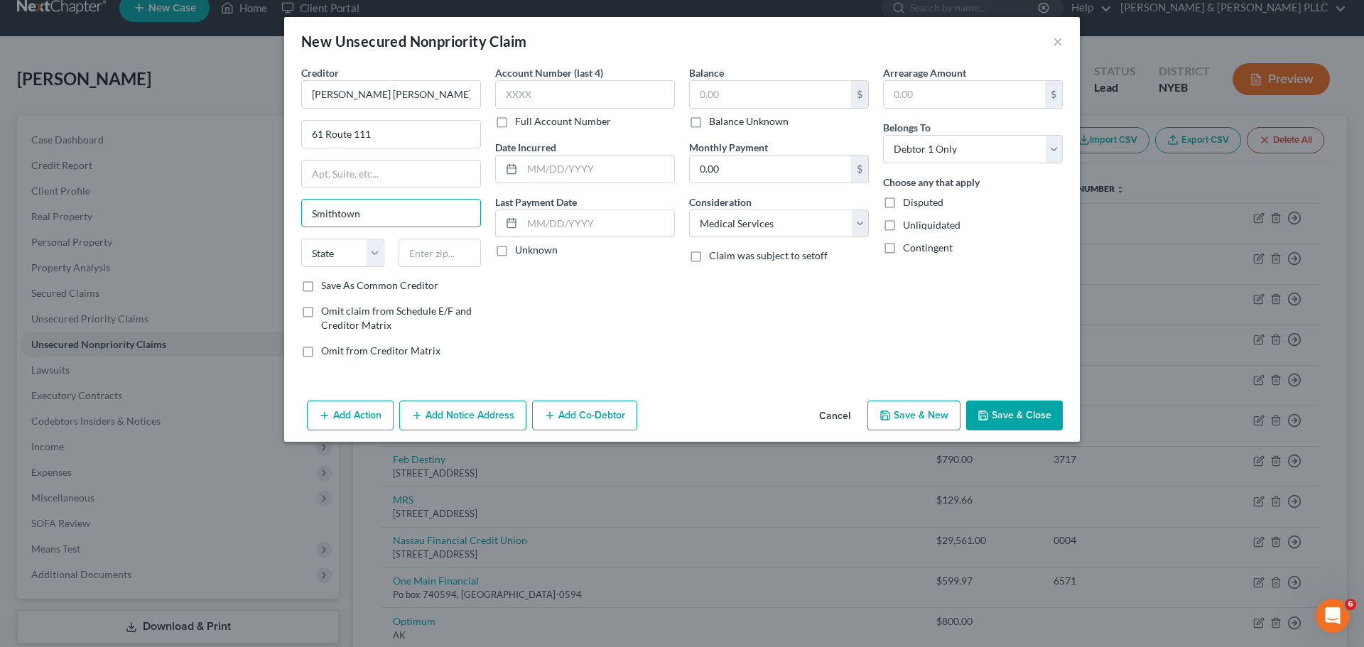
type input "Smithtown"
click at [387, 263] on div "State [US_STATE] AK AR AZ CA CO CT DE DC [GEOGRAPHIC_DATA] [GEOGRAPHIC_DATA] GU…" at bounding box center [342, 253] width 97 height 28
click at [357, 257] on select "State [US_STATE] AK AR AZ CA CO CT DE DC [GEOGRAPHIC_DATA] [GEOGRAPHIC_DATA] GU…" at bounding box center [342, 253] width 83 height 28
select select "35"
click at [301, 239] on select "State [US_STATE] AK AR AZ CA CO CT DE DC [GEOGRAPHIC_DATA] [GEOGRAPHIC_DATA] GU…" at bounding box center [342, 253] width 83 height 28
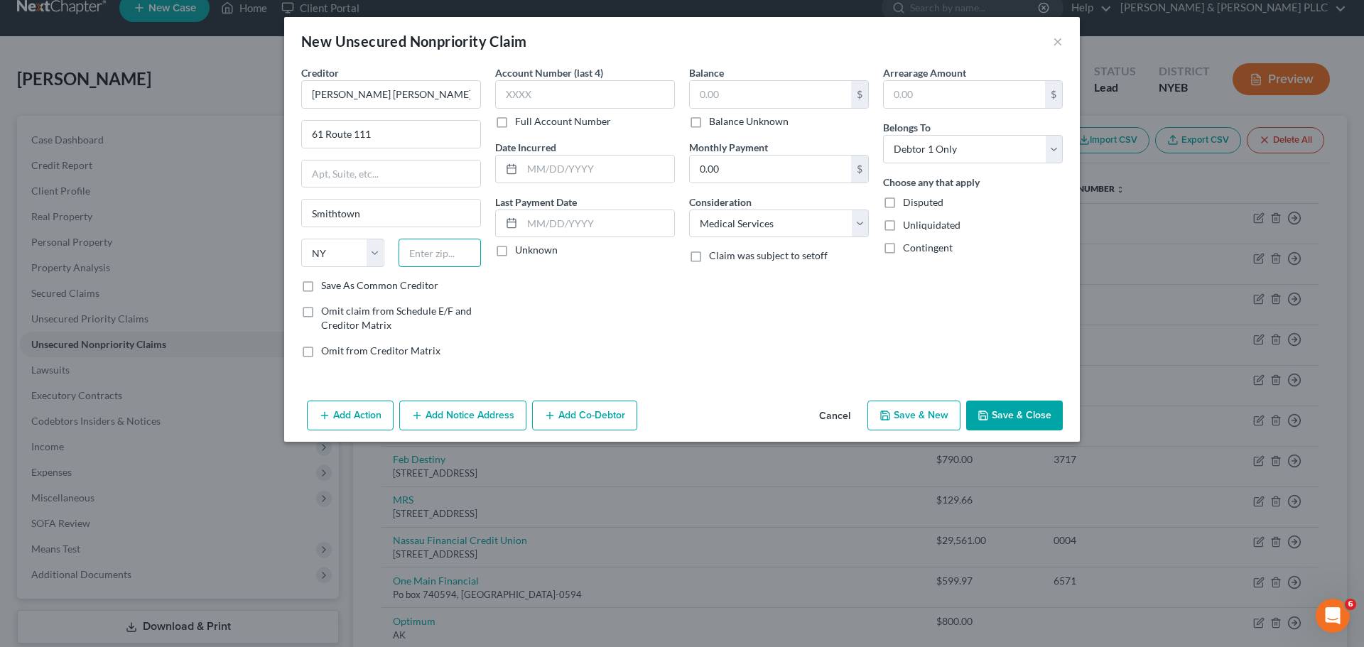
click at [453, 265] on input "text" at bounding box center [440, 253] width 83 height 28
type input "11787"
click at [624, 104] on input "text" at bounding box center [585, 94] width 180 height 28
click at [758, 90] on input "text" at bounding box center [770, 94] width 161 height 27
click at [1000, 411] on button "Save & Close" at bounding box center [1014, 416] width 97 height 30
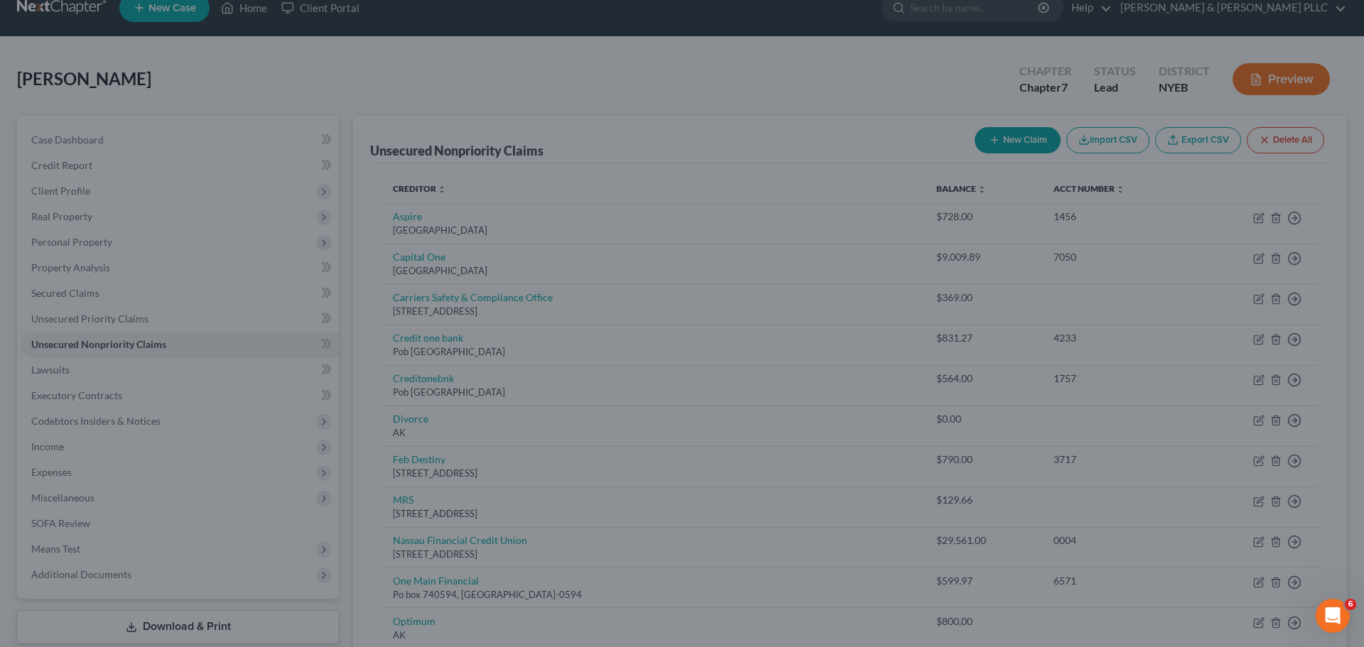
type input "50.00"
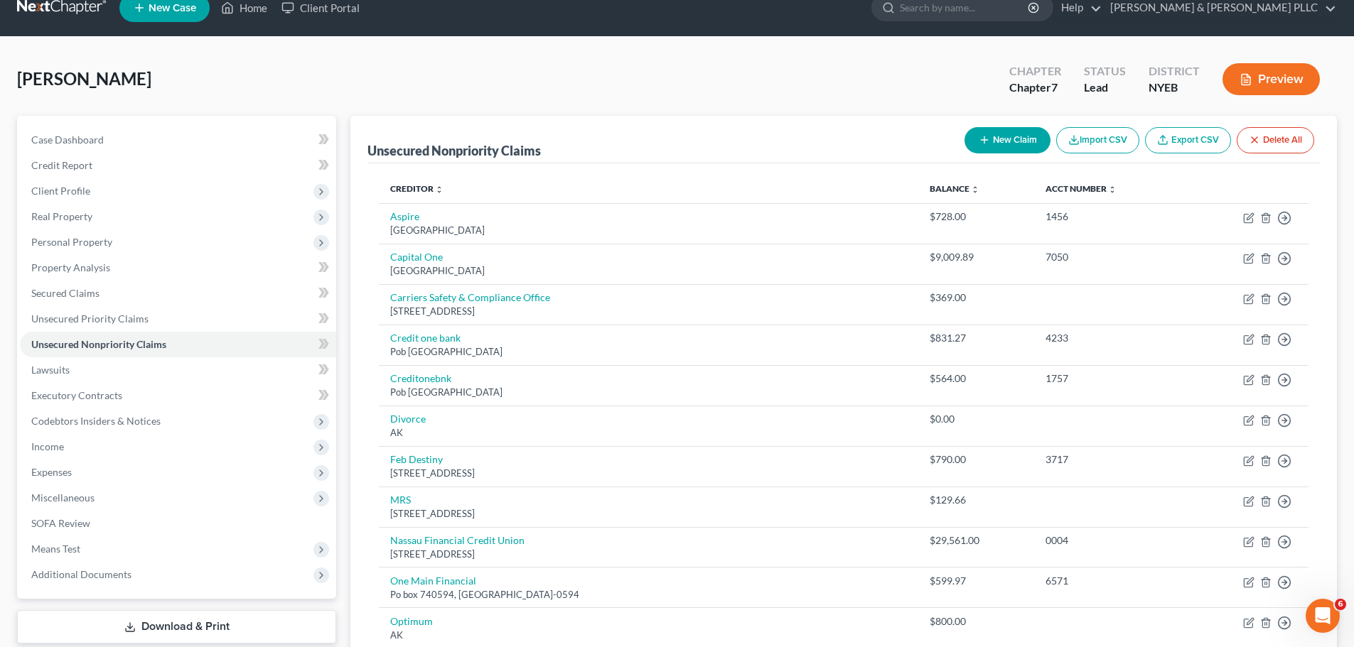
click at [1028, 143] on button "New Claim" at bounding box center [1007, 140] width 86 height 26
select select "0"
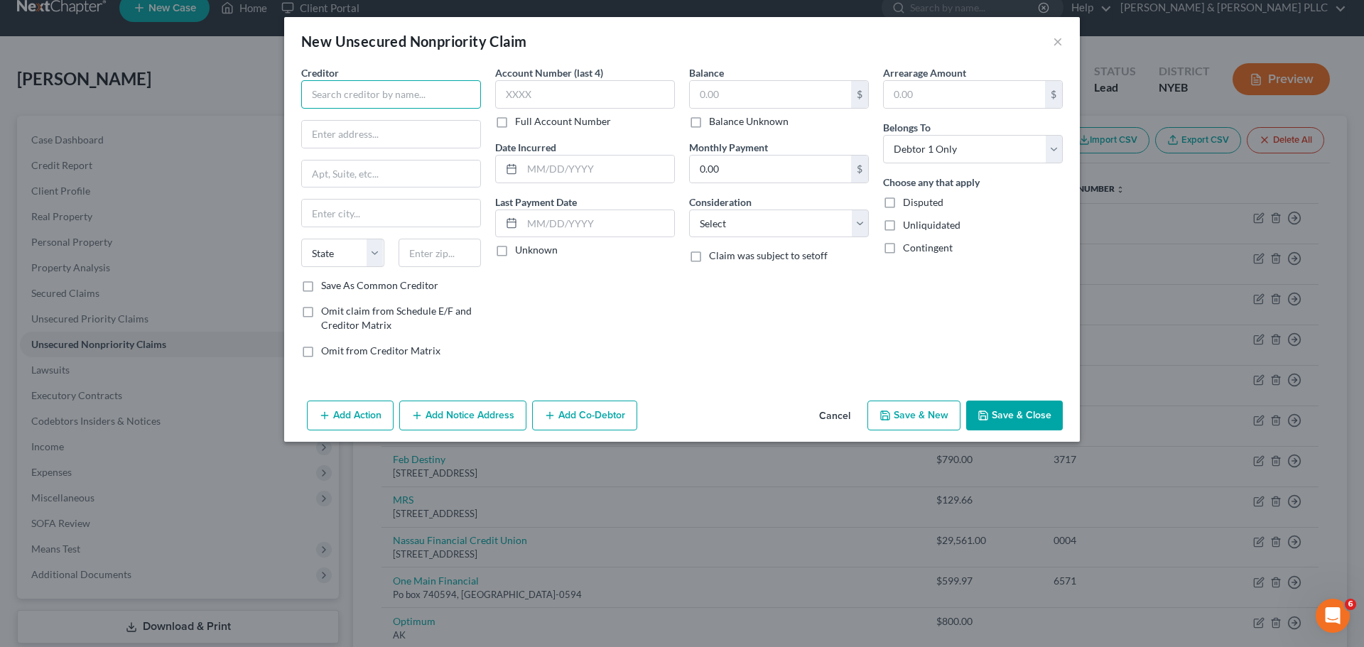
click at [389, 98] on input "text" at bounding box center [391, 94] width 180 height 28
click at [777, 238] on div "Balance $ Balance Unknown Balance Undetermined $ Balance Unknown Monthly Paymen…" at bounding box center [779, 217] width 194 height 304
select select "9"
click at [689, 210] on select "Select Cable / Satellite Services Collection Agency Credit Card Debt Debt Couns…" at bounding box center [779, 224] width 180 height 28
click at [394, 107] on input "text" at bounding box center [391, 94] width 180 height 28
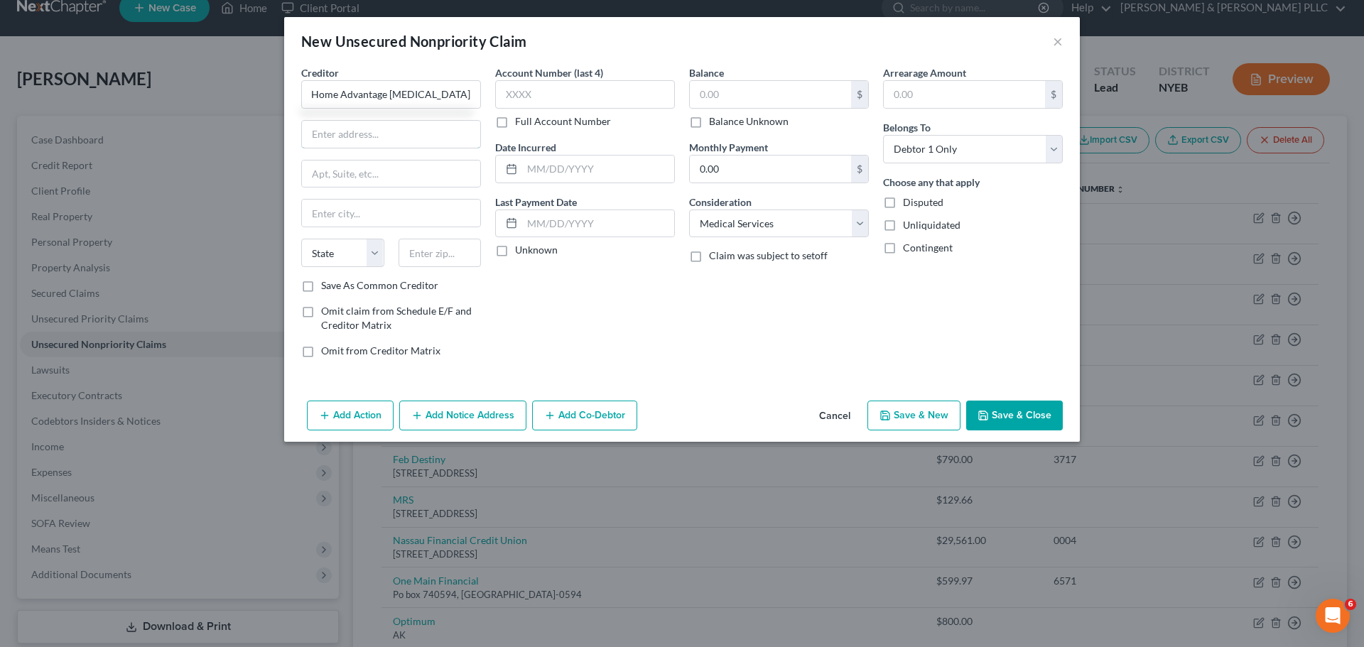
scroll to position [0, 0]
type input "Home Advantage [MEDICAL_DATA]"
type input "[STREET_ADDRESS][PERSON_NAME]"
type input "Bellmore"
select select "35"
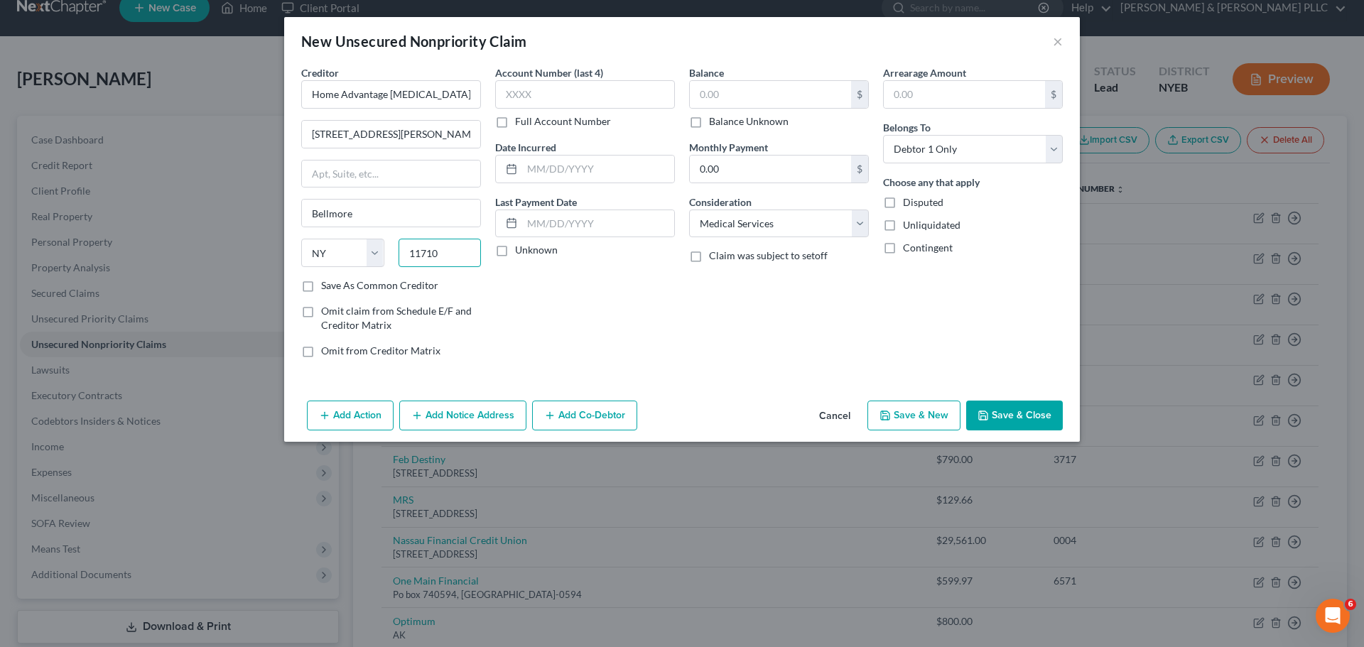
type input "11710"
click at [546, 94] on input "text" at bounding box center [585, 94] width 180 height 28
type input "3270"
click at [722, 99] on input "text" at bounding box center [770, 94] width 161 height 27
type input "153.27"
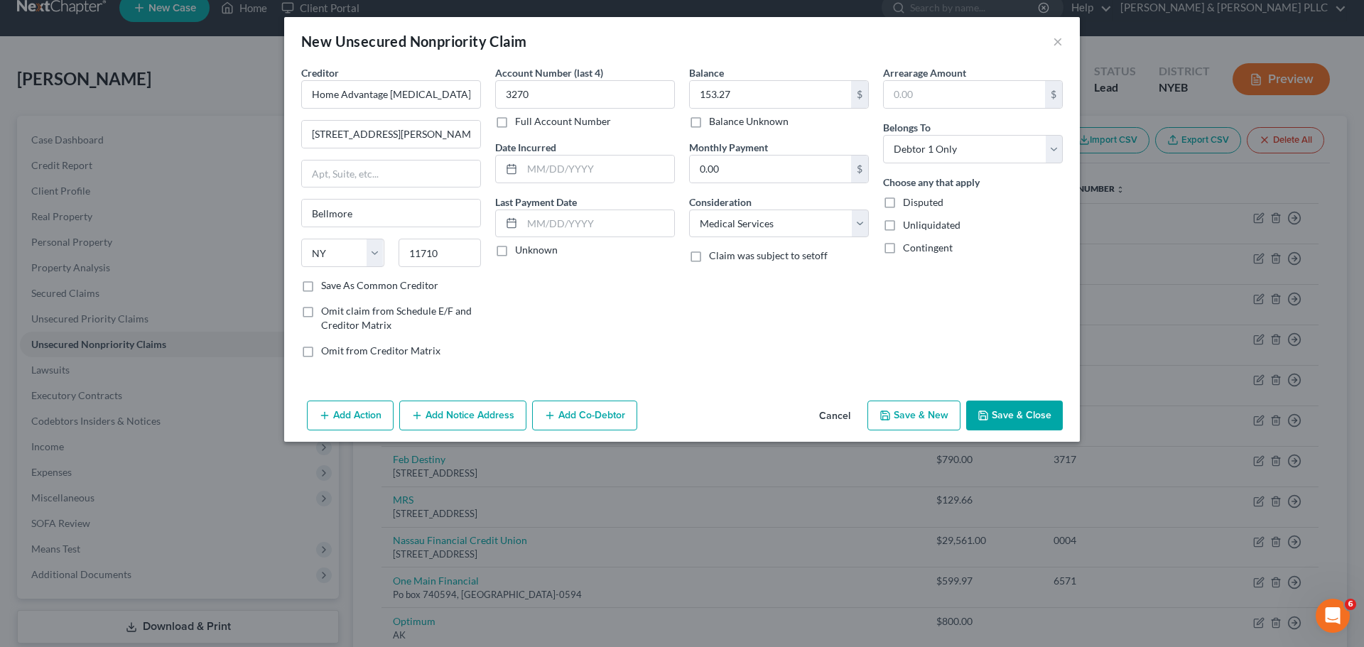
click at [988, 416] on icon "button" at bounding box center [983, 415] width 11 height 11
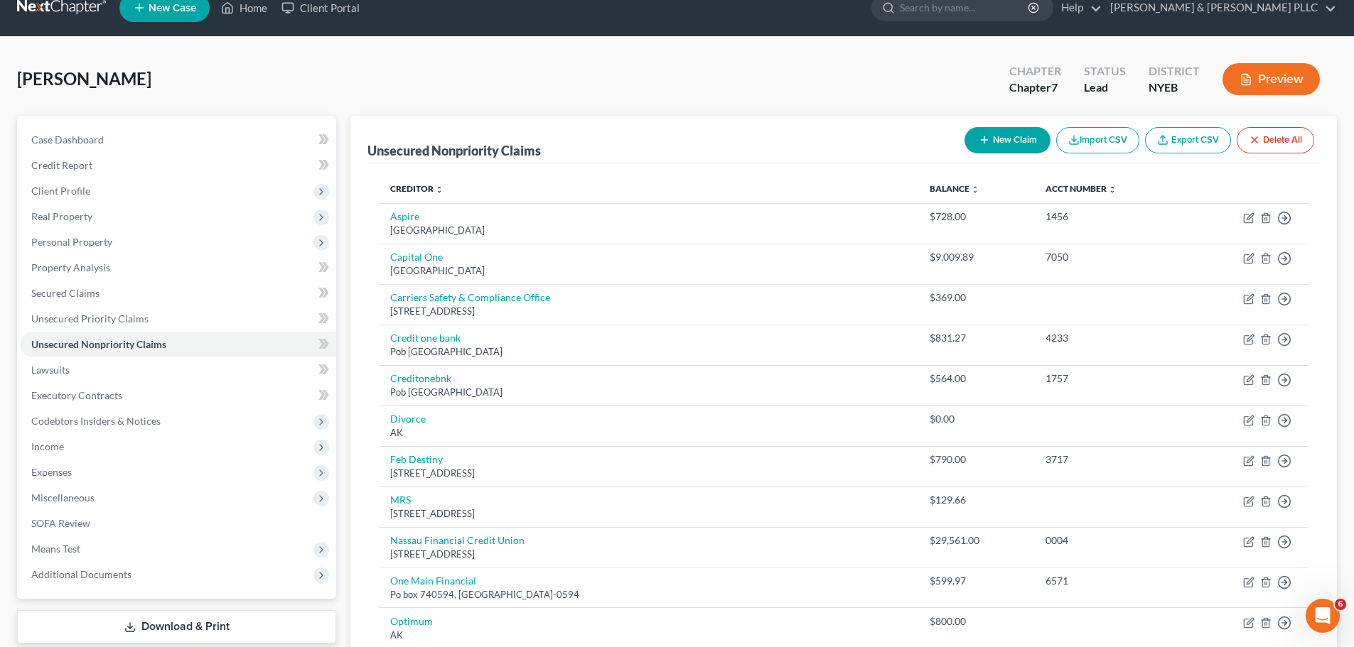
drag, startPoint x: 1052, startPoint y: 143, endPoint x: 1044, endPoint y: 144, distance: 7.9
click at [1050, 144] on div "New Claim Import CSV Export CSV Delete All" at bounding box center [1139, 141] width 361 height 38
click at [1040, 144] on button "New Claim" at bounding box center [1007, 140] width 86 height 26
select select "0"
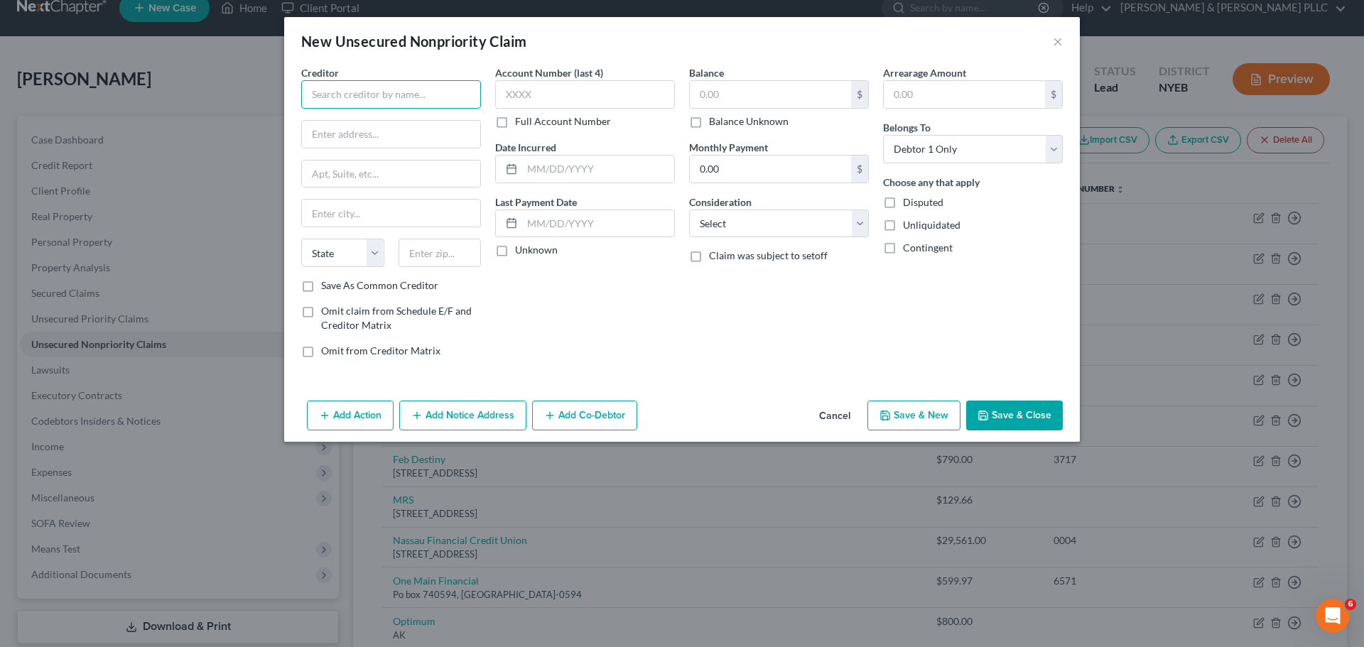
paste input "Visiting Counselors of [US_STATE], LCSW, PLLC"
type input "Visiting Counselors of [US_STATE], LCSW, PLLC"
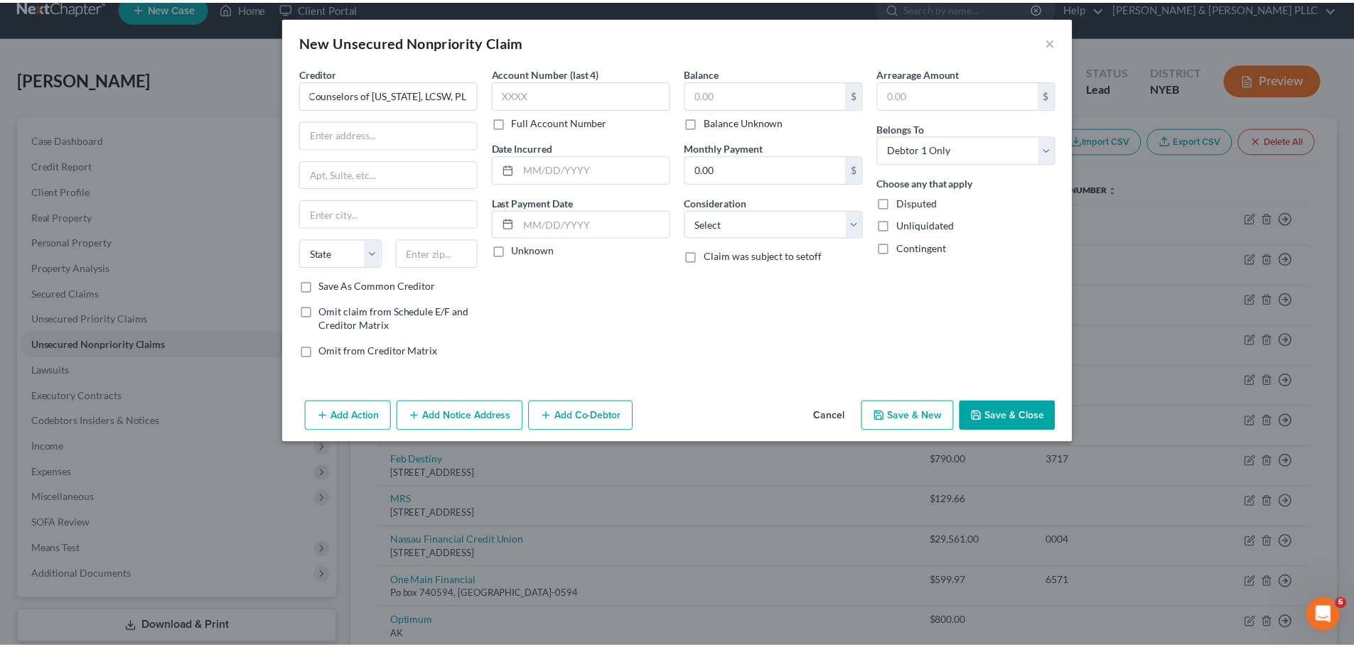
scroll to position [0, 0]
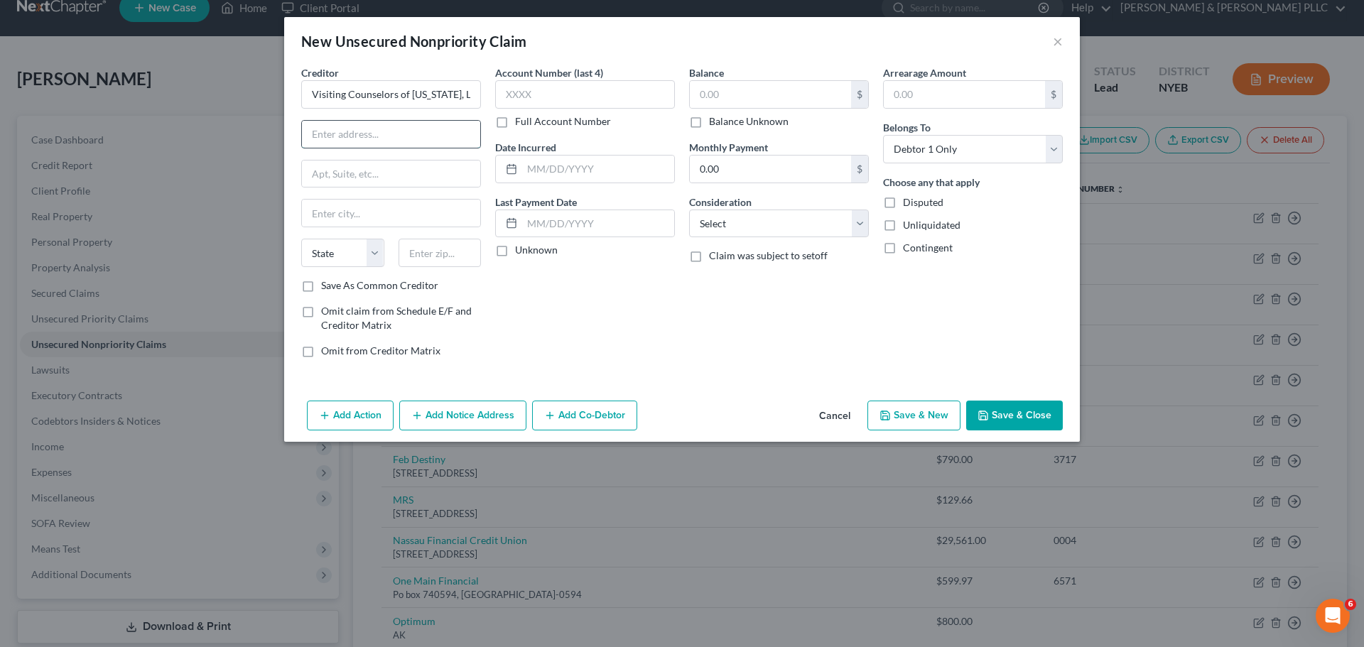
paste input "[STREET_ADDRESS][PERSON_NAME]"
type input "[STREET_ADDRESS][PERSON_NAME]"
click at [360, 168] on input "text" at bounding box center [391, 174] width 178 height 27
click at [371, 230] on div "Creditor * Visiting Counselors of [US_STATE], LCSW, PLLC [STREET_ADDRESS][GEOGR…" at bounding box center [391, 171] width 180 height 213
click at [375, 217] on input "text" at bounding box center [391, 213] width 178 height 27
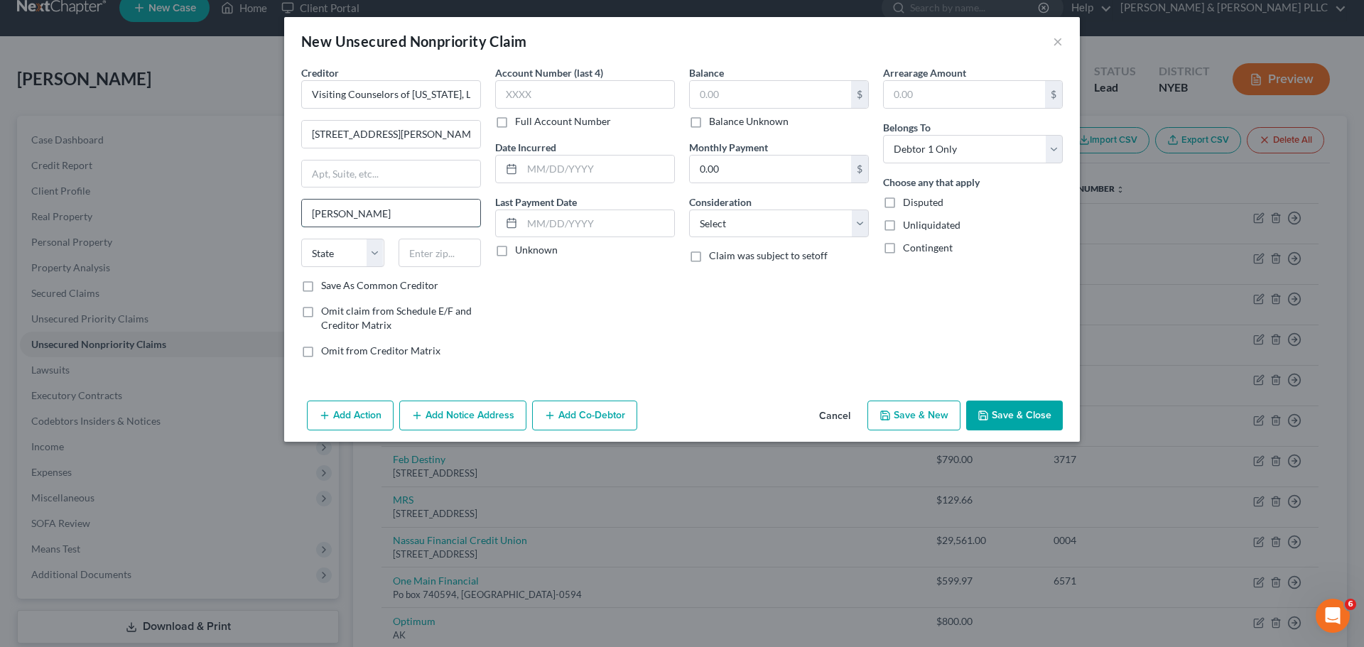
type input "[PERSON_NAME]"
click at [361, 254] on select "State [US_STATE] AK AR AZ CA CO CT DE DC [GEOGRAPHIC_DATA] [GEOGRAPHIC_DATA] GU…" at bounding box center [342, 253] width 83 height 28
select select "35"
click at [301, 239] on select "State [US_STATE] AK AR AZ CA CO CT DE DC [GEOGRAPHIC_DATA] [GEOGRAPHIC_DATA] GU…" at bounding box center [342, 253] width 83 height 28
click at [407, 257] on input "text" at bounding box center [440, 253] width 83 height 28
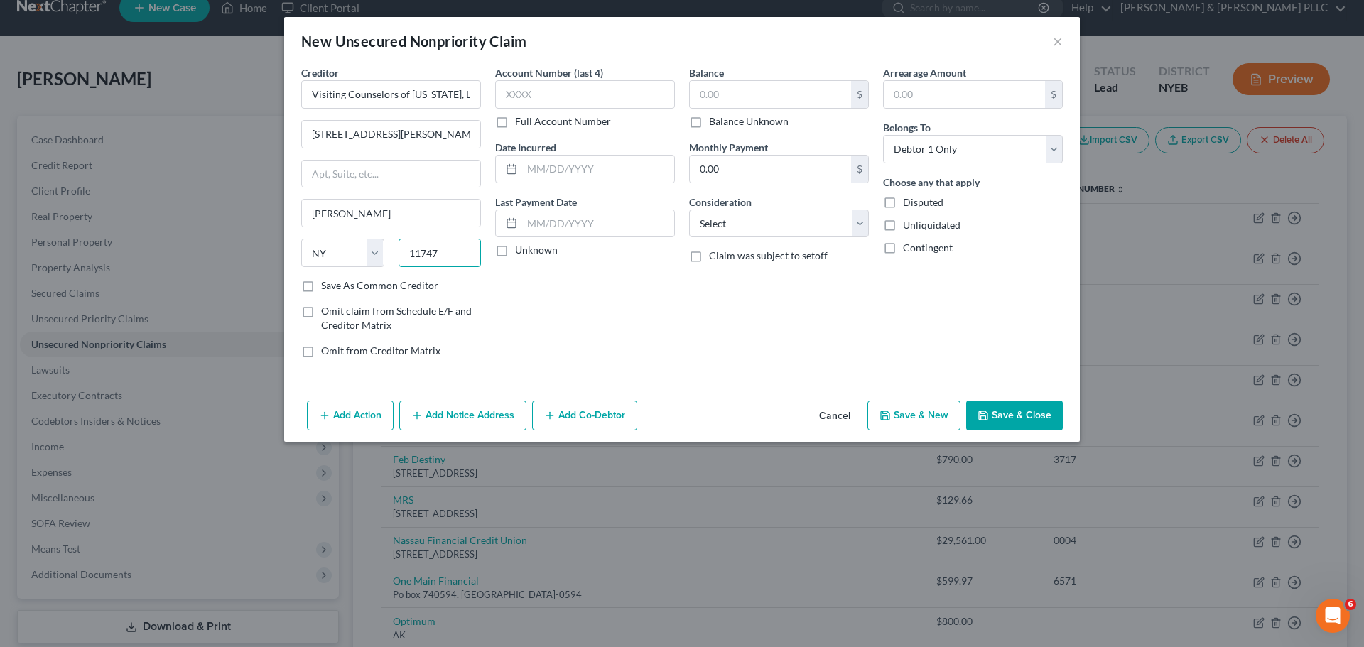
type input "11747"
click at [588, 110] on div "Account Number (last 4) Full Account Number" at bounding box center [585, 96] width 180 height 63
click at [588, 107] on input "text" at bounding box center [585, 94] width 180 height 28
type input "4008"
click at [707, 98] on input "text" at bounding box center [770, 94] width 161 height 27
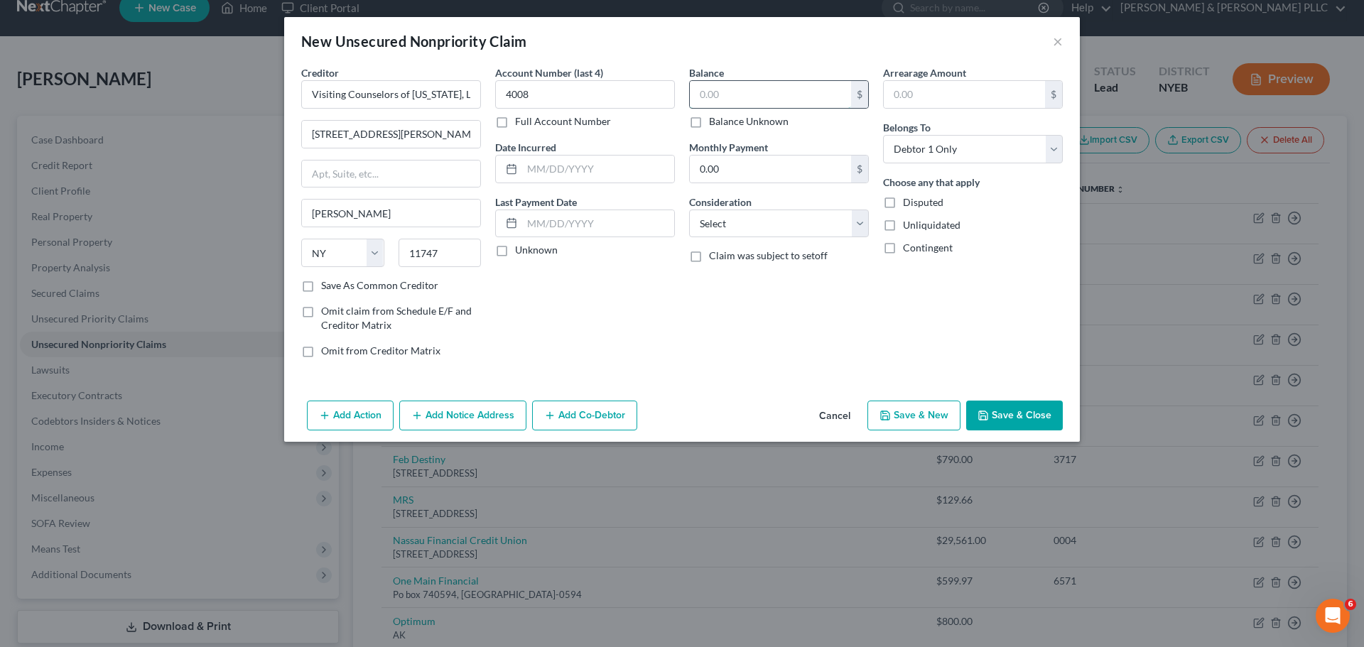
click at [750, 82] on input "text" at bounding box center [770, 94] width 161 height 27
click at [1004, 421] on button "Save & Close" at bounding box center [1014, 416] width 97 height 30
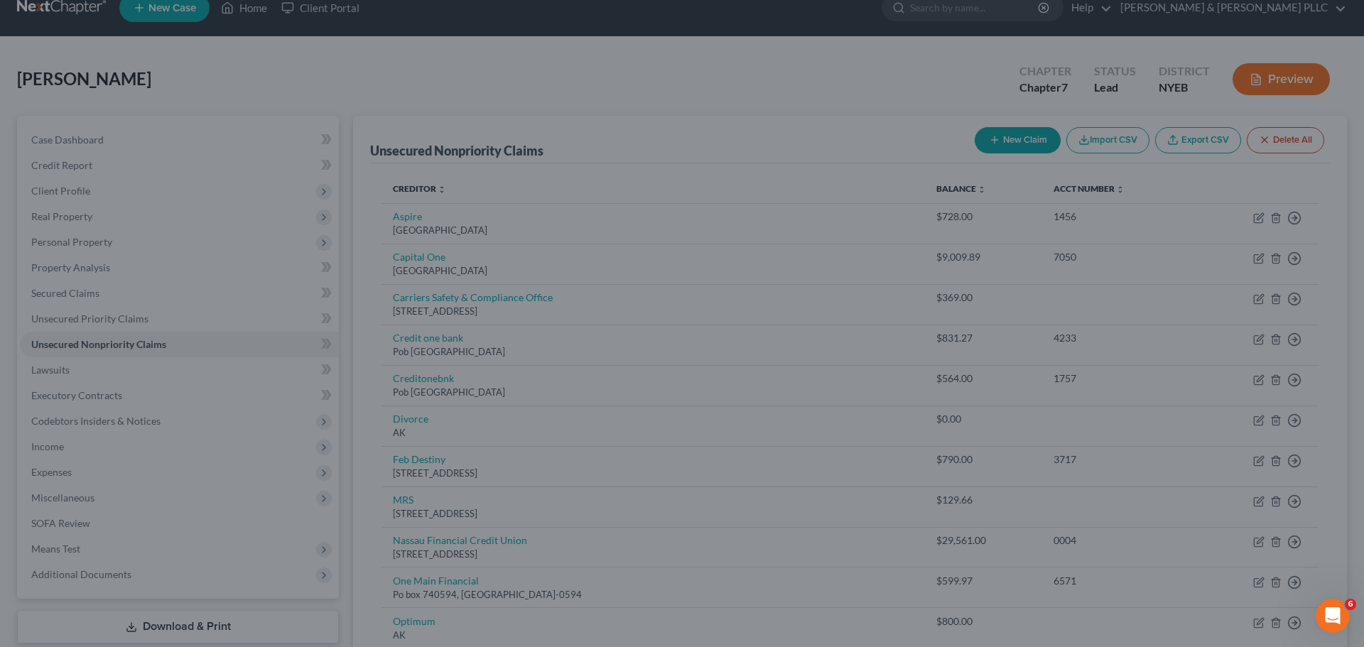
type input "537.00"
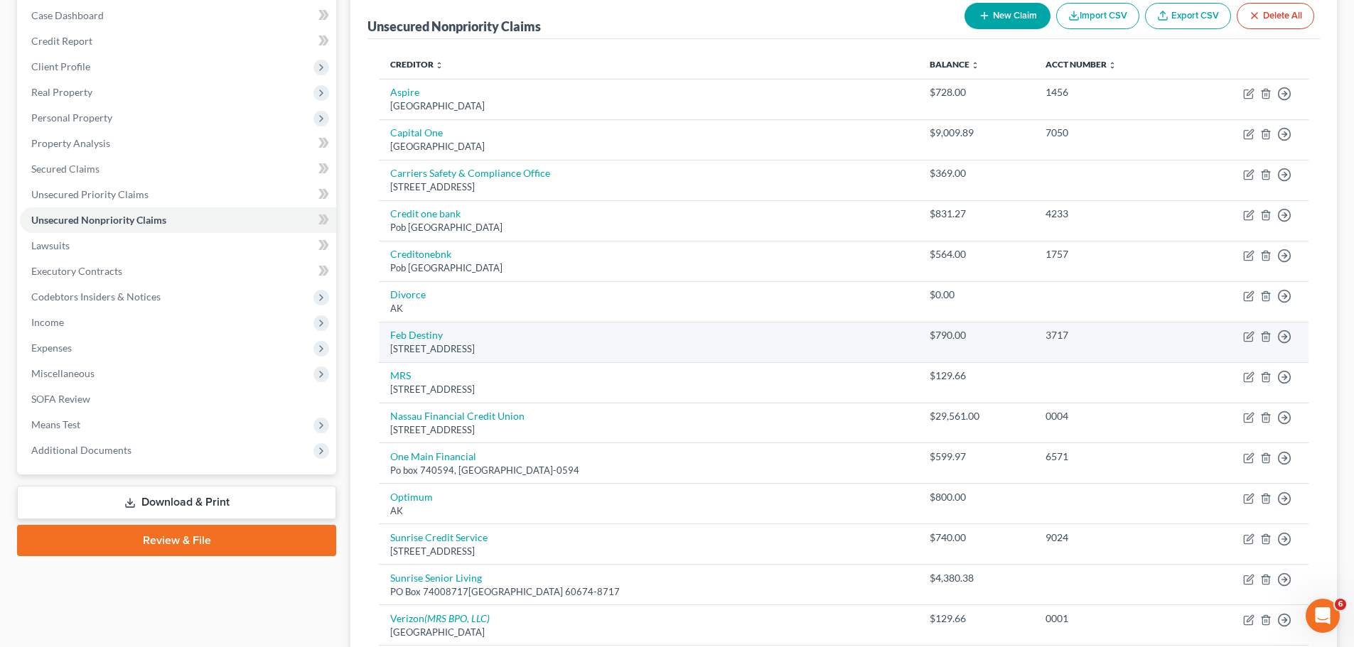
scroll to position [142, 0]
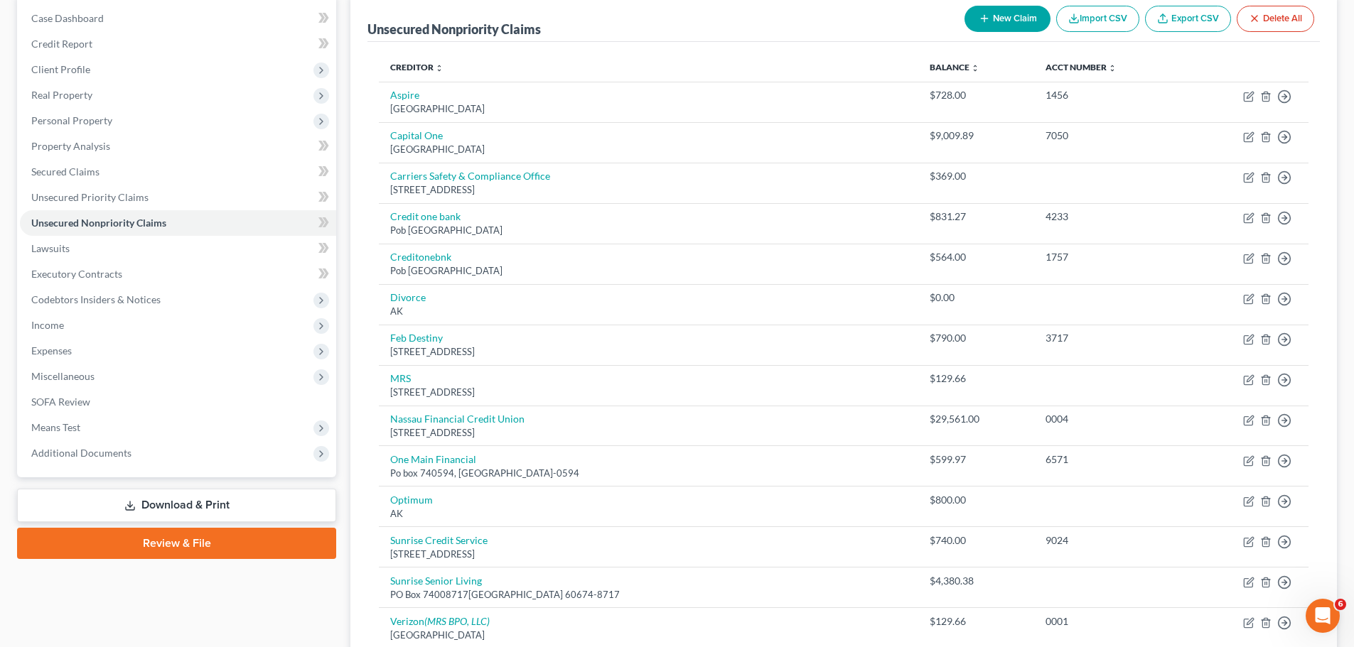
click at [1023, 18] on button "New Claim" at bounding box center [1007, 19] width 86 height 26
select select "0"
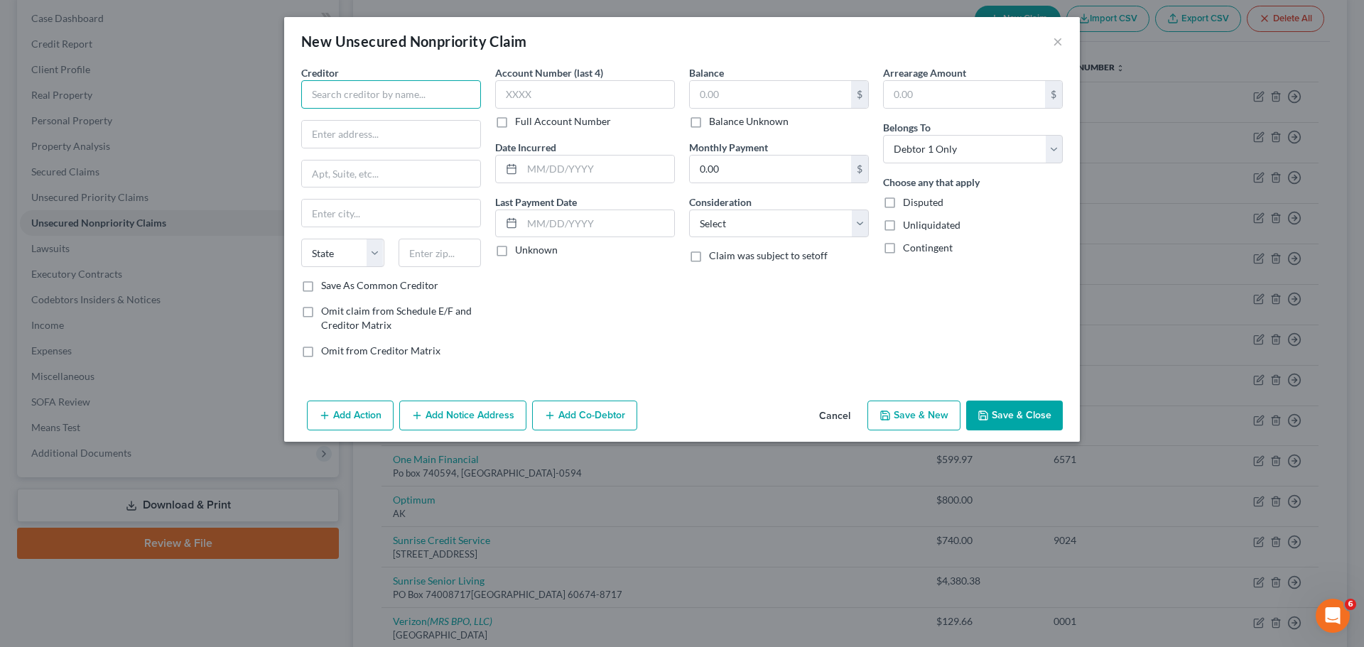
click at [340, 105] on input "text" at bounding box center [391, 94] width 180 height 28
type input "[DEMOGRAPHIC_DATA] Health"
click at [521, 103] on input "text" at bounding box center [585, 94] width 180 height 28
type input "8598"
click at [446, 137] on input "text" at bounding box center [391, 134] width 178 height 27
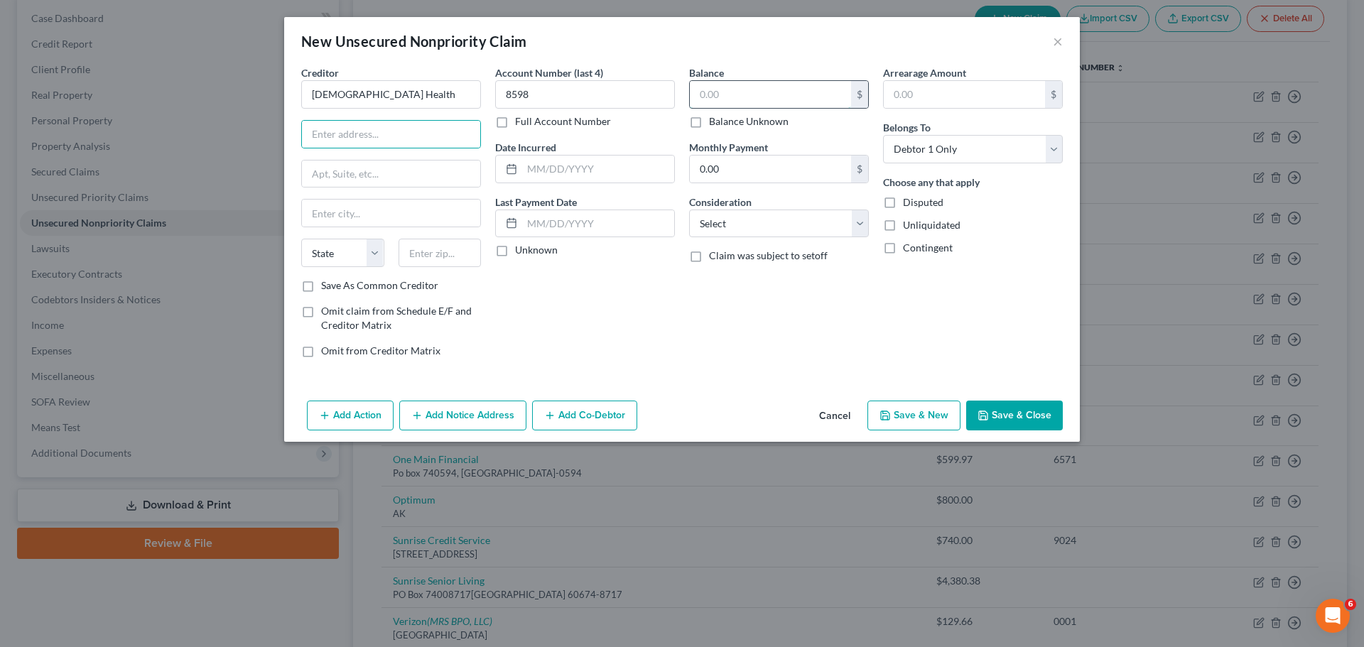
click at [802, 99] on input "text" at bounding box center [770, 94] width 161 height 27
type input "375"
click at [357, 138] on input "text" at bounding box center [391, 134] width 178 height 27
paste input "PO BOX 409"
type input "PO BOX 409"
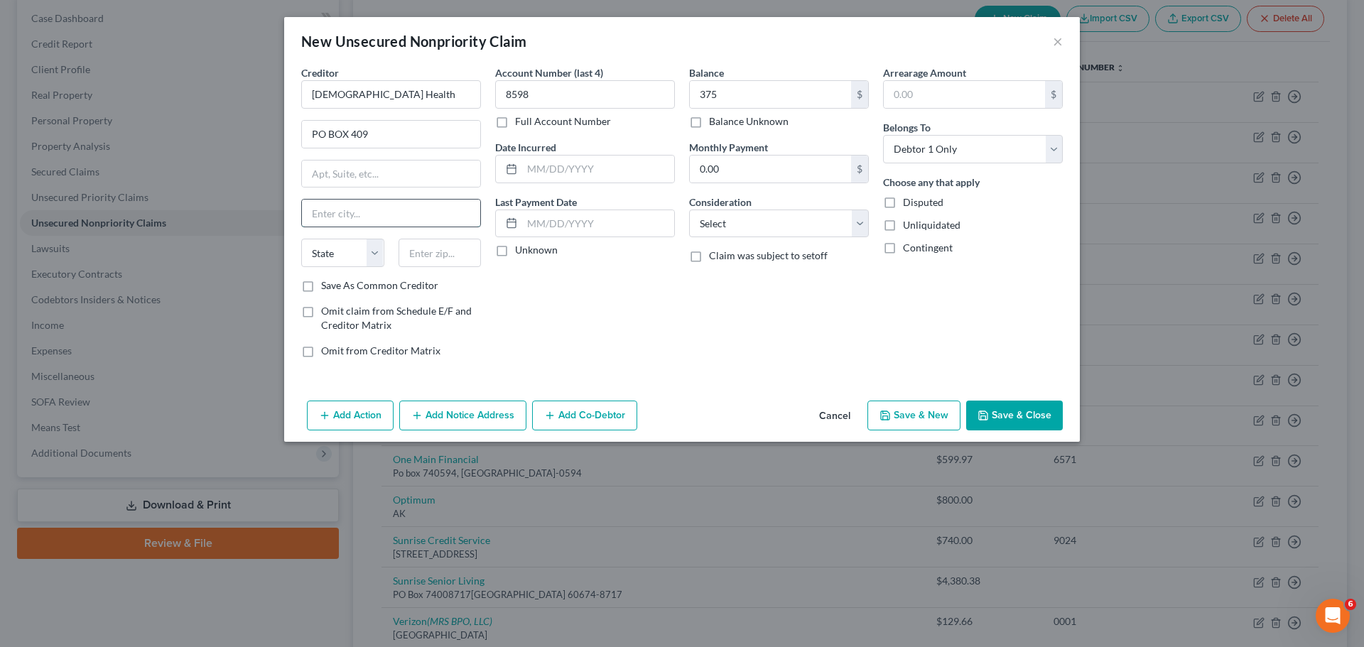
paste input "[GEOGRAPHIC_DATA],"
type input "[GEOGRAPHIC_DATA]"
click at [370, 267] on div "State [US_STATE] AK AR AZ CA CO CT DE DC [GEOGRAPHIC_DATA] [GEOGRAPHIC_DATA] GU…" at bounding box center [391, 259] width 194 height 40
click at [370, 262] on select "State [US_STATE] AK AR AZ CA CO CT DE DC [GEOGRAPHIC_DATA] [GEOGRAPHIC_DATA] GU…" at bounding box center [342, 253] width 83 height 28
select select "15"
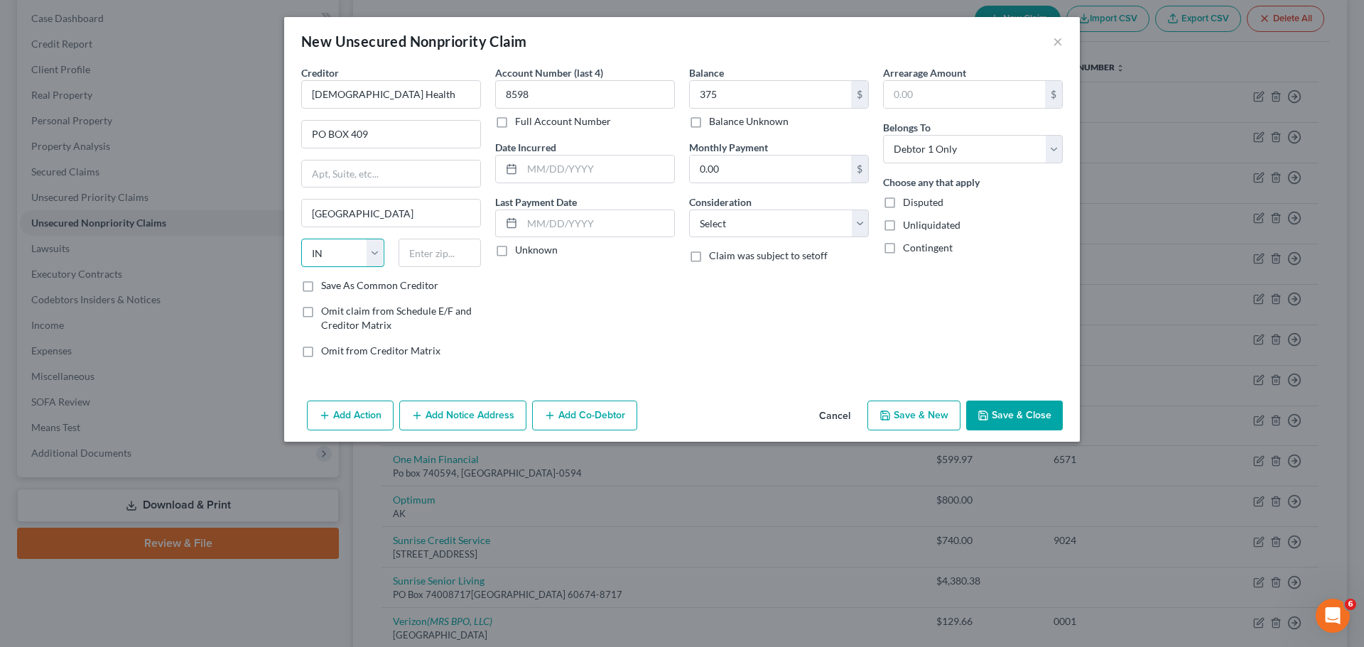
click at [301, 239] on select "State [US_STATE] AK AR AZ CA CO CT DE DC [GEOGRAPHIC_DATA] [GEOGRAPHIC_DATA] GU…" at bounding box center [342, 253] width 83 height 28
click at [454, 244] on input "text" at bounding box center [440, 253] width 83 height 28
type input "47240"
click at [1006, 411] on button "Save & Close" at bounding box center [1014, 416] width 97 height 30
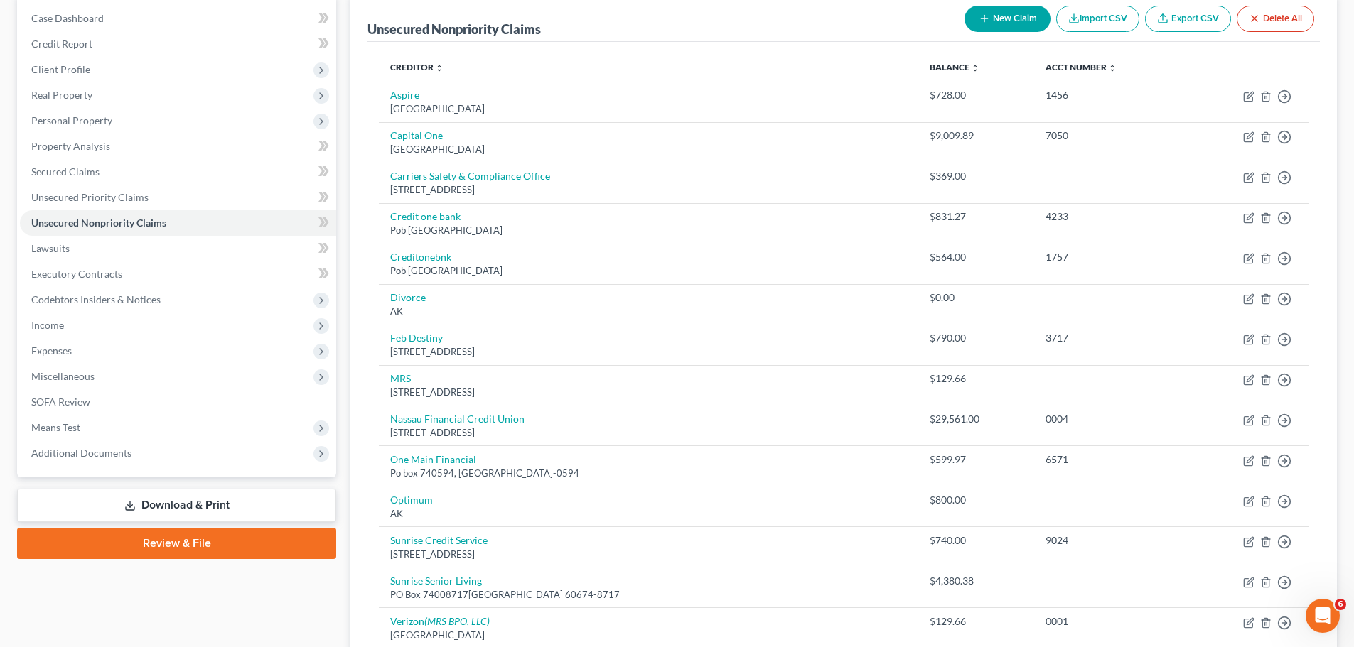
click at [1011, 30] on button "New Claim" at bounding box center [1007, 19] width 86 height 26
select select "0"
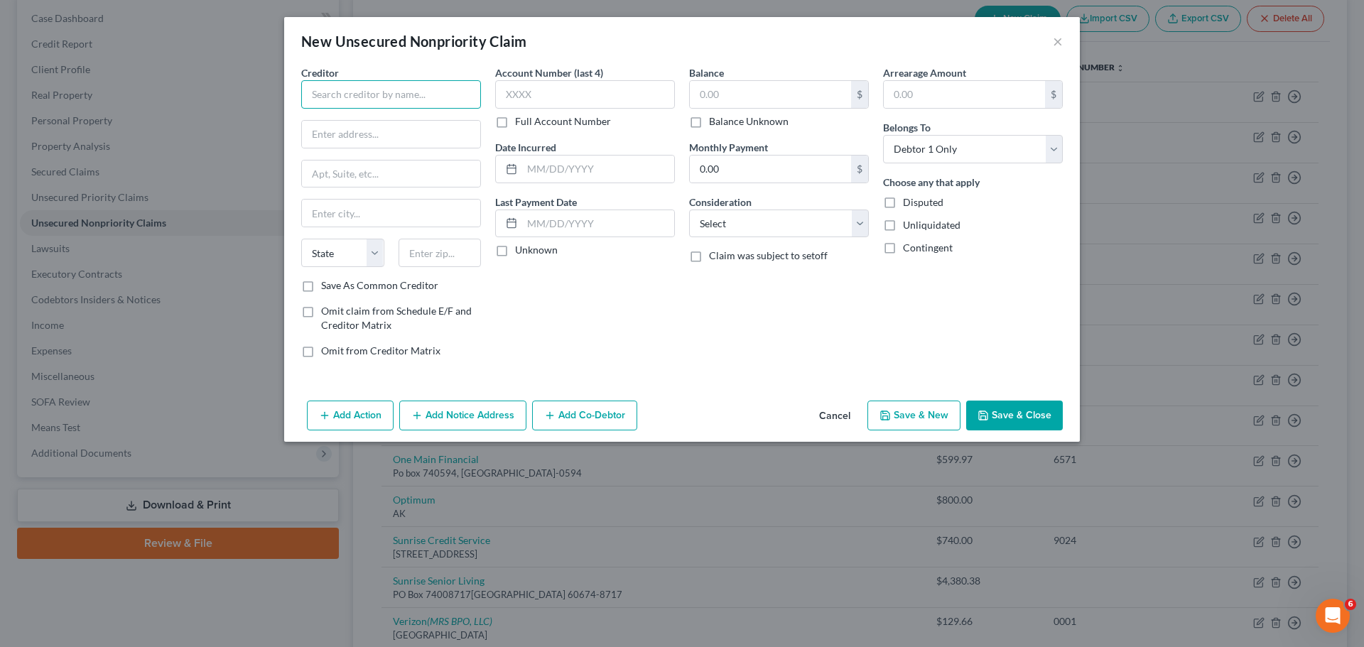
click at [438, 104] on input "text" at bounding box center [391, 94] width 180 height 28
paste input "[GEOGRAPHIC_DATA][PERSON_NAME]"
type input "[GEOGRAPHIC_DATA][PERSON_NAME]"
paste input "[STREET_ADDRESS]"
type input "[STREET_ADDRESS]"
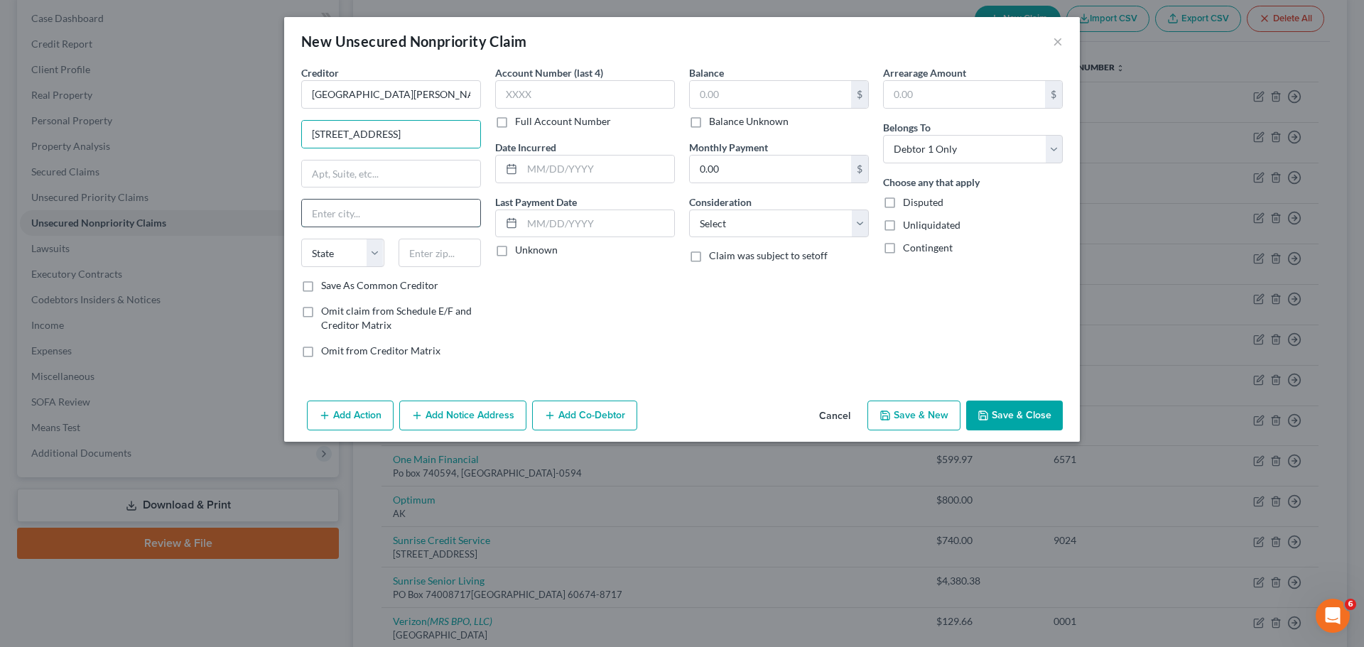
click at [453, 219] on input "text" at bounding box center [391, 213] width 178 height 27
type input "Bethpage"
select select "35"
type input "11714"
click at [743, 77] on div "Balance $ Balance Unknown Balance Undetermined $ Balance Unknown" at bounding box center [779, 96] width 180 height 63
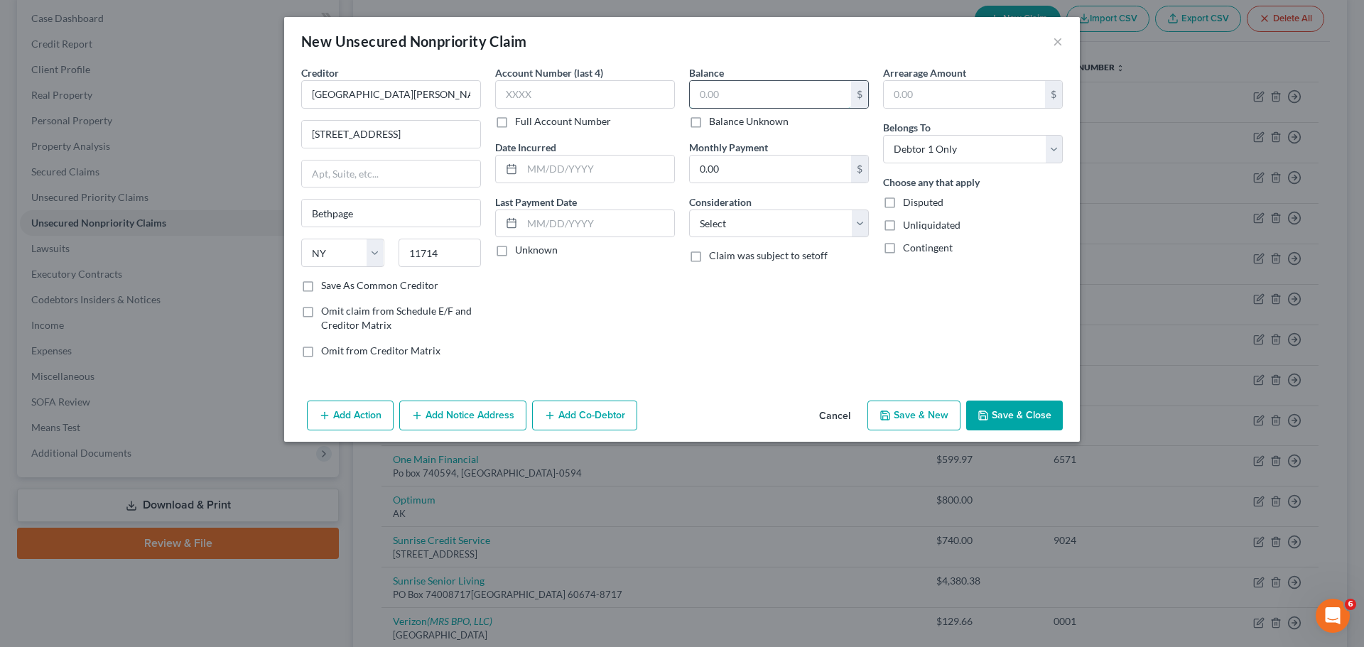
click at [743, 99] on input "text" at bounding box center [770, 94] width 161 height 27
click at [794, 92] on input "text" at bounding box center [770, 94] width 161 height 27
click at [596, 83] on input "text" at bounding box center [585, 94] width 180 height 28
click at [1039, 426] on button "Save & Close" at bounding box center [1014, 416] width 97 height 30
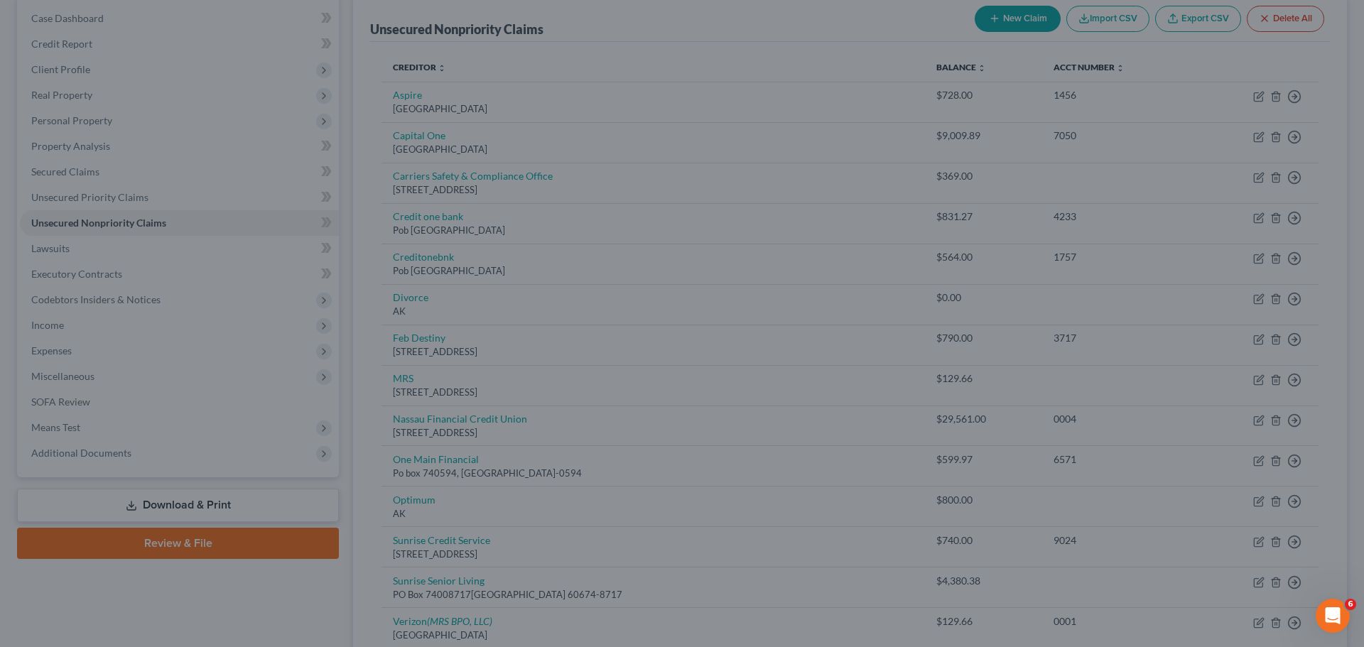
type input "300.00"
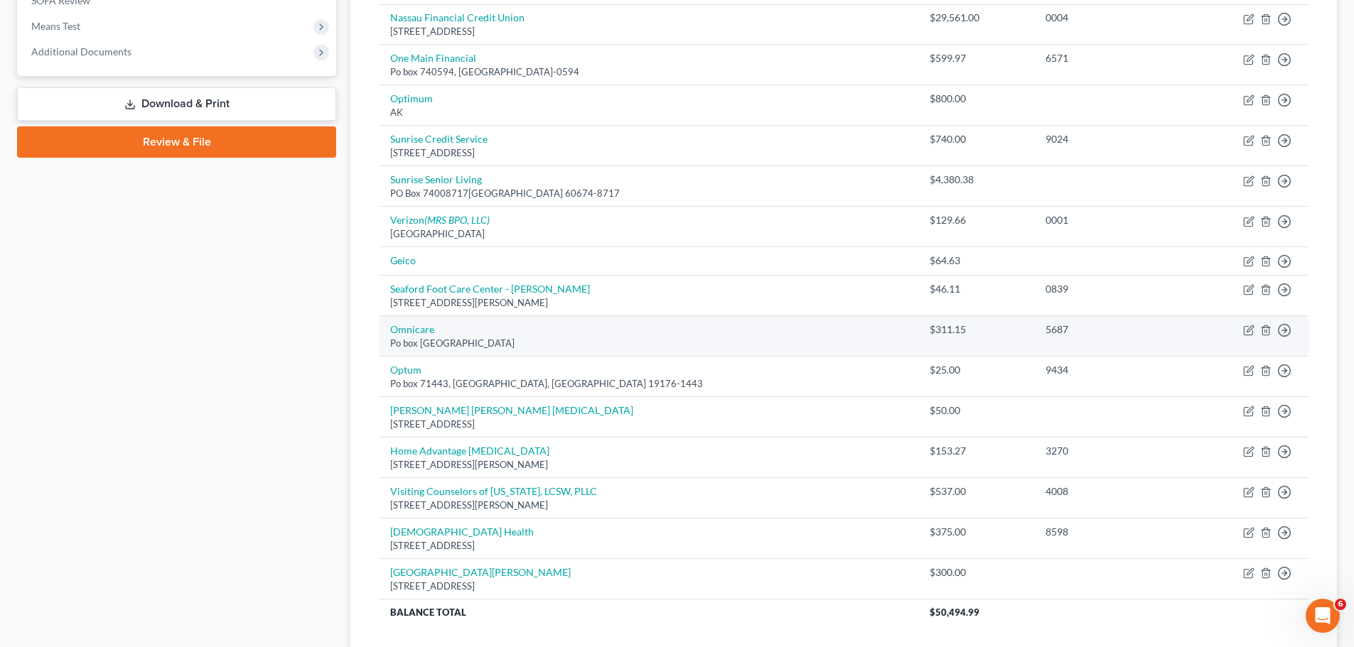
scroll to position [568, 0]
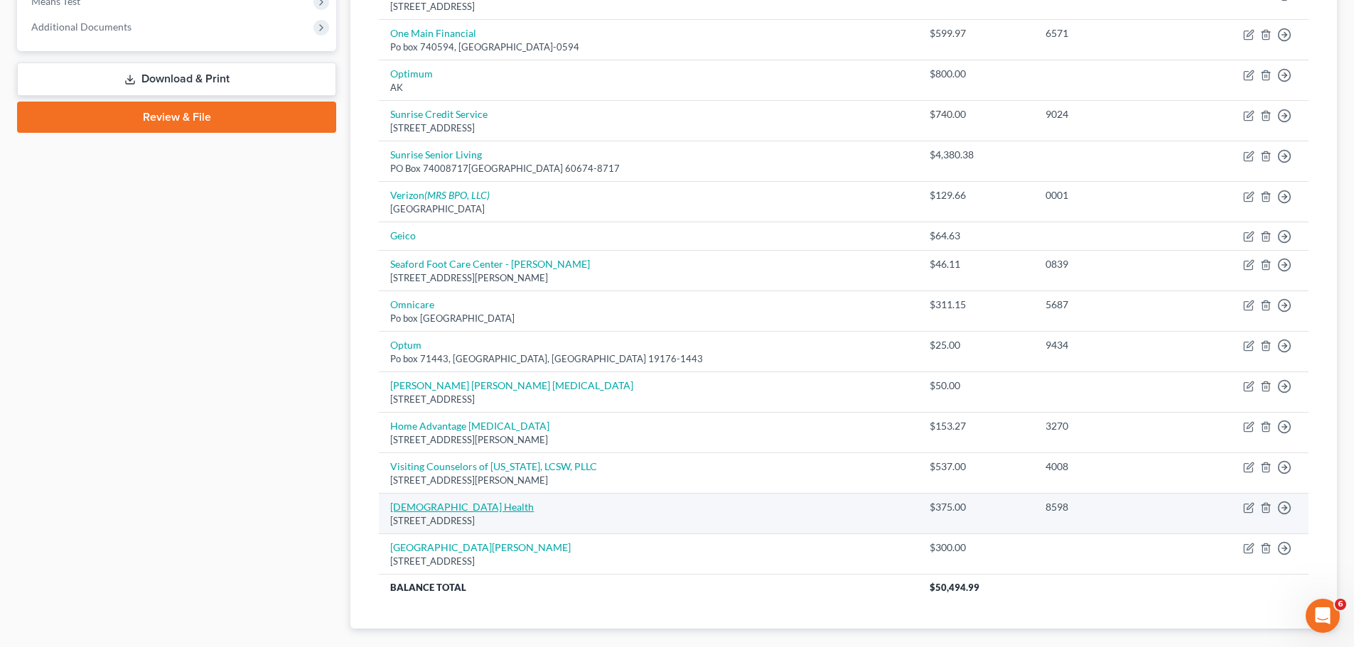
click at [434, 505] on link "[DEMOGRAPHIC_DATA] Health" at bounding box center [462, 507] width 144 height 12
select select "15"
select select "0"
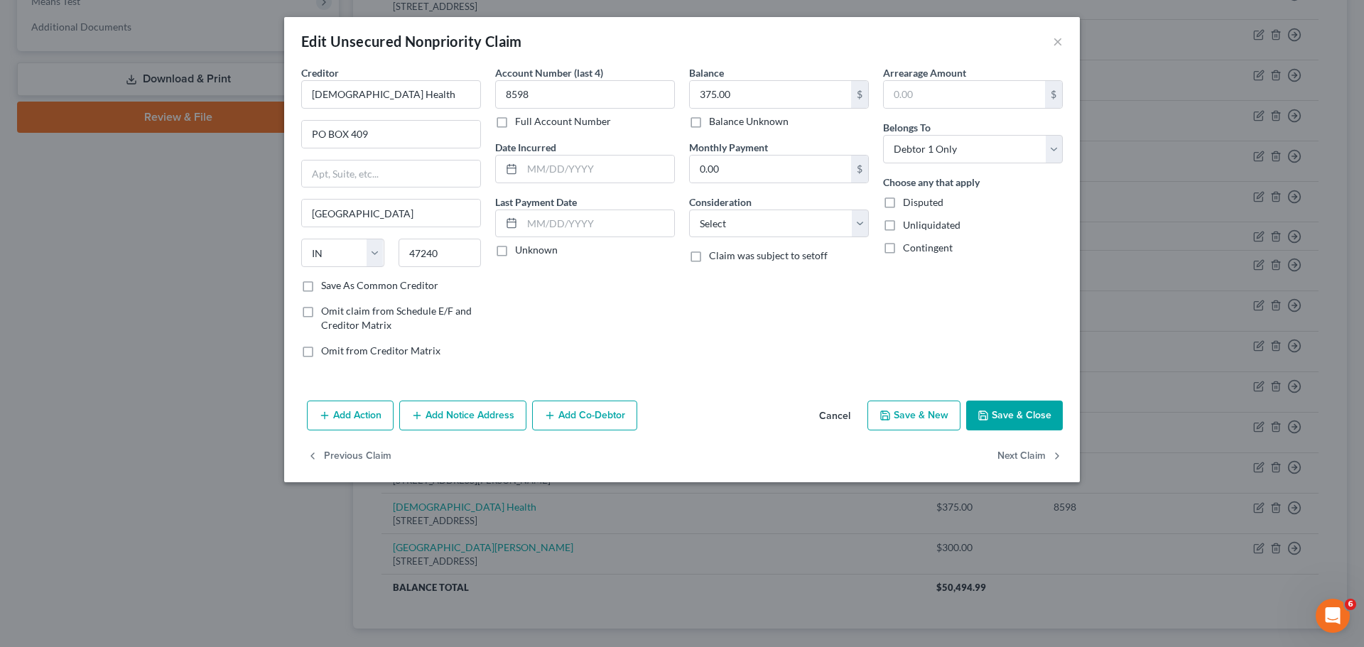
click at [840, 416] on button "Cancel" at bounding box center [835, 416] width 54 height 28
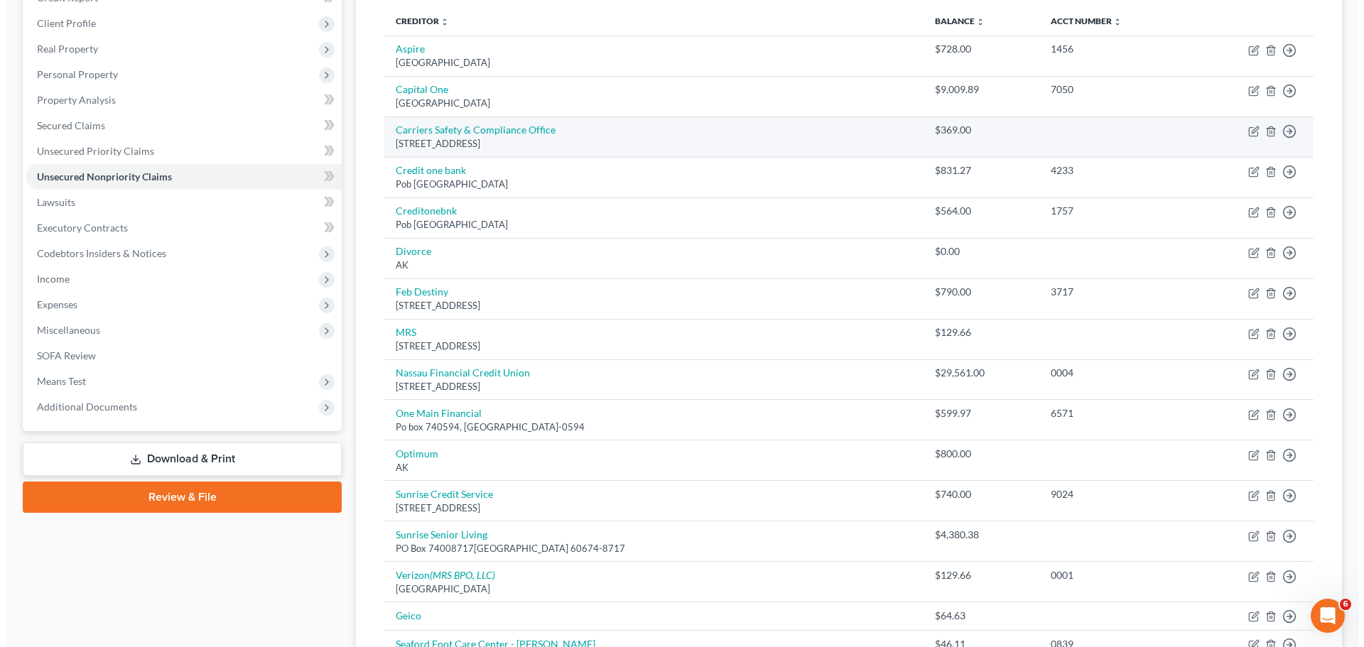
scroll to position [71, 0]
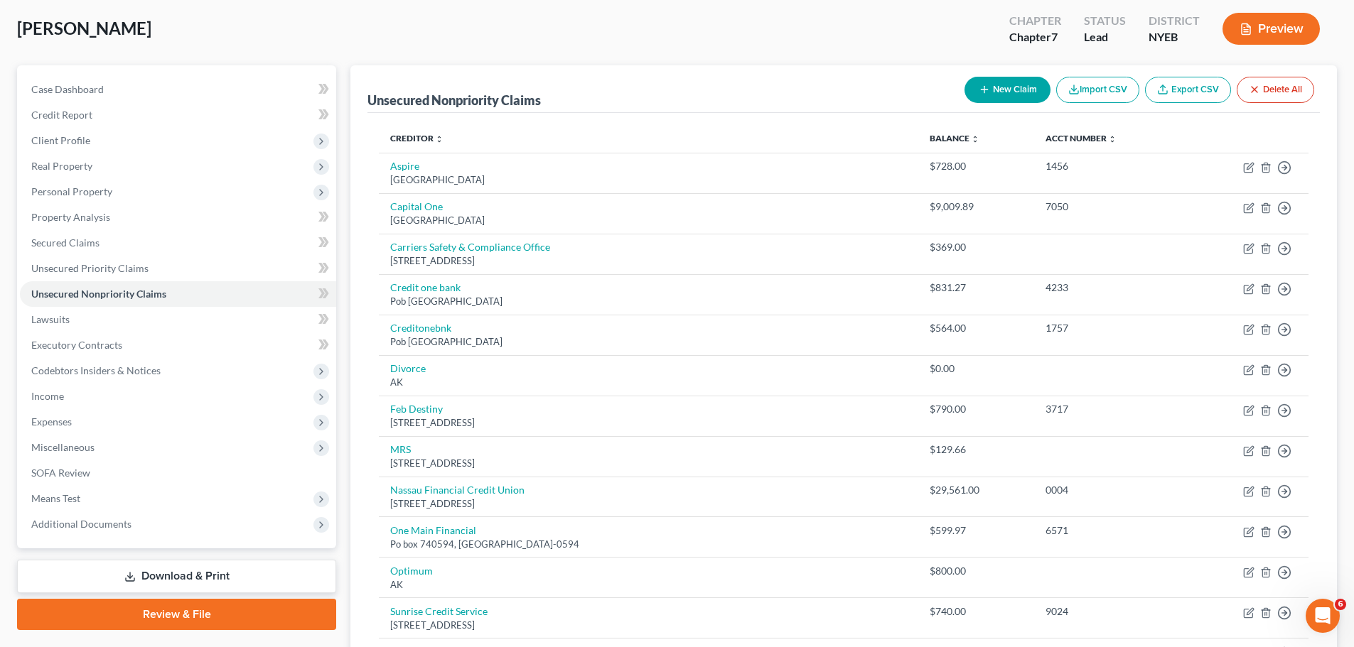
click at [1006, 91] on button "New Claim" at bounding box center [1007, 90] width 86 height 26
select select "0"
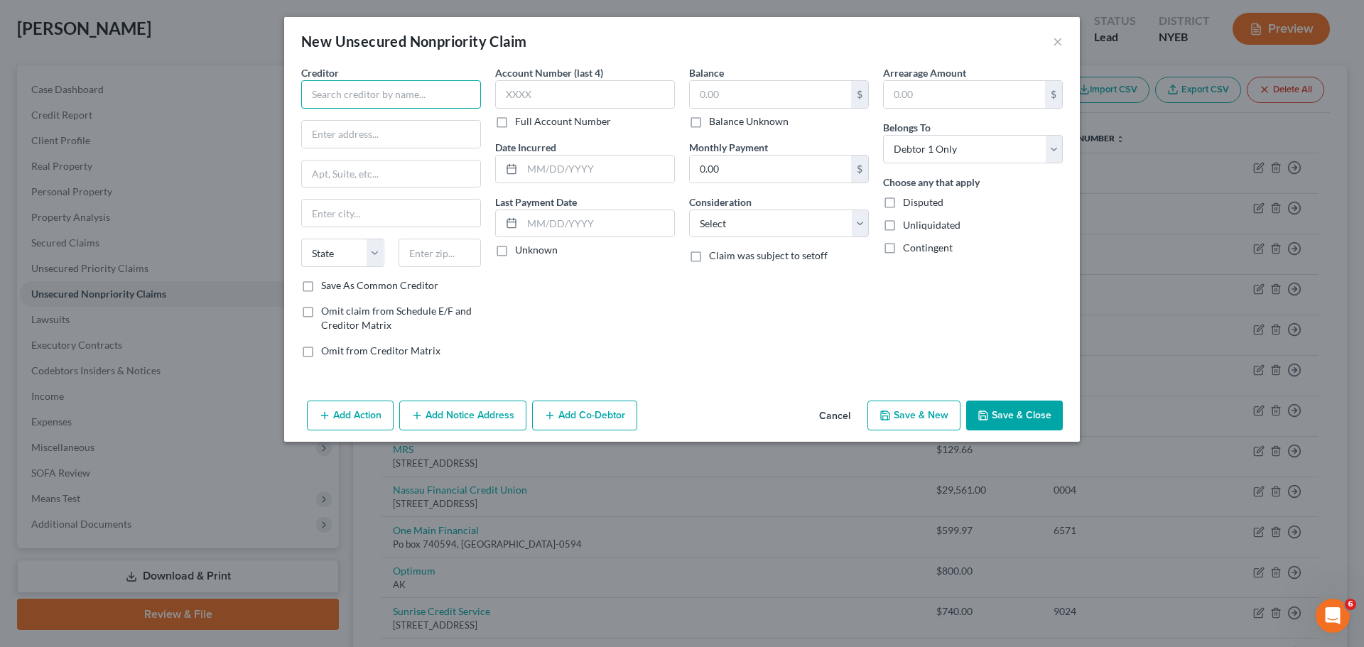
click at [428, 81] on input "text" at bounding box center [391, 94] width 180 height 28
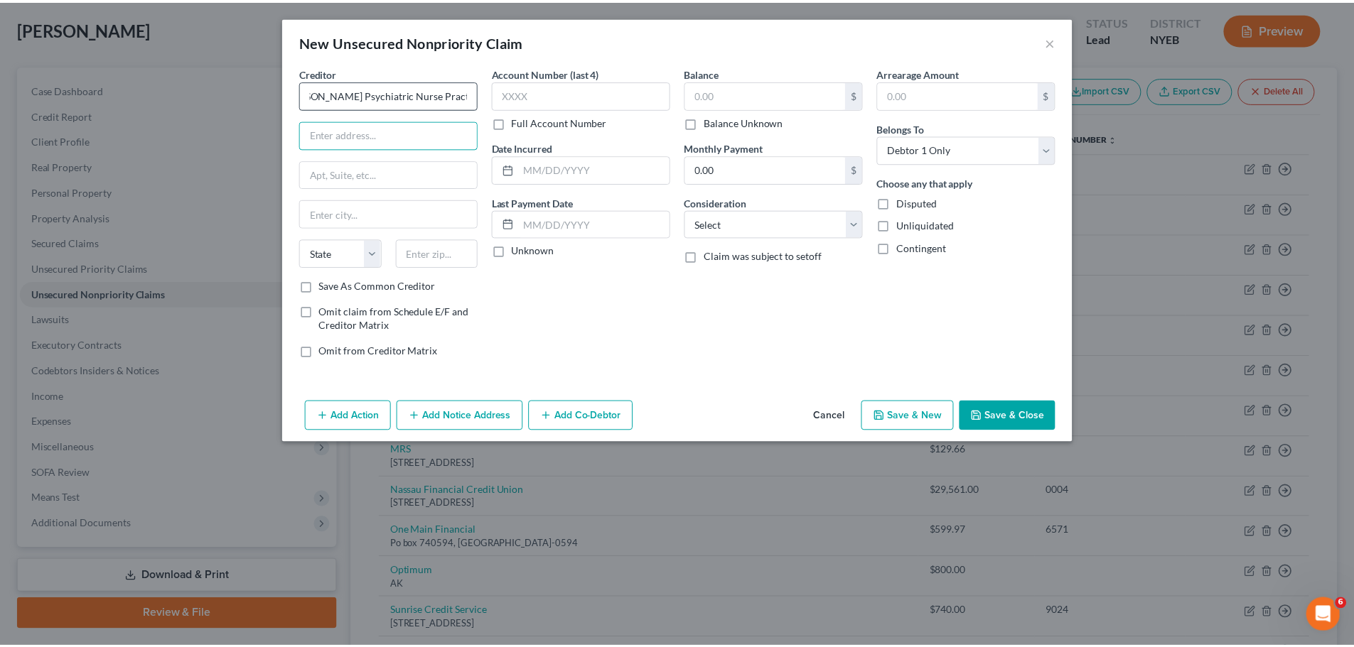
scroll to position [0, 0]
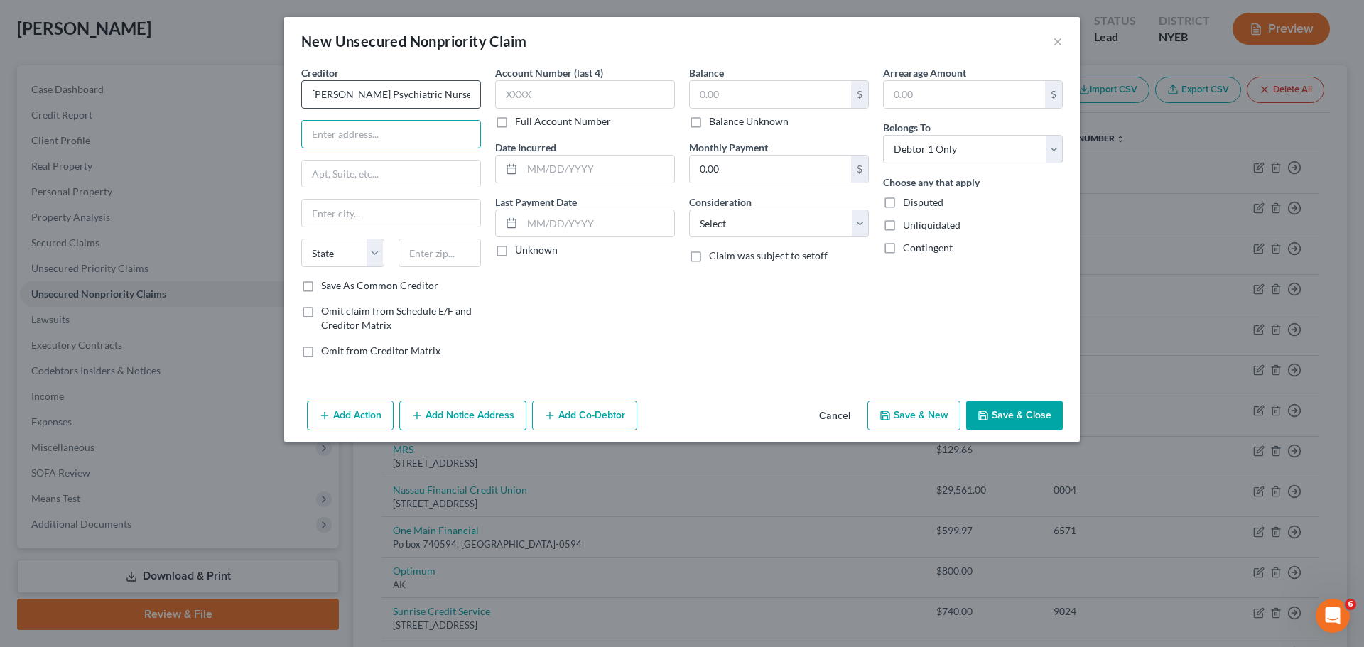
type input "[PERSON_NAME] Psychiatric Nurse Practitioner"
type input "[STREET_ADDRESS]"
type input "Centereach"
click at [414, 164] on input "text" at bounding box center [391, 174] width 178 height 27
type input "STE 4"
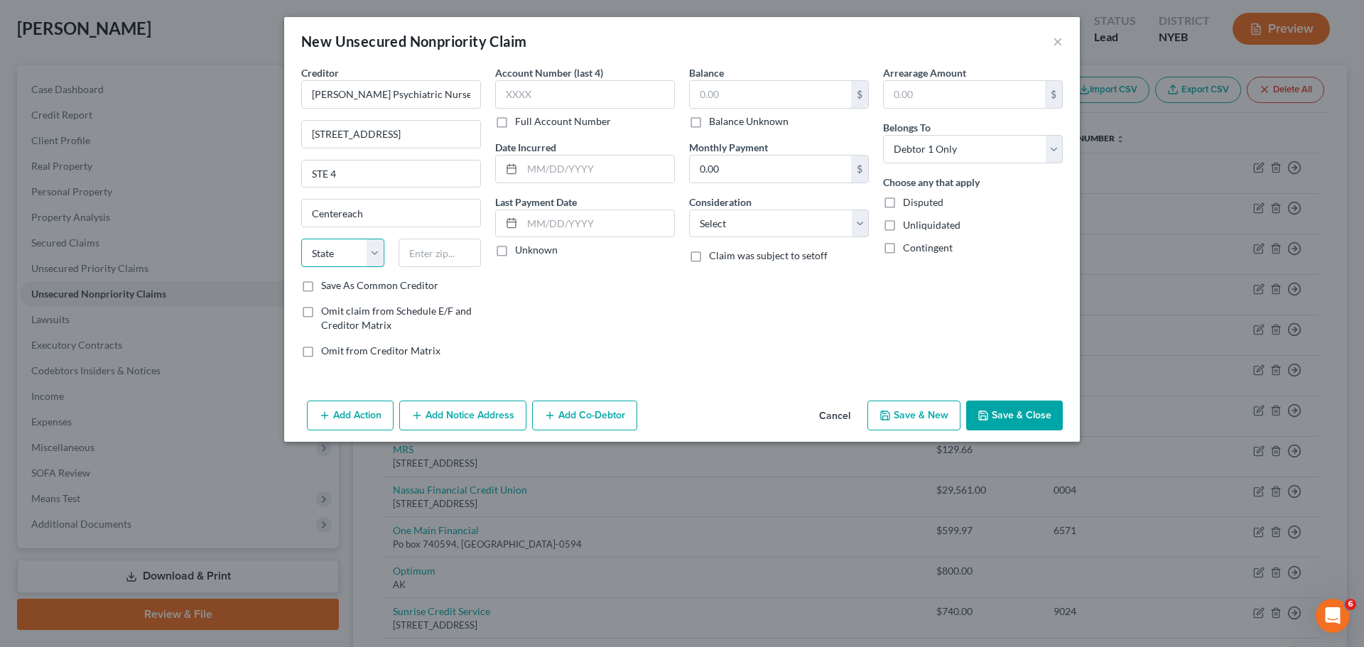
click at [336, 252] on select "State [US_STATE] AK AR AZ CA CO CT DE DC [GEOGRAPHIC_DATA] [GEOGRAPHIC_DATA] GU…" at bounding box center [342, 253] width 83 height 28
click at [301, 239] on select "State [US_STATE] AK AR AZ CA CO CT DE DC [GEOGRAPHIC_DATA] [GEOGRAPHIC_DATA] GU…" at bounding box center [342, 253] width 83 height 28
click at [420, 258] on input "text" at bounding box center [440, 253] width 83 height 28
click at [539, 99] on input "text" at bounding box center [585, 94] width 180 height 28
click at [722, 88] on input "text" at bounding box center [770, 94] width 161 height 27
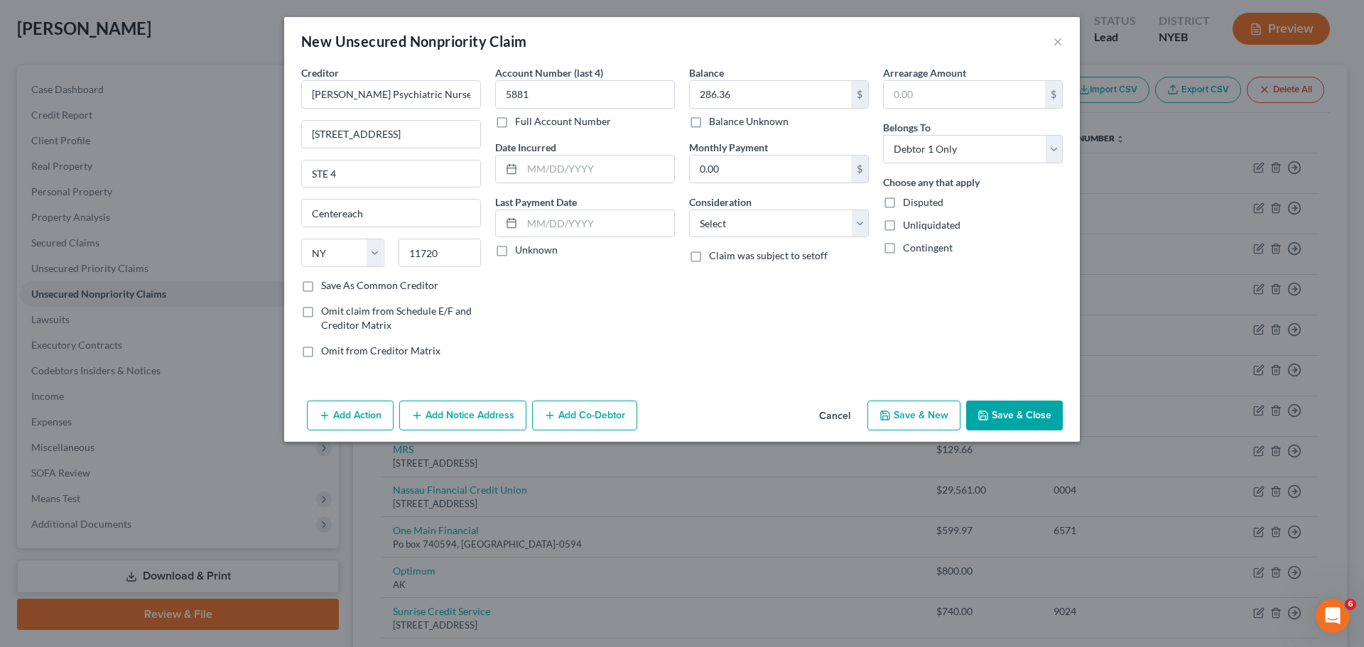
click at [1015, 412] on button "Save & Close" at bounding box center [1014, 416] width 97 height 30
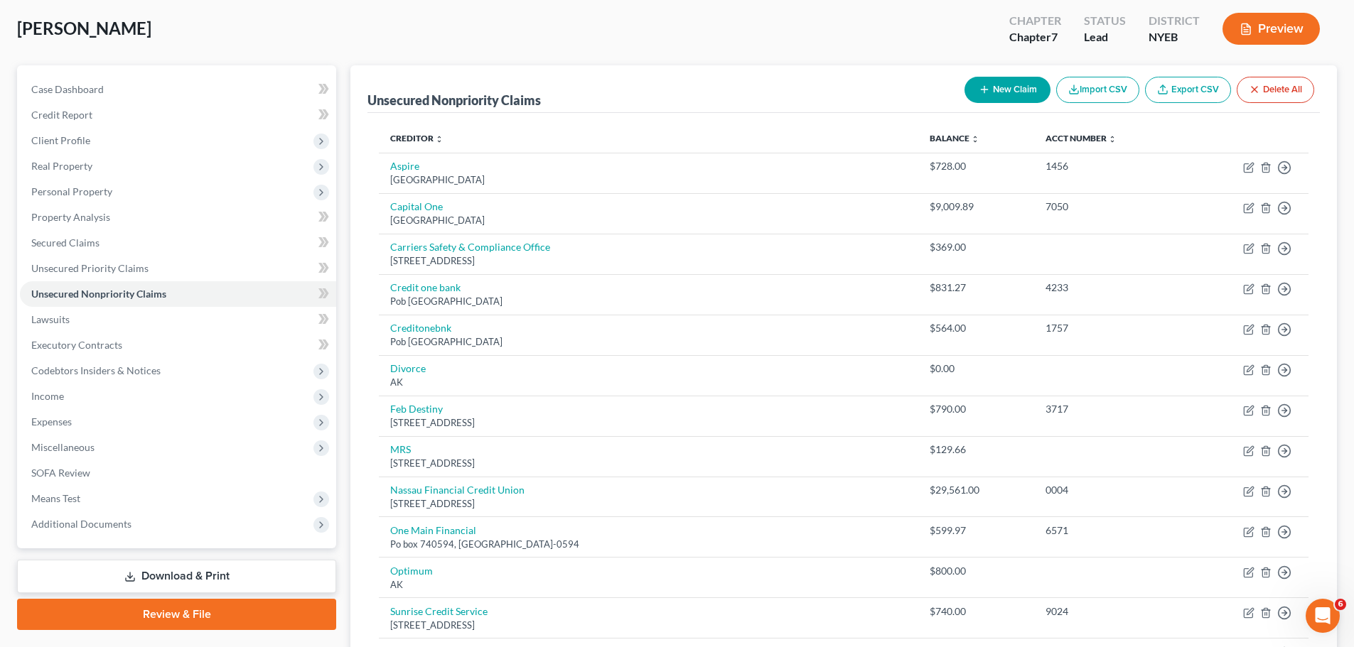
click at [1004, 84] on button "New Claim" at bounding box center [1007, 90] width 86 height 26
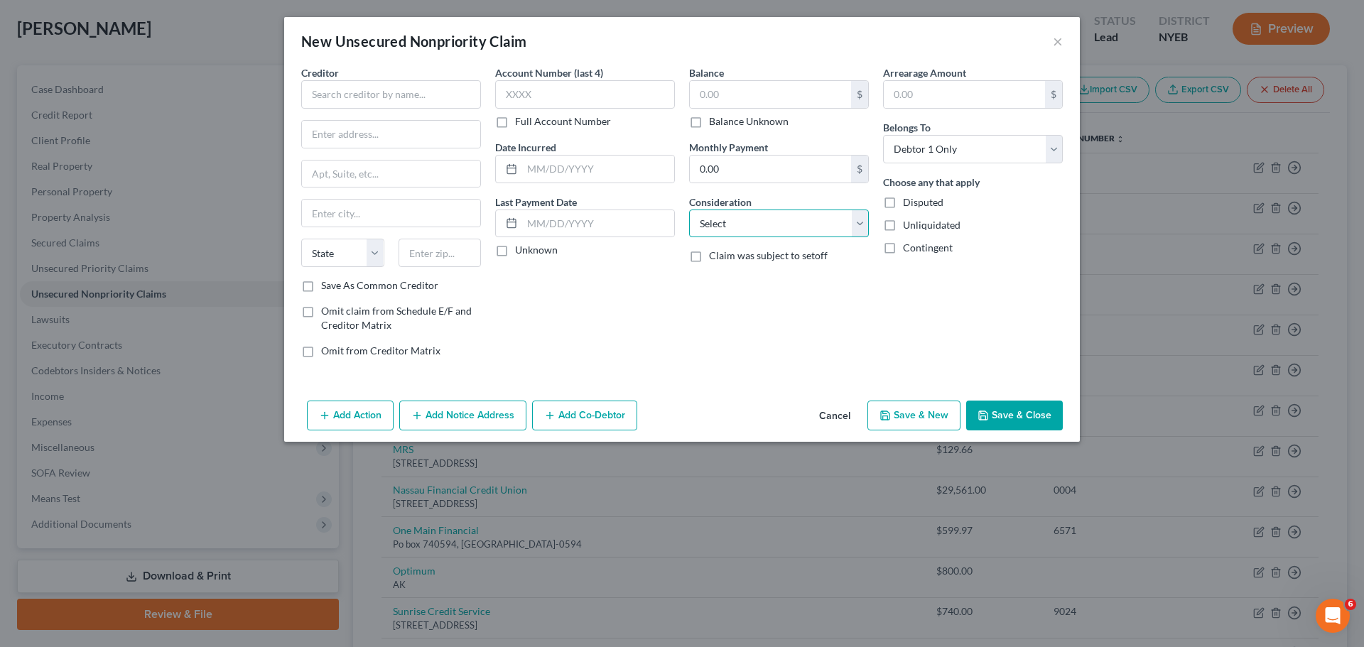
click at [768, 232] on select "Select Cable / Satellite Services Collection Agency Credit Card Debt Debt Couns…" at bounding box center [779, 224] width 180 height 28
click at [689, 210] on select "Select Cable / Satellite Services Collection Agency Credit Card Debt Debt Couns…" at bounding box center [779, 224] width 180 height 28
click at [364, 88] on input "text" at bounding box center [391, 94] width 180 height 28
click at [382, 146] on input "text" at bounding box center [391, 134] width 178 height 27
click at [381, 171] on input "text" at bounding box center [391, 174] width 178 height 27
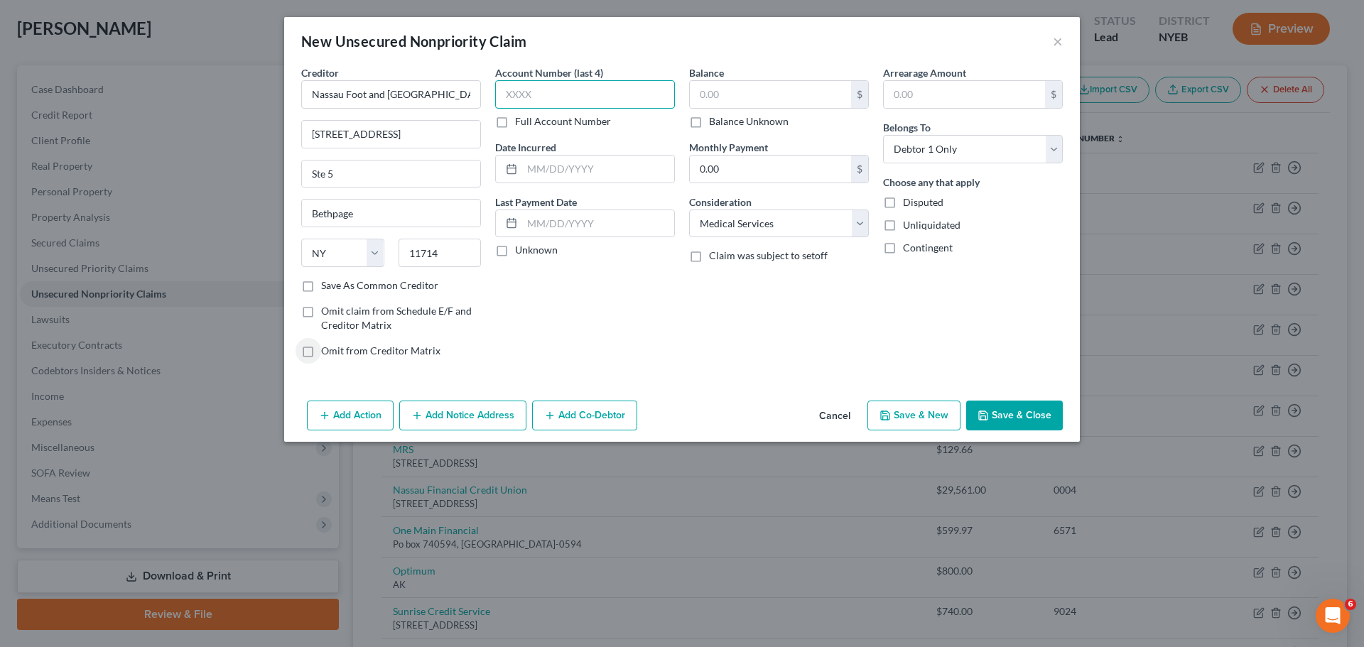
click at [646, 83] on input "text" at bounding box center [585, 94] width 180 height 28
click at [732, 85] on input "text" at bounding box center [770, 94] width 161 height 27
click at [703, 94] on input "025" at bounding box center [770, 94] width 161 height 27
click at [1040, 428] on button "Save & Close" at bounding box center [1014, 416] width 97 height 30
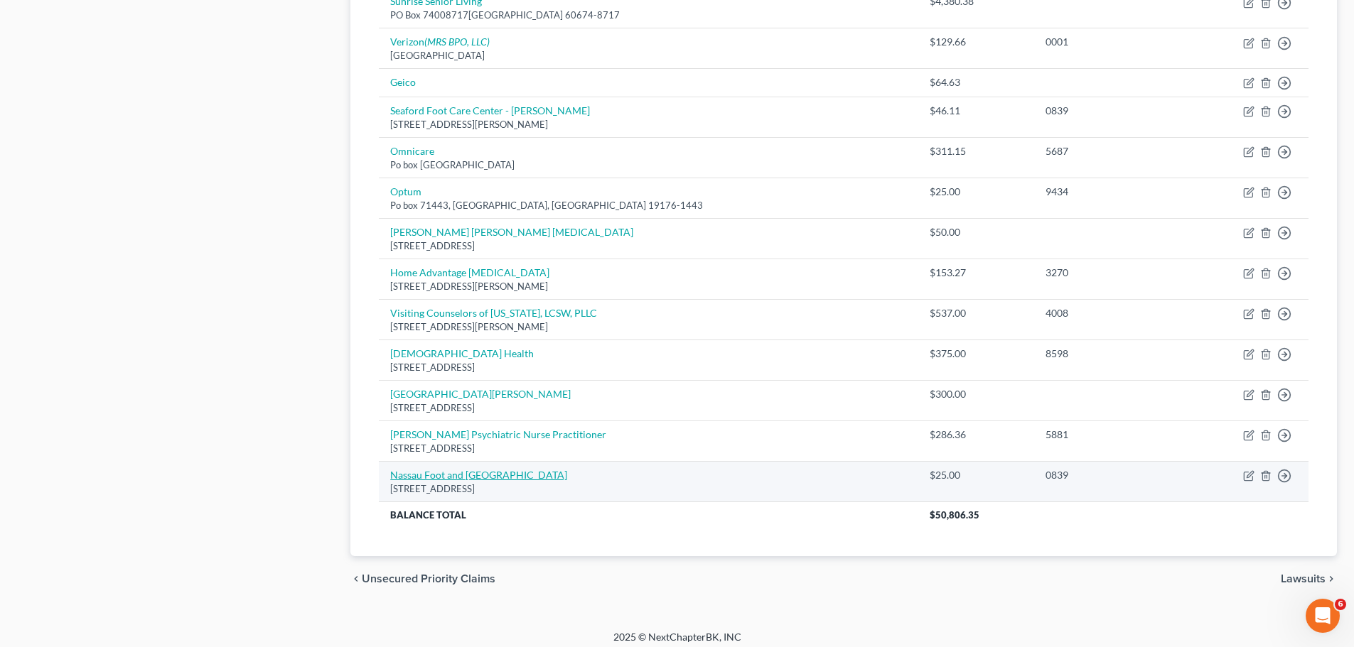
scroll to position [730, 0]
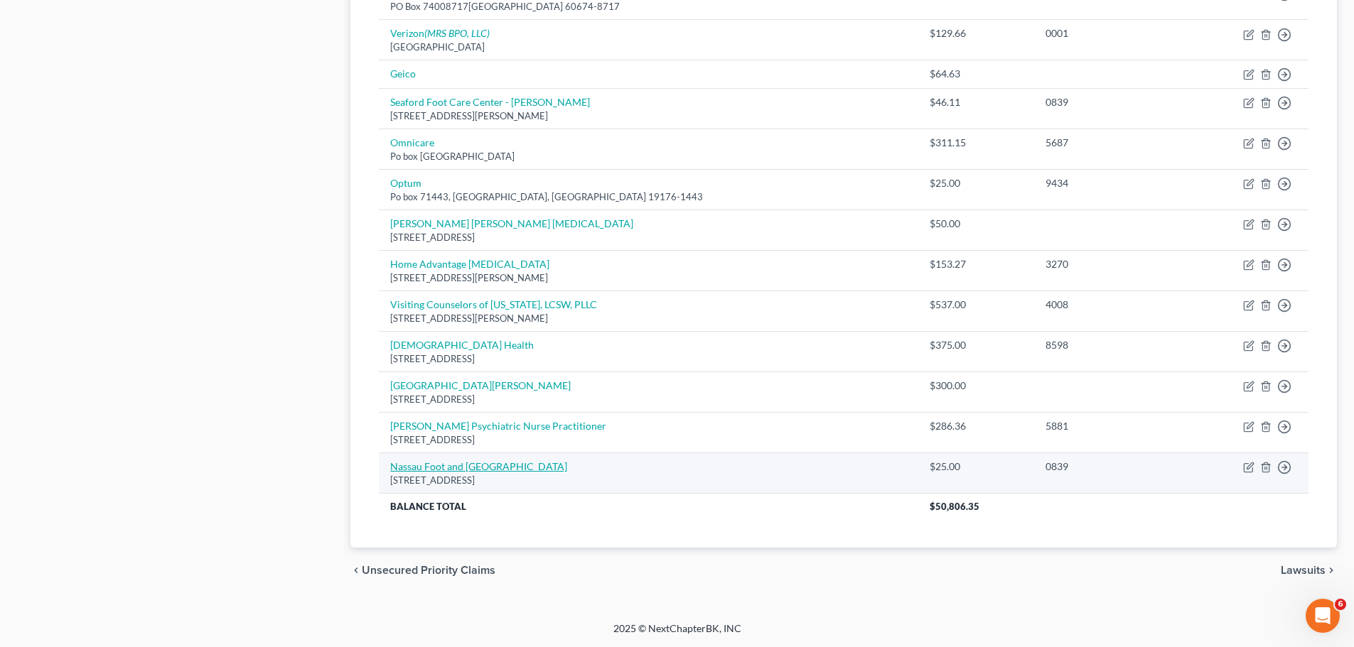
click at [470, 463] on link "Nassau Foot and [GEOGRAPHIC_DATA]" at bounding box center [478, 466] width 177 height 12
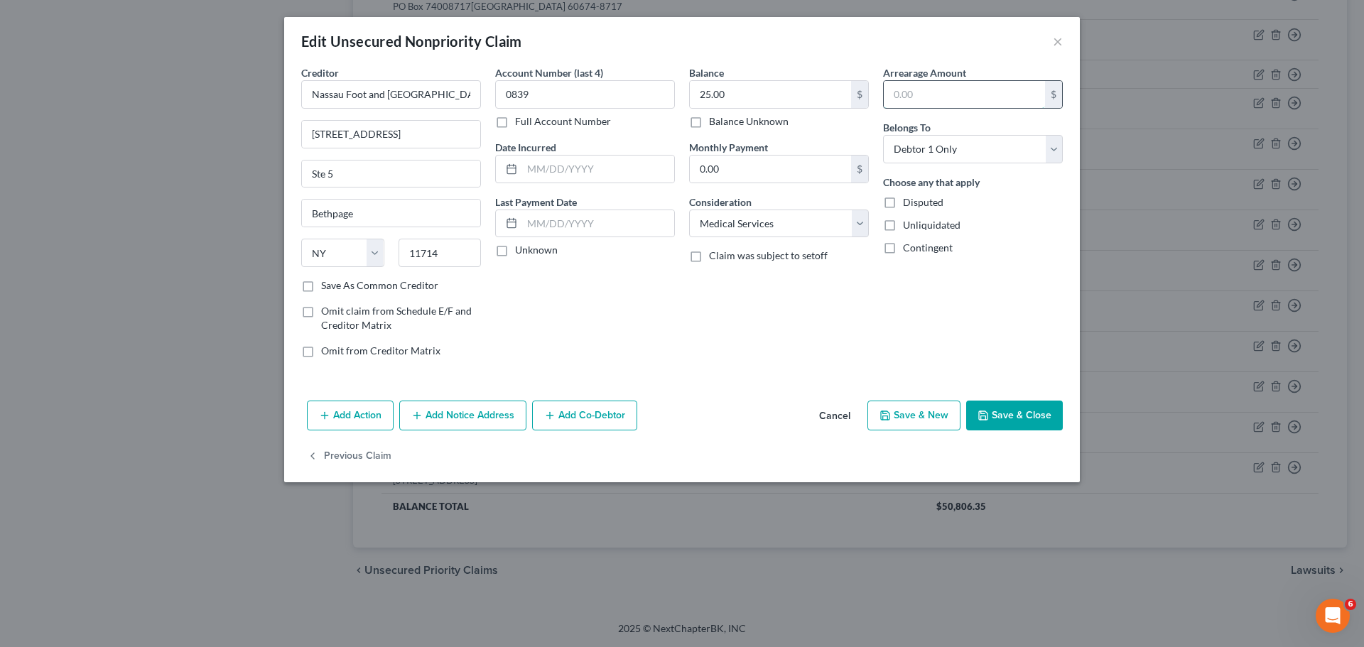
drag, startPoint x: 950, startPoint y: 104, endPoint x: 916, endPoint y: 104, distance: 34.1
click at [950, 104] on input "text" at bounding box center [964, 94] width 161 height 27
drag, startPoint x: 1003, startPoint y: 406, endPoint x: 1003, endPoint y: 419, distance: 13.5
click at [1003, 418] on div "Add Action Add Notice Address Add Co-Debtor Cancel Save & New Save & Close" at bounding box center [682, 418] width 796 height 47
click at [1003, 419] on button "Save & Close" at bounding box center [1014, 416] width 97 height 30
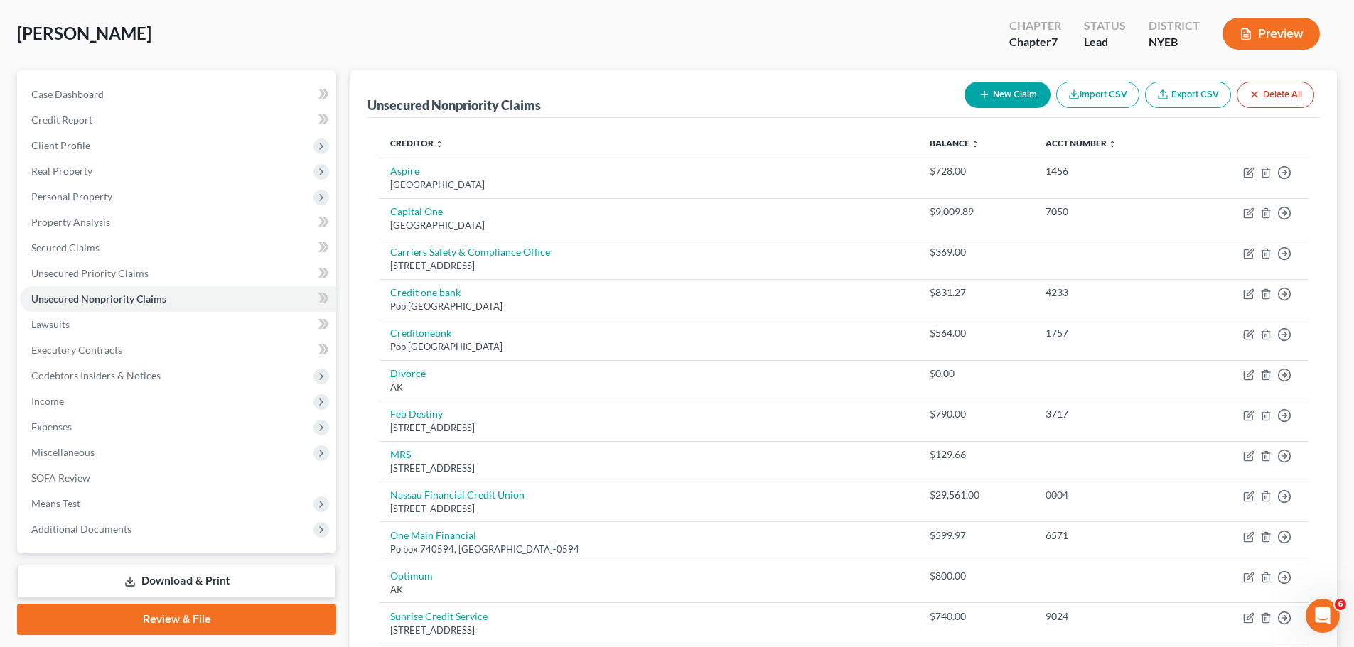
scroll to position [0, 0]
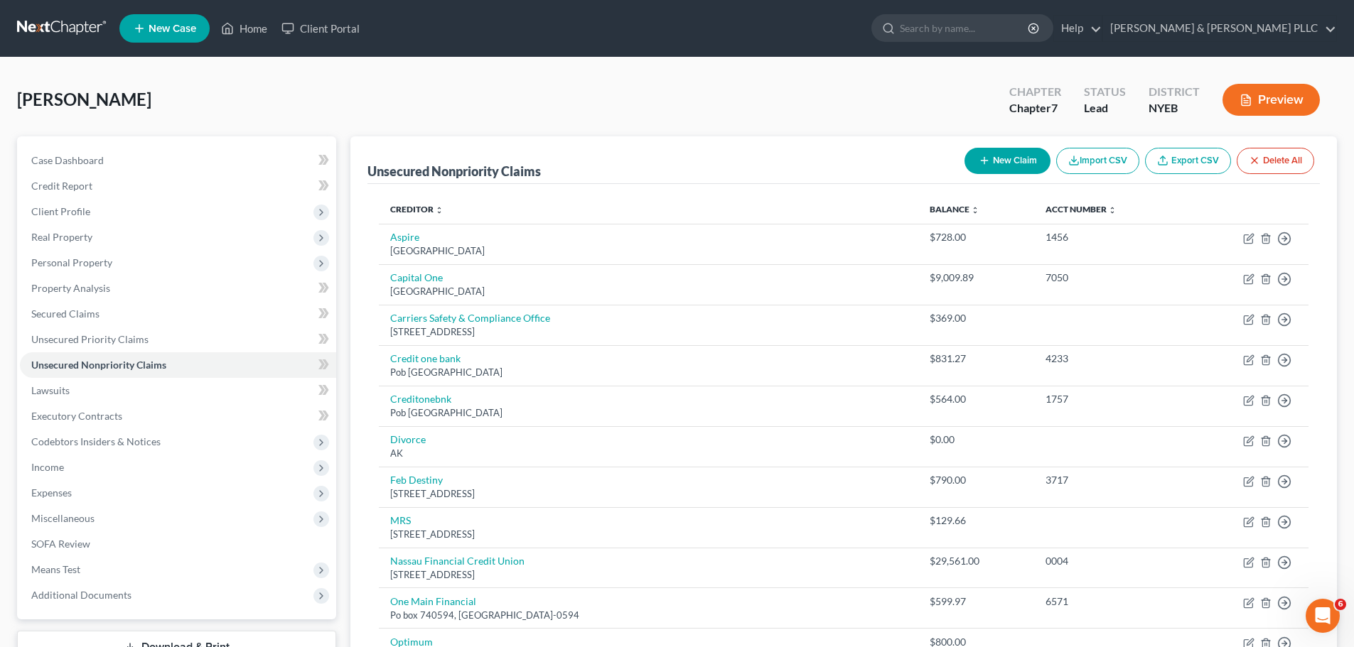
click at [1022, 149] on button "New Claim" at bounding box center [1007, 161] width 86 height 26
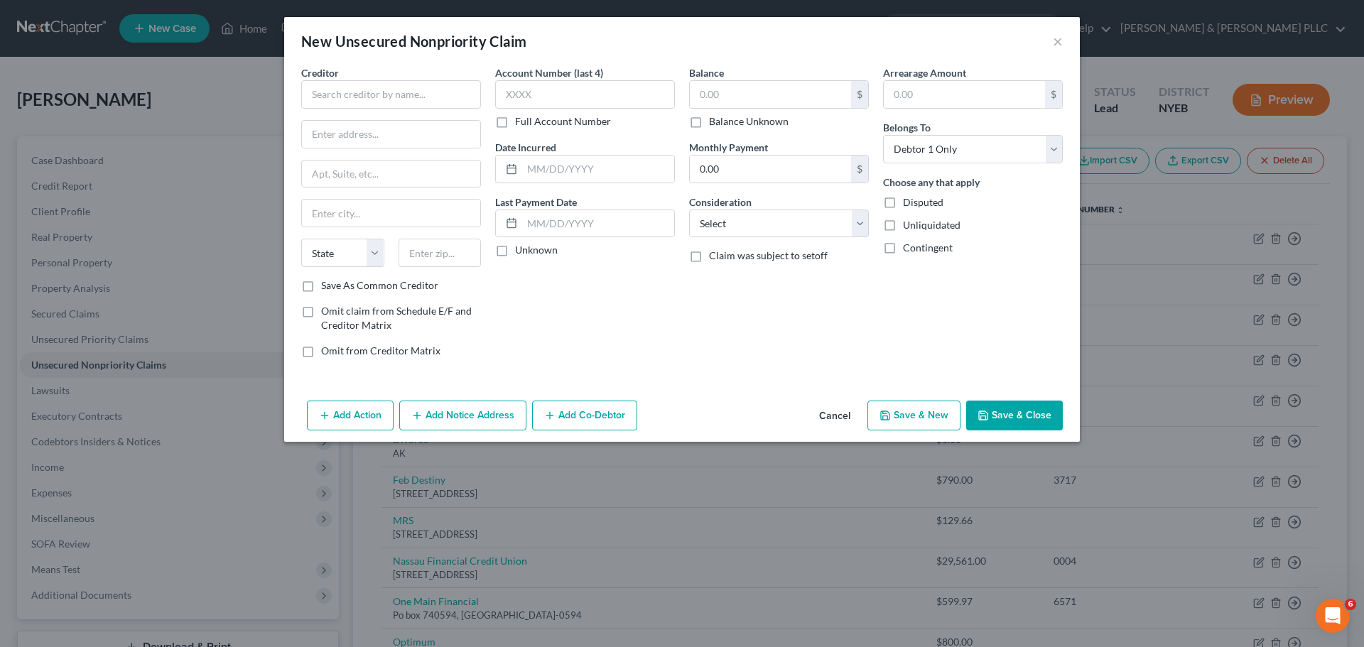
click at [708, 239] on div "Balance $ Balance Unknown Balance Undetermined $ Balance Unknown Monthly Paymen…" at bounding box center [779, 217] width 194 height 304
drag, startPoint x: 716, startPoint y: 225, endPoint x: 721, endPoint y: 236, distance: 11.8
click at [716, 225] on select "Select Cable / Satellite Services Collection Agency Credit Card Debt Debt Couns…" at bounding box center [779, 224] width 180 height 28
click at [689, 210] on select "Select Cable / Satellite Services Collection Agency Credit Card Debt Debt Couns…" at bounding box center [779, 224] width 180 height 28
click at [328, 92] on input "text" at bounding box center [391, 94] width 180 height 28
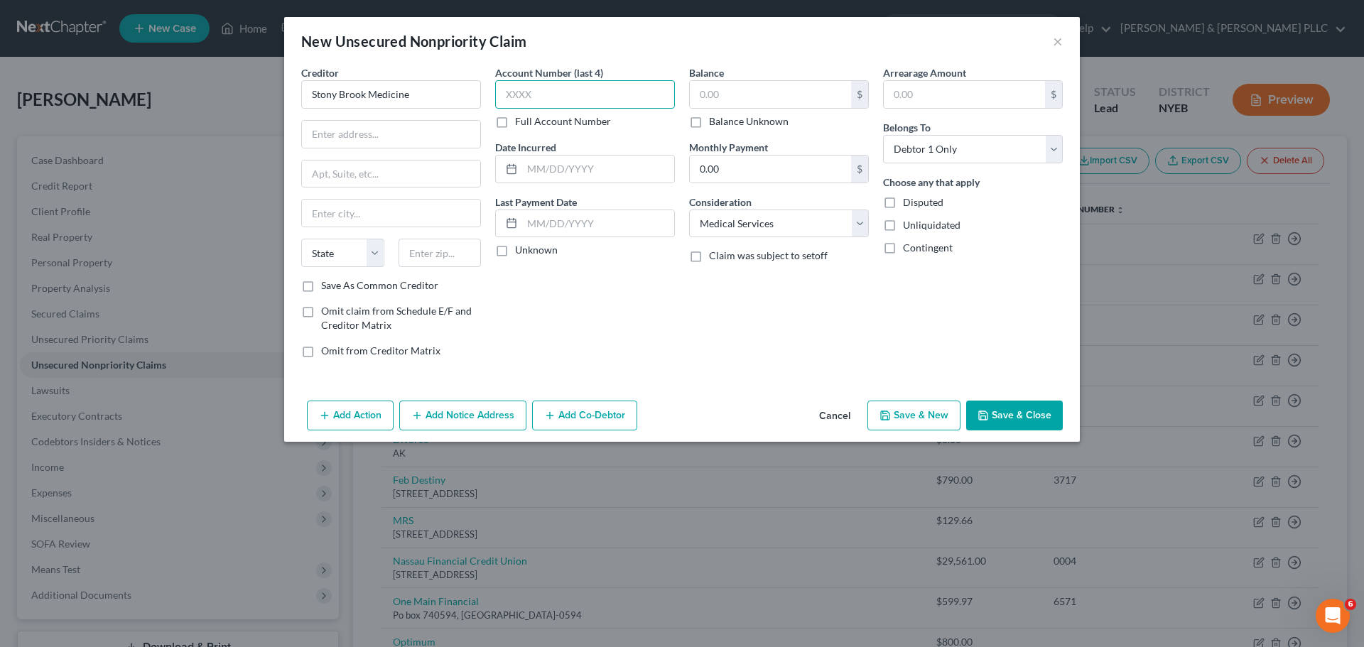
click at [645, 105] on input "text" at bounding box center [585, 94] width 180 height 28
click at [785, 110] on div "$ Balance Unknown" at bounding box center [779, 104] width 180 height 48
click at [785, 96] on input "text" at bounding box center [770, 94] width 161 height 27
click at [347, 129] on input "text" at bounding box center [391, 134] width 178 height 27
click at [1026, 407] on button "Save & Close" at bounding box center [1014, 416] width 97 height 30
